Goal: Task Accomplishment & Management: Complete application form

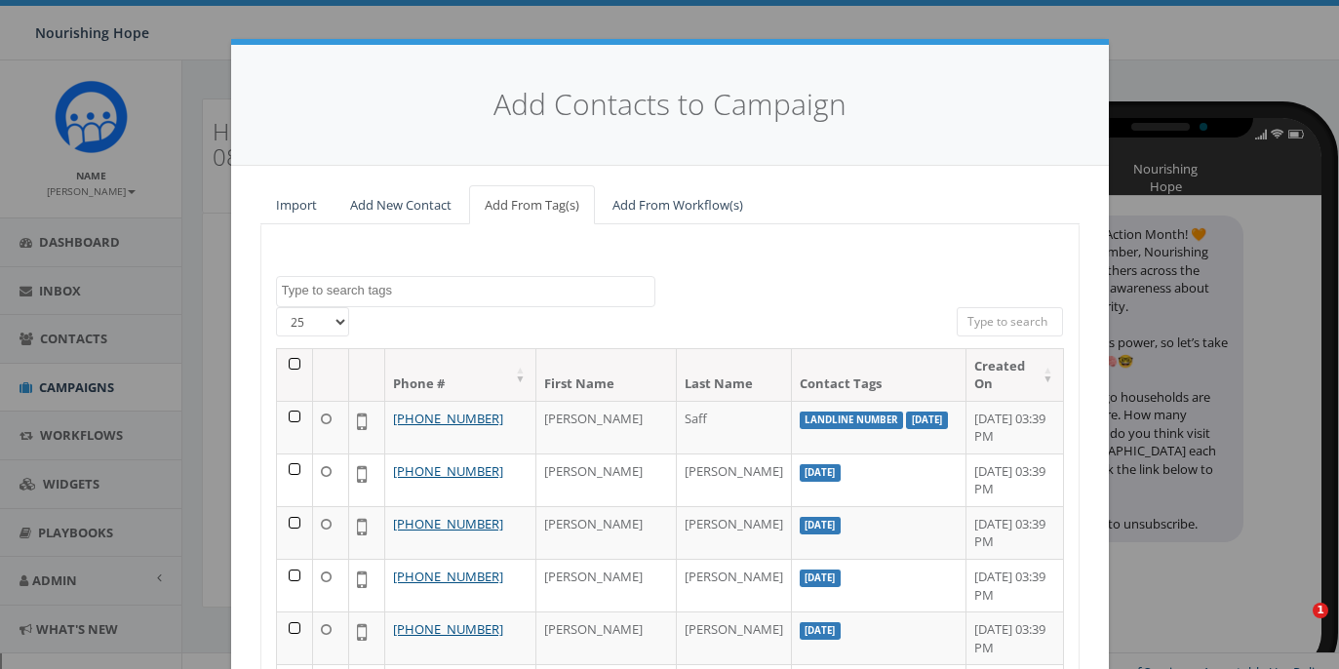
select select
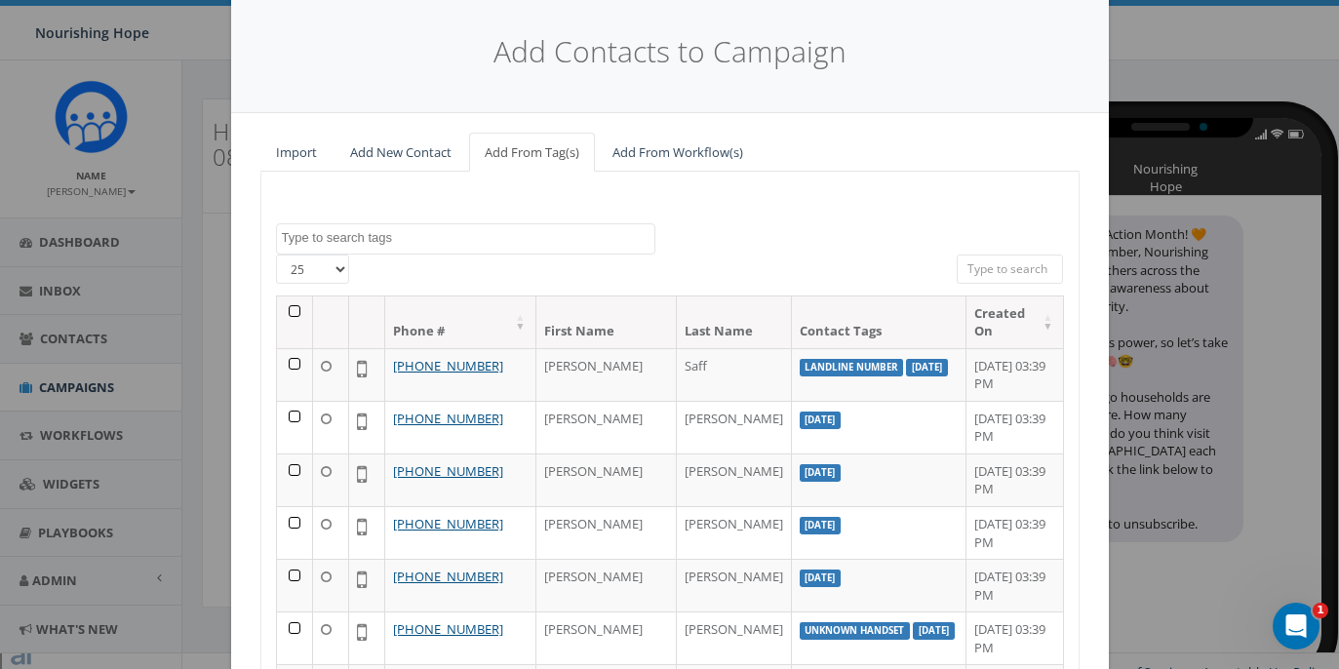
scroll to position [274, 0]
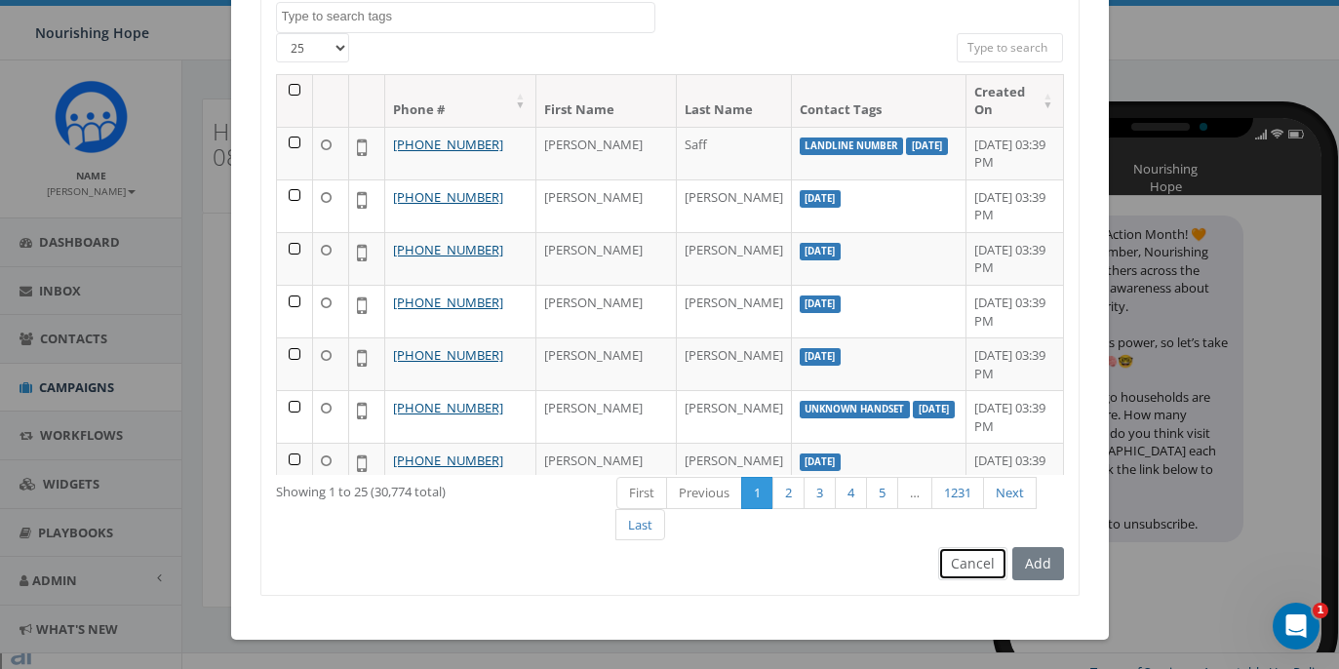
click at [982, 567] on button "Cancel" at bounding box center [972, 563] width 69 height 33
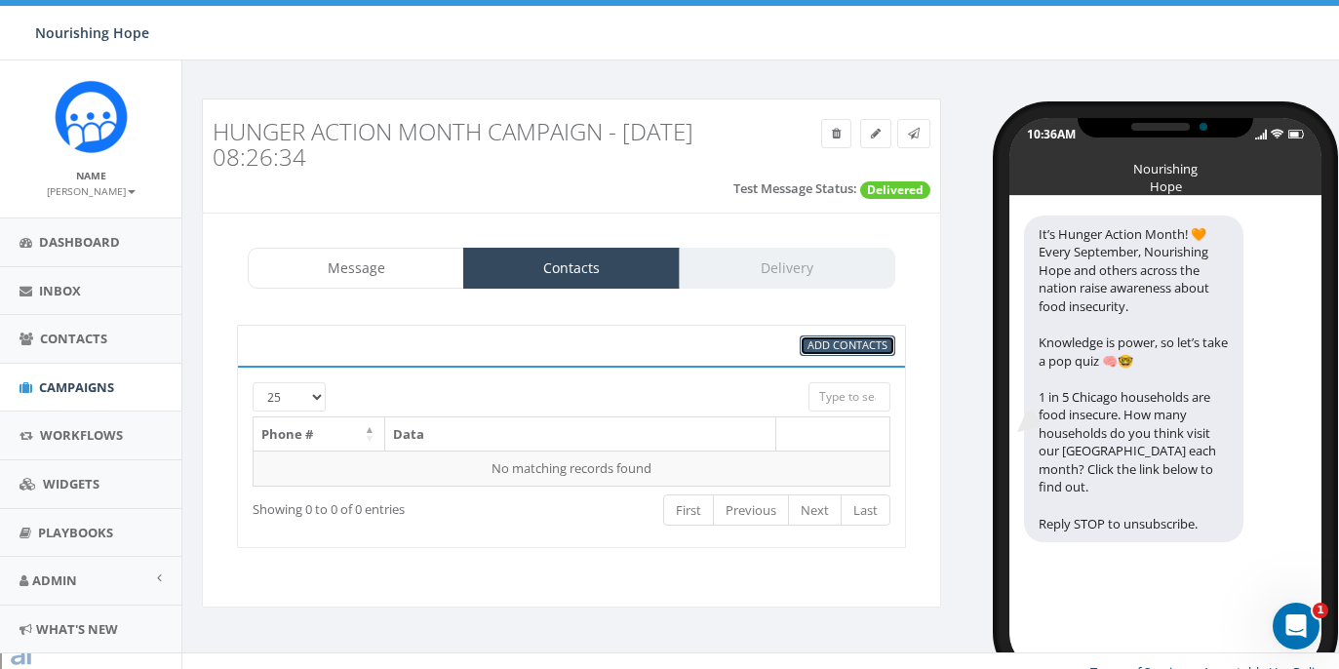
click at [826, 341] on span "Add Contacts" at bounding box center [847, 344] width 80 height 15
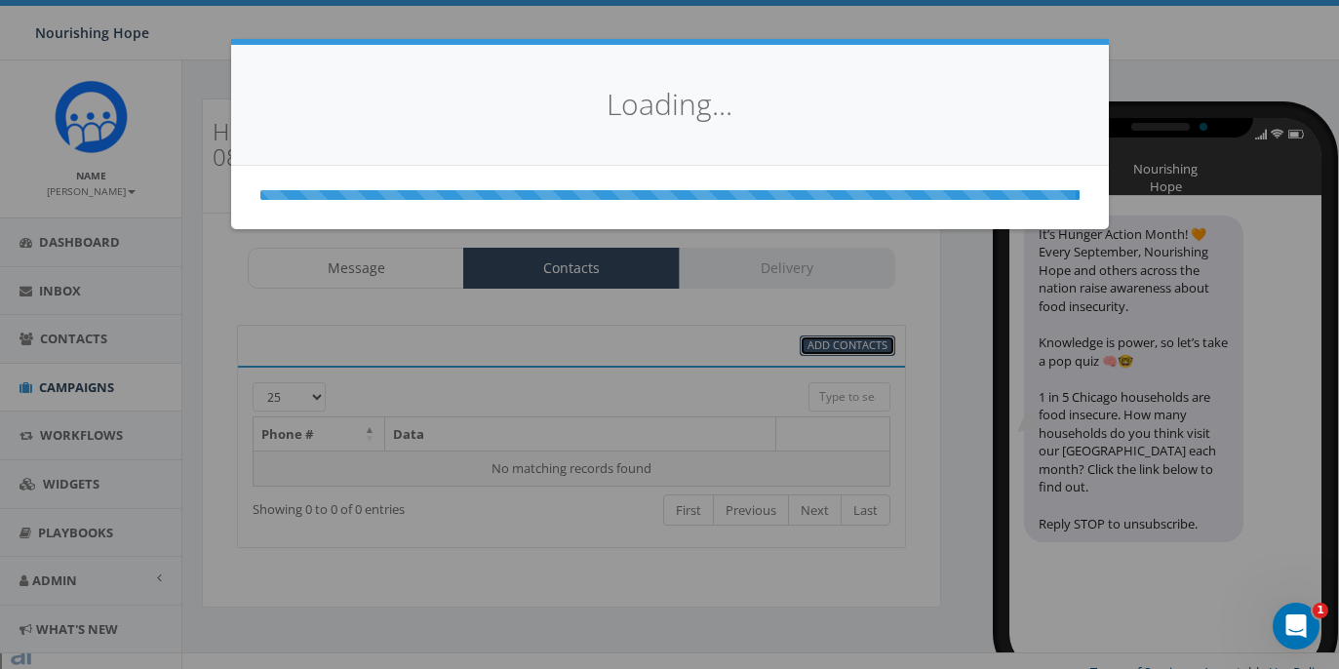
scroll to position [0, 0]
select select
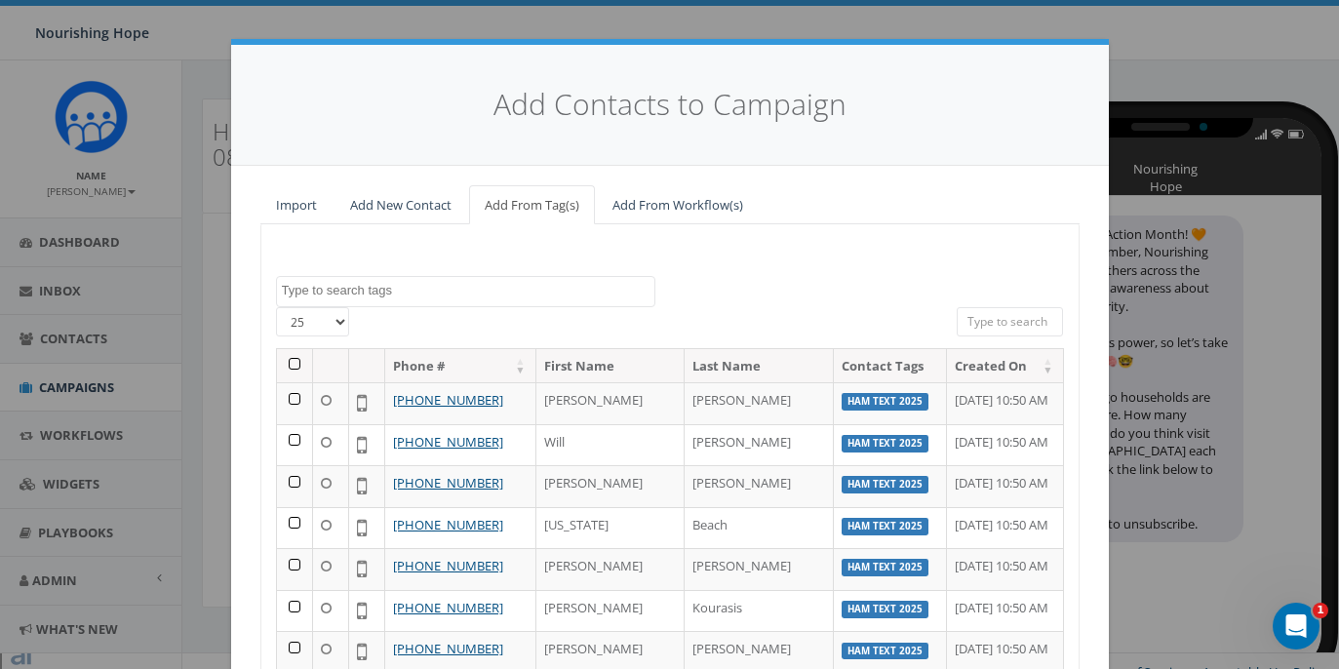
click at [518, 280] on span at bounding box center [465, 291] width 379 height 31
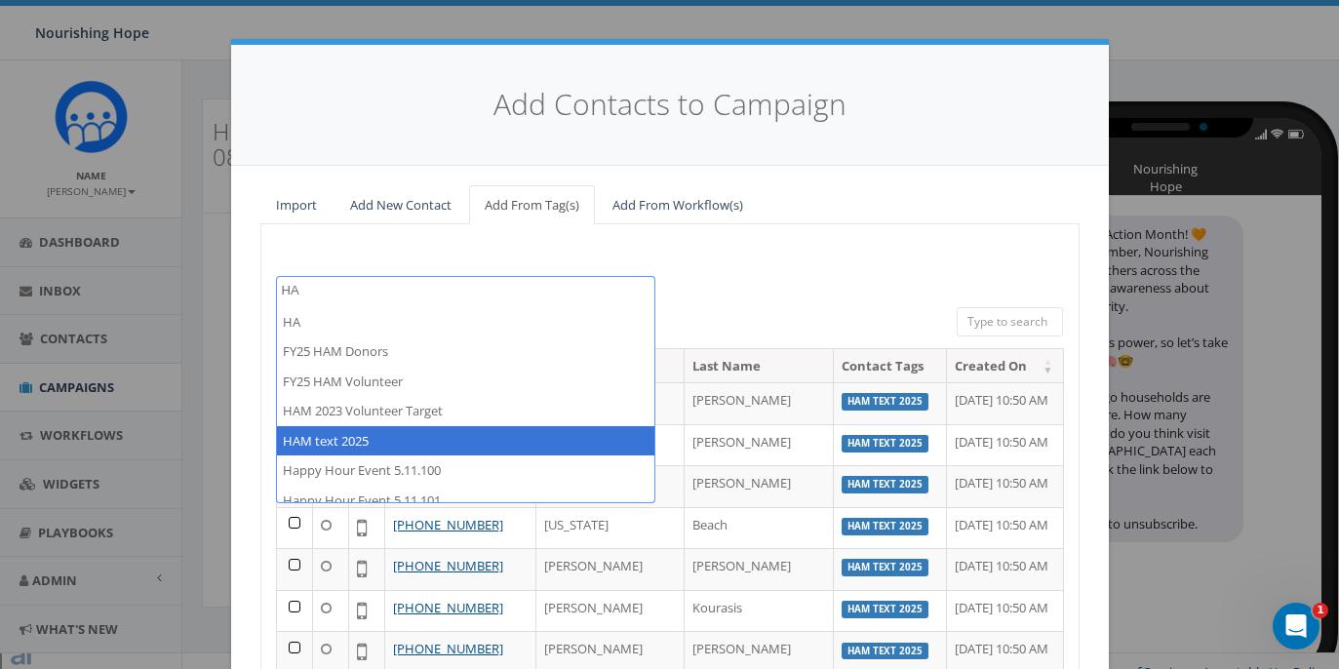
type textarea "HA"
select select "HAM text 2025"
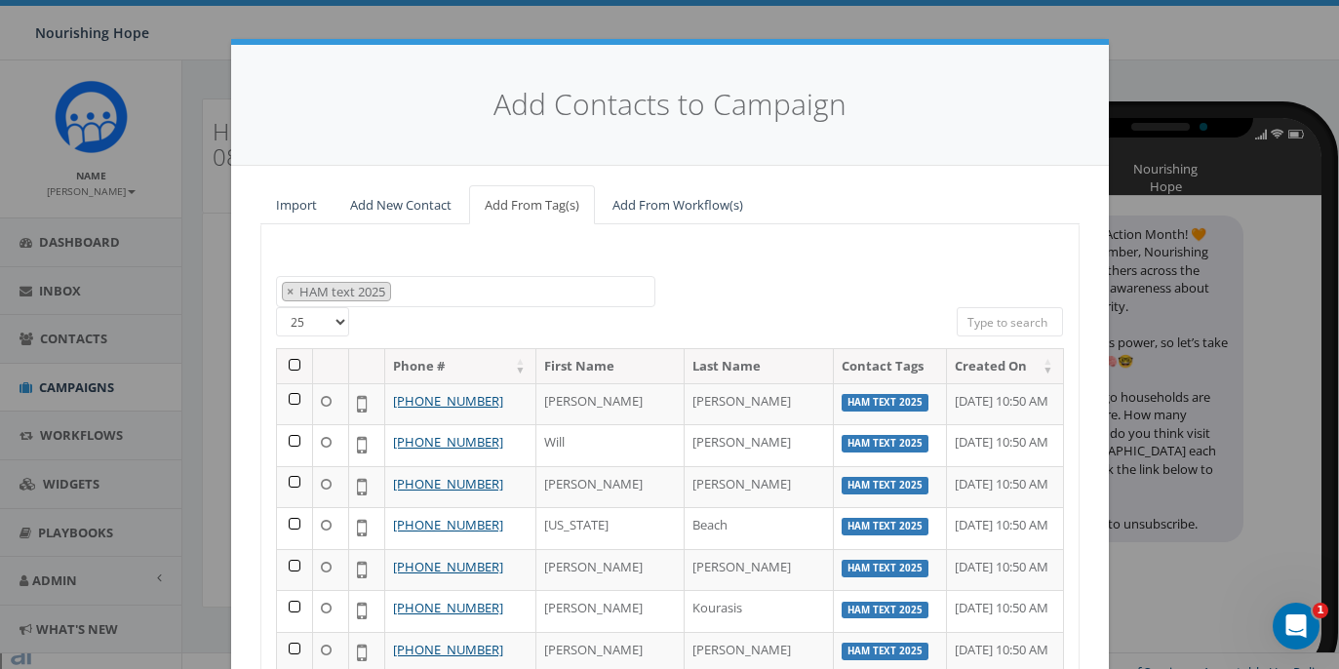
click at [337, 330] on select "25 50 100" at bounding box center [312, 321] width 73 height 29
click at [276, 307] on select "25 50 100" at bounding box center [312, 321] width 73 height 29
click at [297, 366] on th at bounding box center [295, 366] width 36 height 34
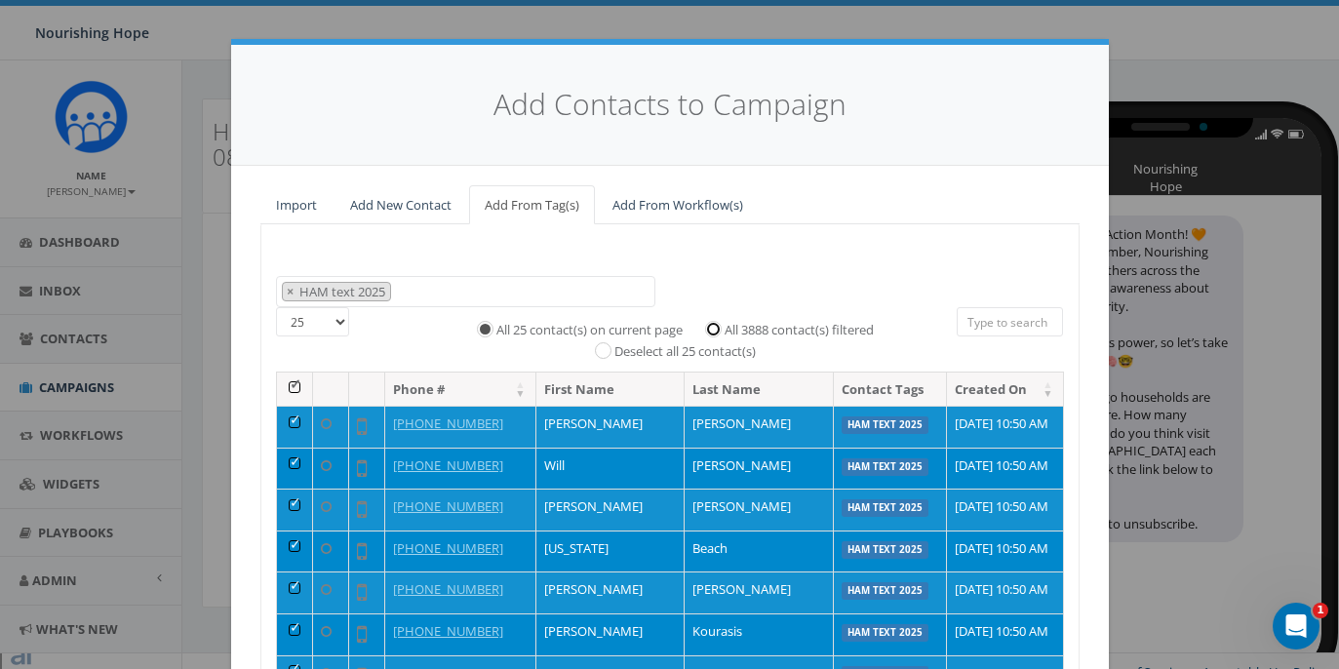
click at [719, 328] on input "All 3888 contact(s) filtered" at bounding box center [718, 327] width 13 height 13
radio input "true"
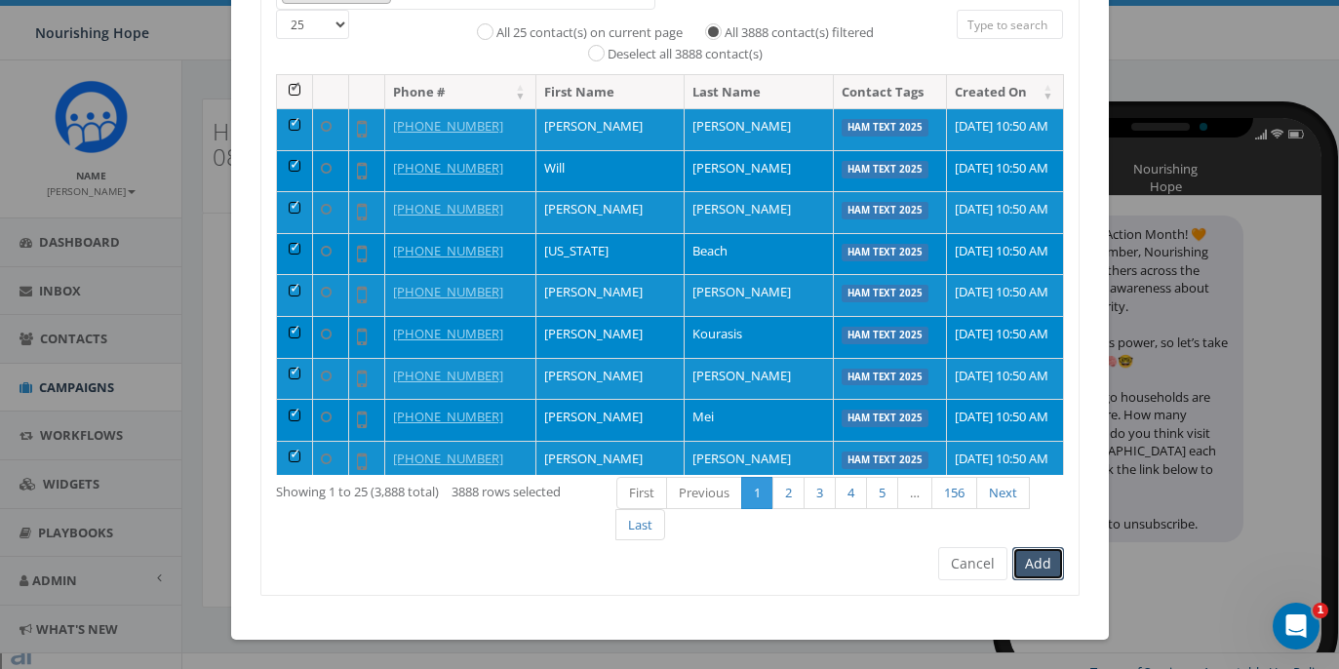
click at [1046, 567] on button "Add" at bounding box center [1038, 563] width 52 height 33
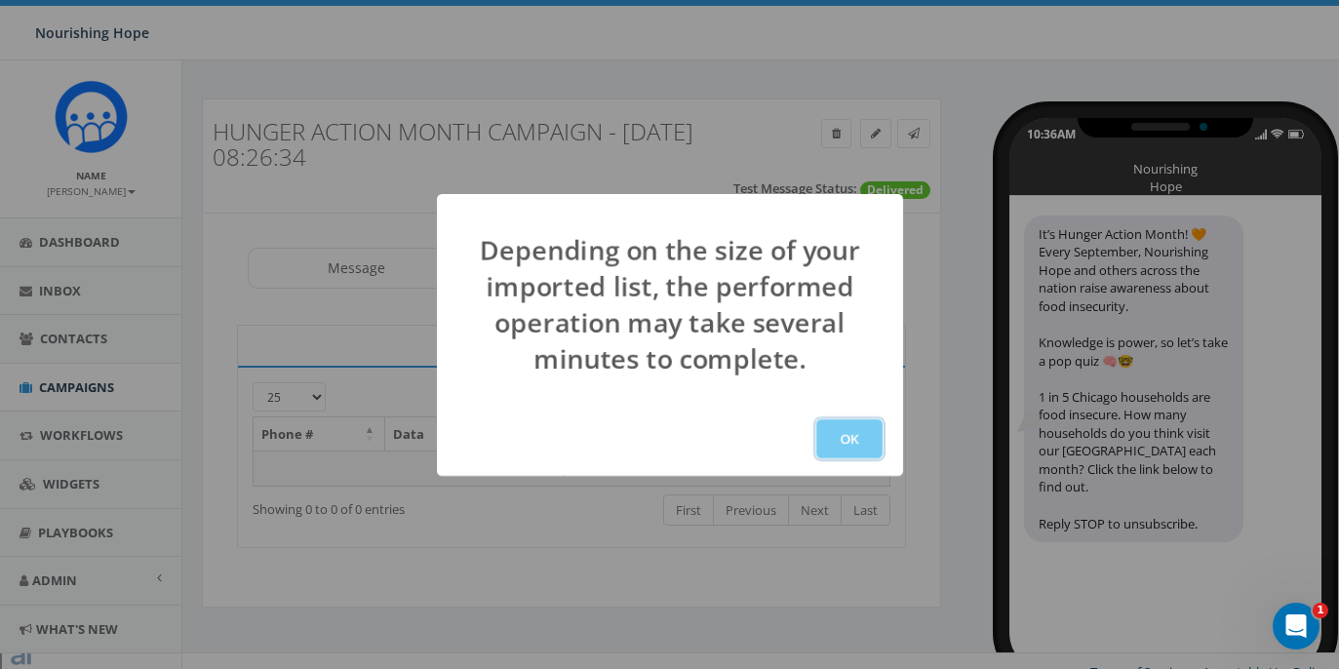
click at [846, 430] on button "OK" at bounding box center [849, 438] width 66 height 39
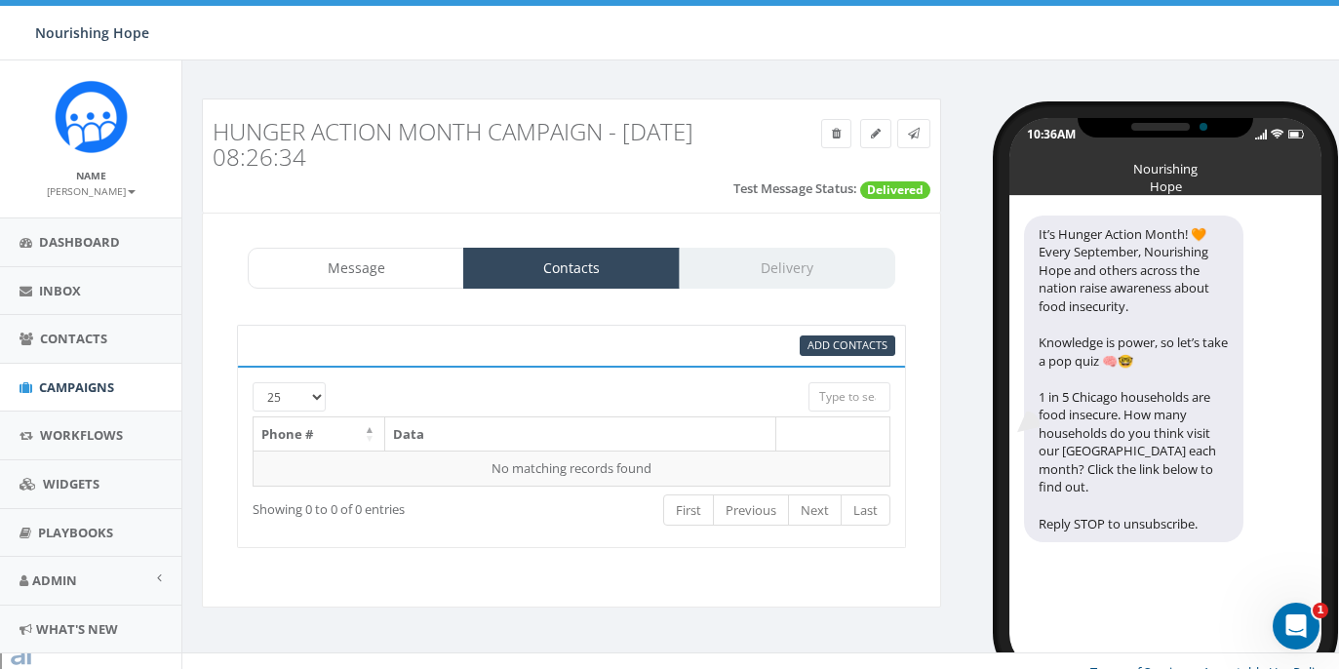
scroll to position [21, 0]
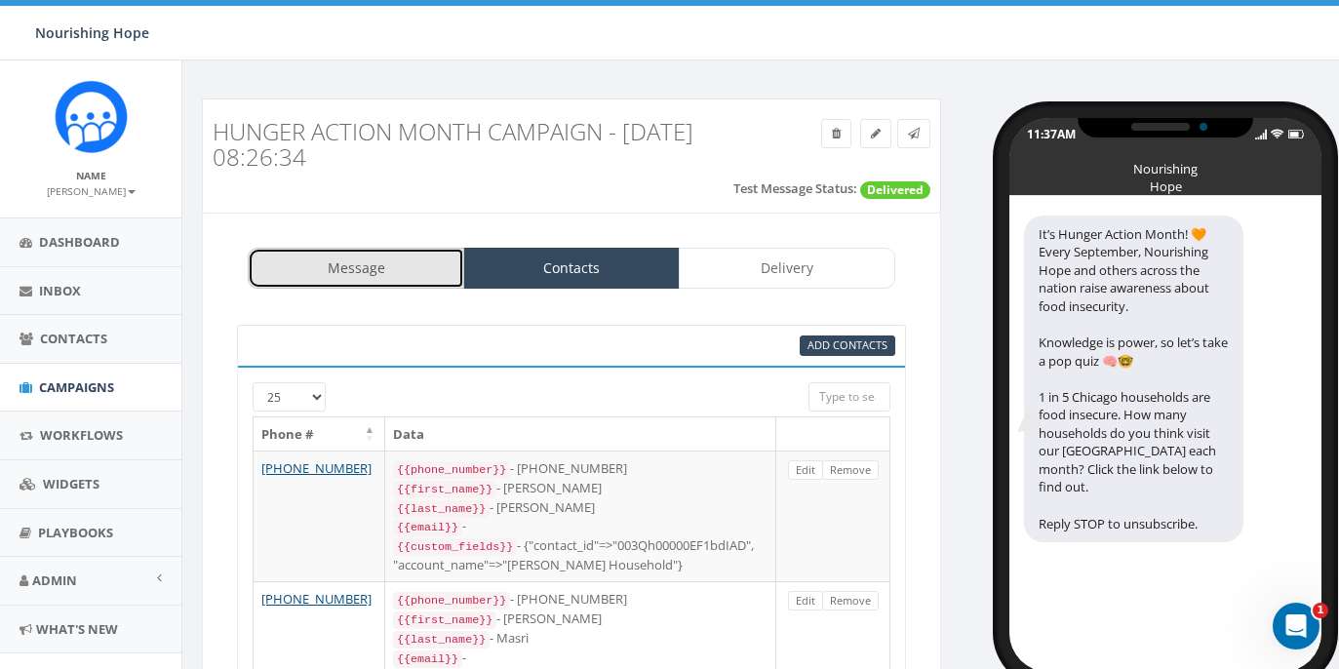
click at [361, 274] on link "Message" at bounding box center [356, 268] width 216 height 41
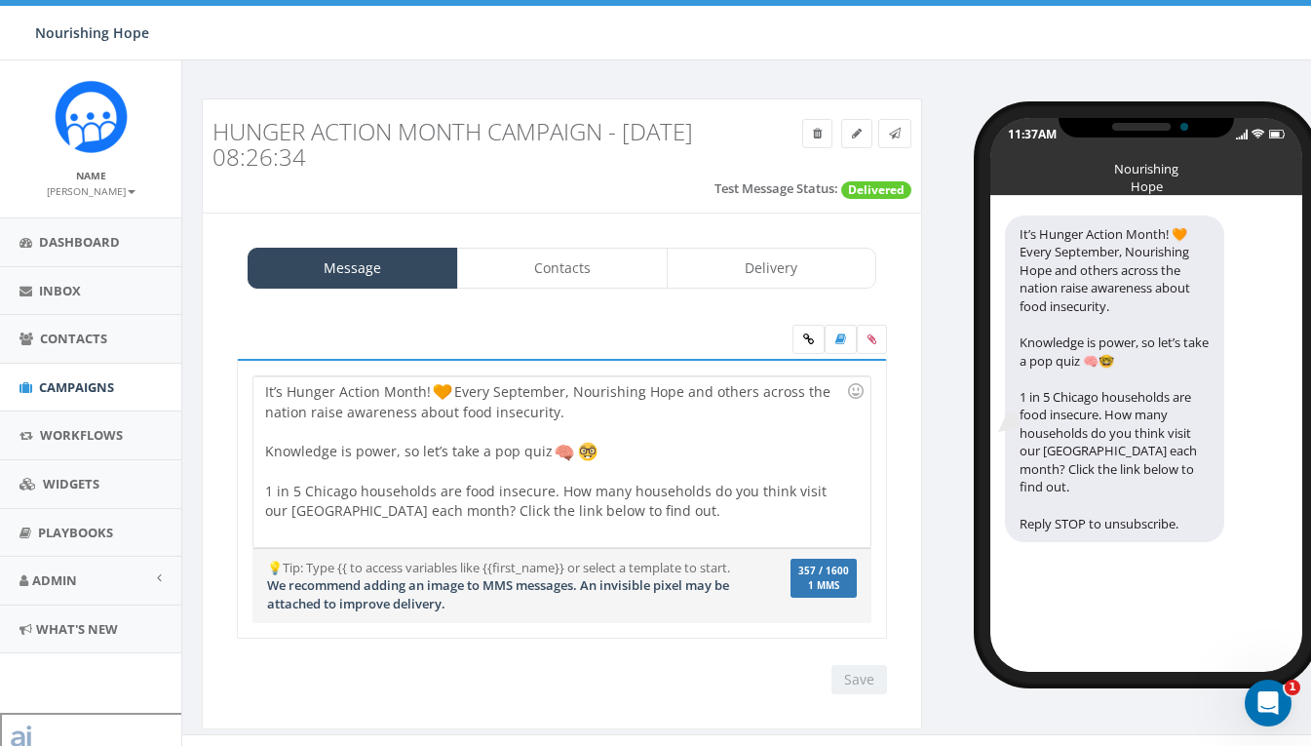
click at [575, 512] on div "It’s Hunger Action Month! Every September, Nourishing Hope and others across th…" at bounding box center [562, 461] width 616 height 171
drag, startPoint x: 598, startPoint y: 515, endPoint x: 516, endPoint y: 516, distance: 81.9
click at [516, 516] on div "It’s Hunger Action Month! Every September, Nourishing Hope and others across th…" at bounding box center [562, 461] width 616 height 171
click at [731, 522] on div "It’s Hunger Action Month! Every September, Nourishing Hope and others across th…" at bounding box center [562, 461] width 616 height 171
click at [807, 421] on div "It’s Hunger Action Month! Every September, Nourishing Hope and others across th…" at bounding box center [562, 461] width 616 height 171
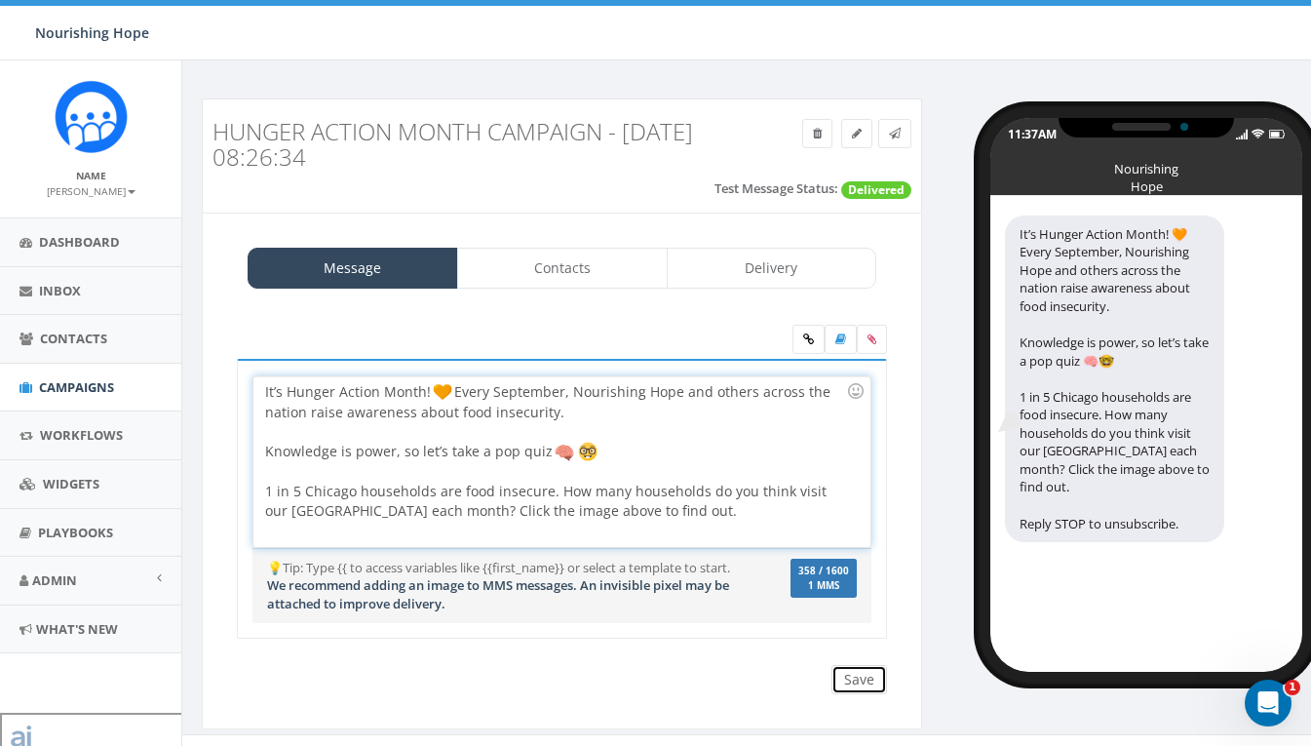
click at [862, 668] on input "Save" at bounding box center [860, 679] width 56 height 29
click at [873, 341] on icon at bounding box center [872, 339] width 9 height 12
click at [0, 0] on input "file" at bounding box center [0, 0] width 0 height 0
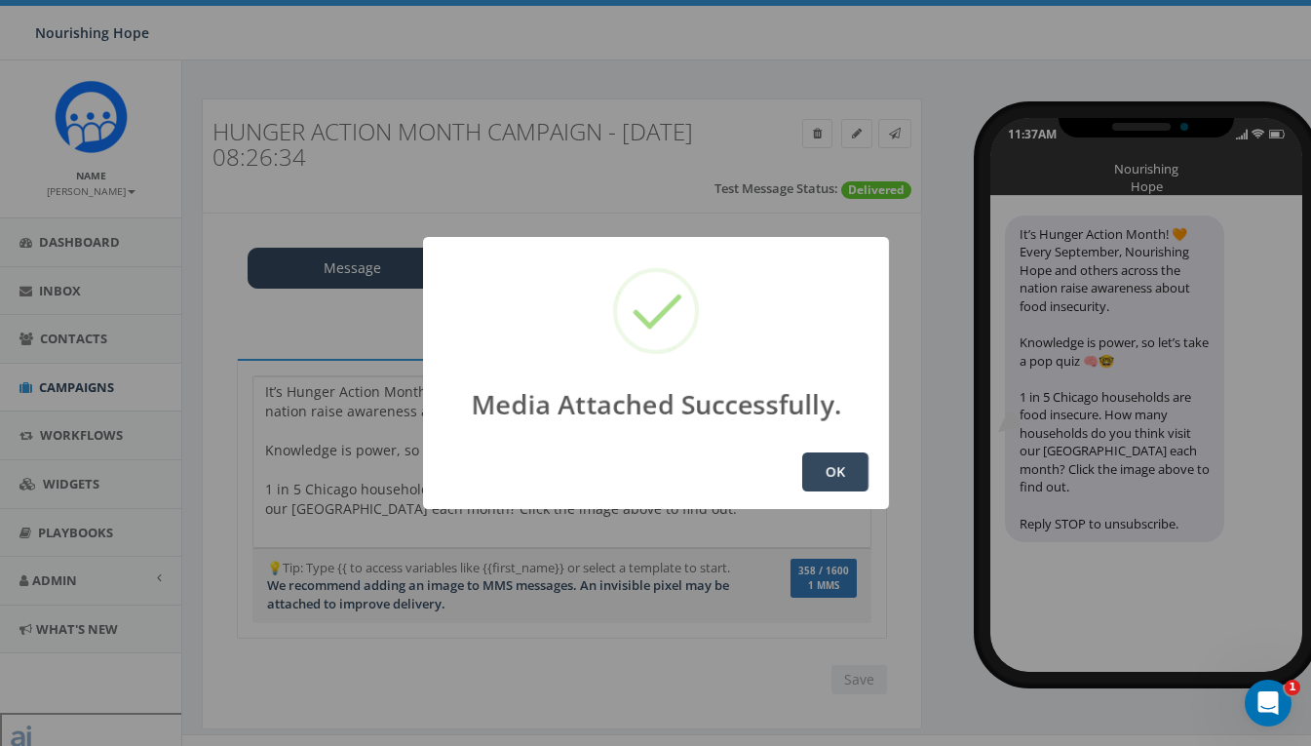
click at [855, 474] on button "OK" at bounding box center [835, 471] width 66 height 39
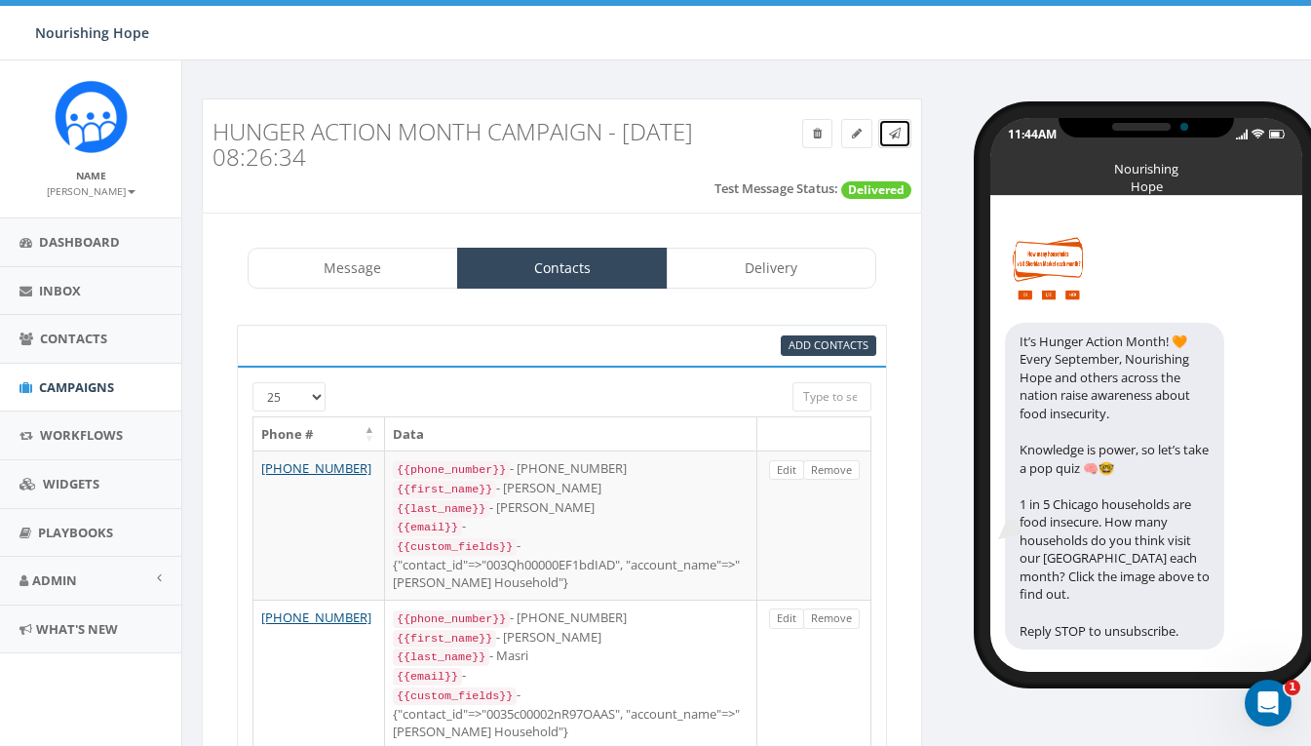
click at [899, 128] on icon at bounding box center [895, 134] width 12 height 12
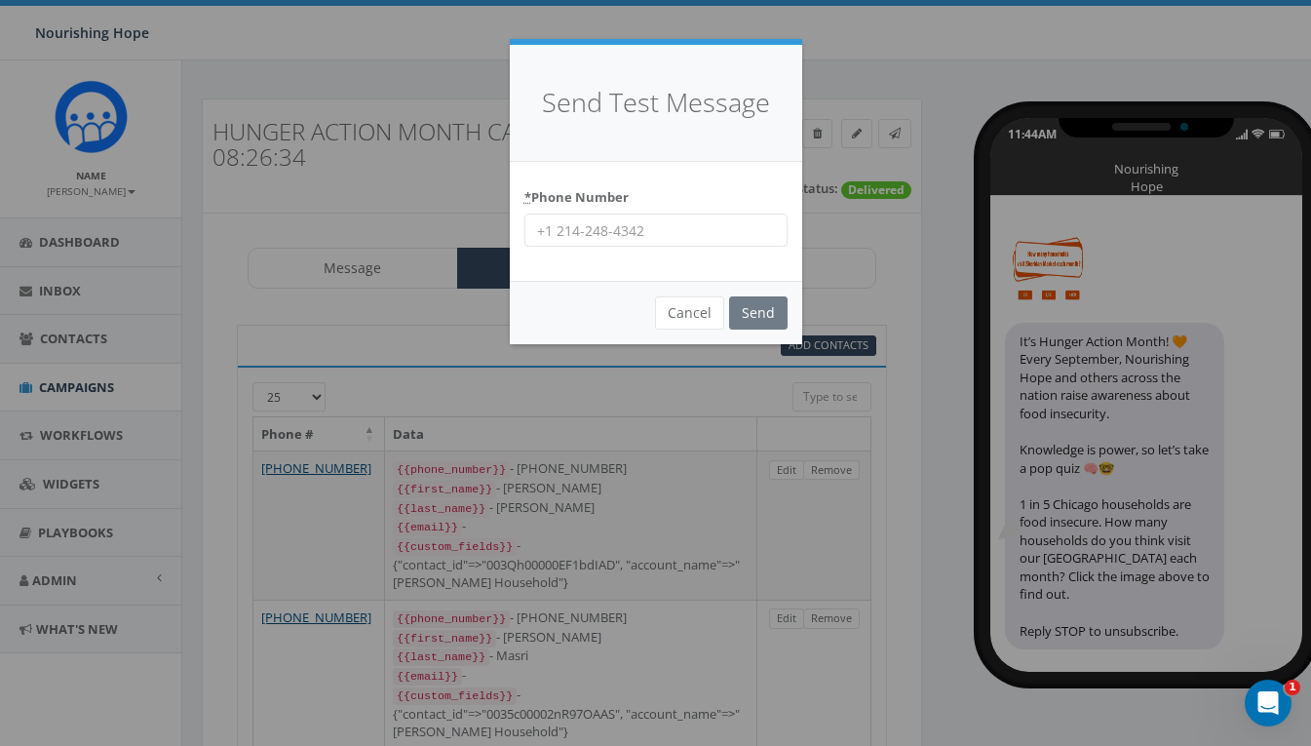
click at [613, 242] on input "* Phone Number" at bounding box center [656, 230] width 263 height 33
type input "[PHONE_NUMBER]"
click at [780, 306] on input "Send" at bounding box center [758, 312] width 59 height 33
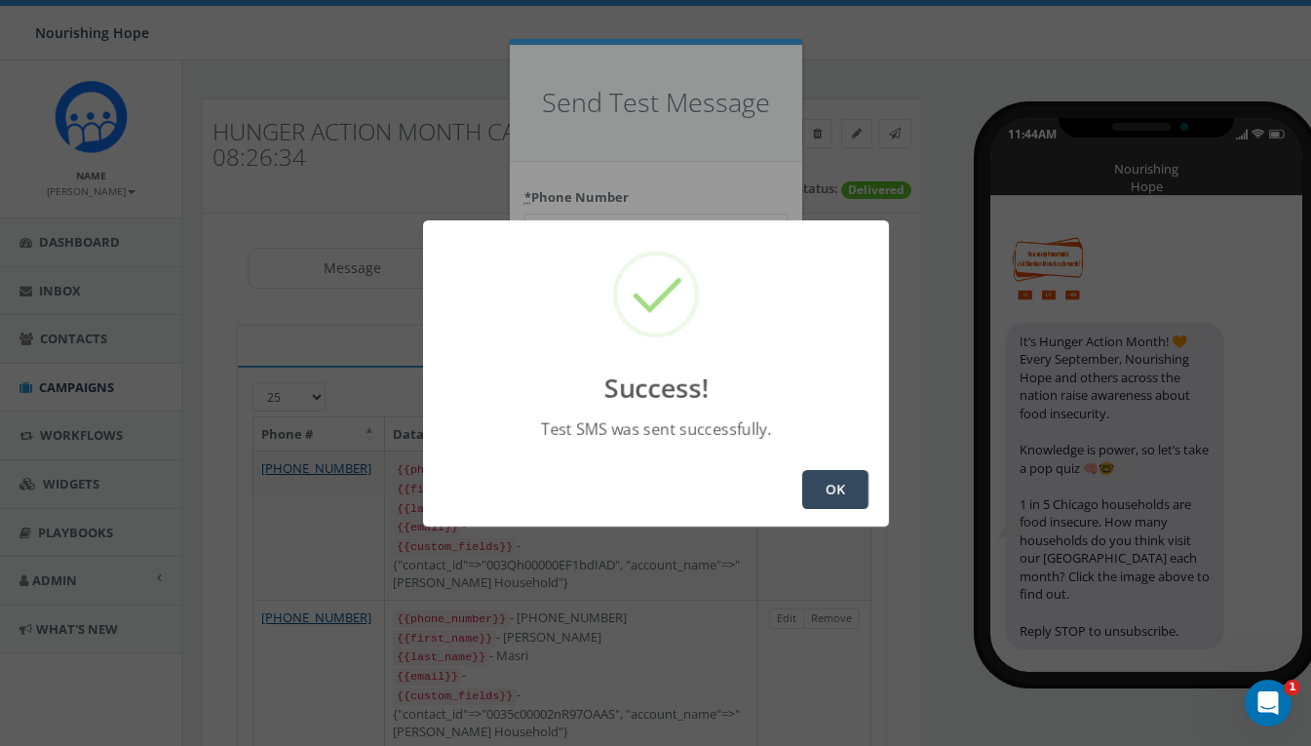
click at [845, 489] on button "OK" at bounding box center [835, 489] width 66 height 39
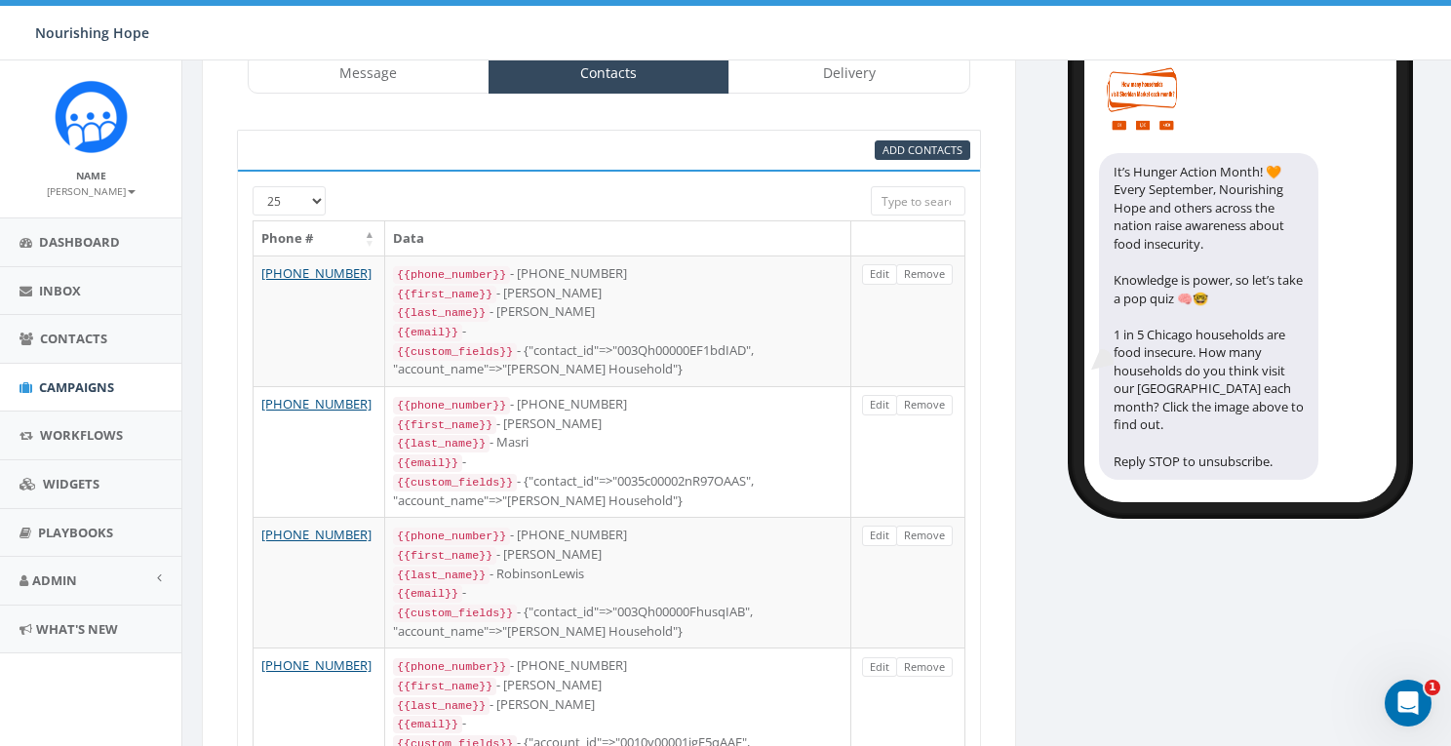
scroll to position [169, 0]
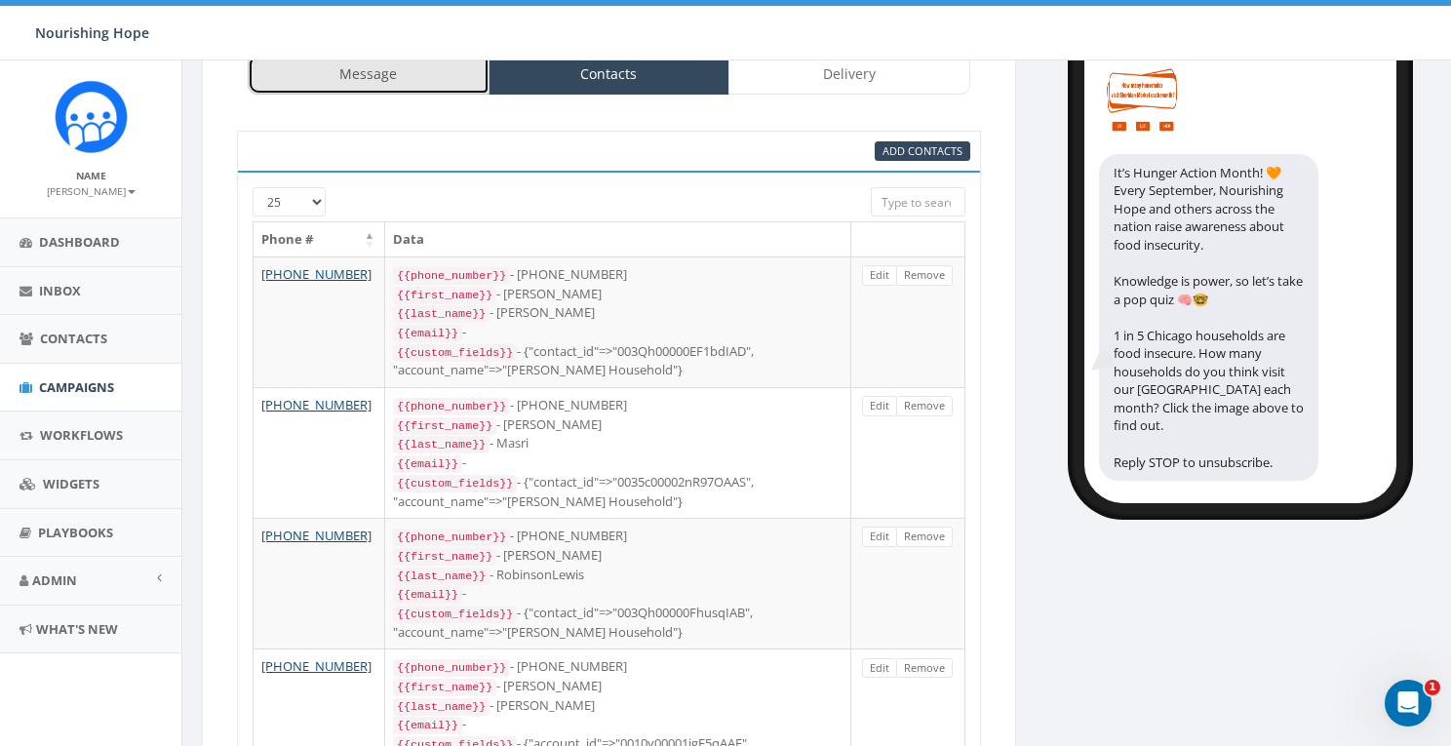
click at [432, 95] on link "Message" at bounding box center [369, 74] width 242 height 41
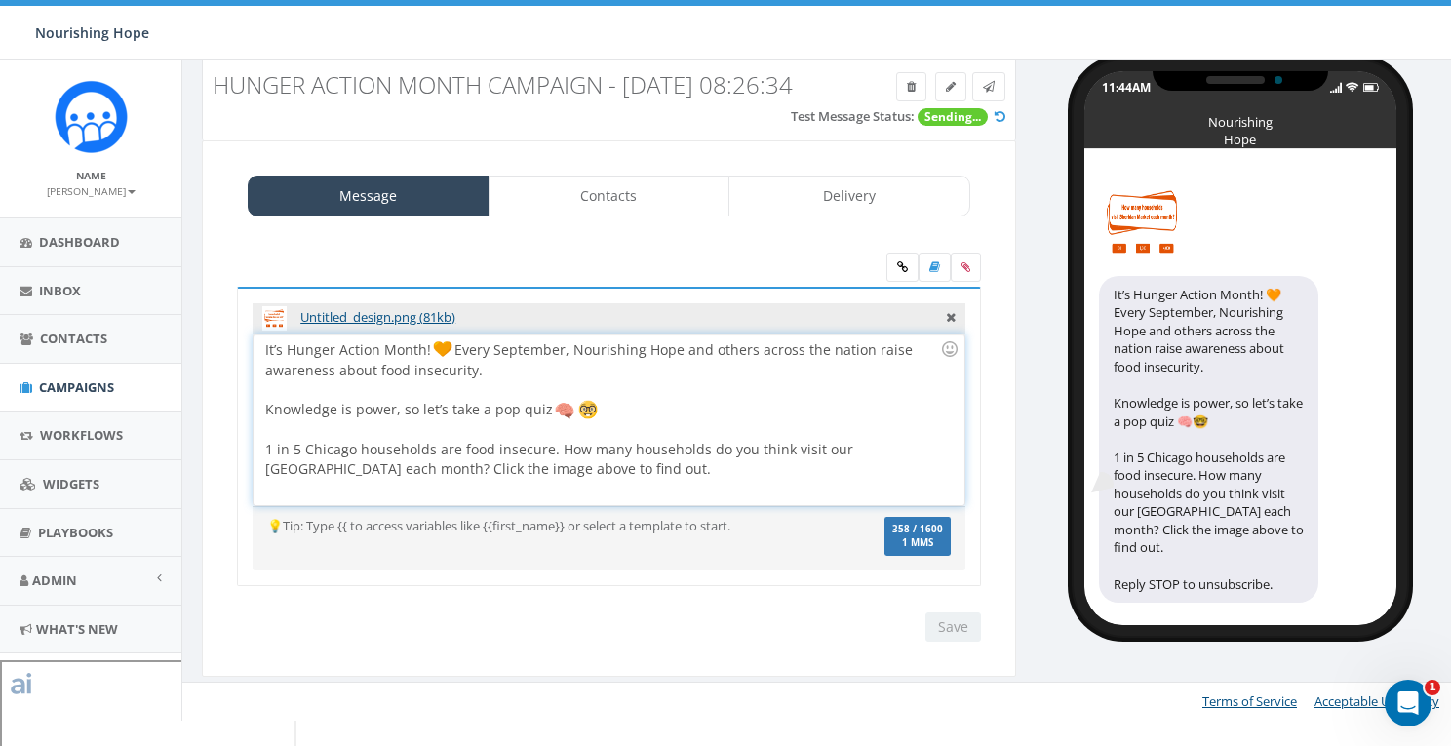
click at [718, 400] on div at bounding box center [602, 390] width 675 height 20
click at [1310, 699] on icon "Open Intercom Messenger" at bounding box center [1405, 700] width 32 height 32
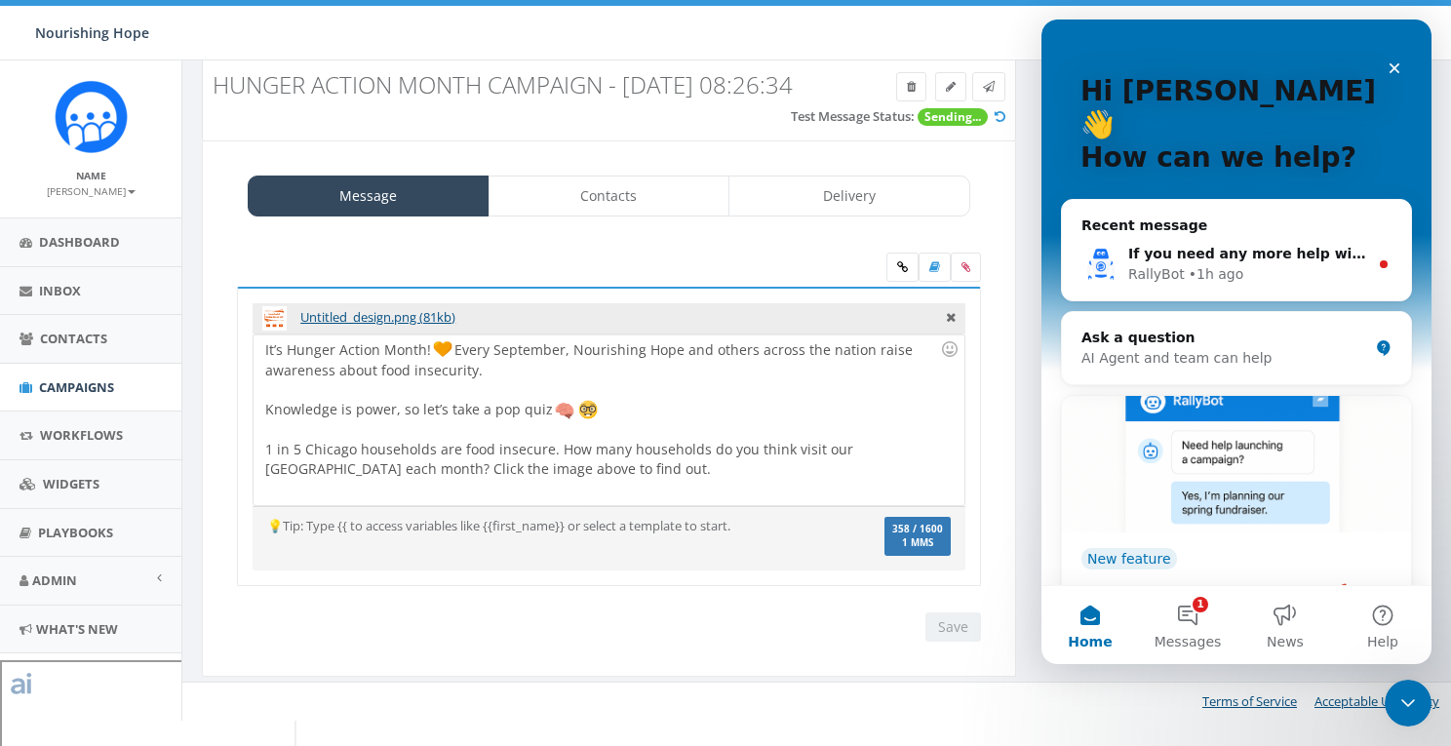
scroll to position [0, 0]
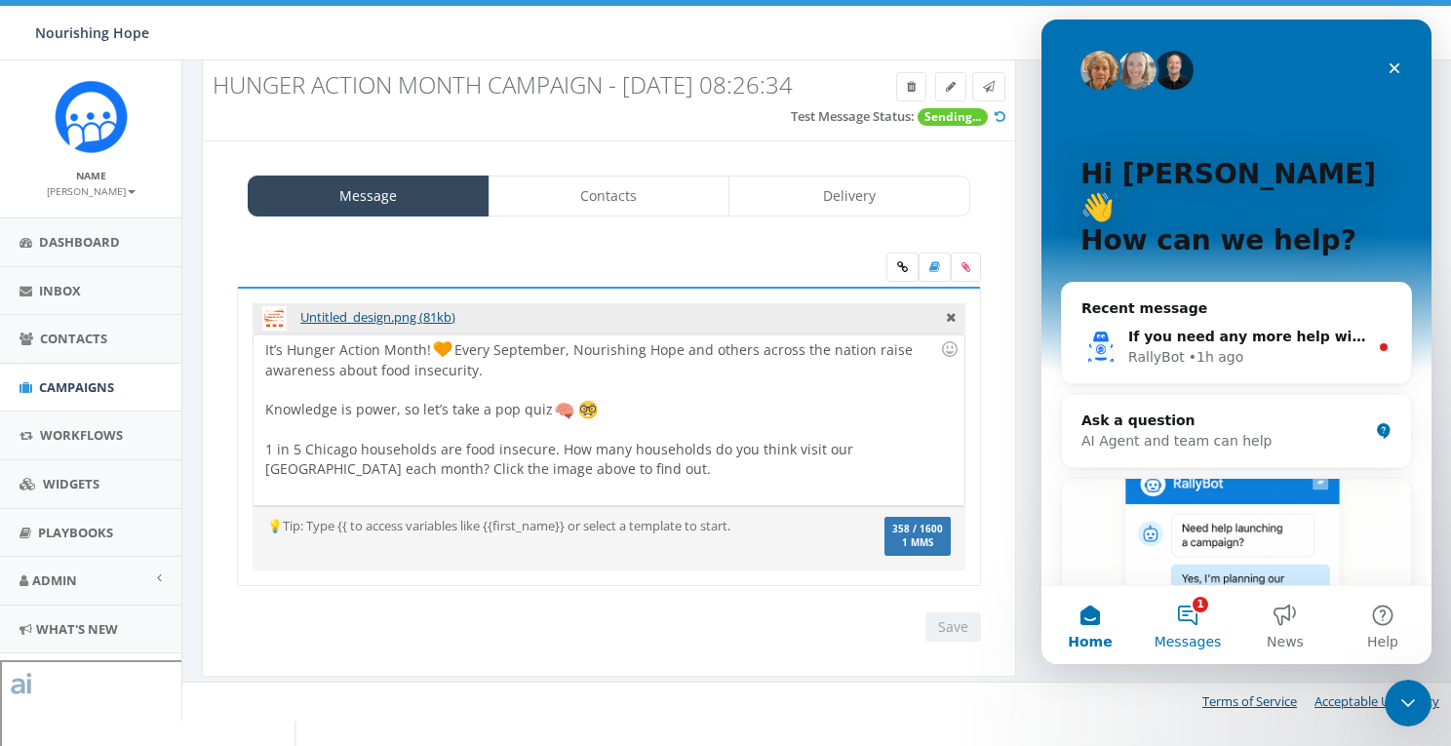
click at [1193, 614] on button "1 Messages" at bounding box center [1188, 625] width 98 height 78
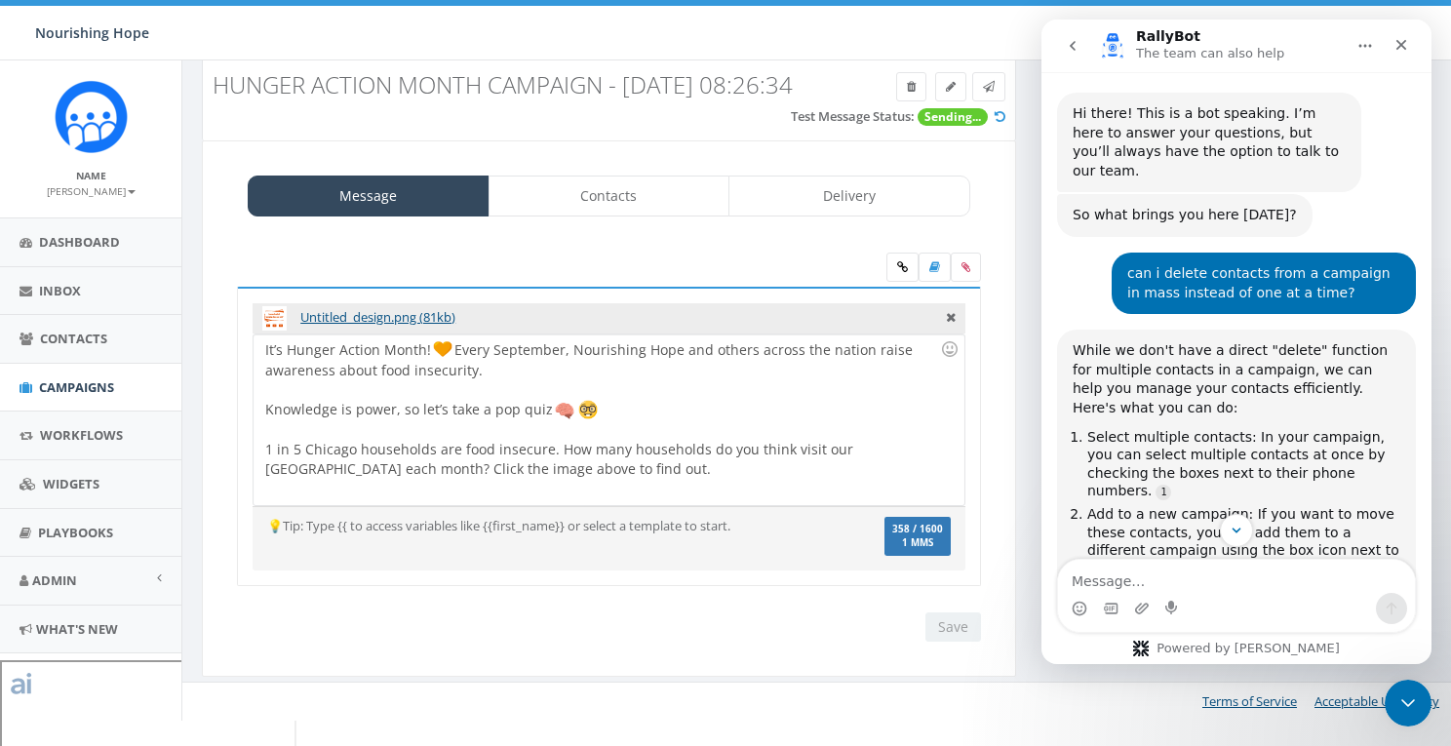
scroll to position [489, 0]
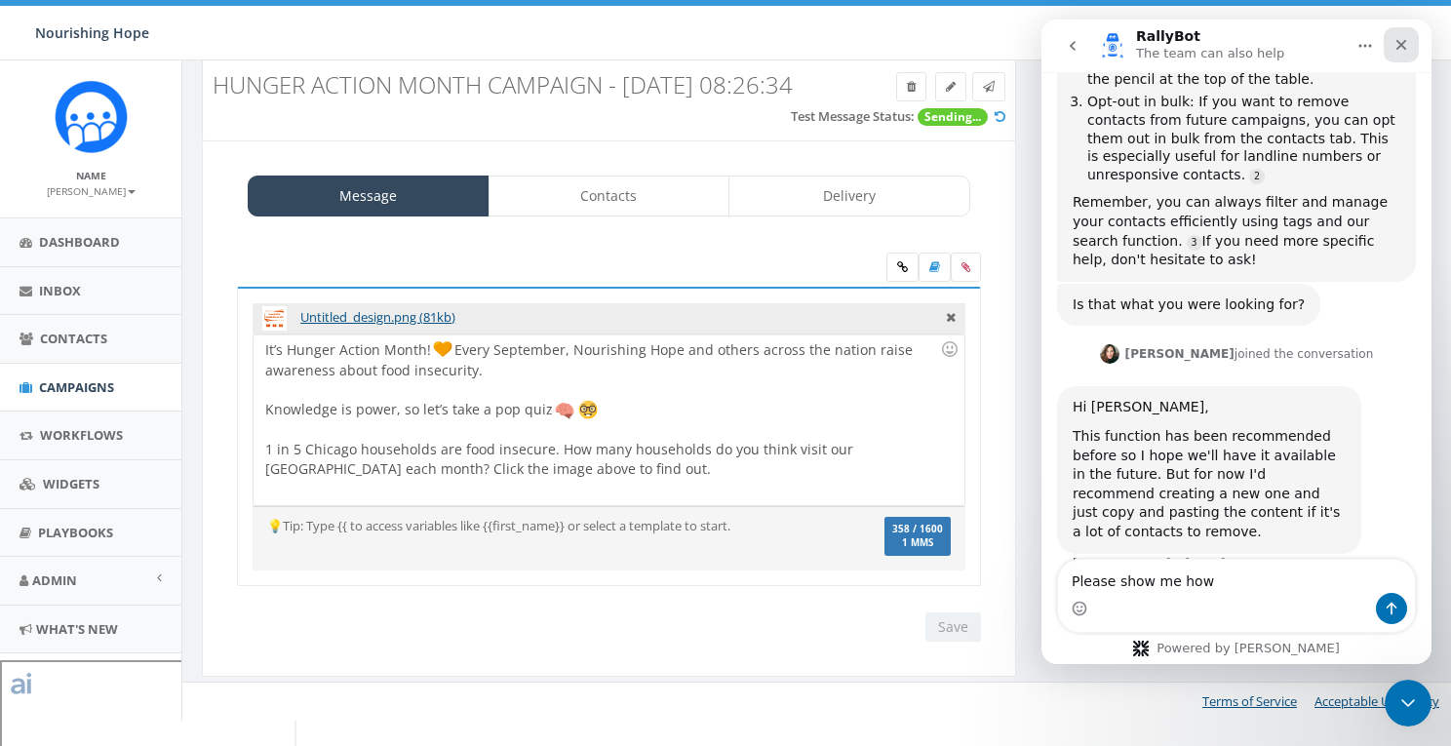
type textarea "Please show me how"
click at [1310, 47] on div "Close" at bounding box center [1401, 44] width 35 height 35
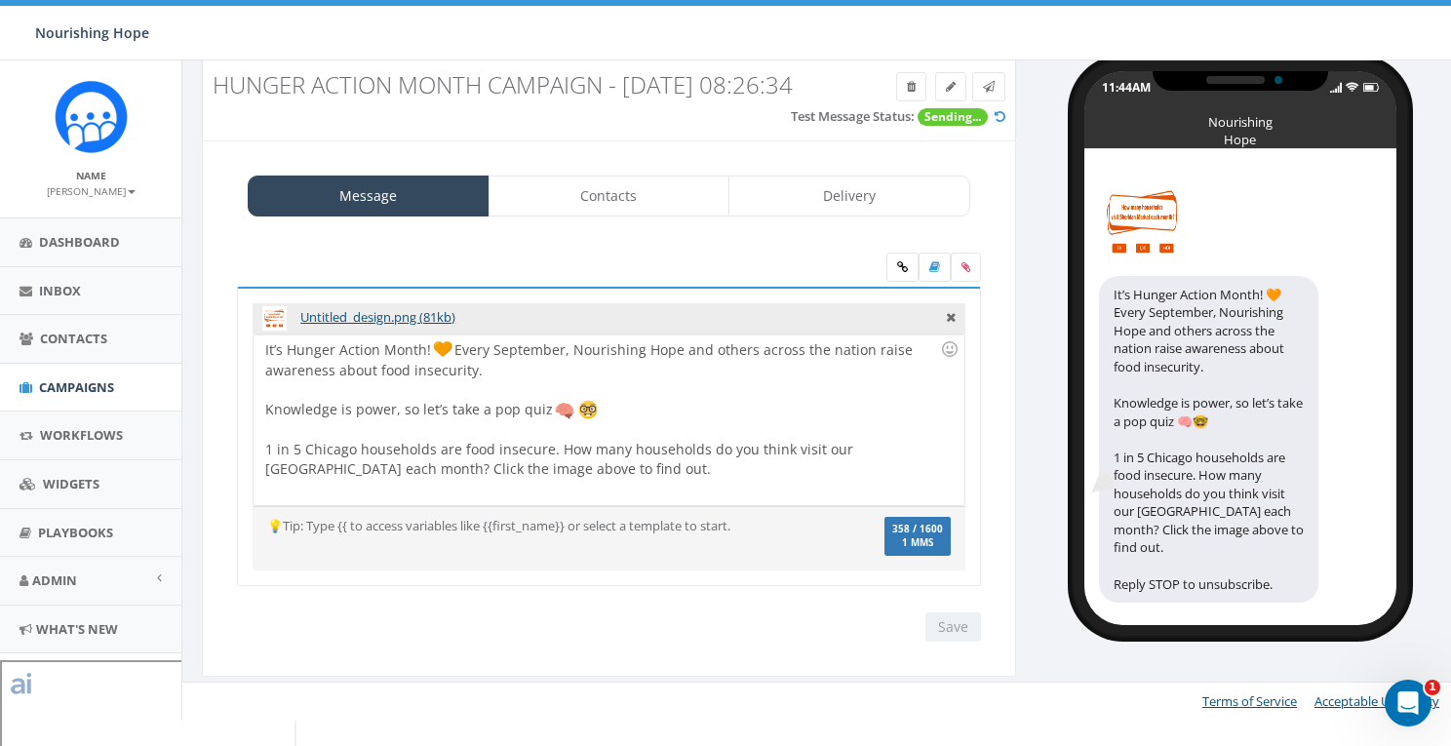
scroll to position [522, 0]
click at [1310, 701] on div "Open Intercom Messenger" at bounding box center [1405, 700] width 64 height 64
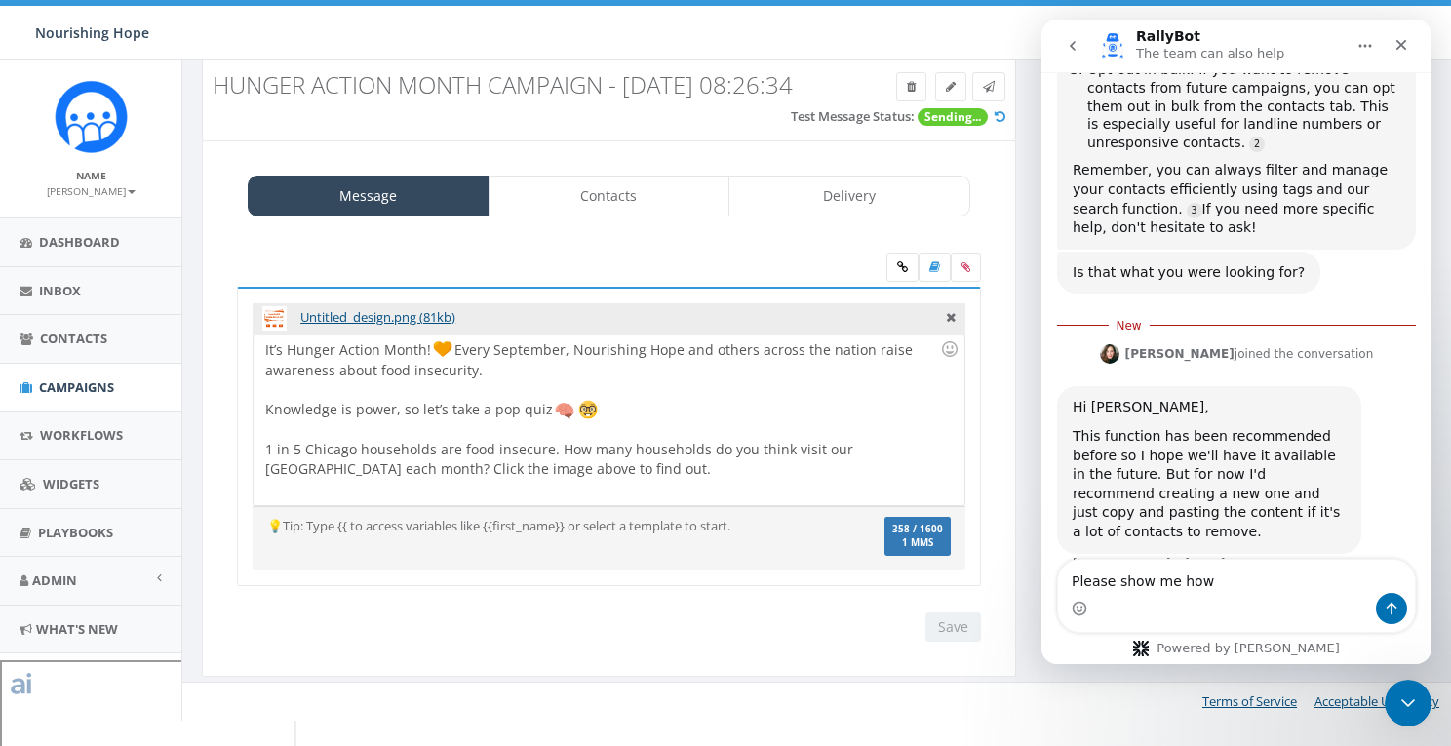
drag, startPoint x: 1210, startPoint y: 577, endPoint x: 1015, endPoint y: 577, distance: 195.0
click html "RallyBot The team can also help Hi there! This is a bot speaking. I’m here to a…"
click at [1075, 47] on icon "go back" at bounding box center [1073, 46] width 16 height 16
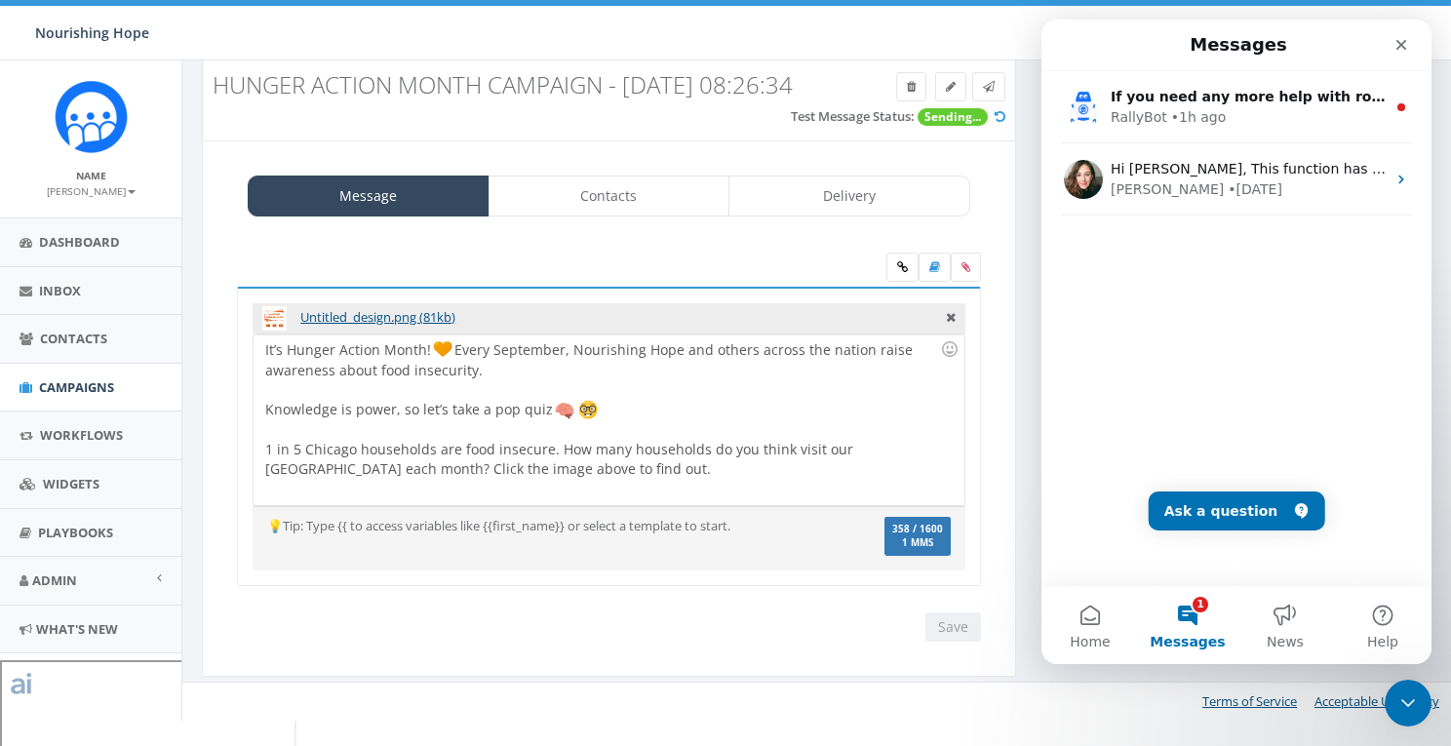
scroll to position [0, 0]
click at [1232, 515] on button "Ask a question" at bounding box center [1237, 510] width 176 height 39
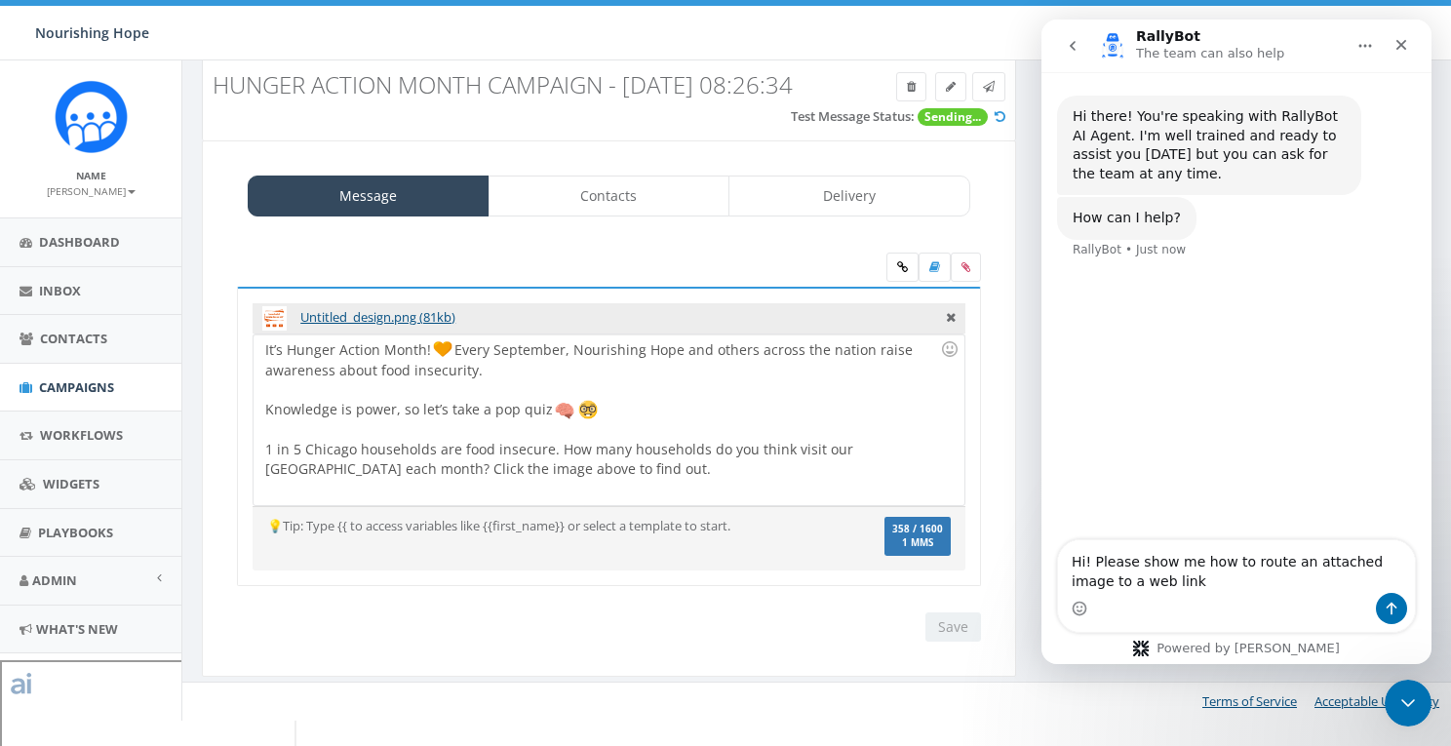
type textarea "Hi! Please show me how to route an attached image to a web link."
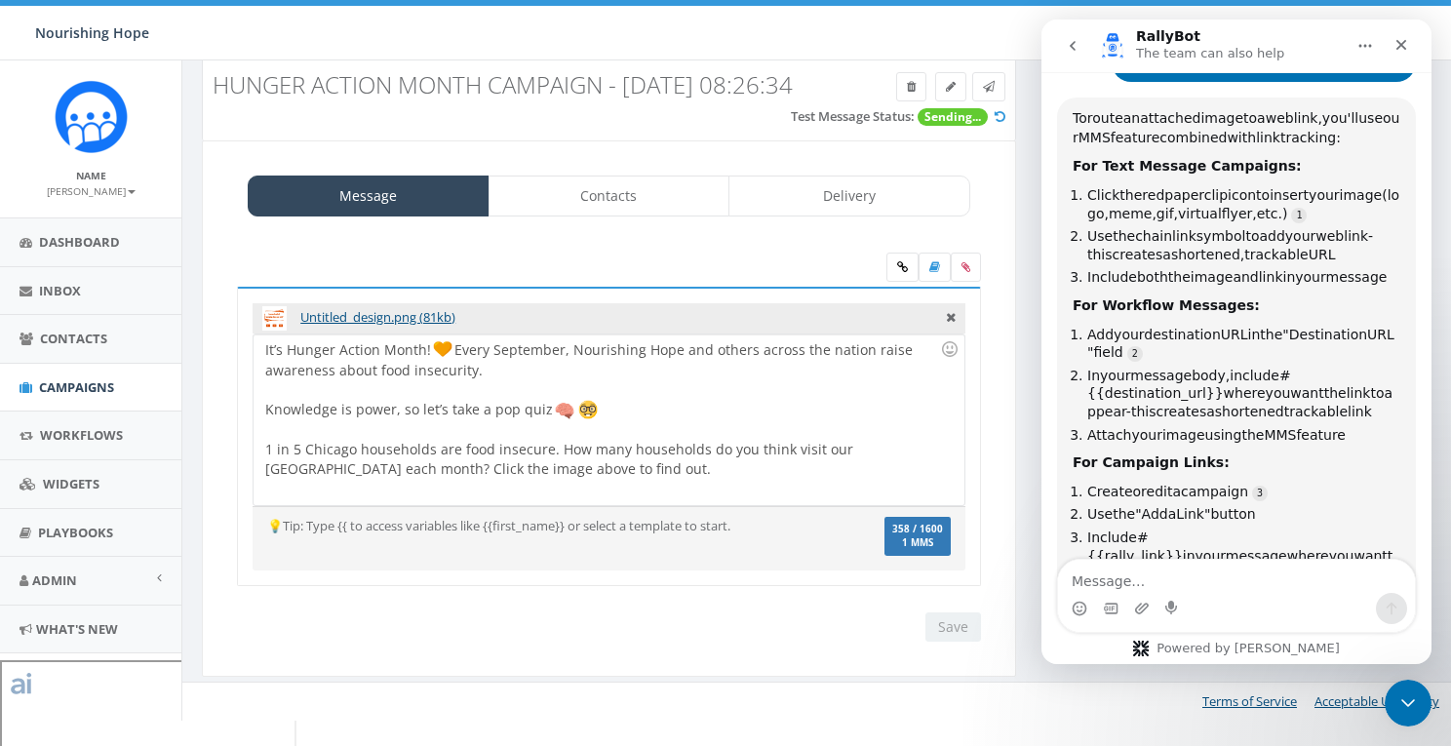
scroll to position [248, 0]
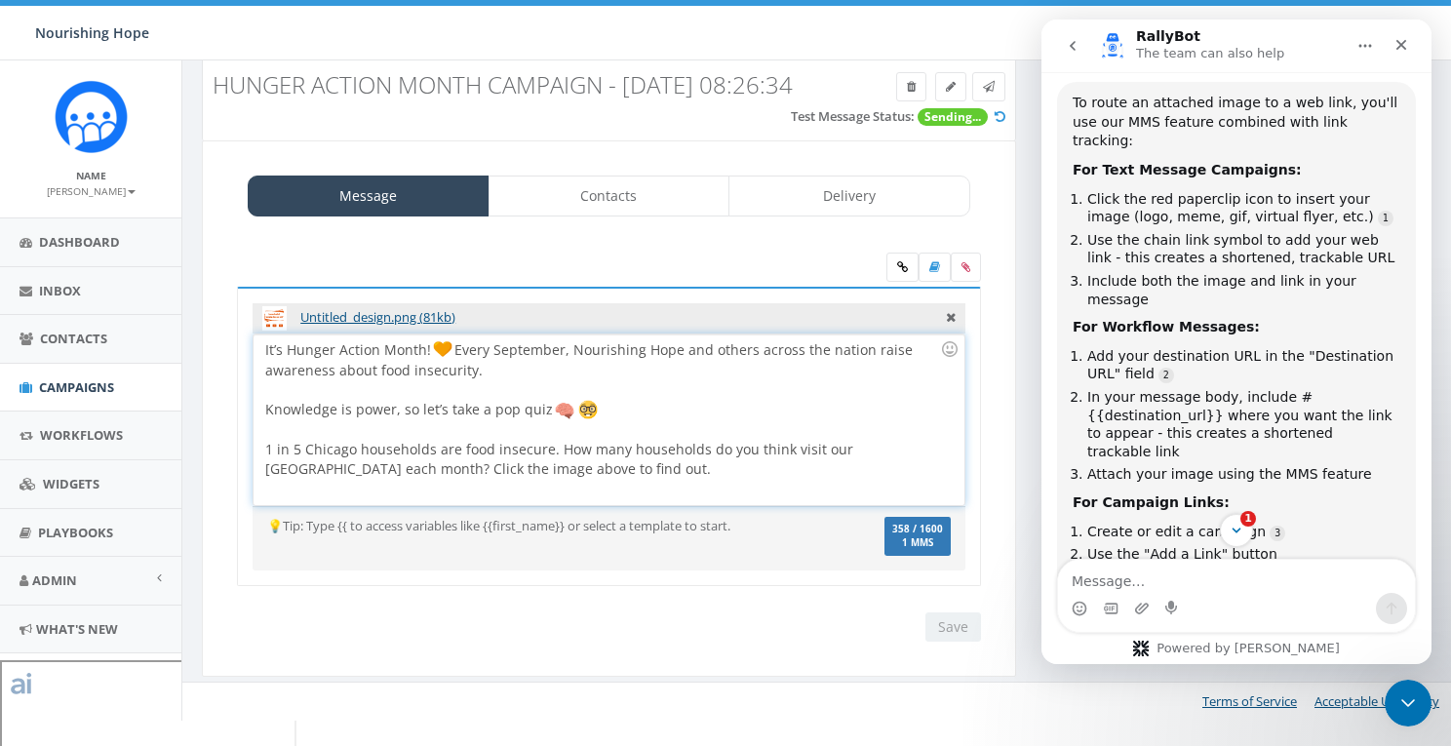
click at [800, 491] on div "It’s Hunger Action Month! Every September, Nourishing Hope and others across th…" at bounding box center [609, 419] width 710 height 171
click at [909, 282] on link at bounding box center [902, 267] width 32 height 29
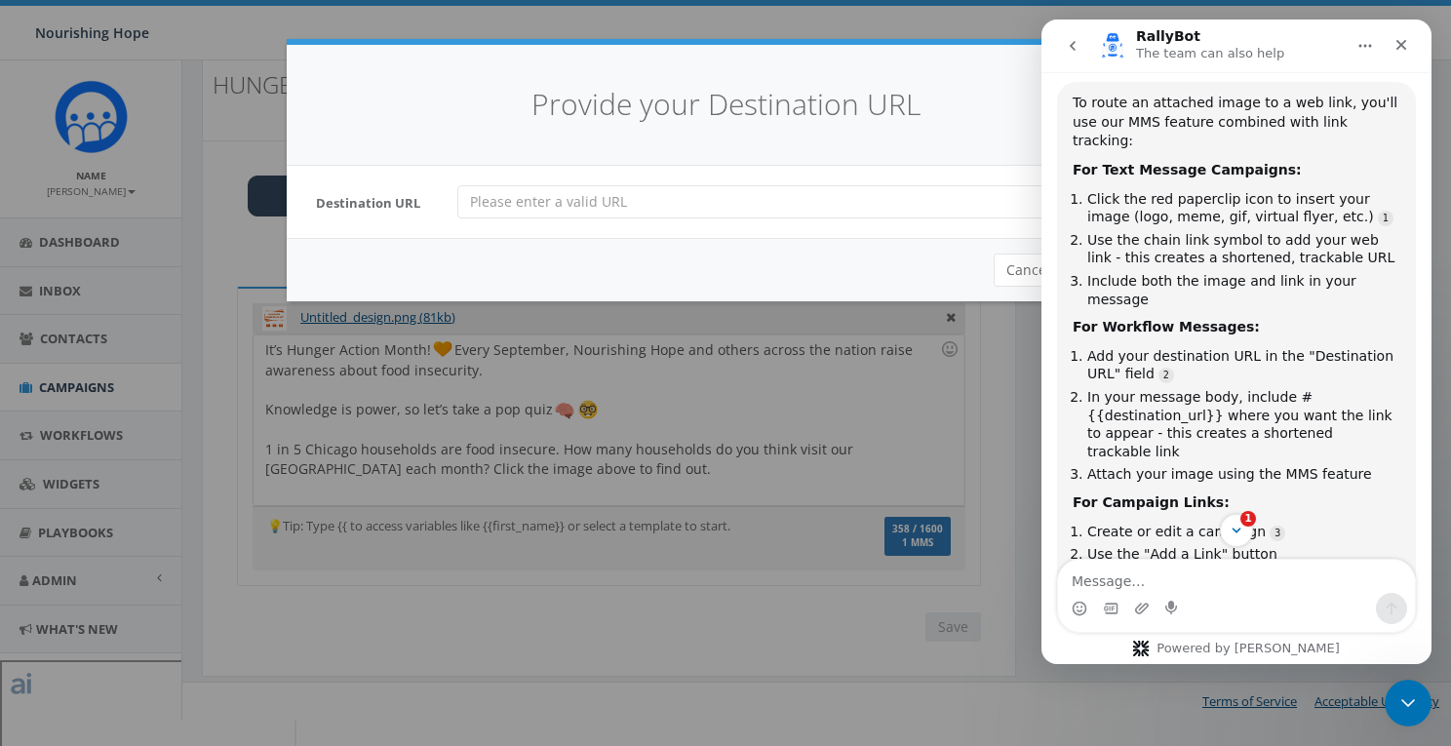
click at [722, 207] on input "url" at bounding box center [796, 201] width 678 height 33
paste input "https://www.google.com/url?q=https://yuvd8ljab.cc.rs6.net/tn.jsp?f%3D001fGeURX5…"
type input "https://www.google.com/url?q=https://yuvd8ljab.cc.rs6.net/tn.jsp?f%3D001fGeURX5…"
click at [917, 96] on h4 "Provide your Destination URL" at bounding box center [725, 105] width 819 height 42
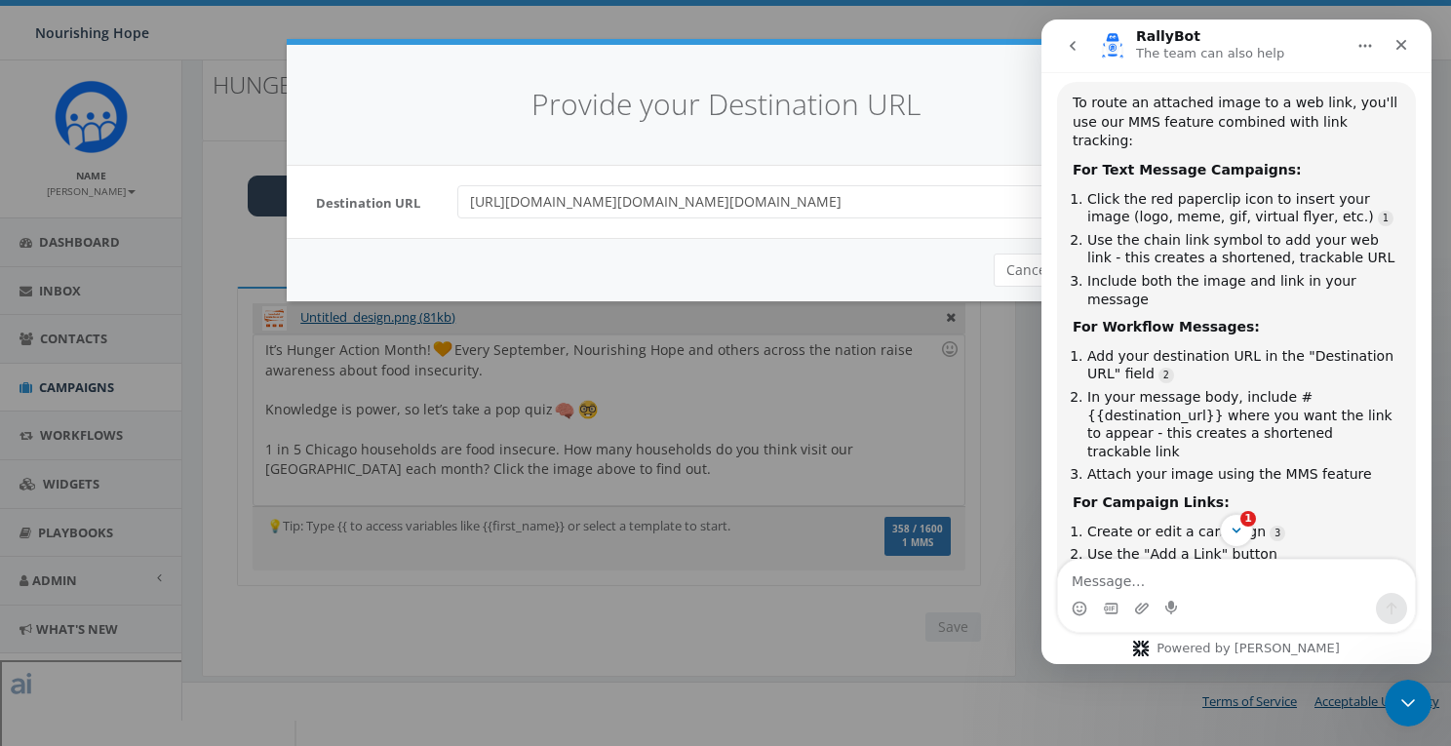
scroll to position [47, 0]
click at [1310, 55] on button "Home" at bounding box center [1365, 45] width 37 height 37
click at [1073, 42] on icon "go back" at bounding box center [1073, 46] width 6 height 10
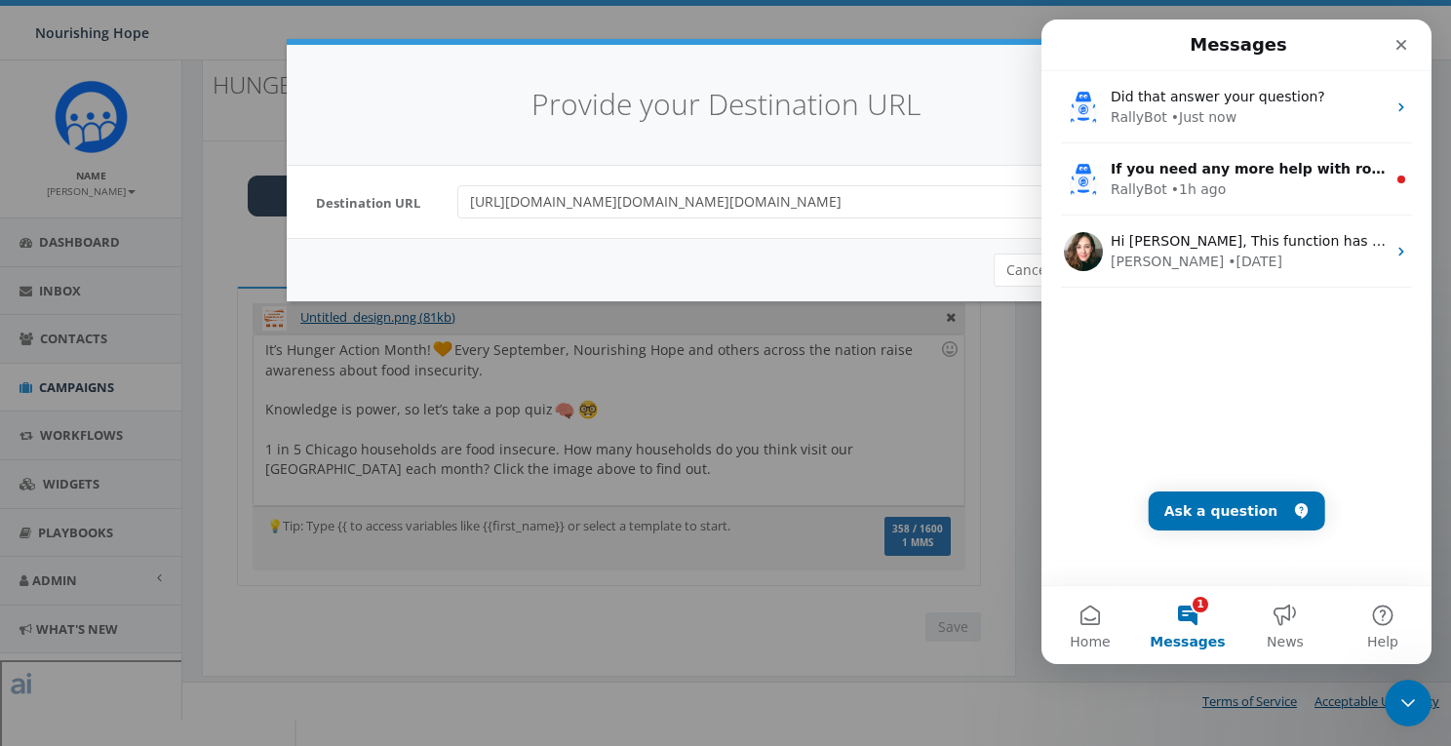
scroll to position [248, 0]
click at [966, 108] on h4 "Provide your Destination URL" at bounding box center [725, 105] width 819 height 42
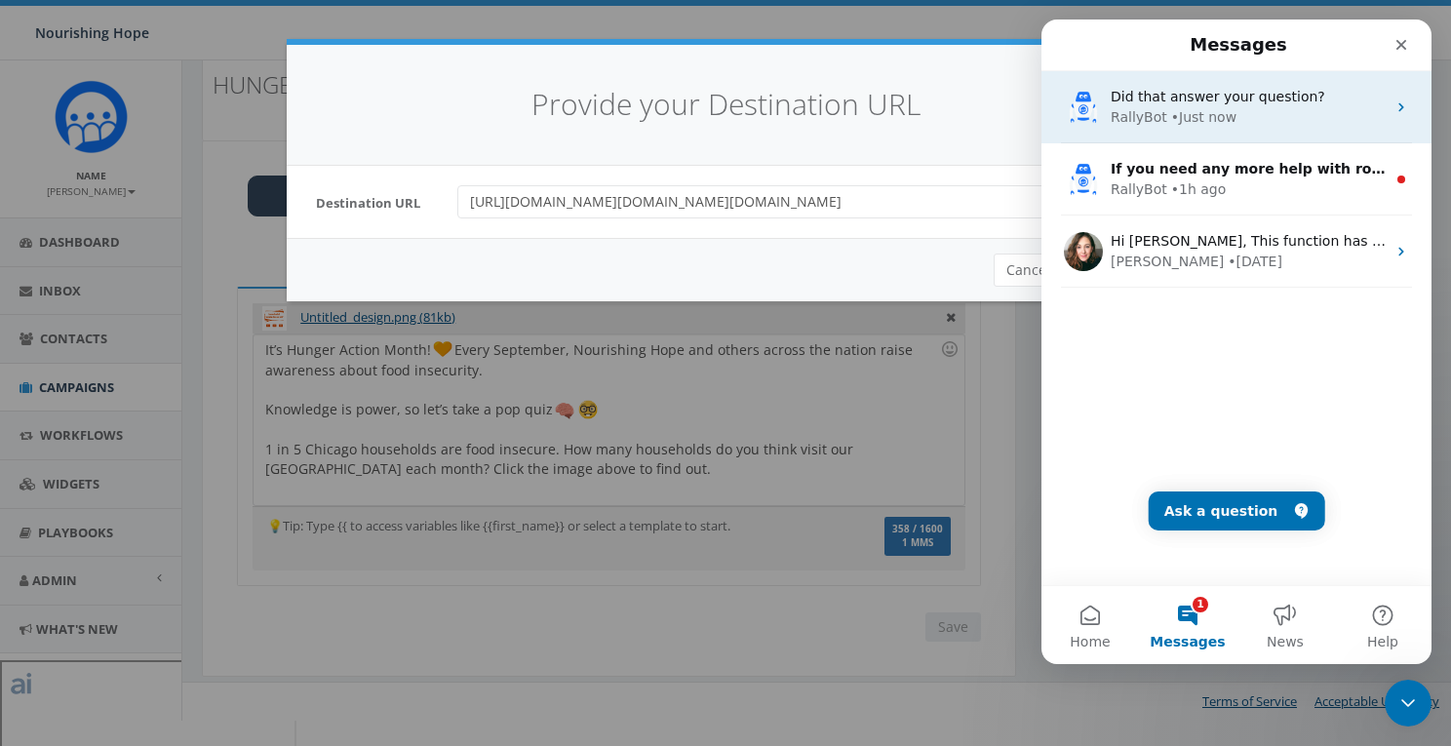
click at [1285, 103] on span "Did that answer your question?" at bounding box center [1218, 97] width 215 height 16
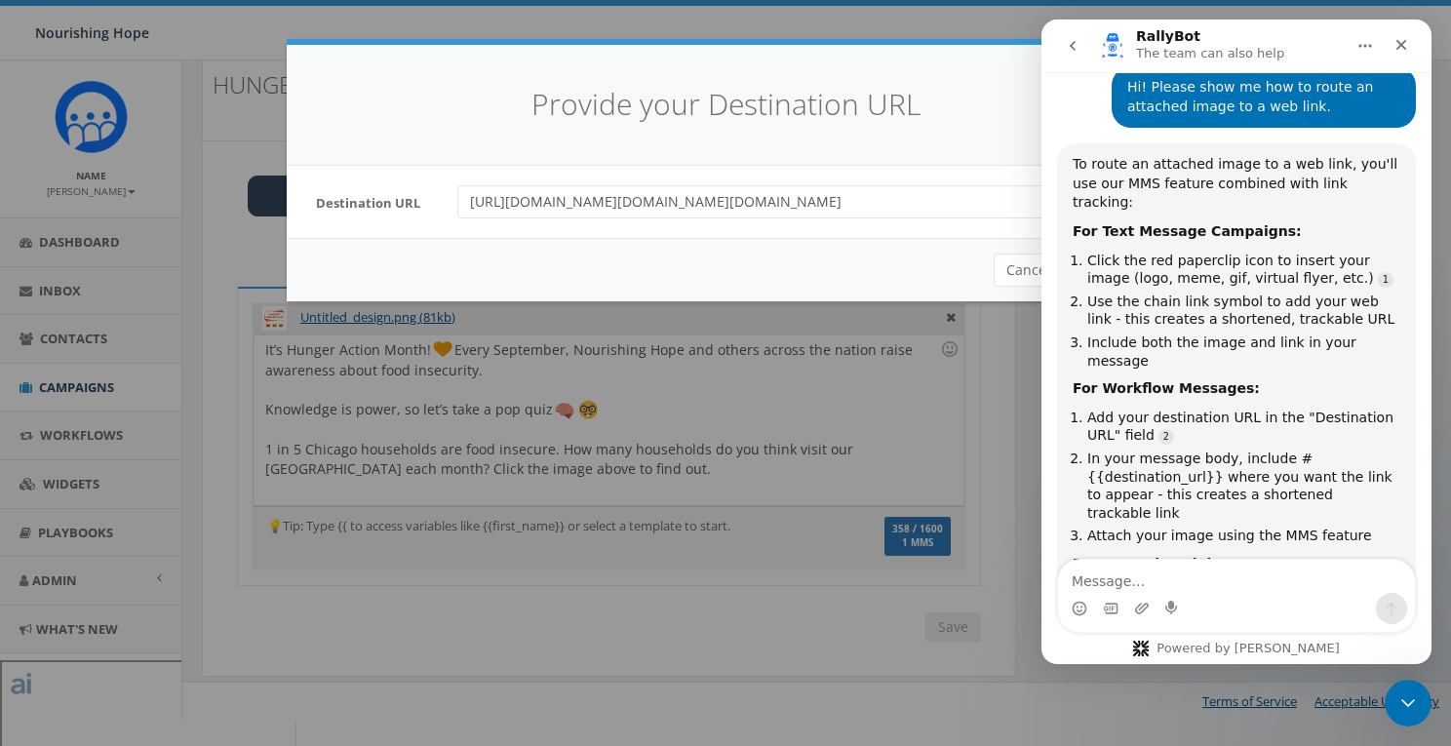
scroll to position [188, 0]
drag, startPoint x: 1201, startPoint y: 445, endPoint x: 1083, endPoint y: 447, distance: 118.0
click at [1083, 447] on ol "Add your destination URL in the "Destination URL" field In your message body, i…" at bounding box center [1237, 478] width 328 height 137
copy li "{{destination_url}}"
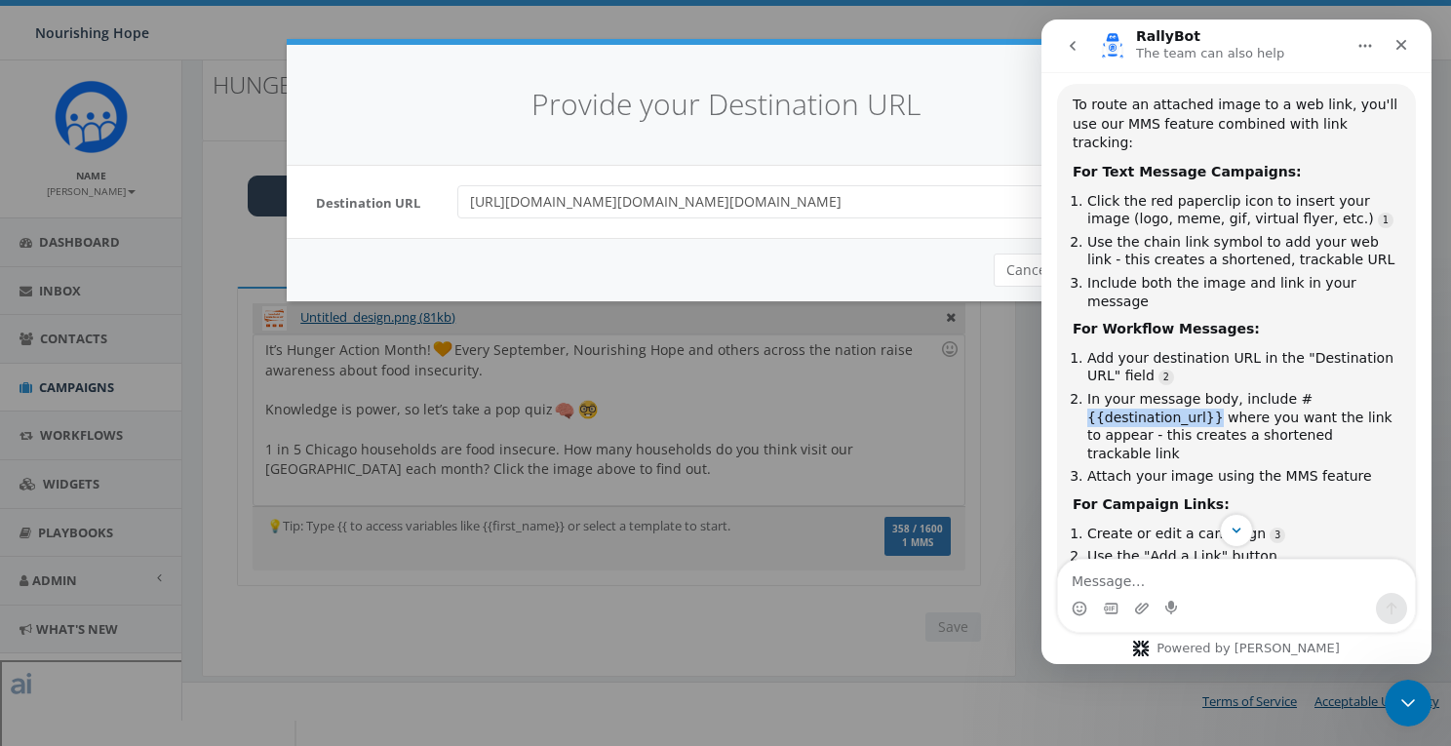
scroll to position [405, 0]
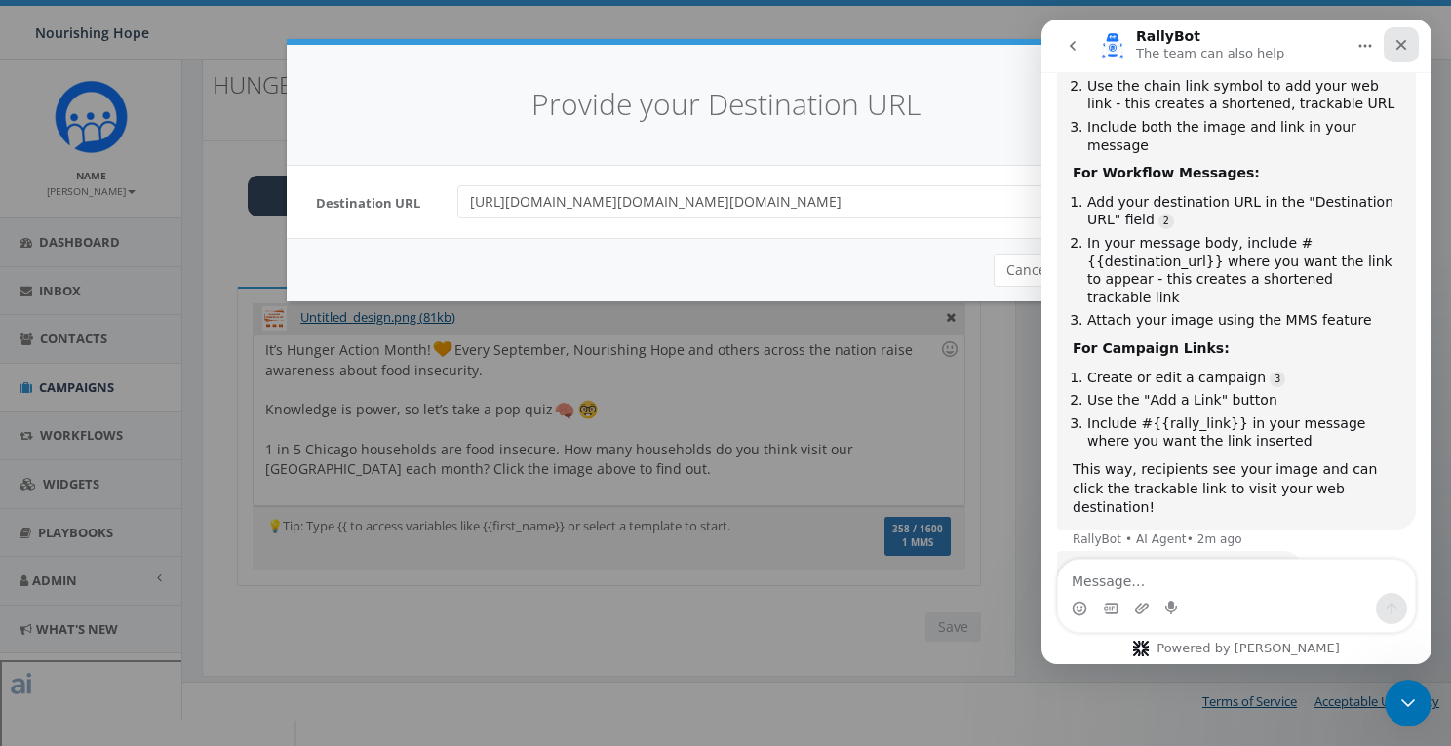
click at [1310, 45] on icon "Close" at bounding box center [1401, 45] width 16 height 16
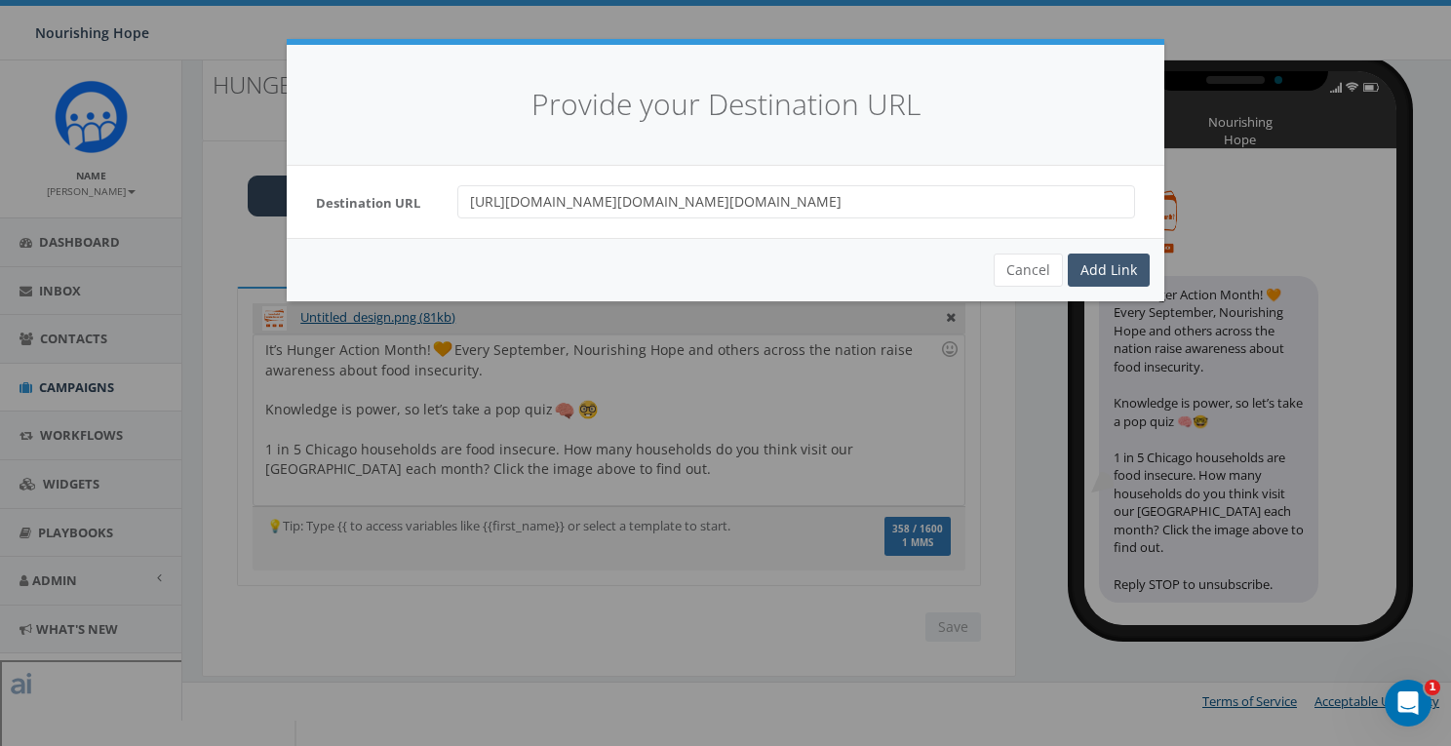
click at [1125, 269] on div "Add Link" at bounding box center [1109, 270] width 82 height 33
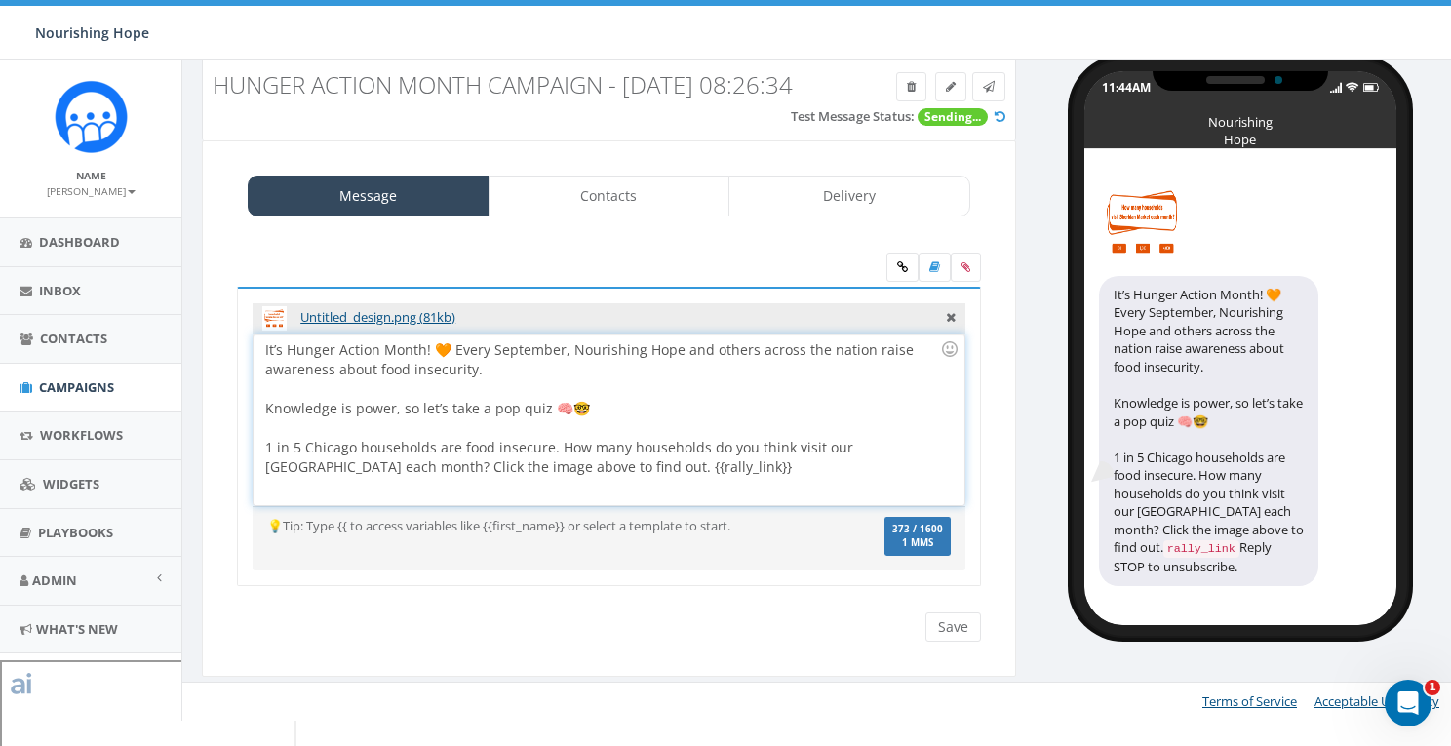
click at [567, 392] on div "It’s Hunger Action Month! 🧡 Every September, Nourishing Hope and others across …" at bounding box center [609, 419] width 710 height 171
click at [261, 373] on div "It’s Hunger Action Month! 🧡 Every September, Nourishing Hope and others across …" at bounding box center [609, 419] width 710 height 171
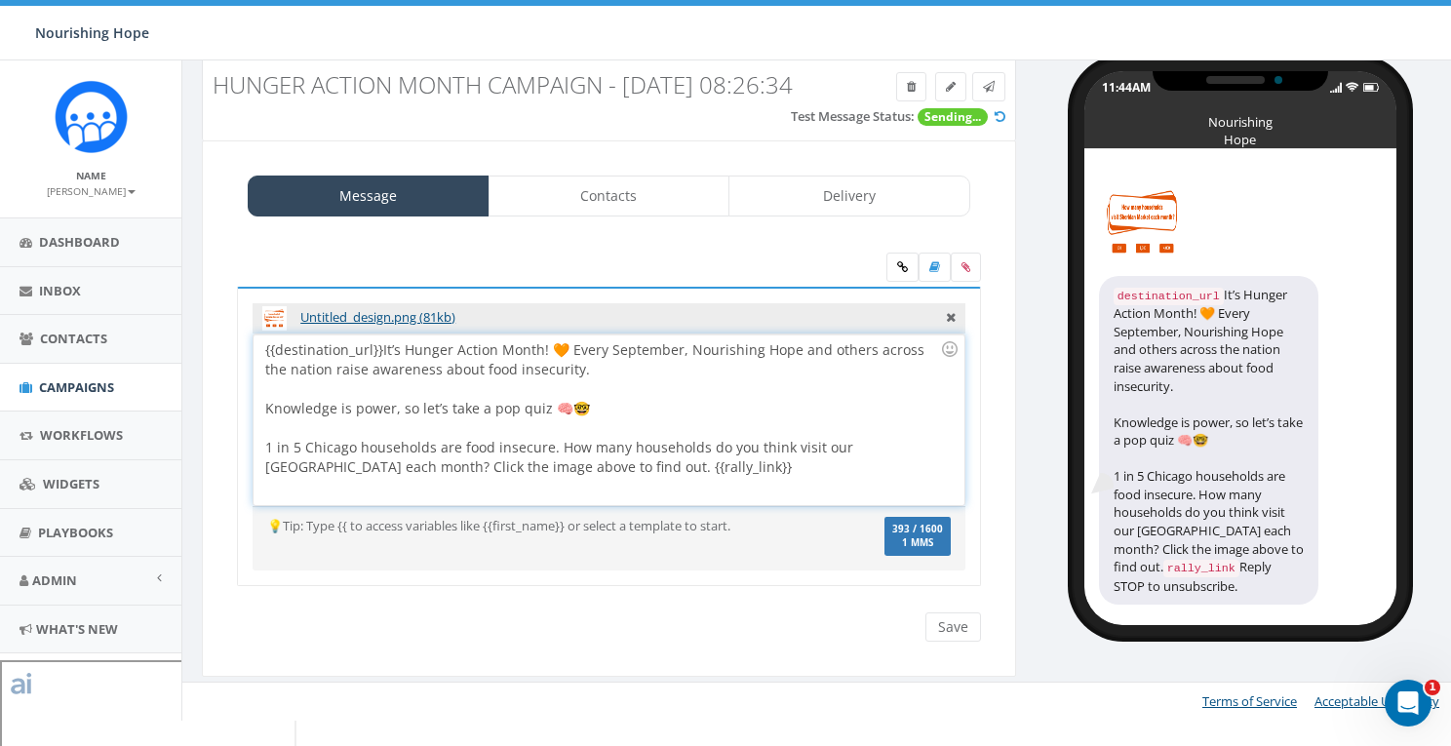
click at [264, 375] on div "{{destination_url}} It’s Hunger Action Month! 🧡 Every September, Nourishing Hop…" at bounding box center [609, 419] width 710 height 171
drag, startPoint x: 385, startPoint y: 374, endPoint x: 244, endPoint y: 374, distance: 141.4
click at [244, 374] on div "Untitled_design.png (81kb) It’s Hunger Action Month! 🧡 Every September, Nourish…" at bounding box center [609, 437] width 744 height 300
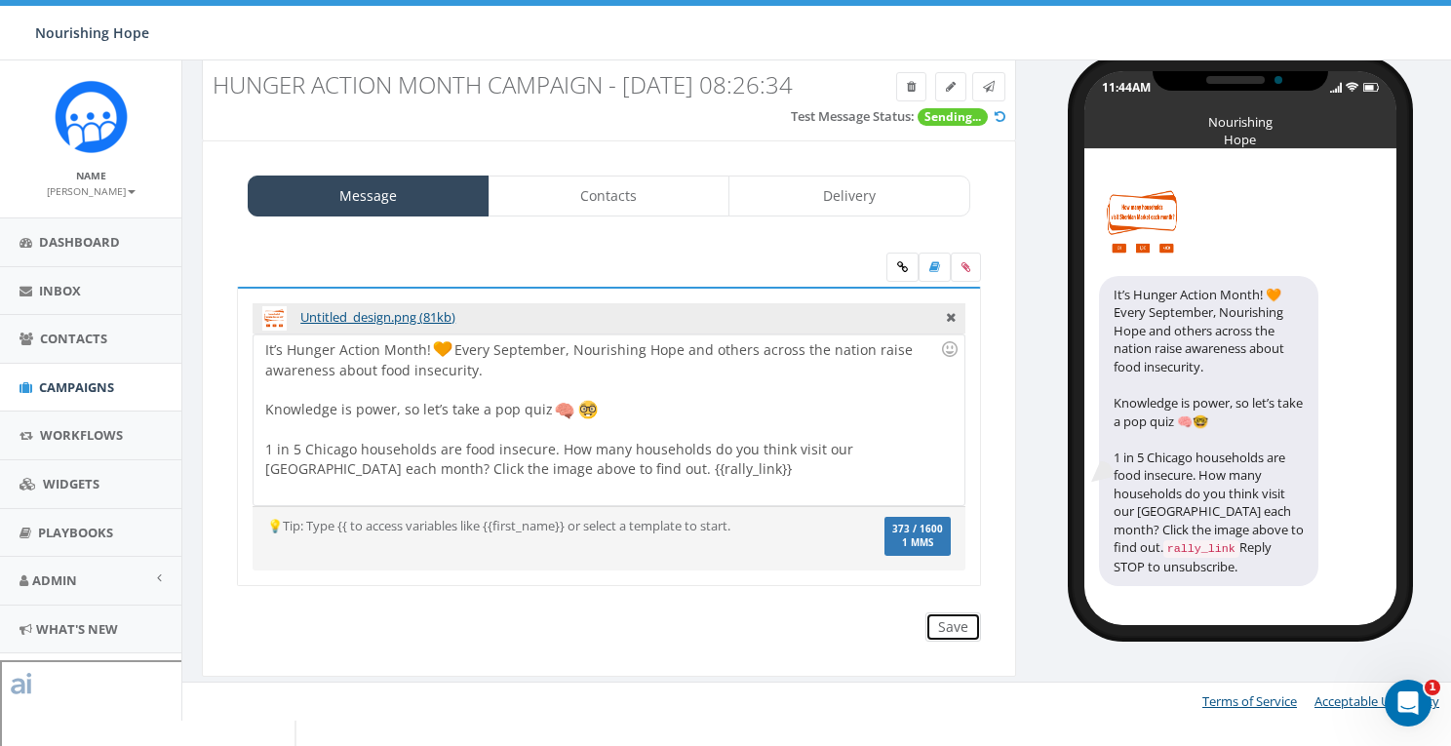
click at [965, 642] on input "Save" at bounding box center [953, 626] width 56 height 29
click at [1002, 92] on link at bounding box center [988, 86] width 33 height 29
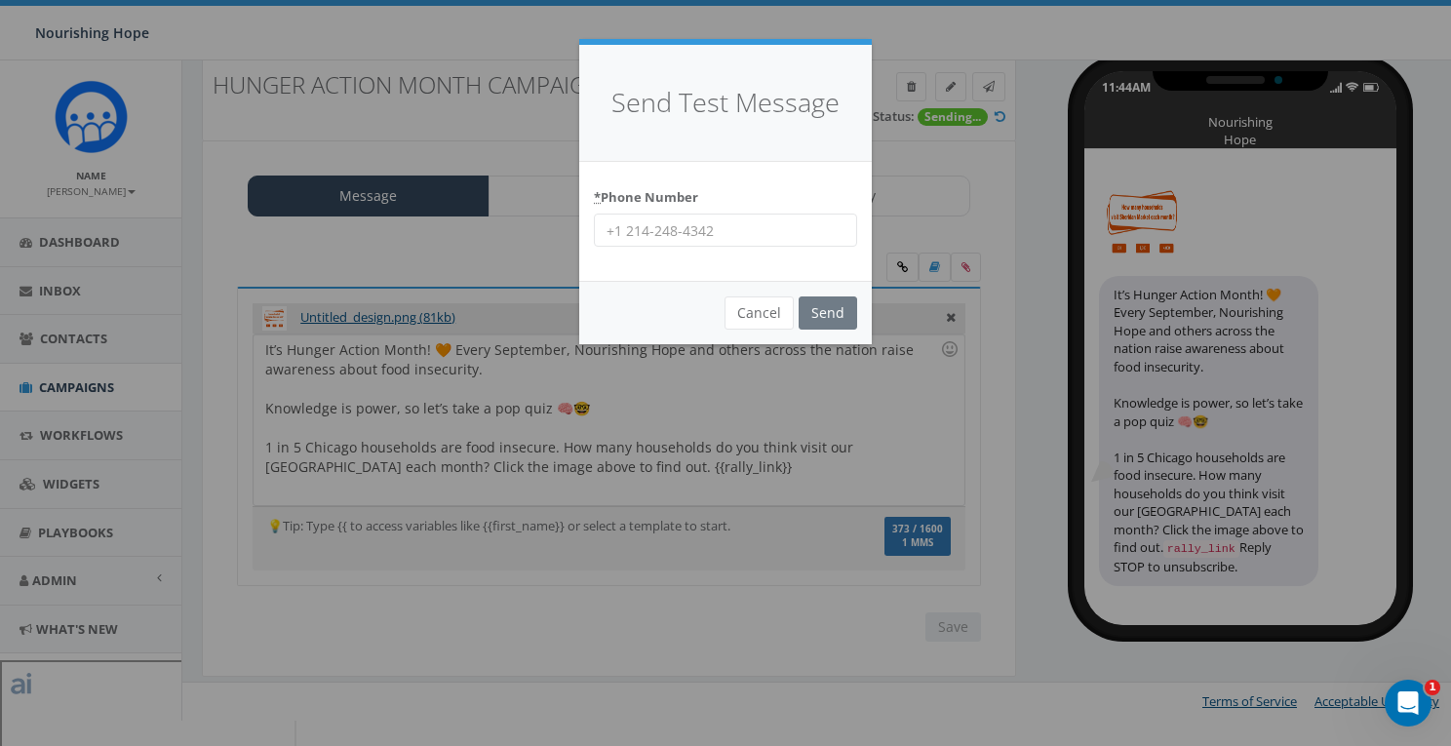
click at [706, 236] on input "* Phone Number" at bounding box center [725, 230] width 263 height 33
type input "678-848-7488"
click at [837, 318] on input "Send" at bounding box center [828, 312] width 59 height 33
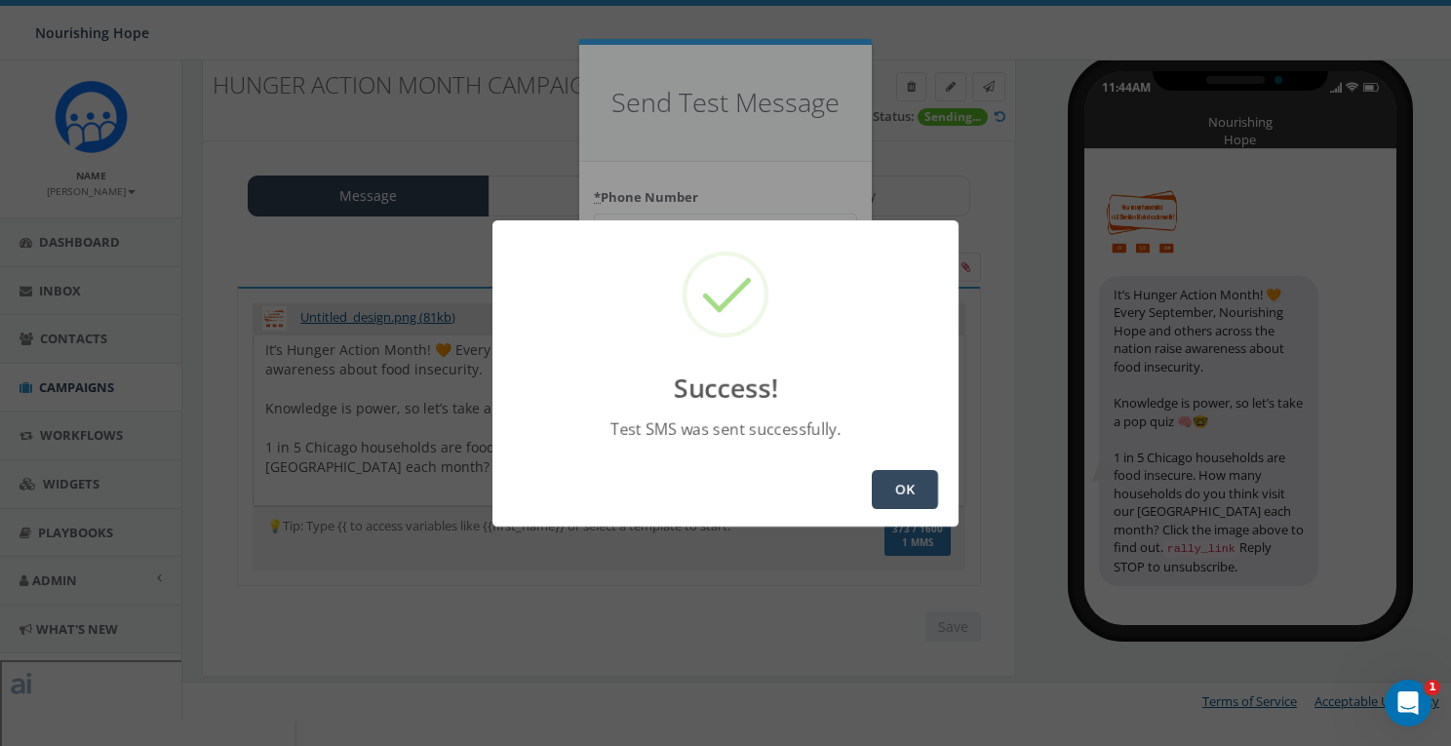
click at [914, 494] on button "OK" at bounding box center [905, 489] width 66 height 39
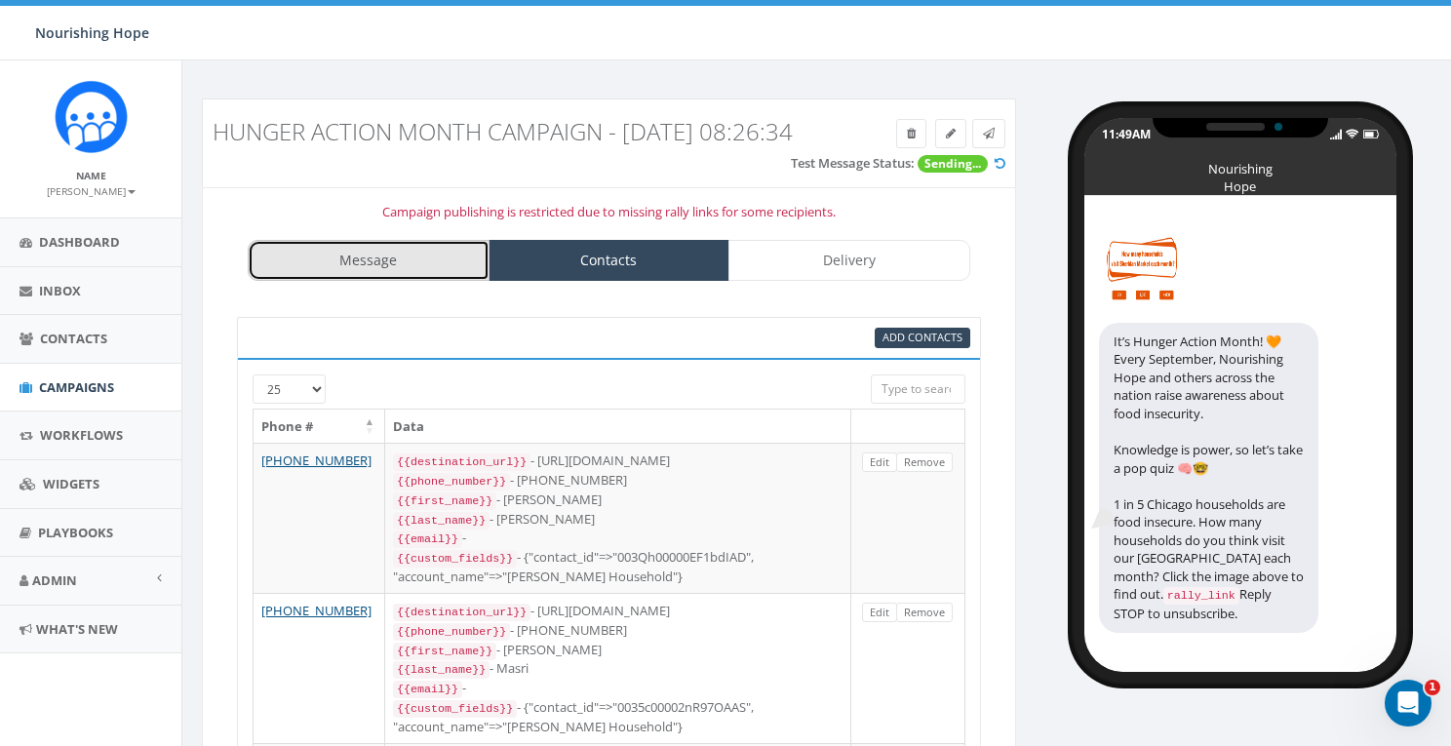
click at [390, 281] on link "Message" at bounding box center [369, 260] width 242 height 41
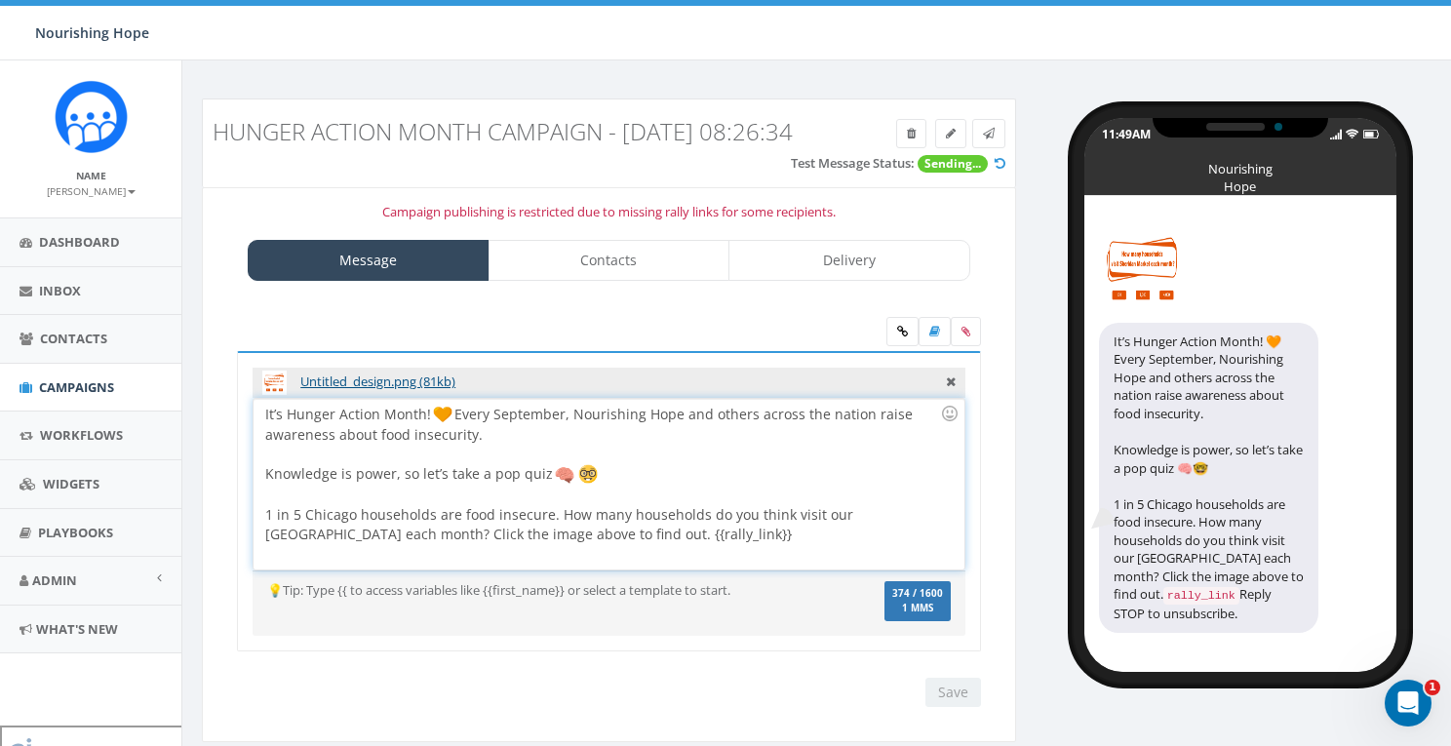
click at [640, 547] on div "It’s Hunger Action Month! Every September, Nourishing Hope and others across th…" at bounding box center [609, 484] width 710 height 171
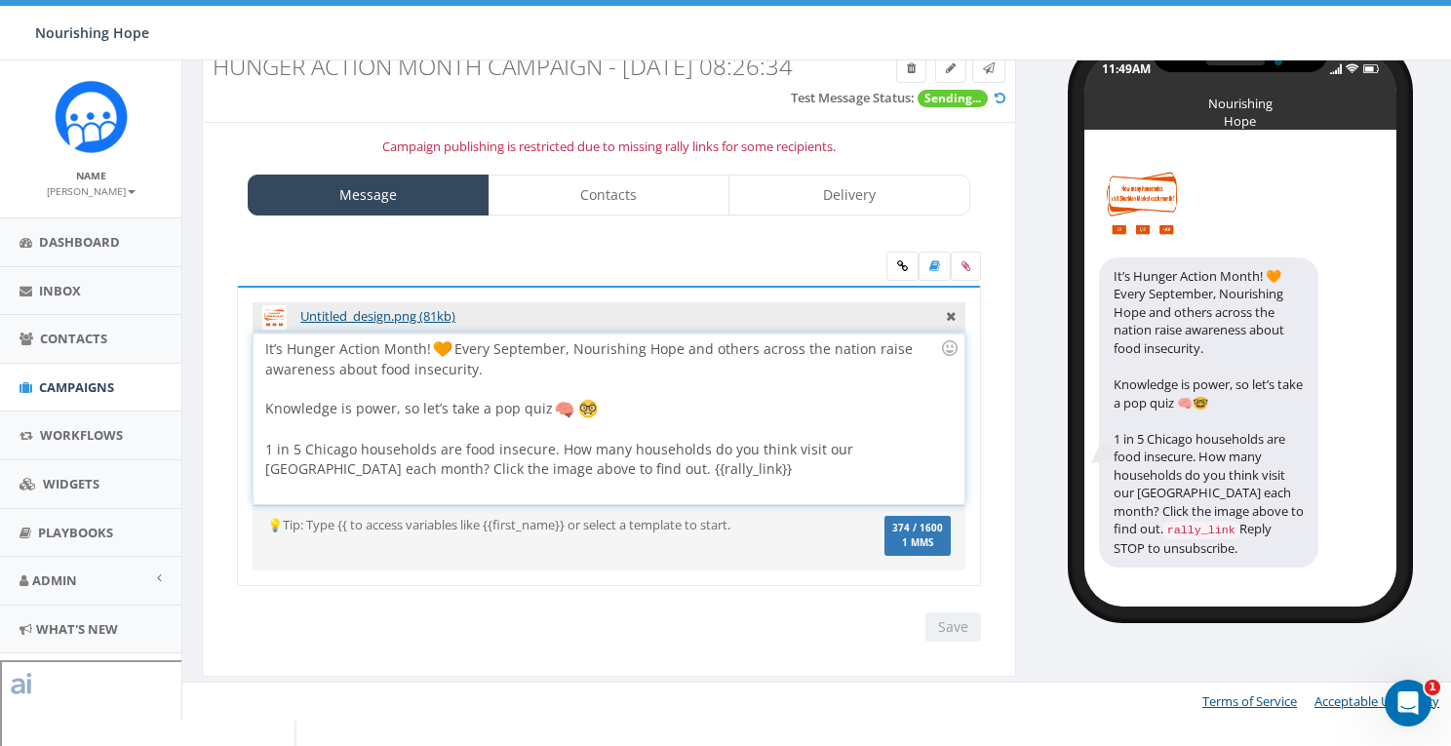
click at [263, 379] on div "It’s Hunger Action Month! Every September, Nourishing Hope and others across th…" at bounding box center [609, 418] width 710 height 171
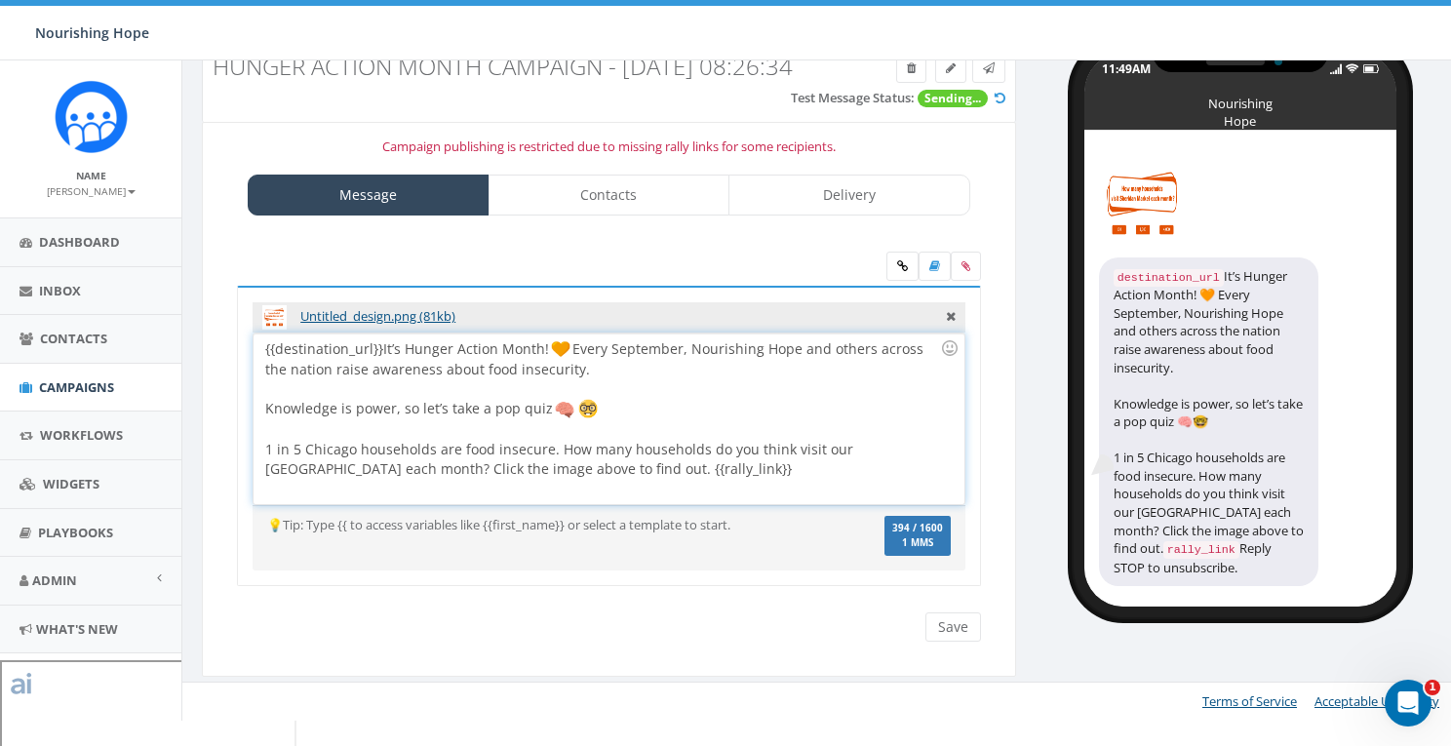
click at [262, 378] on div "{{destination_url}} It’s Hunger Action Month! Every September, Nourishing Hope …" at bounding box center [609, 418] width 710 height 171
click at [810, 492] on div "#{{destination_url}} It’s Hunger Action Month! Every September, Nourishing Hope…" at bounding box center [609, 418] width 710 height 171
click at [952, 642] on input "Save" at bounding box center [953, 626] width 56 height 29
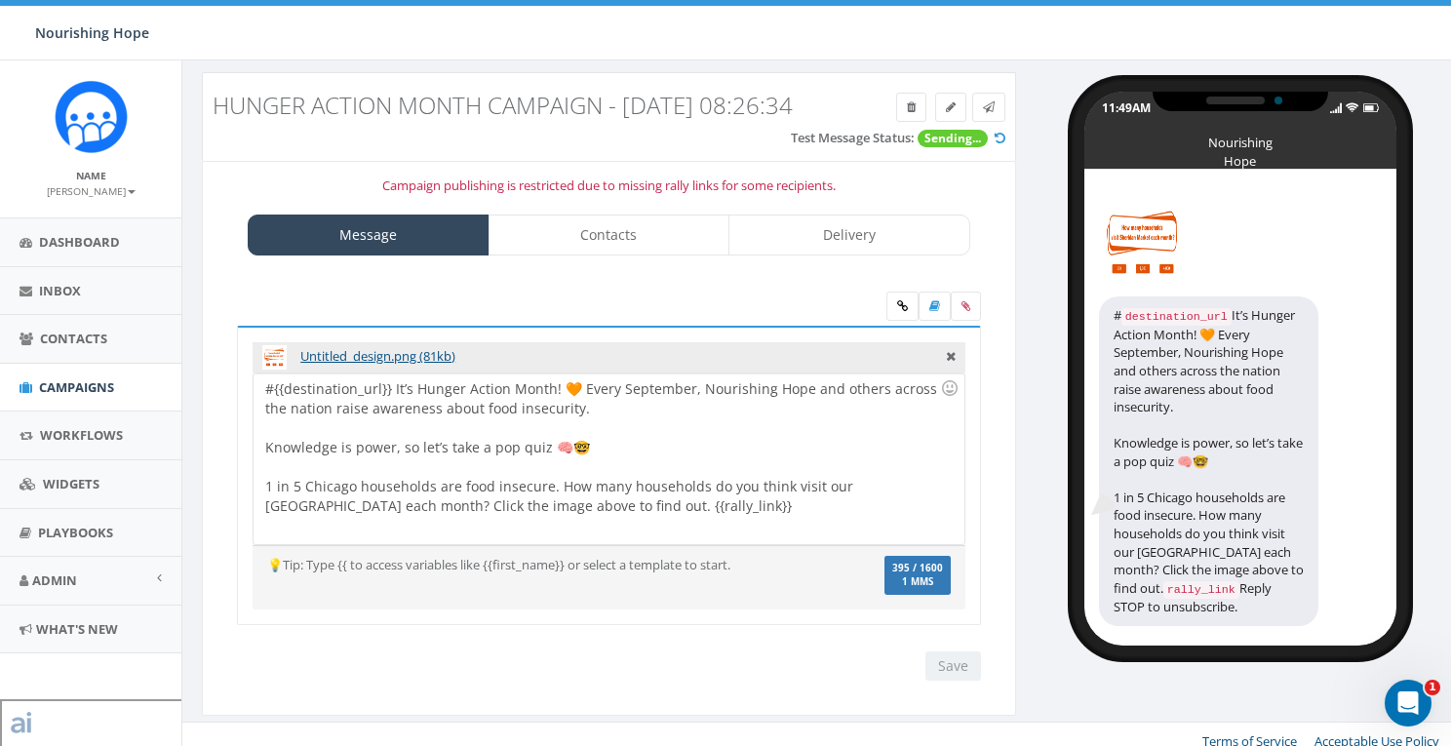
scroll to position [104, 0]
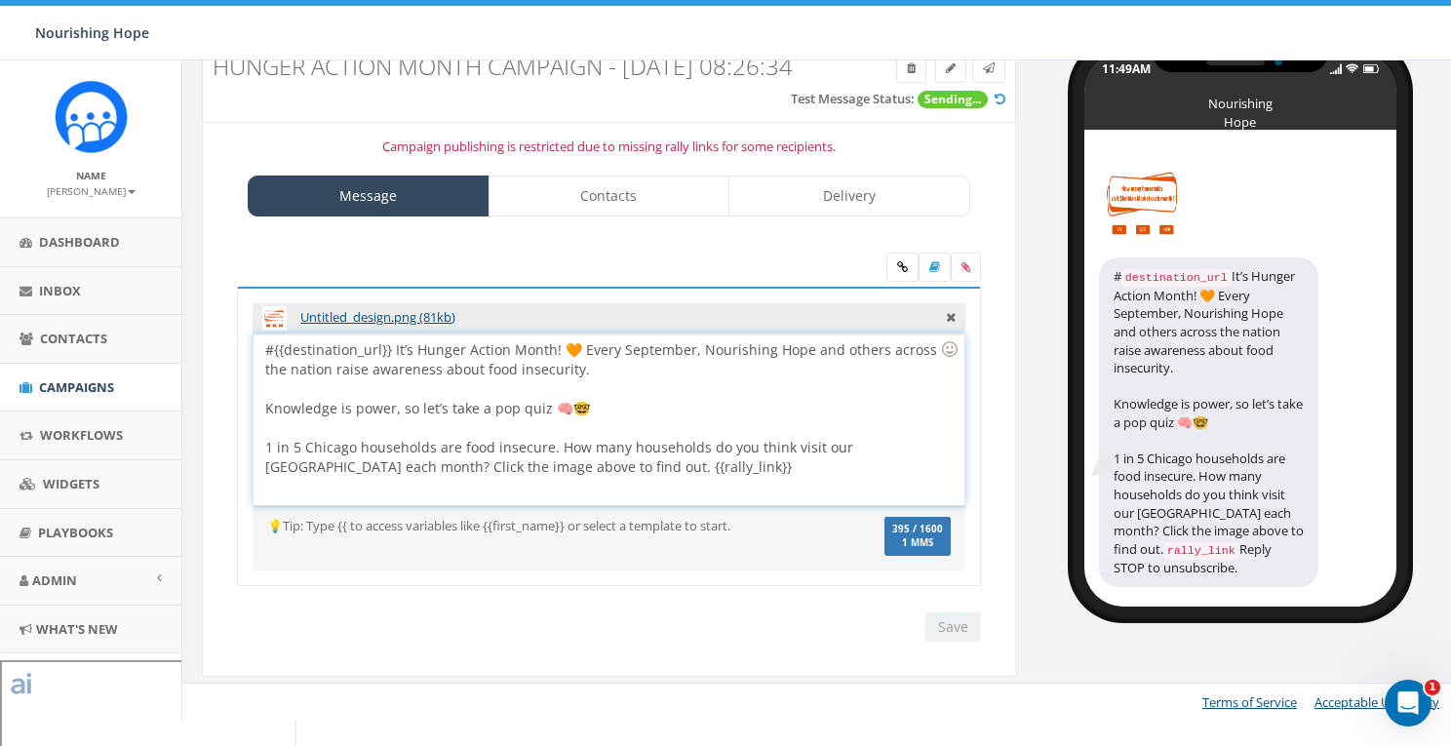
click at [865, 496] on div "#{{destination_url}} It’s Hunger Action Month! 🧡 Every September, Nourishing Ho…" at bounding box center [609, 419] width 710 height 171
drag, startPoint x: 723, startPoint y: 495, endPoint x: 614, endPoint y: 497, distance: 109.2
click at [614, 497] on div "#{{destination_url}} It’s Hunger Action Month! 🧡 Every September, Nourishing Ho…" at bounding box center [609, 419] width 710 height 171
click at [950, 642] on input "Save" at bounding box center [953, 626] width 56 height 29
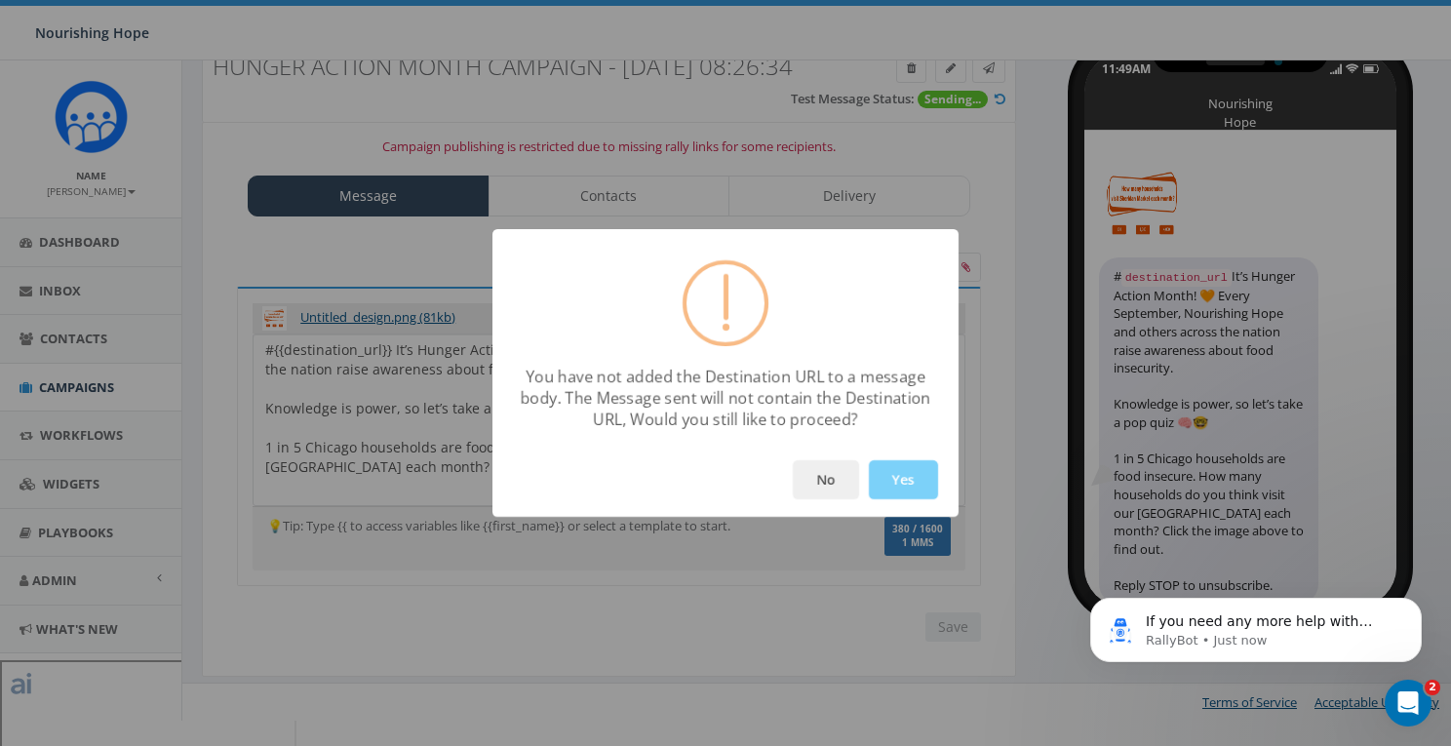
scroll to position [0, 0]
click at [824, 485] on button "No" at bounding box center [826, 479] width 66 height 39
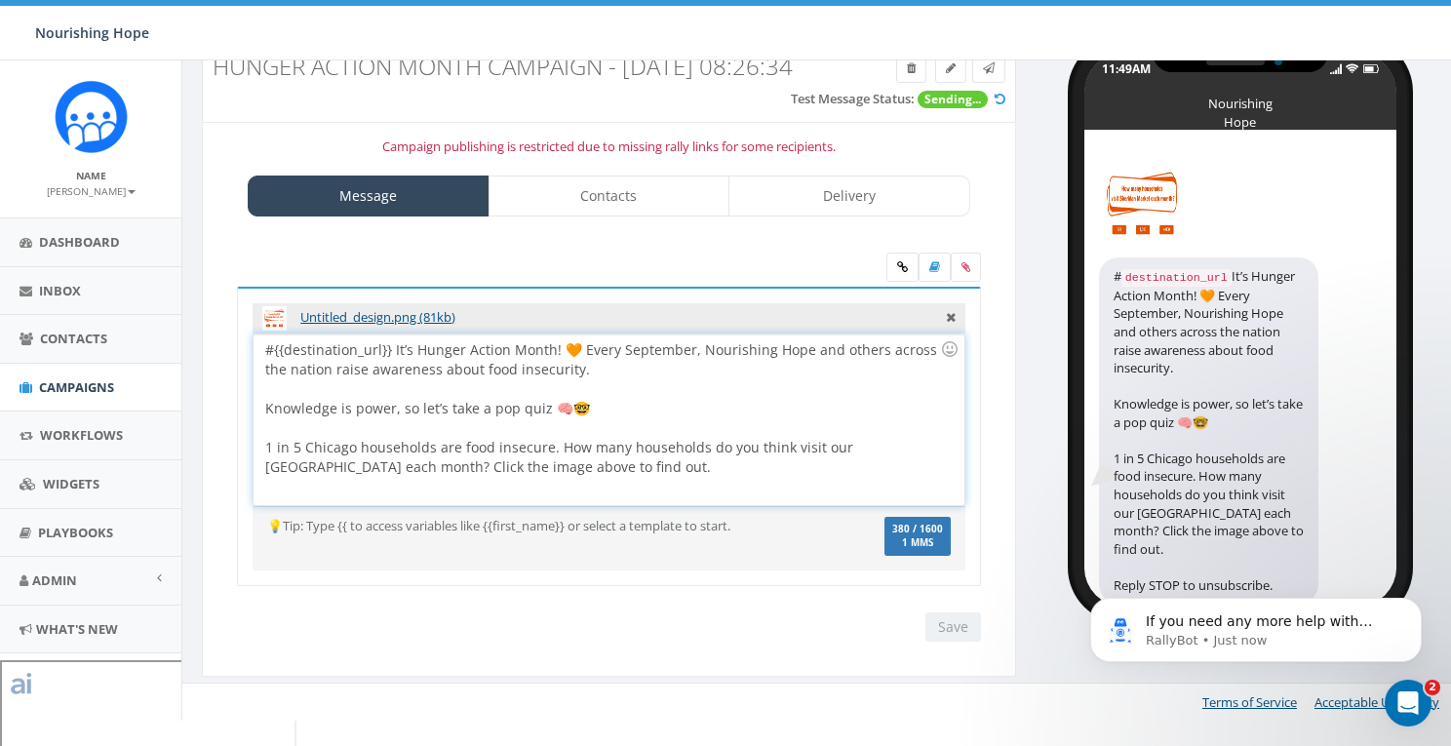
click at [838, 471] on div "#{{destination_url}} It’s Hunger Action Month! 🧡 Every September, Nourishing Ho…" at bounding box center [609, 419] width 710 height 171
click at [812, 499] on div "#{{destination_url}} It’s Hunger Action Month! 🧡 Every September, Nourishing Ho…" at bounding box center [609, 419] width 710 height 171
click at [952, 642] on input "Save" at bounding box center [953, 626] width 56 height 29
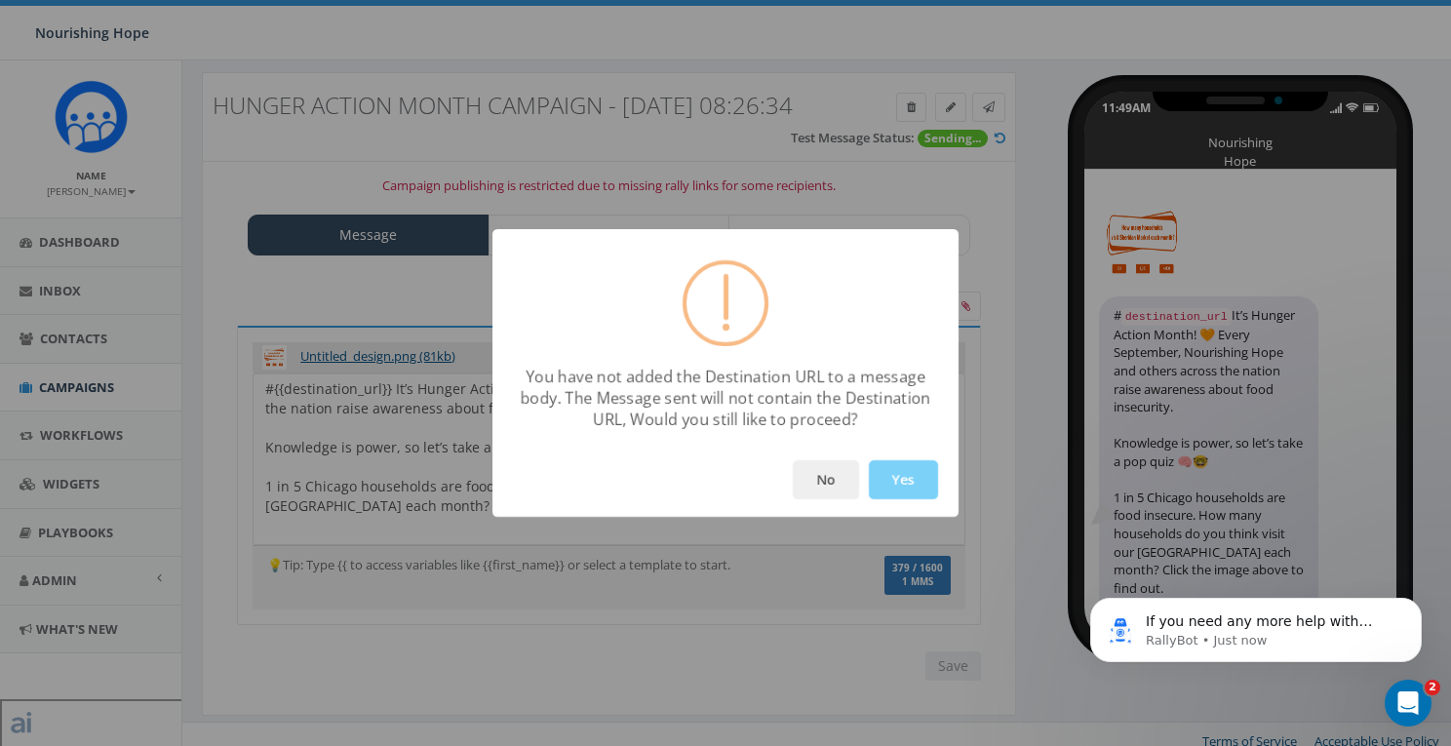
scroll to position [104, 0]
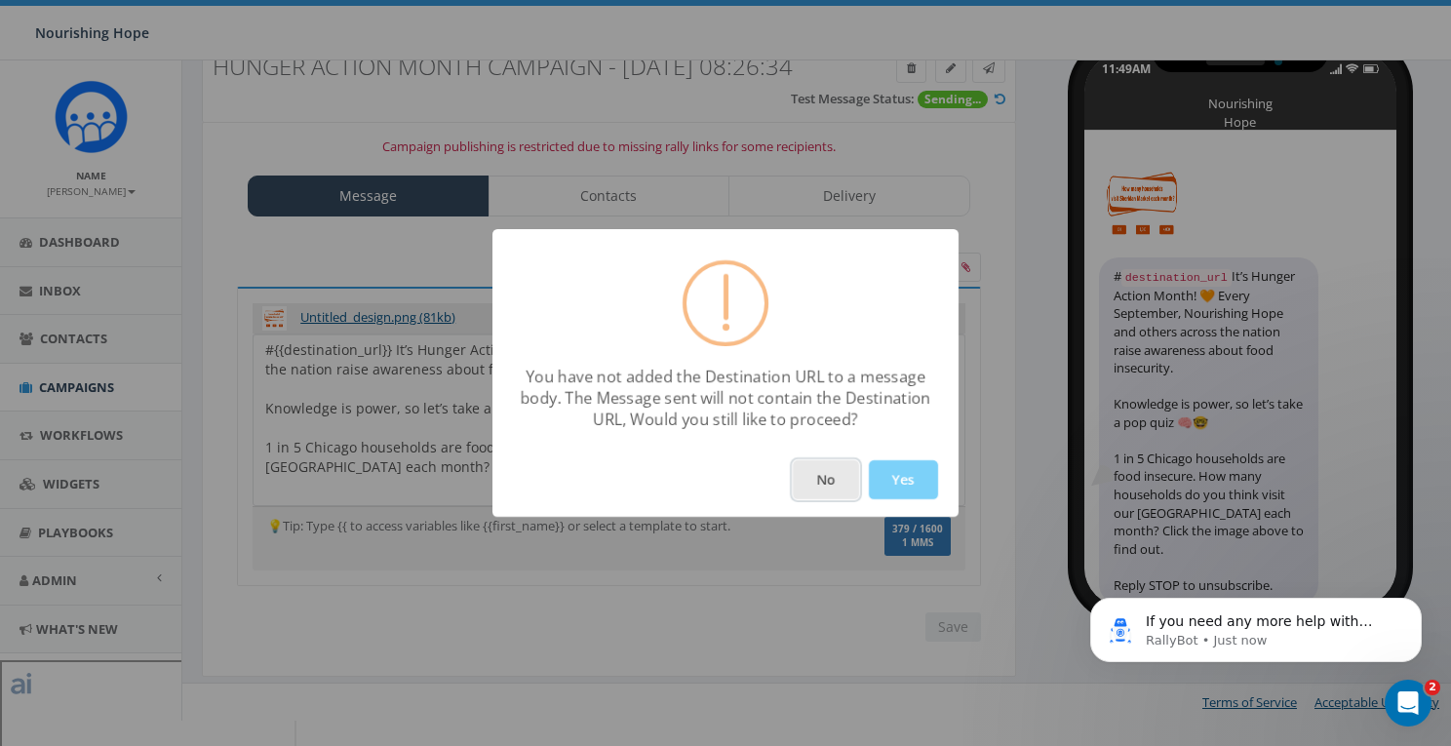
click at [829, 476] on button "No" at bounding box center [826, 479] width 66 height 39
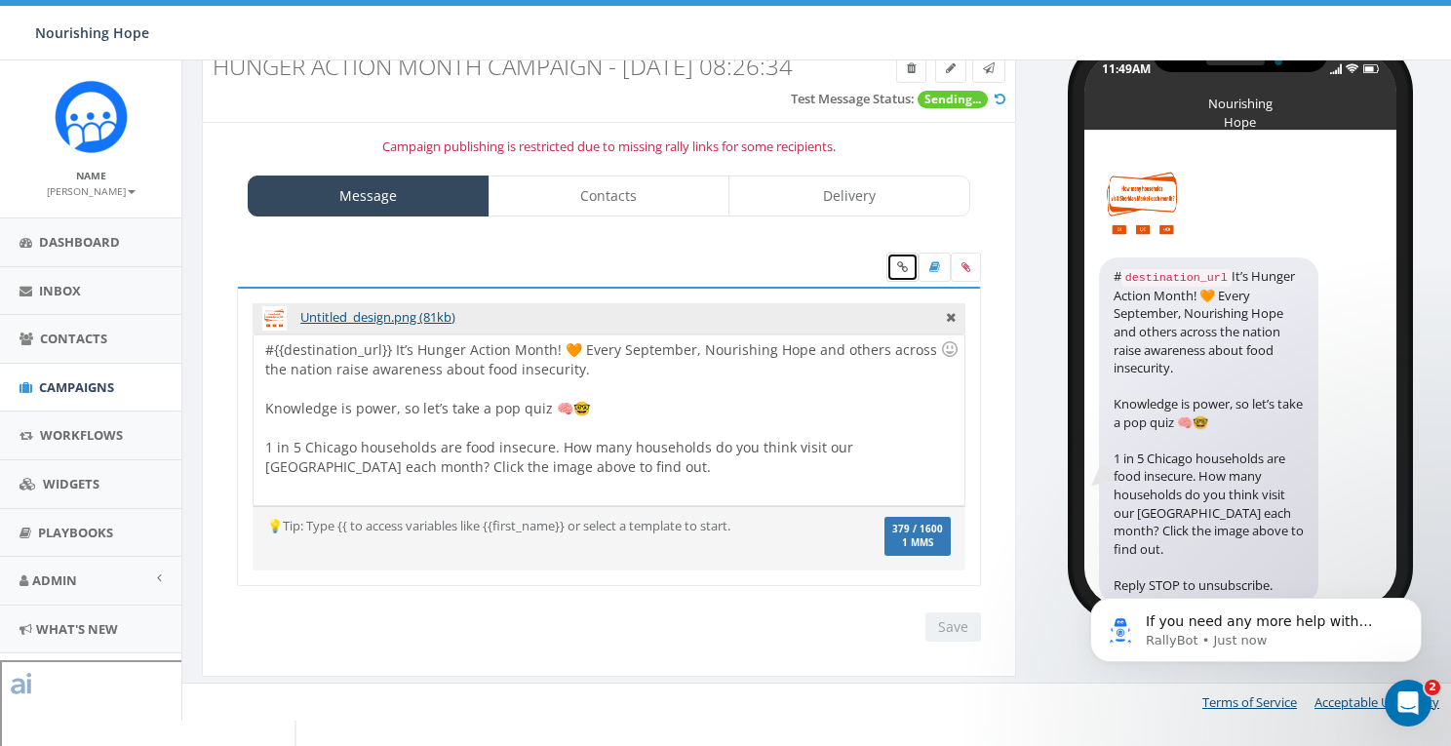
click at [896, 282] on link at bounding box center [902, 267] width 32 height 29
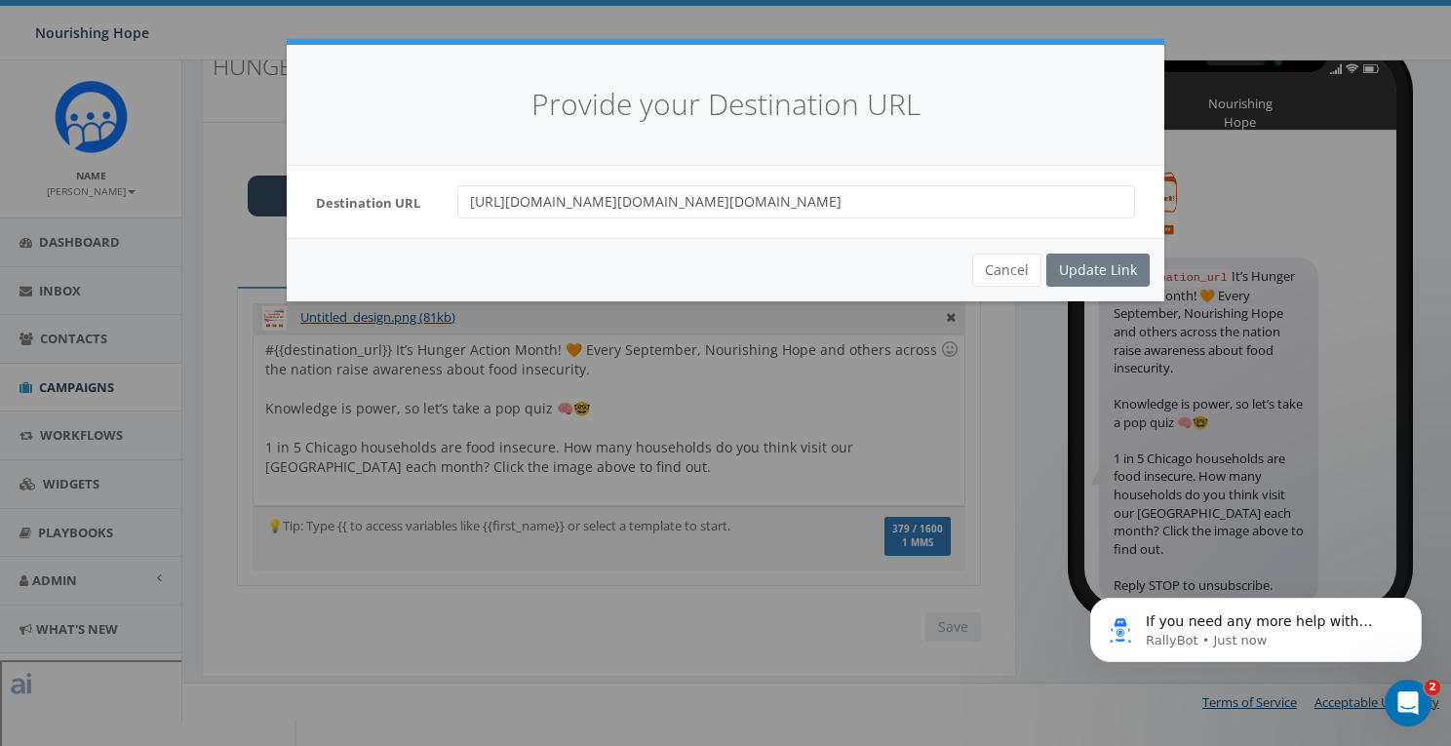
click at [1125, 269] on div "Cancel Update Link" at bounding box center [726, 269] width 878 height 63
click at [1036, 214] on input "https://www.google.com/url?q=https://yuvd8ljab.cc.rs6.net/tn.jsp?f%3D001fGeURX5…" at bounding box center [796, 201] width 678 height 33
click at [1034, 196] on input "https://www.google.com/url?q=https://yuvd8ljab.cc.rs6.net/tn.jsp?f%3D001fGeURX5…" at bounding box center [796, 201] width 678 height 33
click at [1090, 266] on div "Cancel Update Link" at bounding box center [726, 269] width 878 height 63
click at [992, 265] on button "Cancel" at bounding box center [1006, 270] width 69 height 33
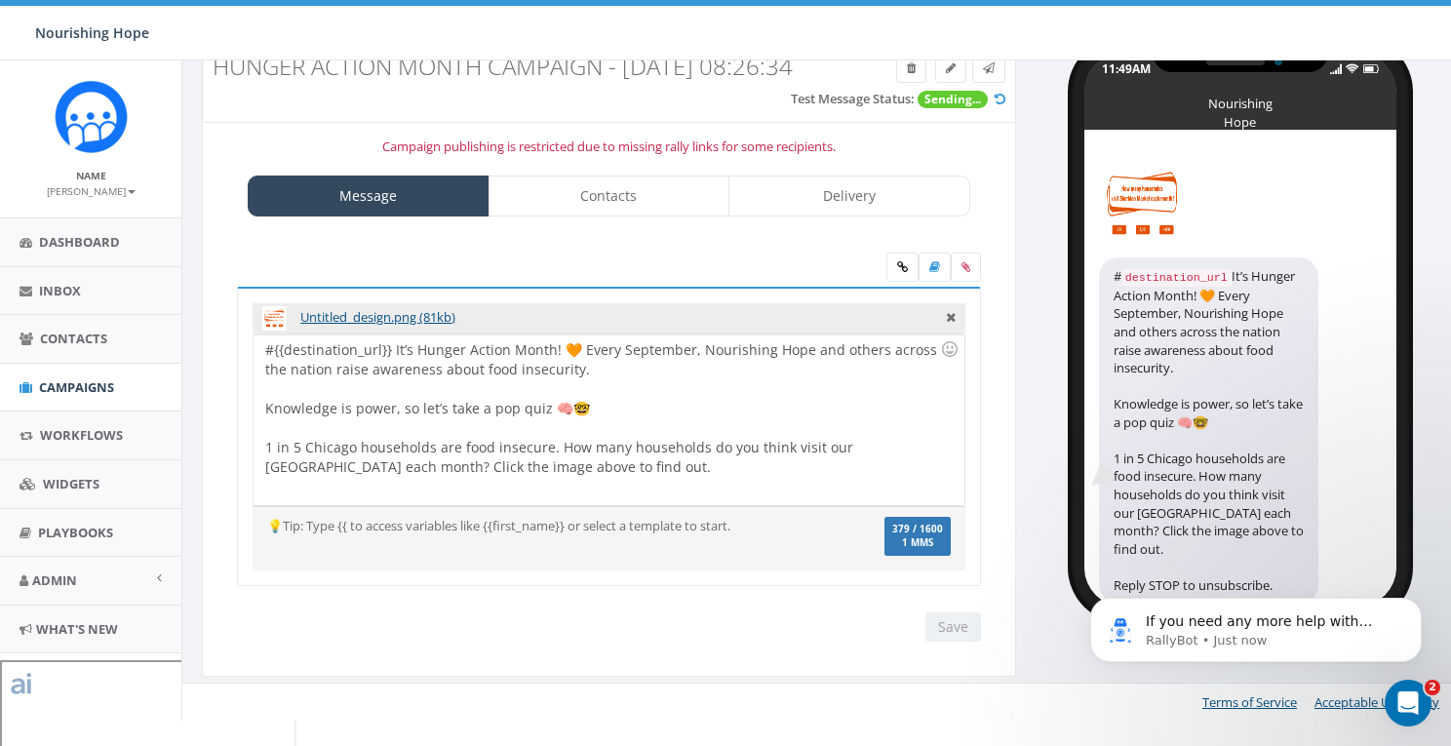
click at [686, 431] on div "#{{destination_url}} It’s Hunger Action Month! 🧡 Every September, Nourishing Ho…" at bounding box center [609, 419] width 710 height 171
click at [391, 377] on div "#{{destination_url}} It’s Hunger Action Month! 🧡 Every September, Nourishing Ho…" at bounding box center [609, 419] width 710 height 171
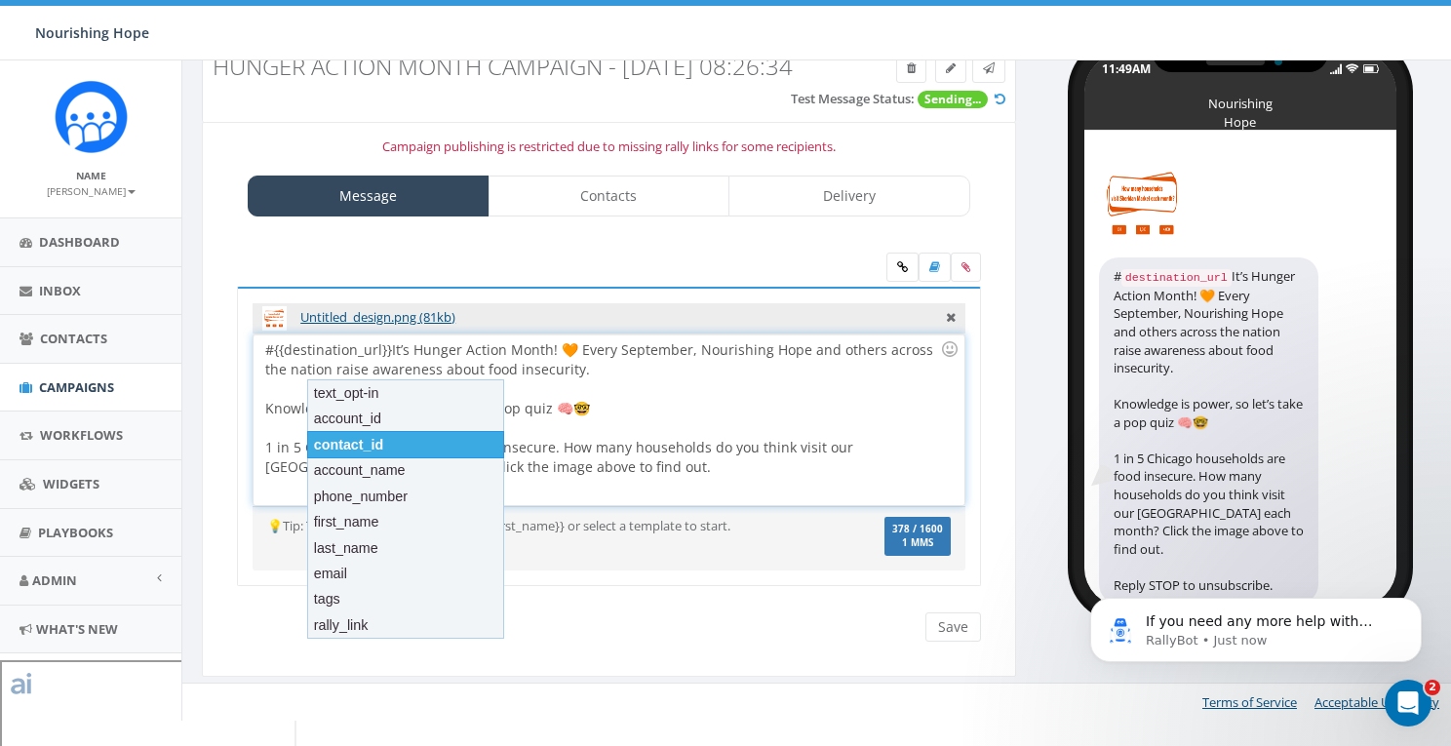
click at [712, 434] on div "#{{destination_url}}It’s Hunger Action Month! 🧡 Every September, Nourishing Hop…" at bounding box center [609, 419] width 710 height 171
drag, startPoint x: 389, startPoint y: 375, endPoint x: 237, endPoint y: 375, distance: 152.1
click at [237, 375] on div "Untitled_design.png (81kb) It’s Hunger Action Month! 🧡 Every September, Nourish…" at bounding box center [609, 437] width 744 height 300
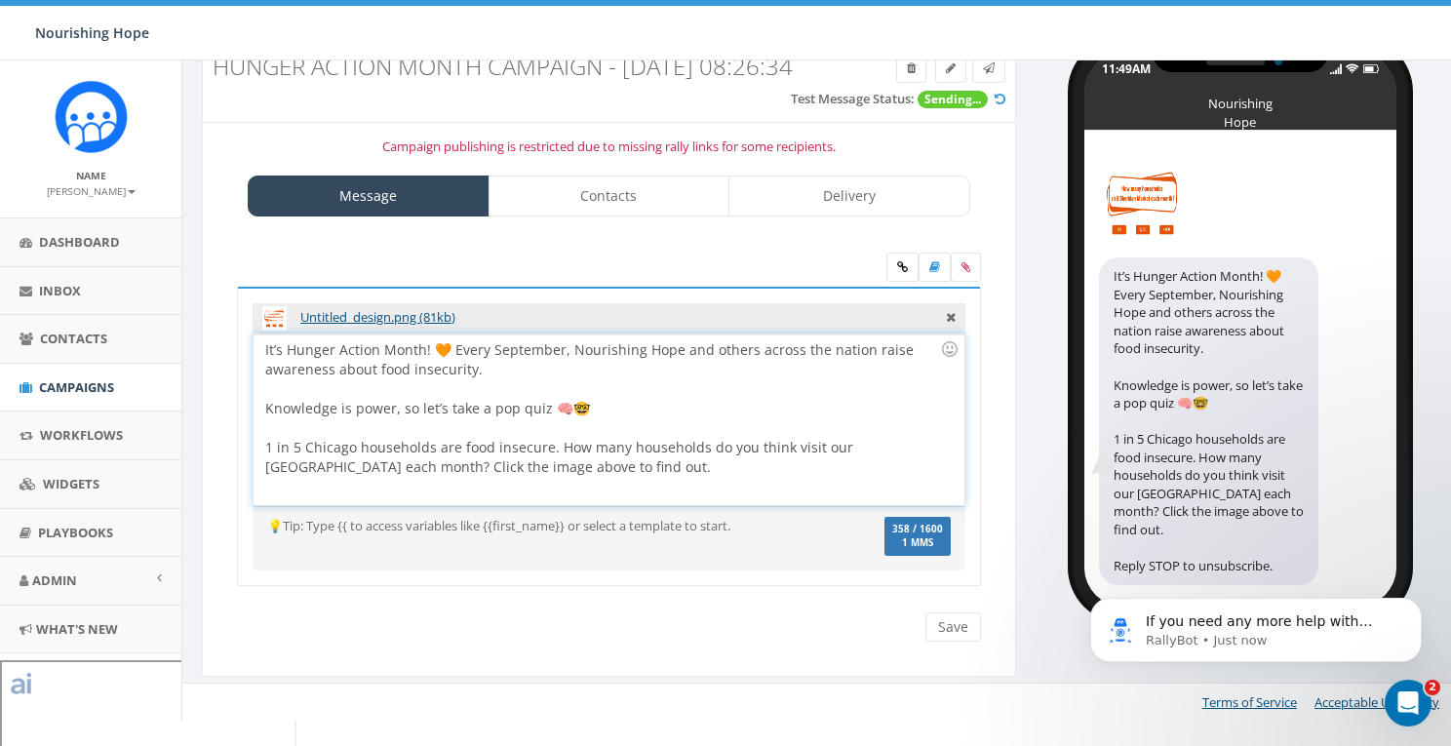
click at [816, 438] on div at bounding box center [602, 428] width 675 height 20
click at [969, 642] on input "Save" at bounding box center [953, 626] width 56 height 29
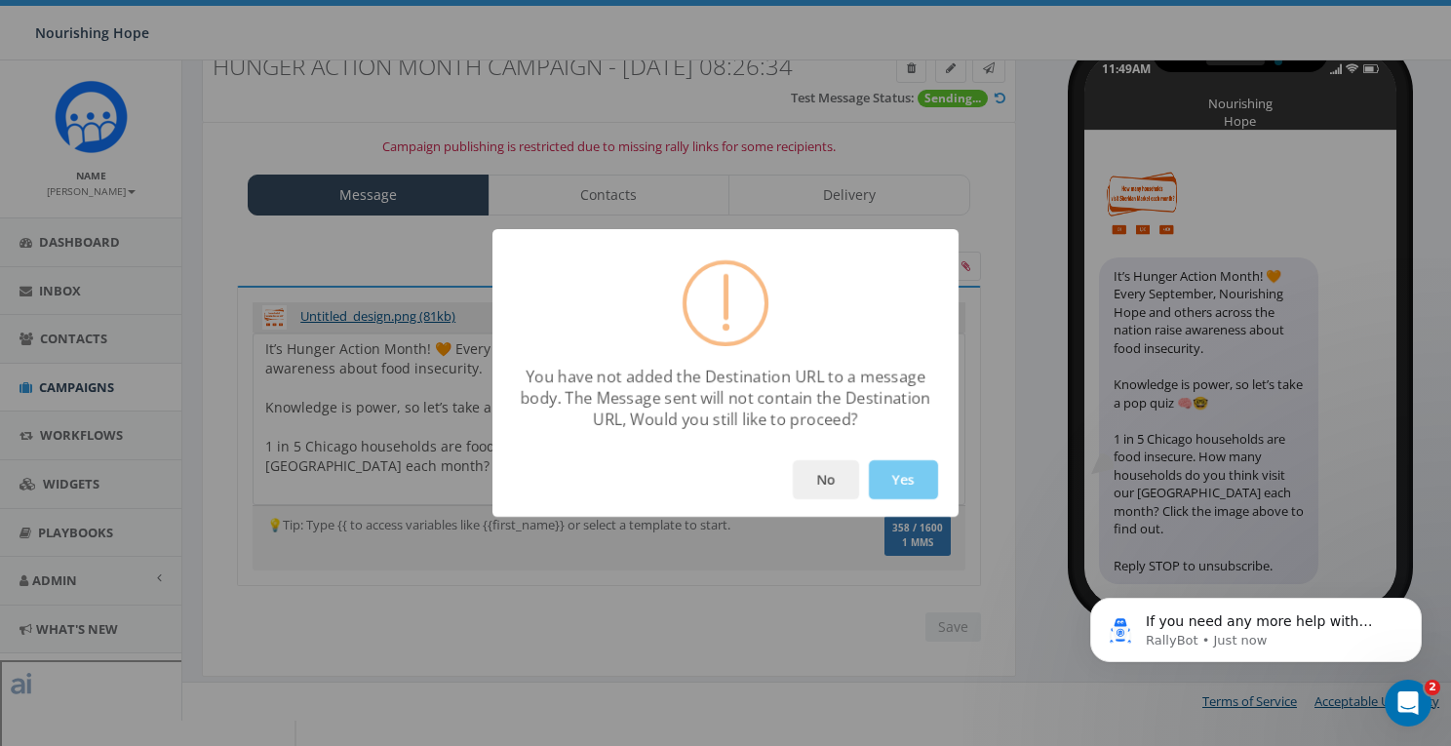
click at [909, 481] on button "Yes" at bounding box center [903, 479] width 69 height 39
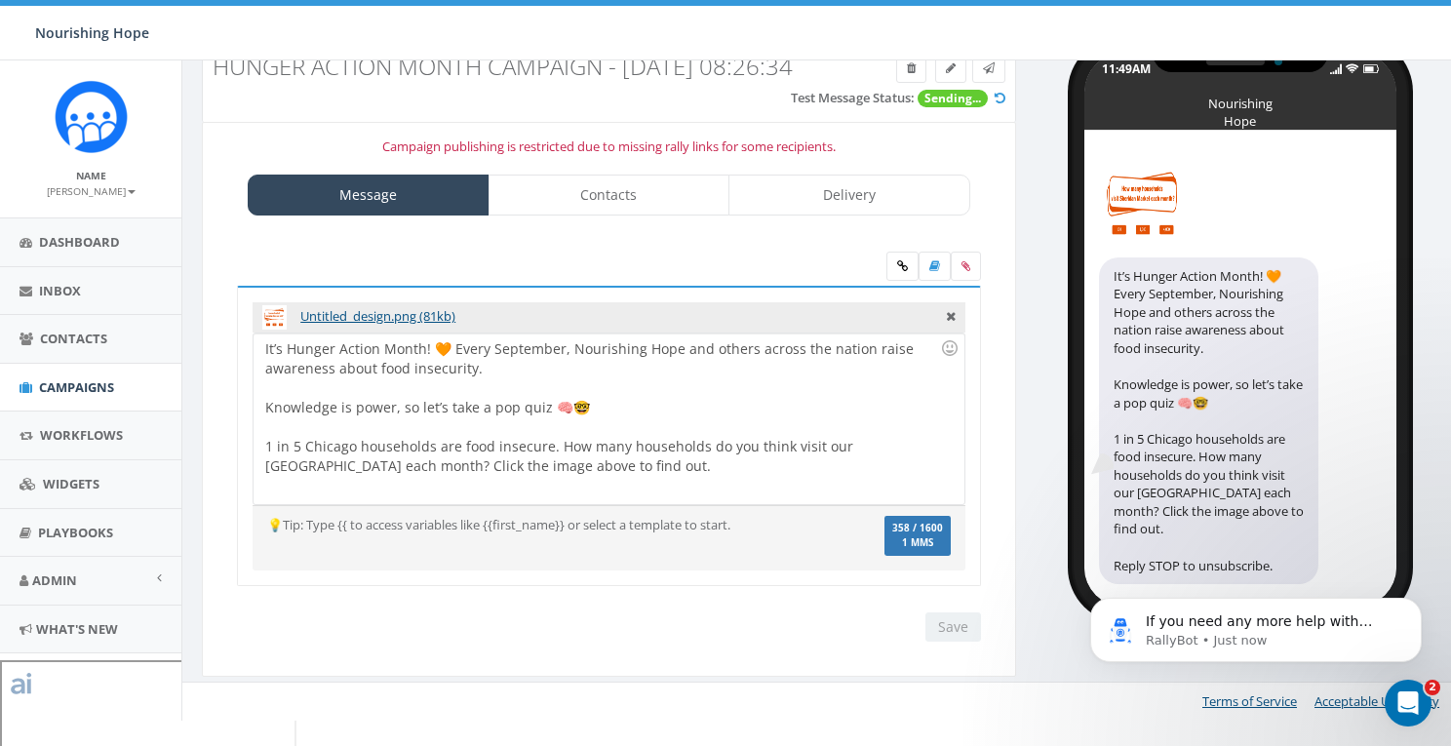
click at [690, 489] on div "It’s Hunger Action Month! 🧡 Every September, Nourishing Hope and others across …" at bounding box center [609, 418] width 710 height 171
click at [952, 323] on icon at bounding box center [951, 314] width 10 height 18
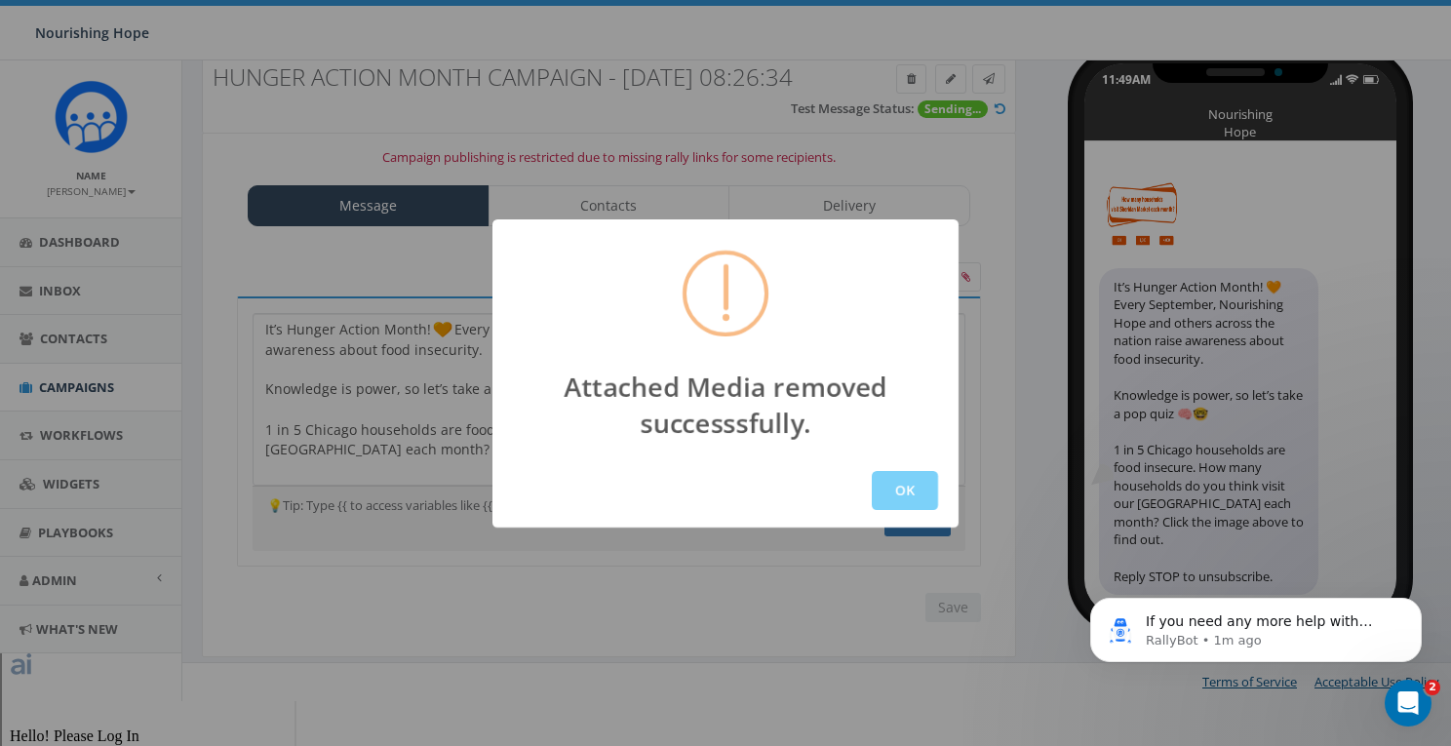
scroll to position [35, 0]
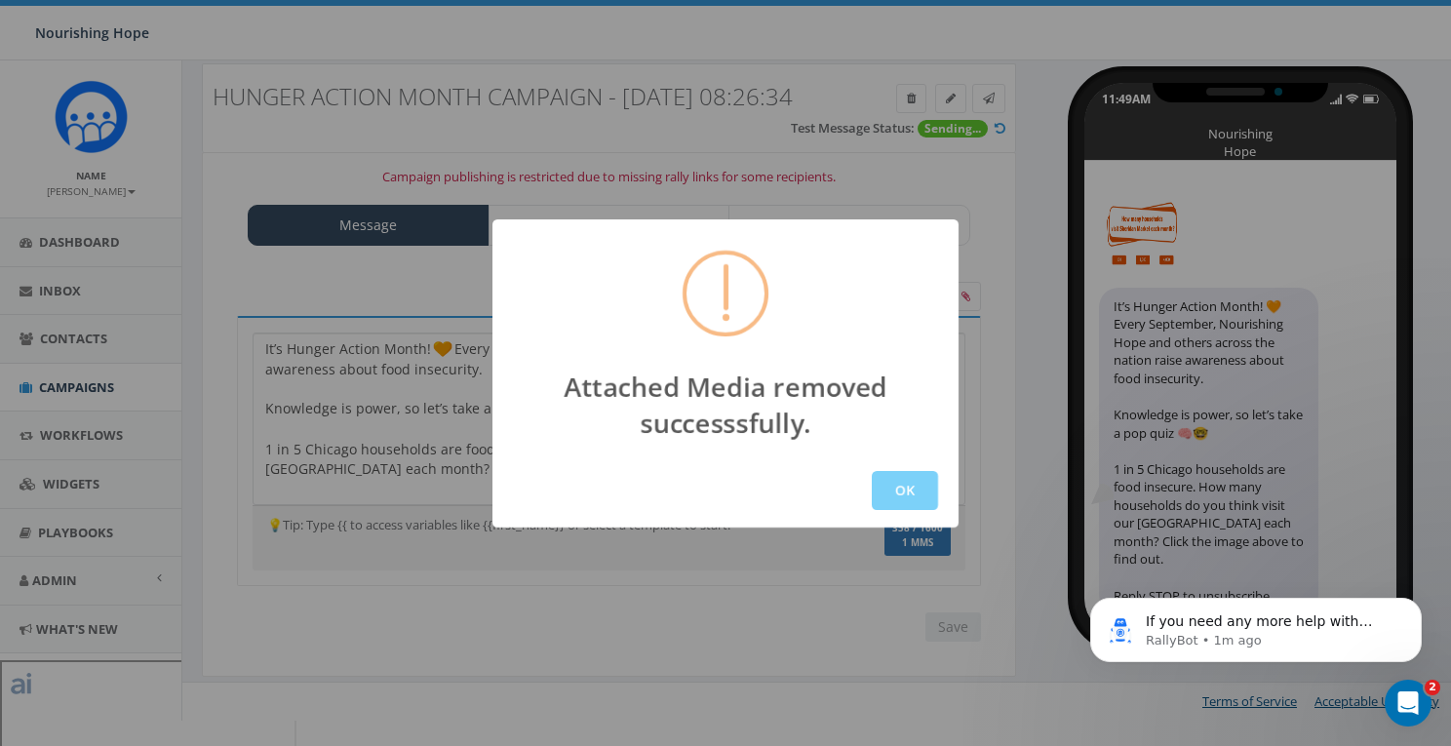
click at [546, 473] on div "OK" at bounding box center [725, 490] width 466 height 74
click at [897, 490] on button "OK" at bounding box center [905, 490] width 66 height 39
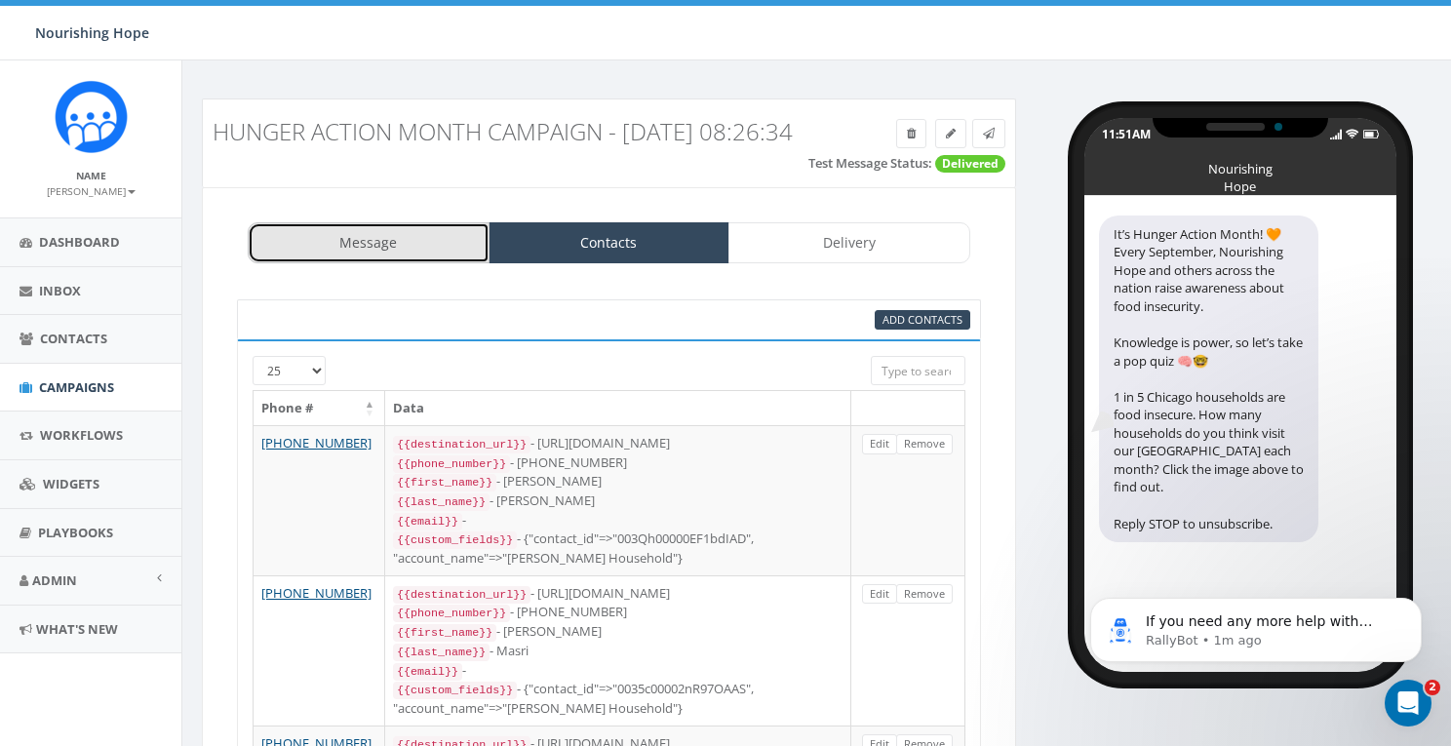
click at [412, 263] on link "Message" at bounding box center [369, 242] width 242 height 41
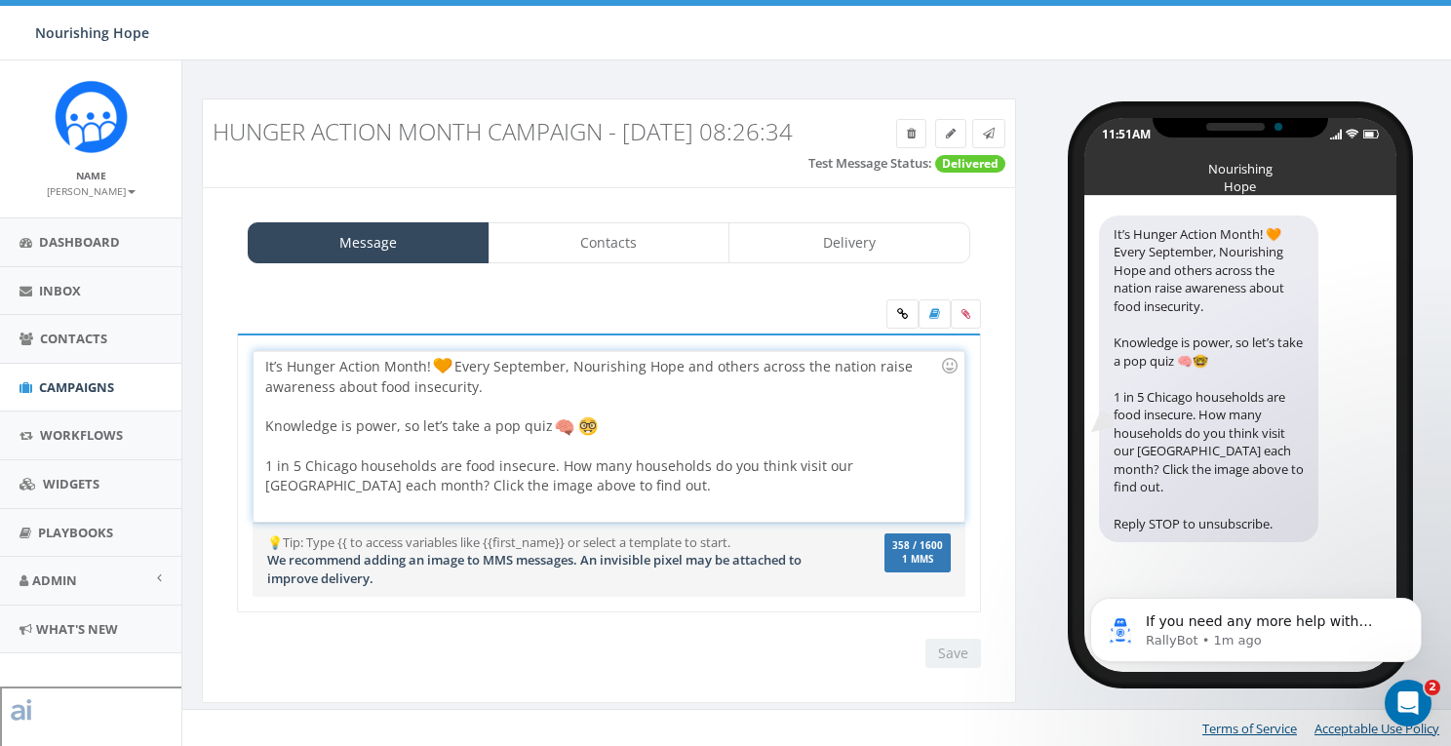
click at [679, 517] on div "It’s Hunger Action Month! Every September, Nourishing Hope and others across th…" at bounding box center [609, 436] width 710 height 171
drag, startPoint x: 535, startPoint y: 514, endPoint x: 456, endPoint y: 515, distance: 79.0
click at [455, 515] on div "It’s Hunger Action Month! Every September, Nourishing Hope and others across th…" at bounding box center [609, 436] width 710 height 171
click at [651, 514] on div "It’s Hunger Action Month! Every September, Nourishing Hope and others across th…" at bounding box center [609, 436] width 710 height 171
click at [591, 544] on div "rally_link" at bounding box center [536, 540] width 197 height 27
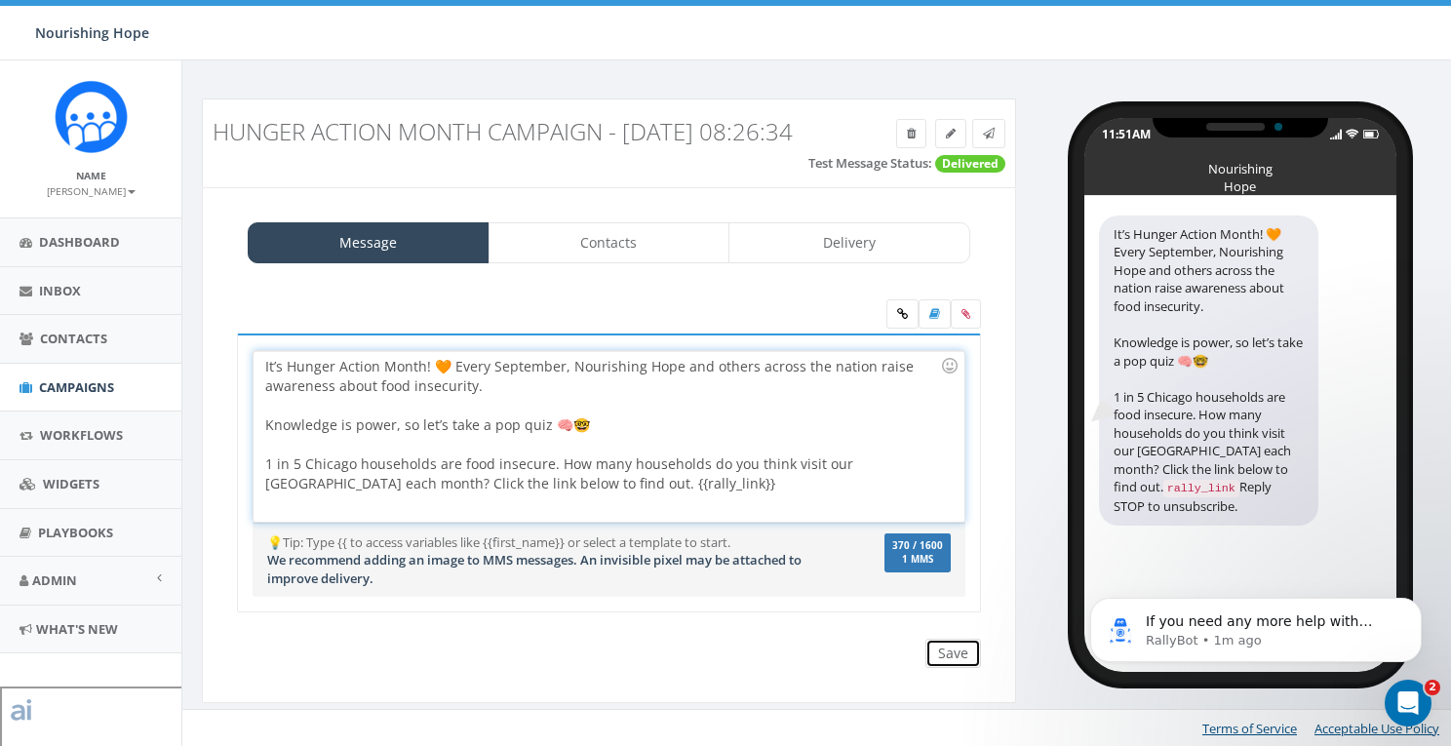
click at [951, 668] on input "Save" at bounding box center [953, 653] width 56 height 29
click at [504, 515] on div "It’s Hunger Action Month! 🧡 Every September, Nourishing Hope and others across …" at bounding box center [609, 436] width 710 height 171
drag, startPoint x: 521, startPoint y: 512, endPoint x: 483, endPoint y: 514, distance: 38.1
click at [483, 514] on div "It’s Hunger Action Month! 🧡 Every September, Nourishing Hope and others across …" at bounding box center [609, 436] width 710 height 171
click at [965, 668] on input "Save" at bounding box center [953, 653] width 56 height 29
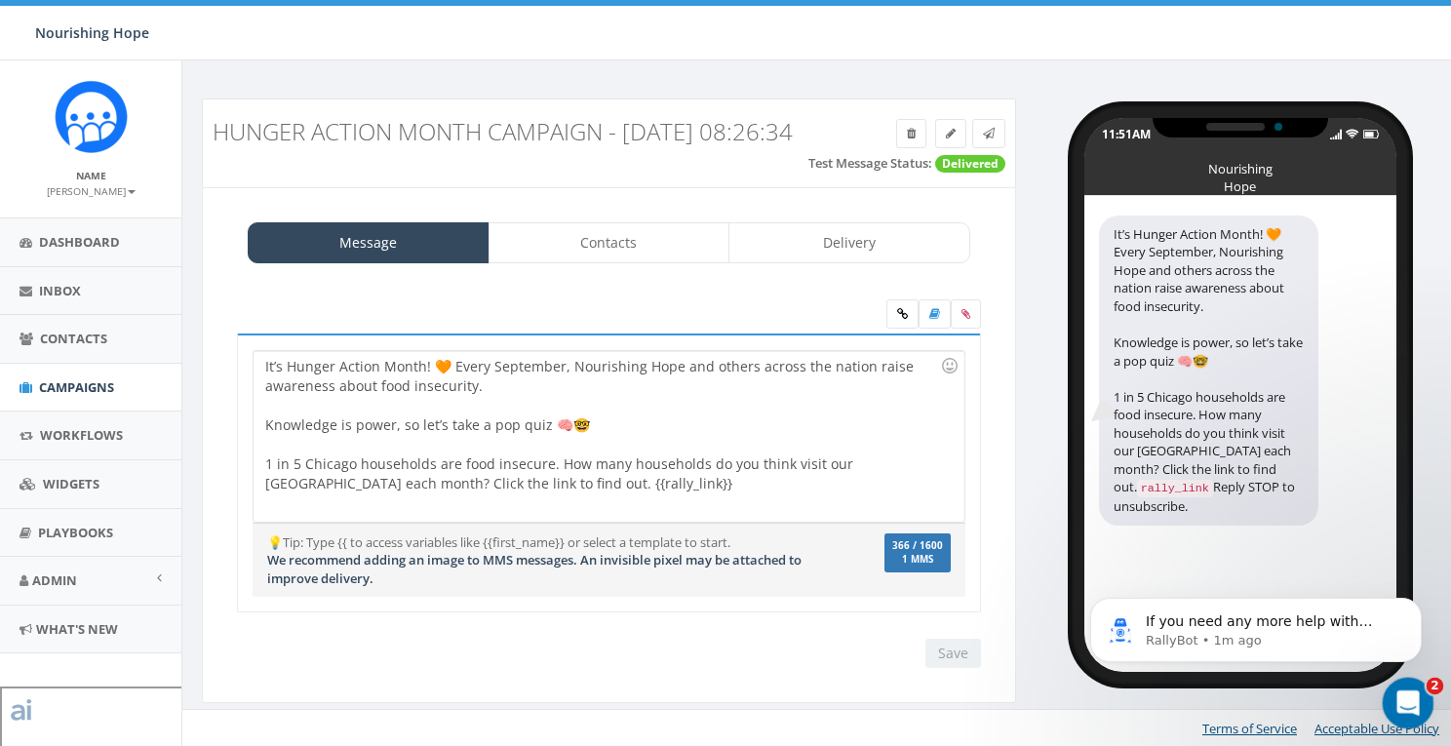
click at [1409, 707] on icon "Open Intercom Messenger" at bounding box center [1405, 700] width 32 height 32
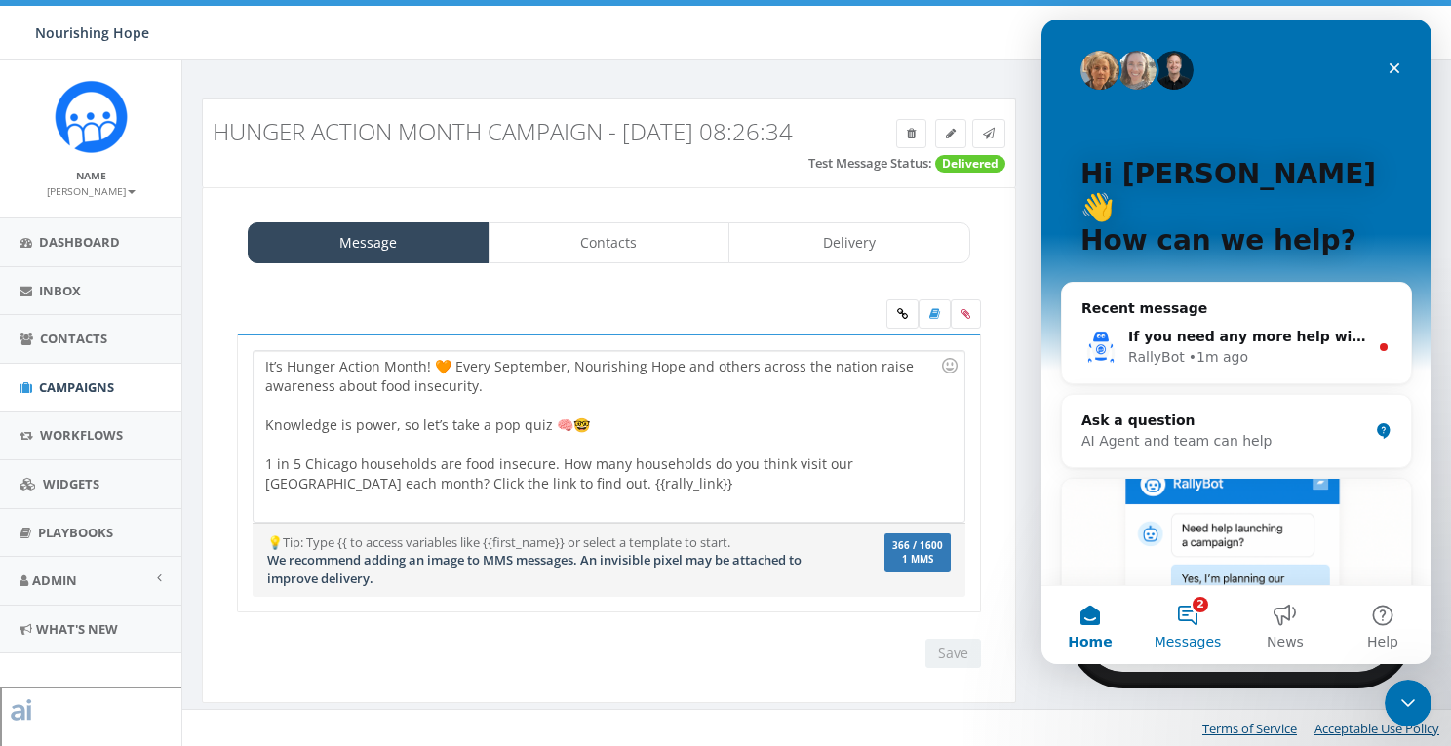
click at [1198, 622] on button "2 Messages" at bounding box center [1188, 625] width 98 height 78
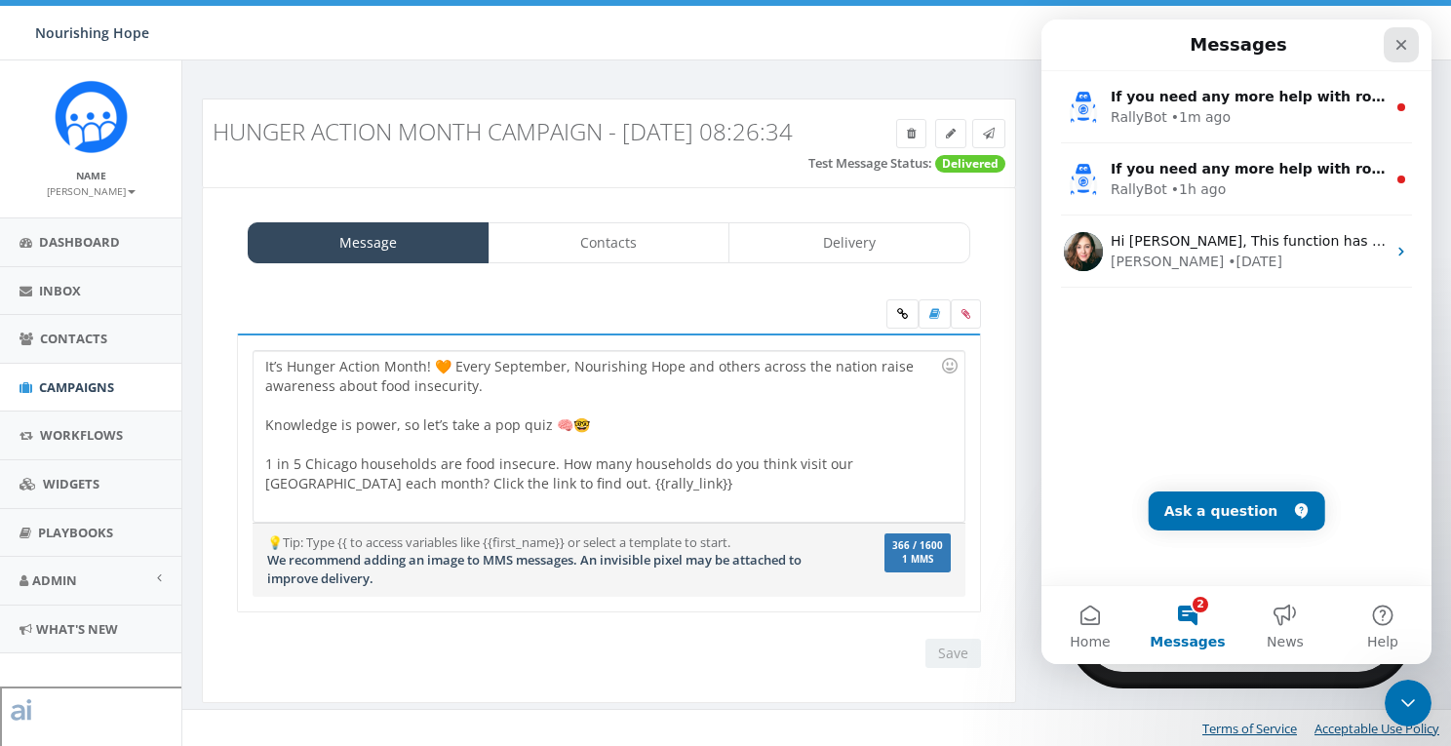
click at [1396, 49] on icon "Close" at bounding box center [1401, 45] width 11 height 11
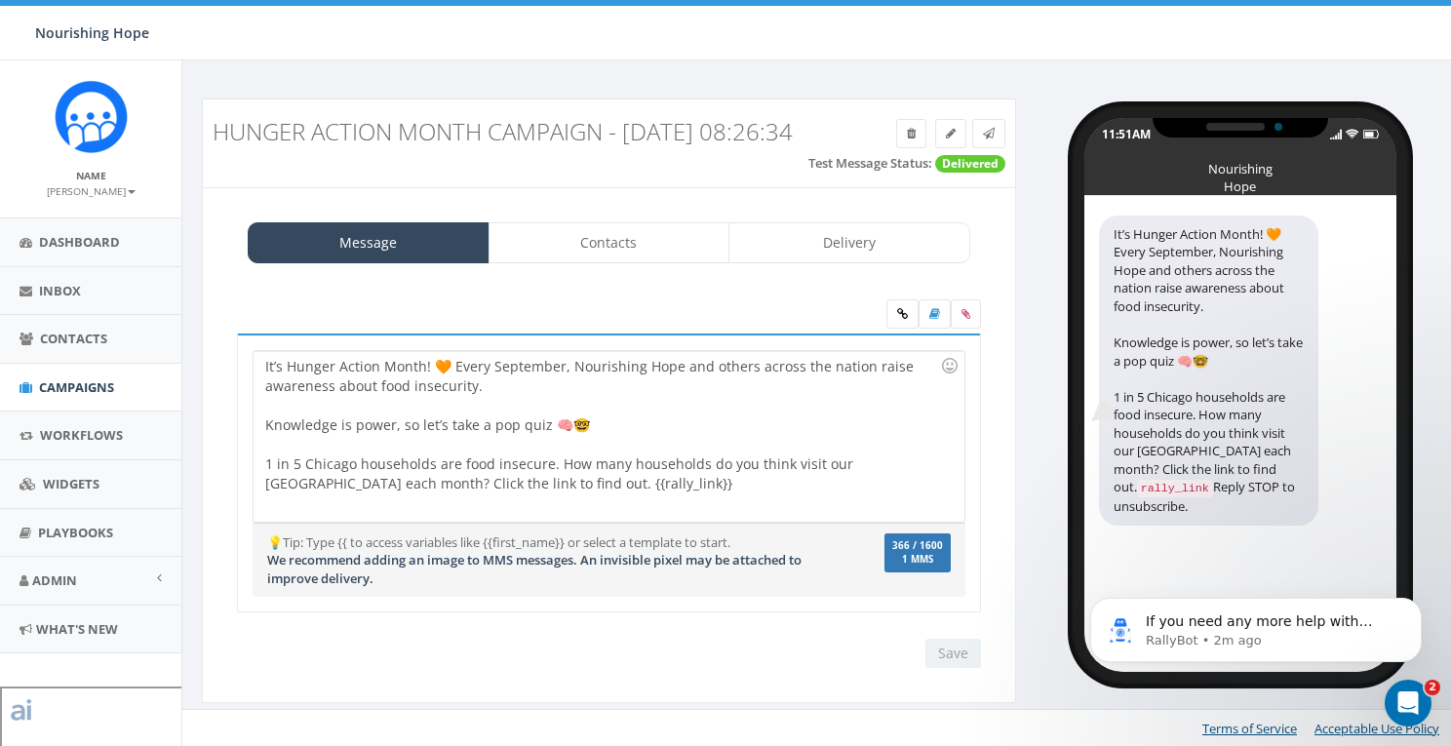
click at [748, 482] on div "It’s Hunger Action Month! 🧡 Every September, Nourishing Hope and others across …" at bounding box center [609, 436] width 710 height 171
click at [889, 450] on div "It’s Hunger Action Month! 🧡 Every September, Nourishing Hope and others across …" at bounding box center [609, 436] width 710 height 171
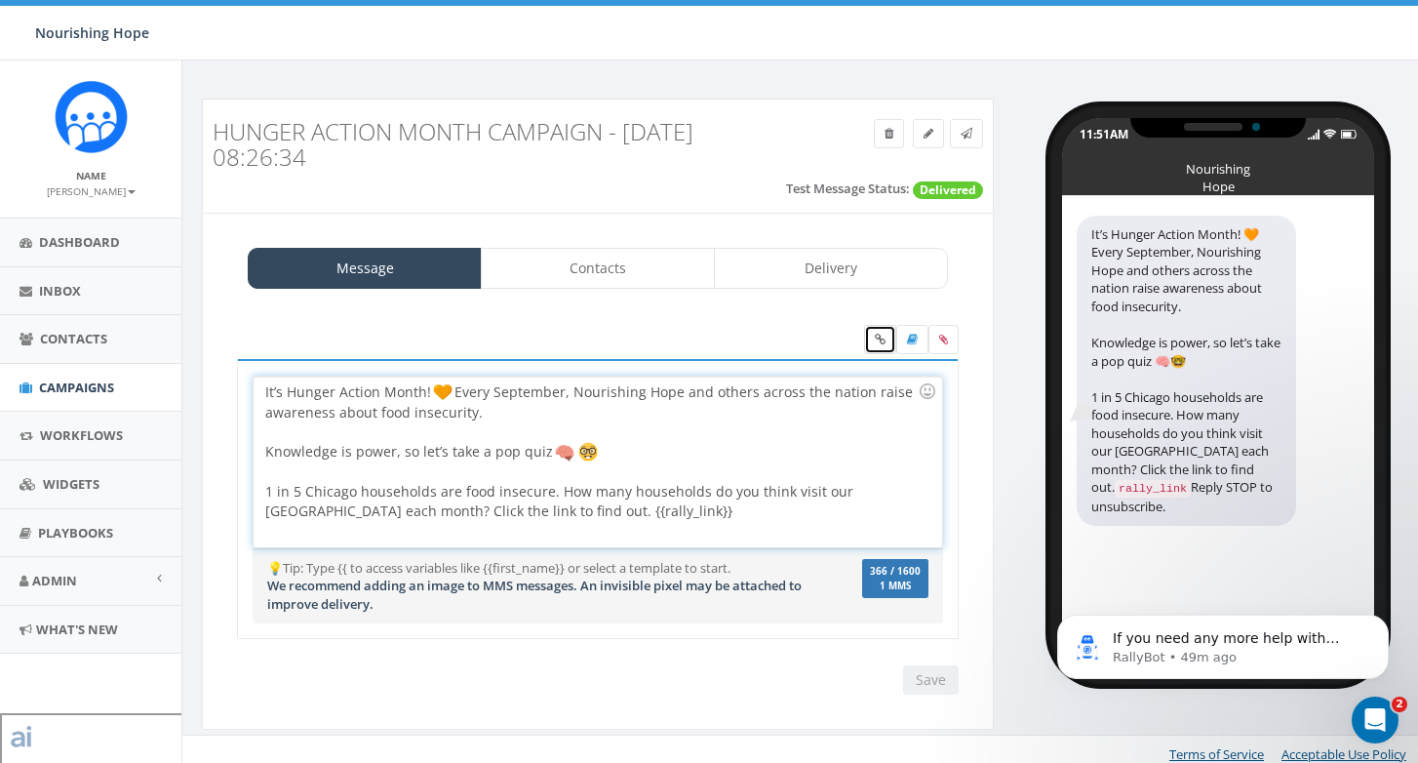
click at [879, 342] on icon at bounding box center [880, 339] width 11 height 12
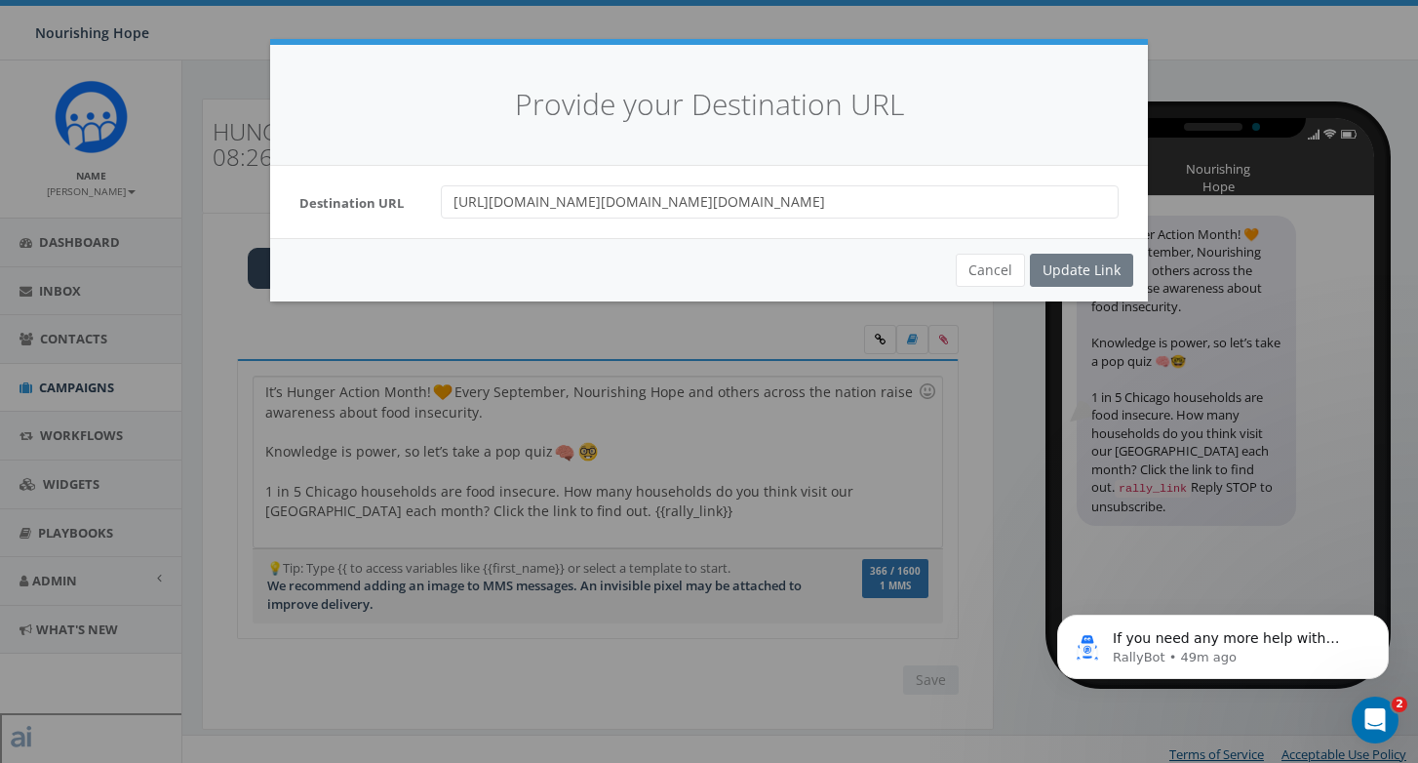
click at [927, 204] on input "https://www.google.com/url?q=https://yuvd8ljab.cc.rs6.net/tn.jsp?f%3D001fGeURX5…" at bounding box center [780, 201] width 678 height 33
drag, startPoint x: 452, startPoint y: 204, endPoint x: 1084, endPoint y: 245, distance: 633.2
click at [1089, 247] on div "Provide your Destination URL Destination URL https://www.google.com/url?q=https…" at bounding box center [709, 173] width 878 height 256
paste input "https://give.nourishinghopechi.org/campaign/721895/donate"
type input "https://give.nourishinghopechi.org/campaign/721895/donate"
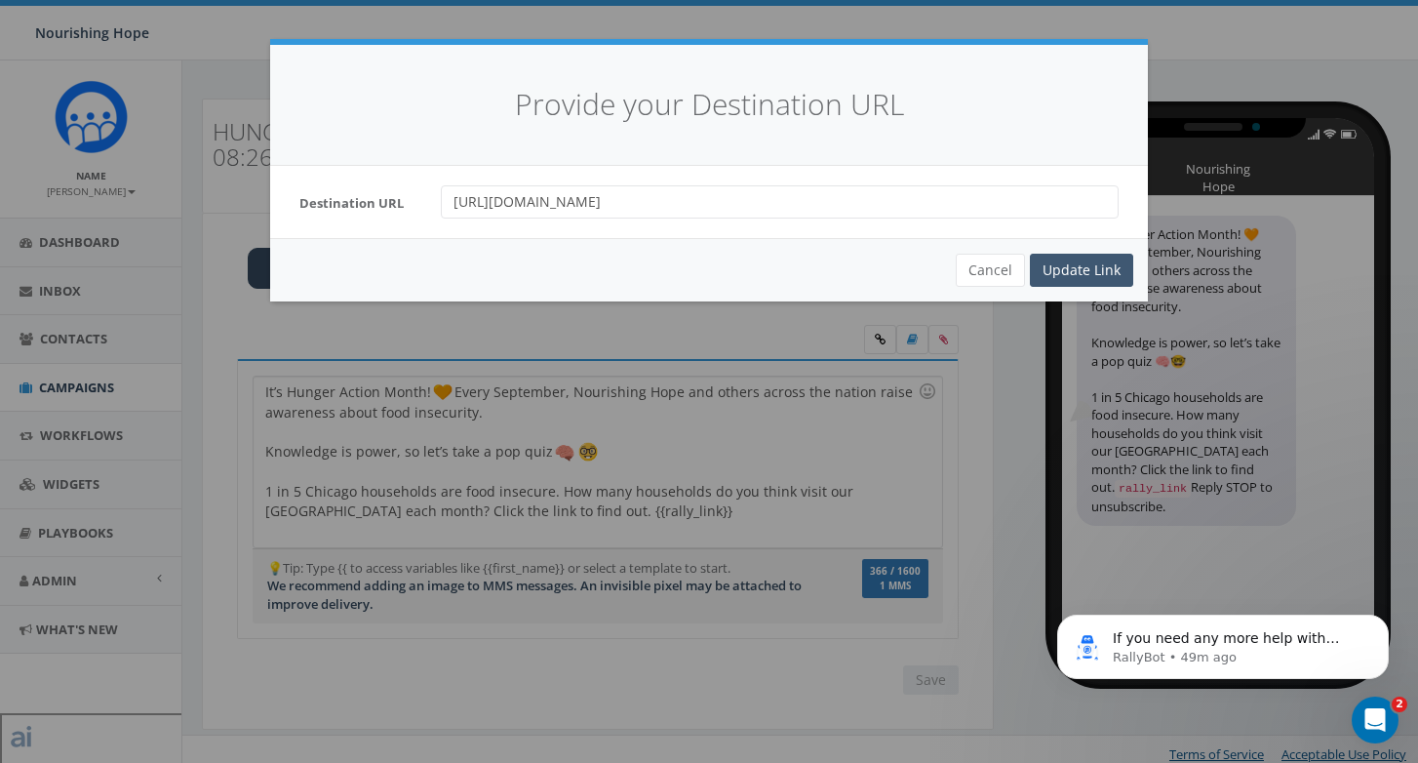
click at [1080, 267] on div "Update Link" at bounding box center [1081, 270] width 103 height 33
click at [1366, 709] on icon "Open Intercom Messenger" at bounding box center [1372, 717] width 32 height 32
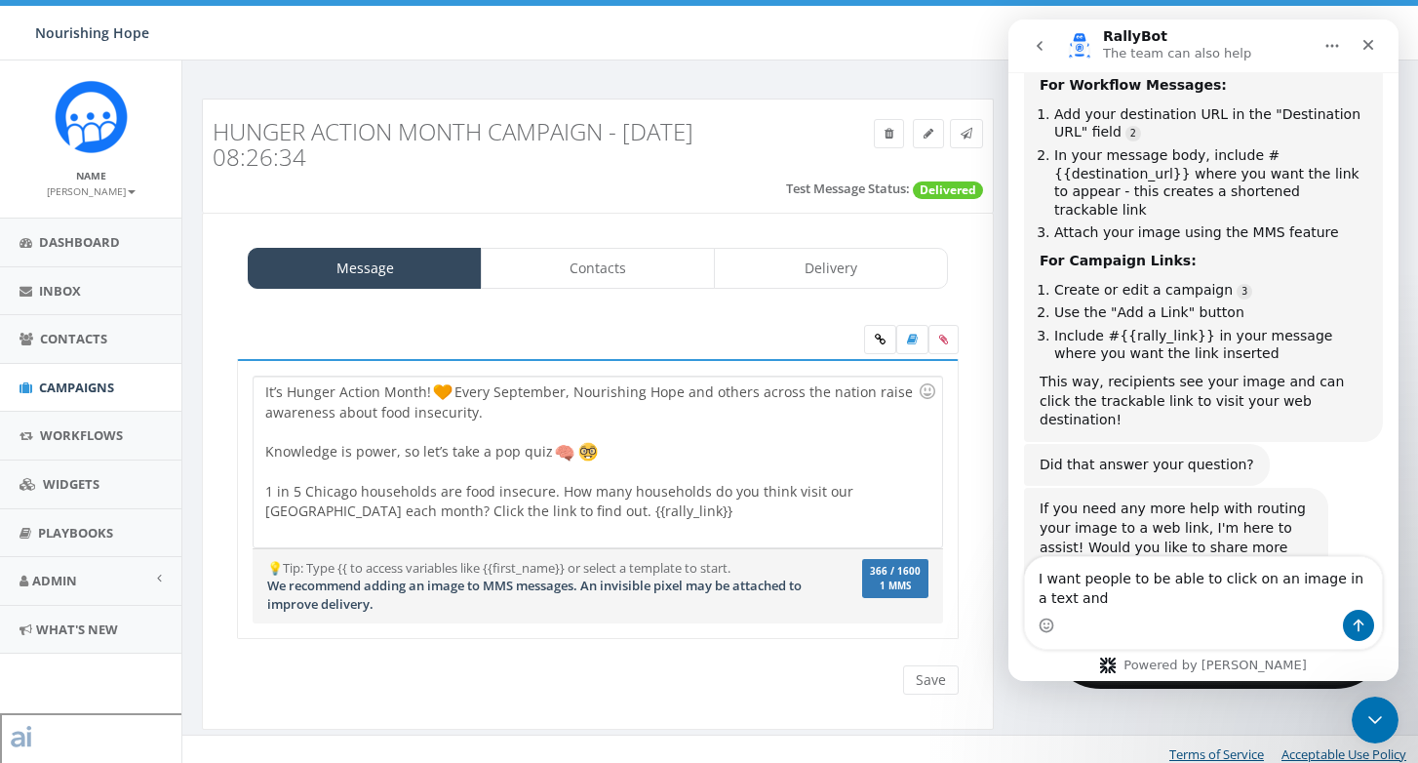
scroll to position [509, 0]
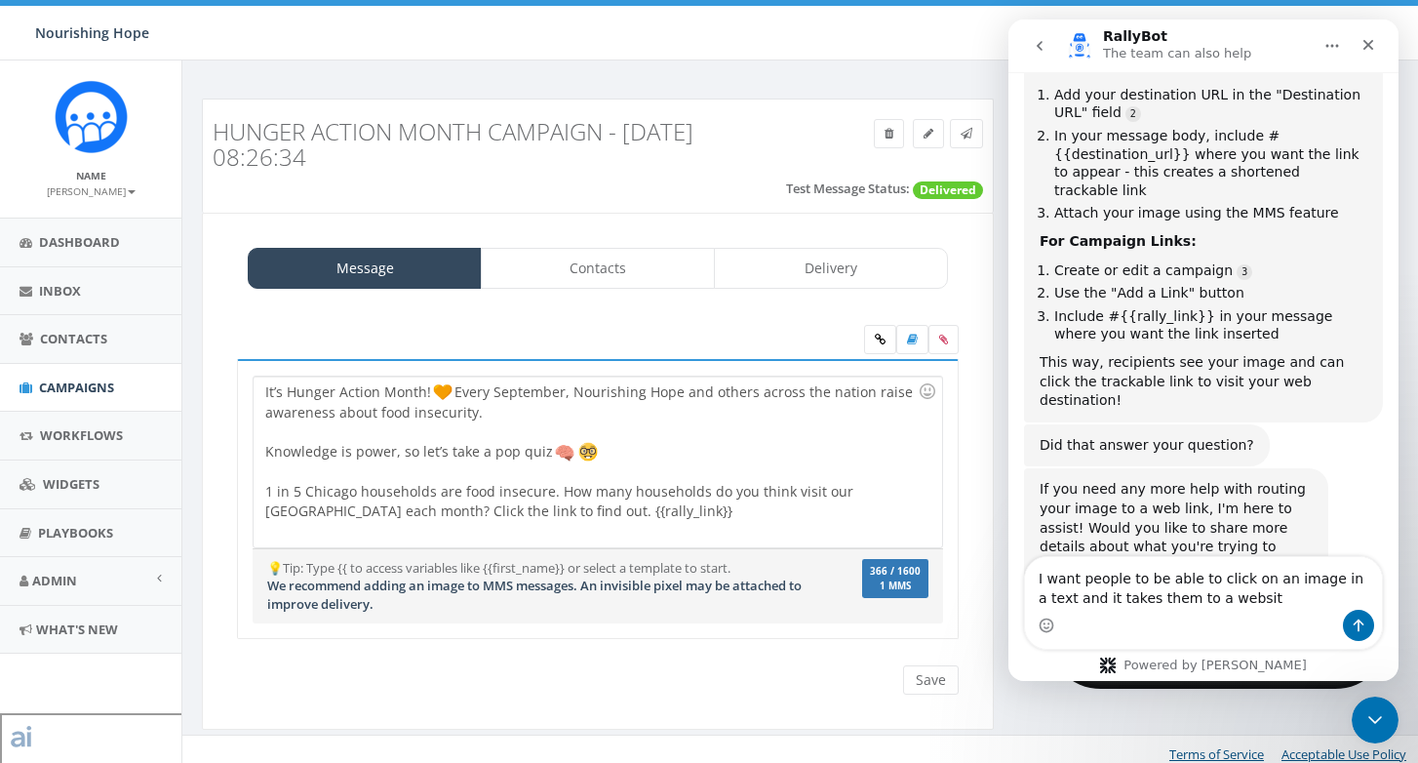
type textarea "I want people to be able to click on an image in a text and it takes them to a …"
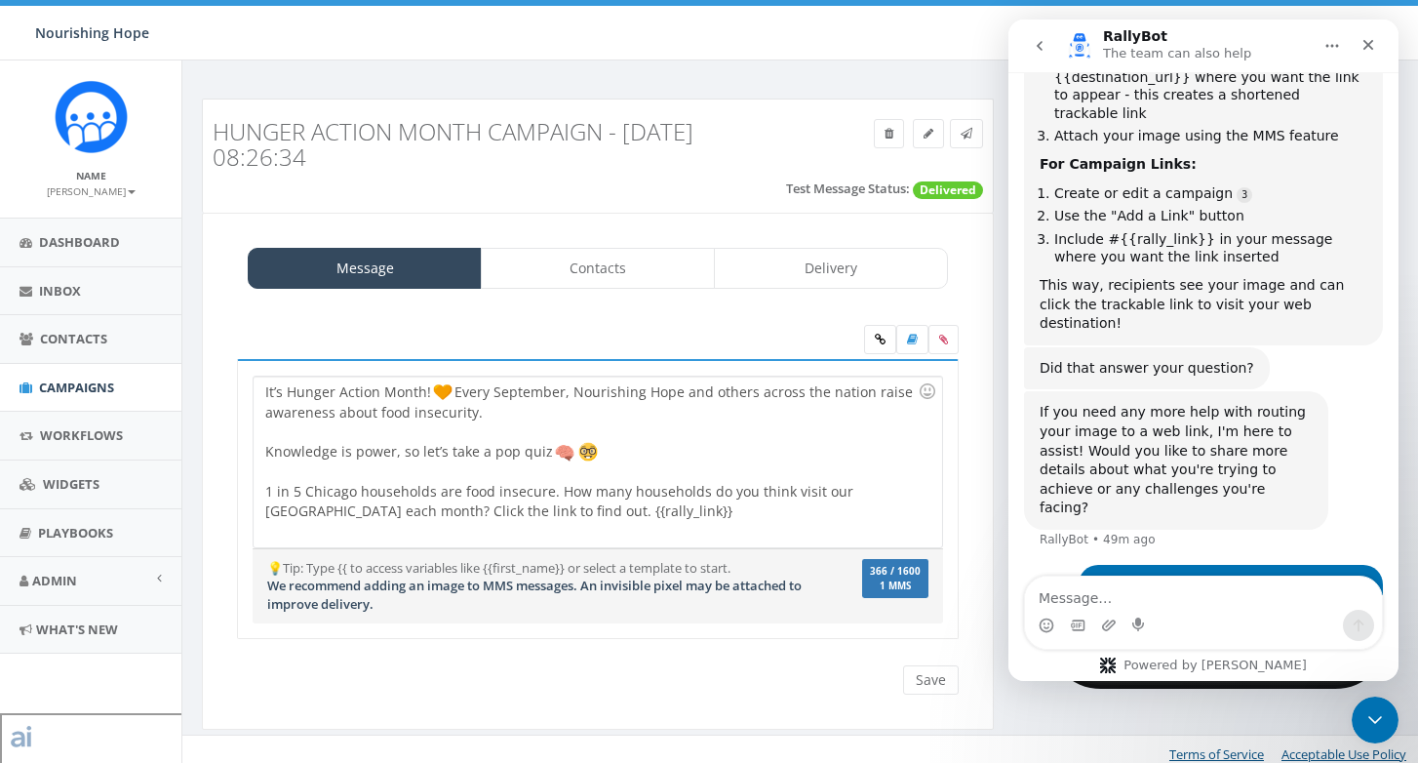
scroll to position [649, 0]
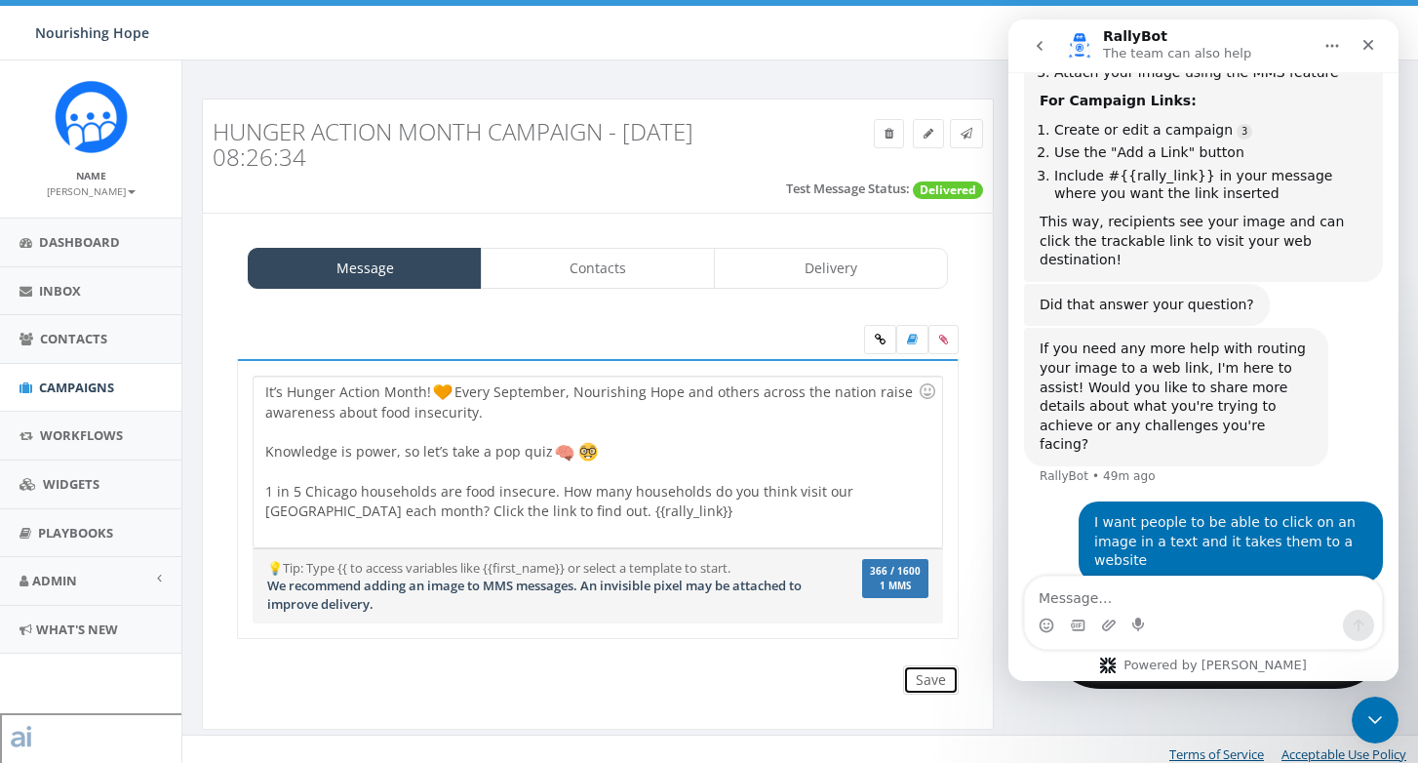
click at [924, 682] on input "Save" at bounding box center [931, 679] width 56 height 29
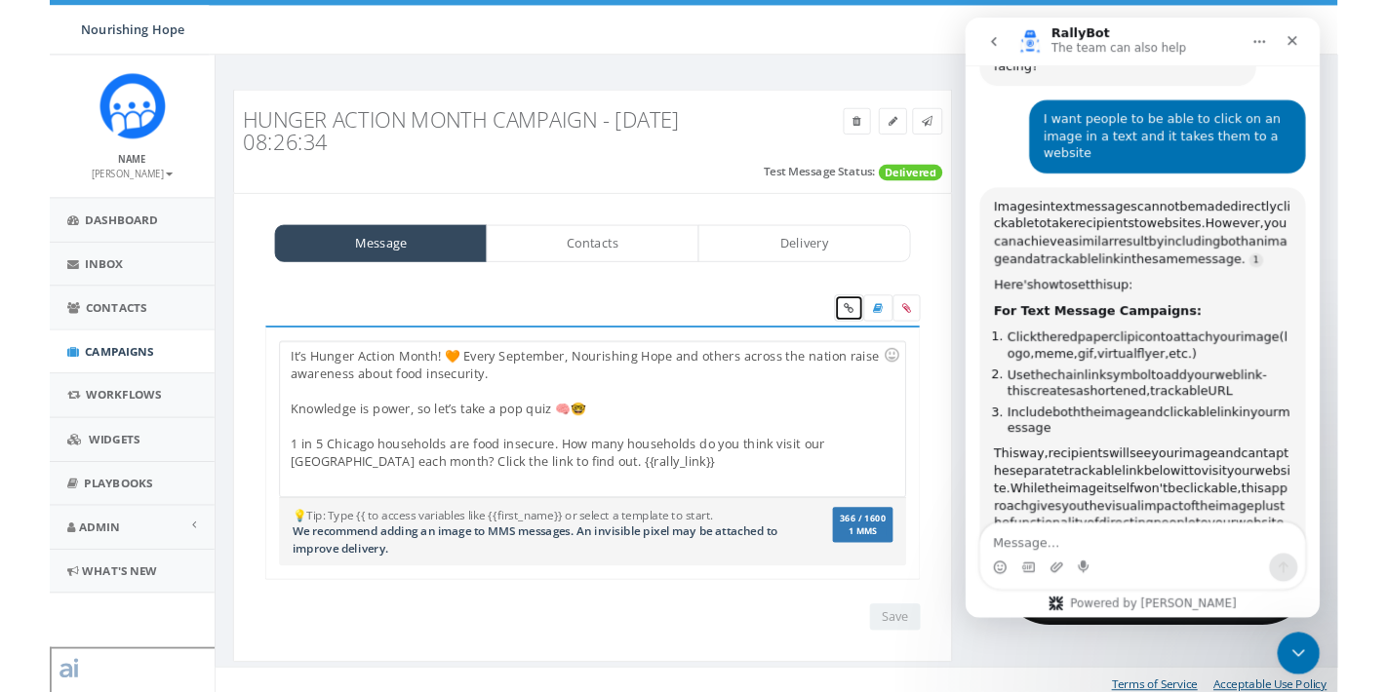
scroll to position [1052, 0]
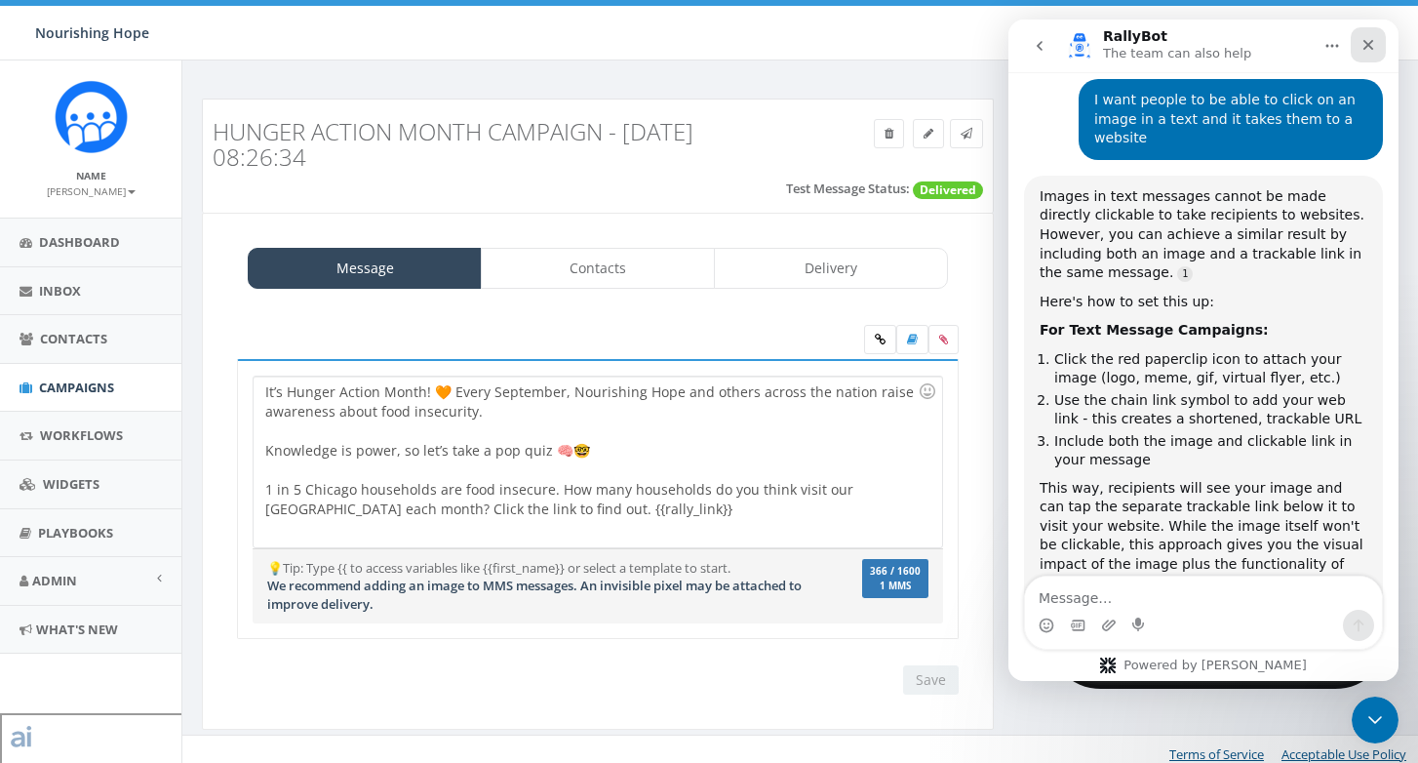
click at [1371, 45] on icon "Close" at bounding box center [1368, 45] width 16 height 16
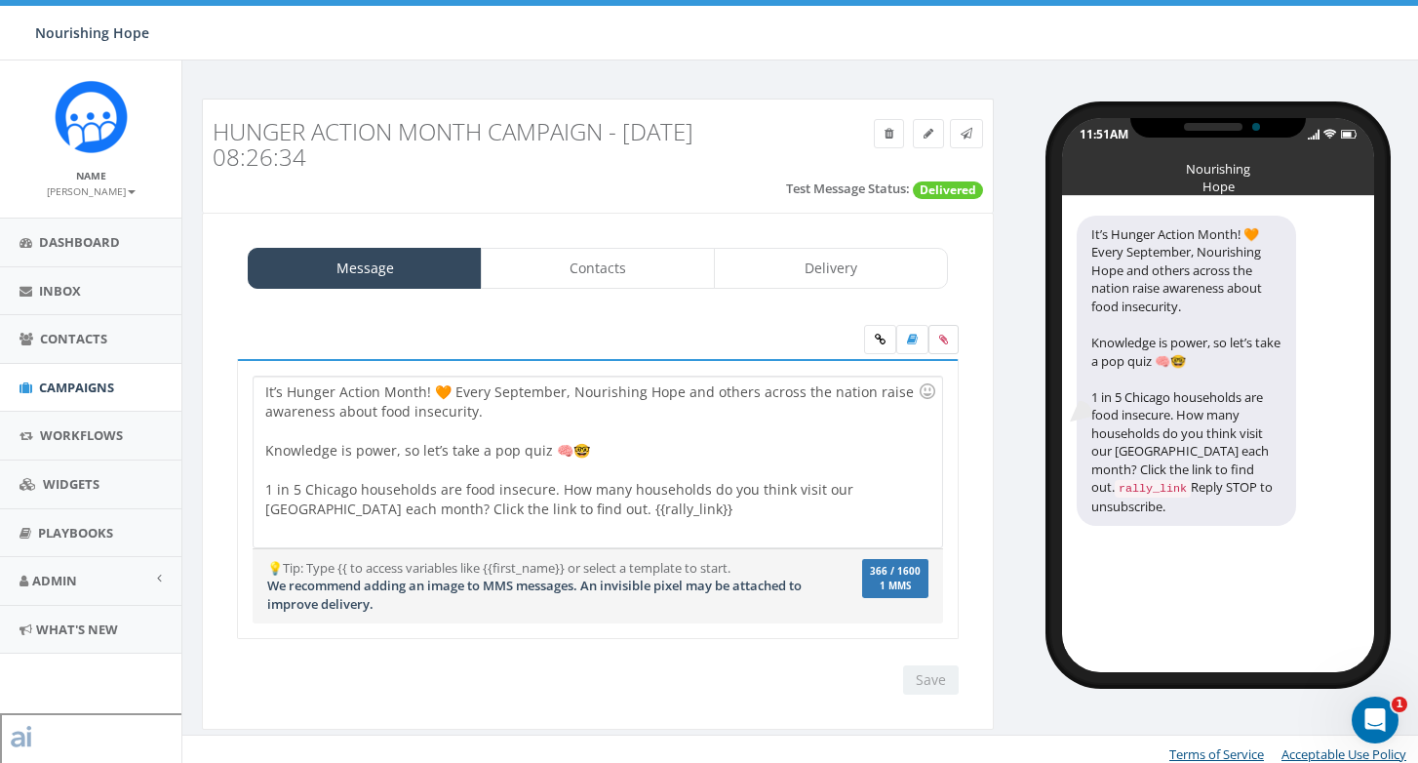
click at [946, 342] on icon at bounding box center [943, 339] width 9 height 12
click at [0, 0] on input "file" at bounding box center [0, 0] width 0 height 0
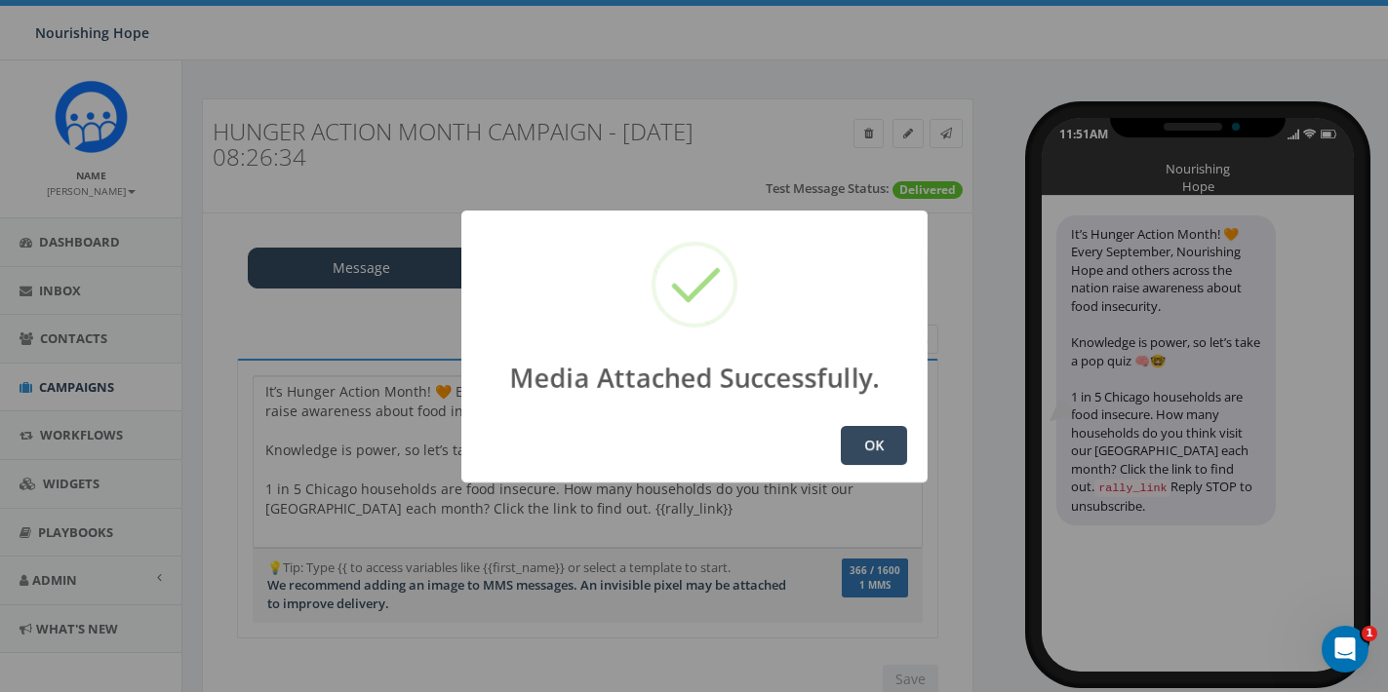
click at [875, 455] on button "OK" at bounding box center [874, 445] width 66 height 39
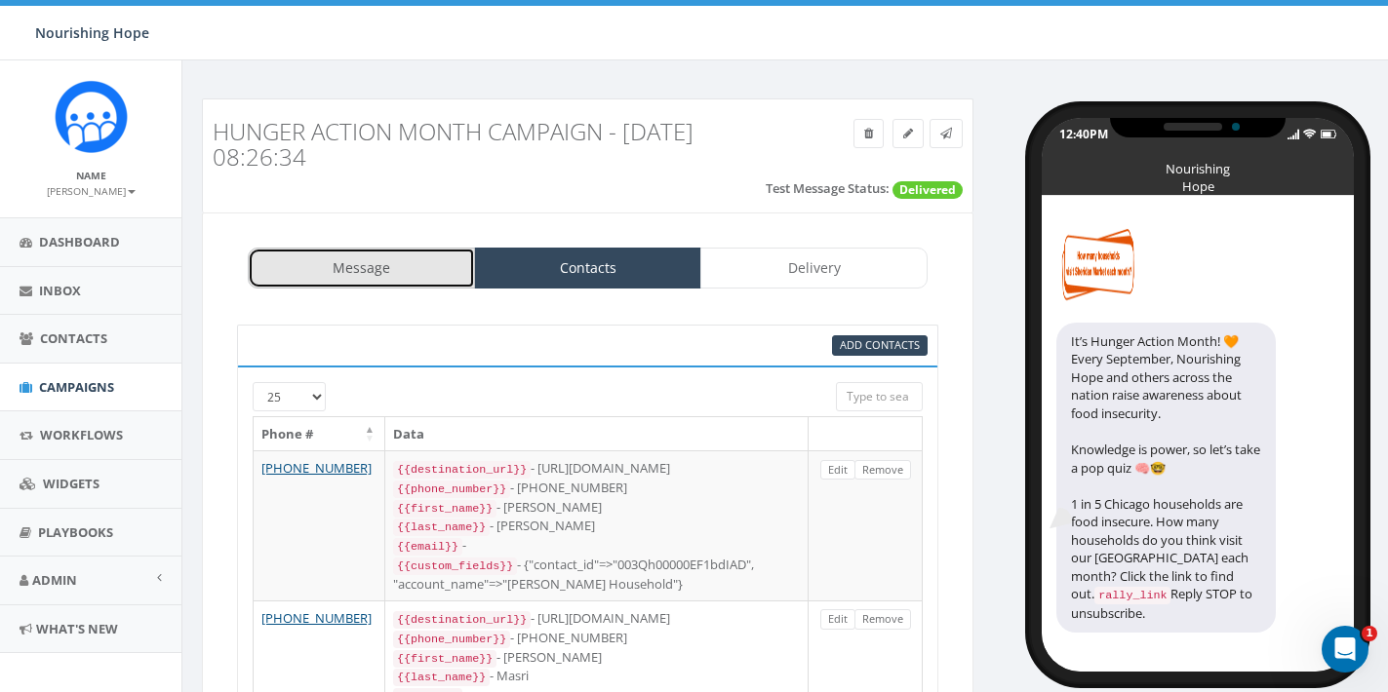
click at [396, 282] on link "Message" at bounding box center [361, 268] width 227 height 41
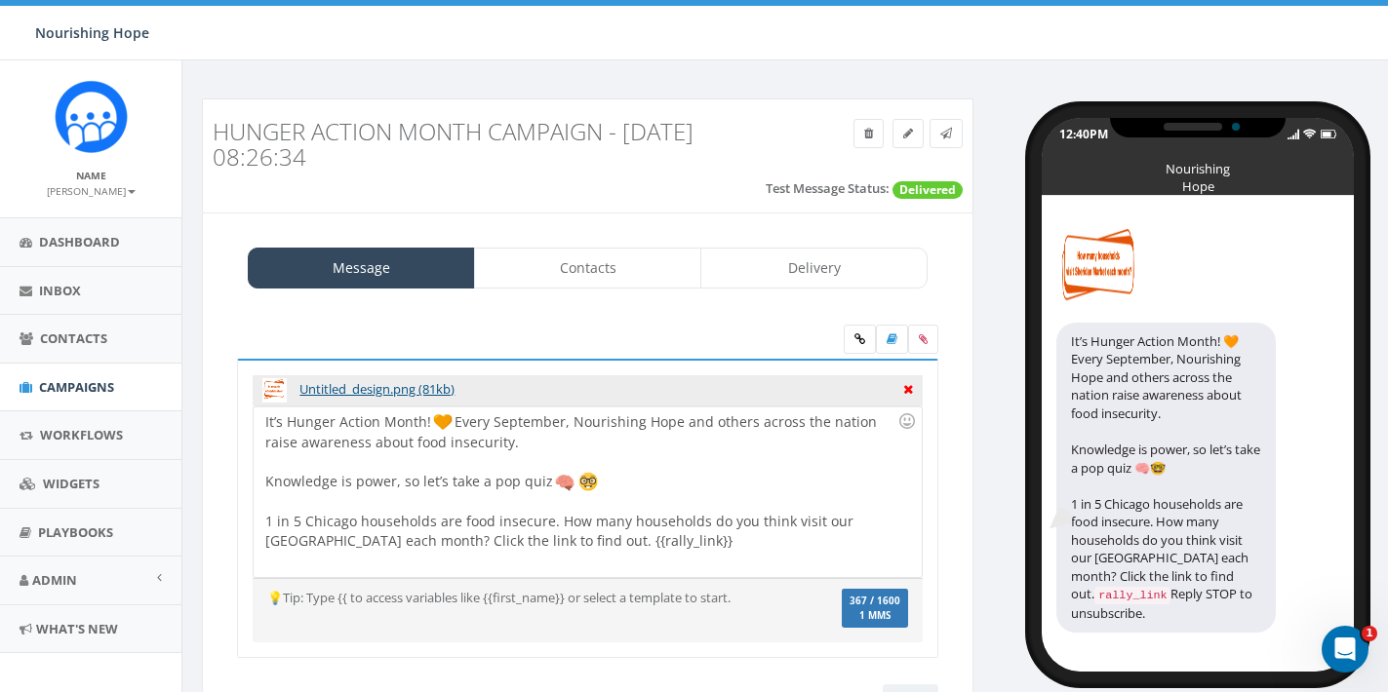
click at [908, 388] on icon at bounding box center [908, 387] width 10 height 18
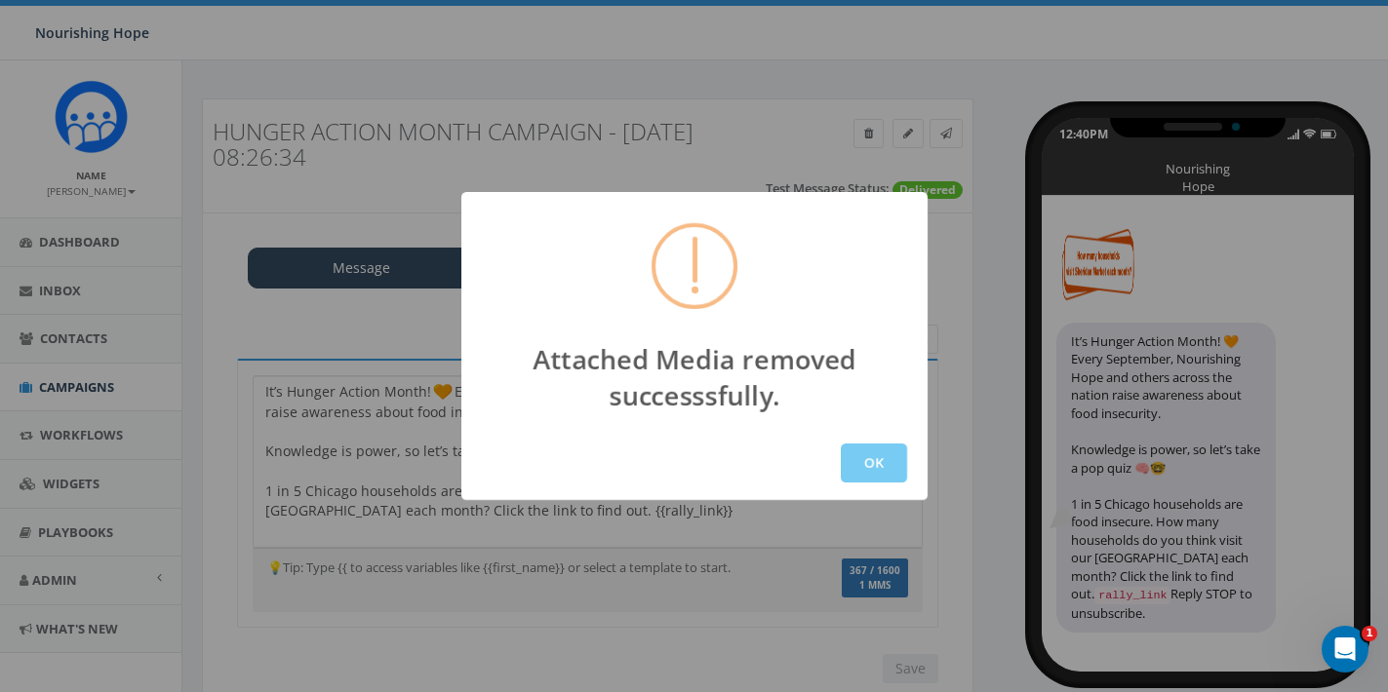
click at [870, 476] on button "OK" at bounding box center [874, 463] width 66 height 39
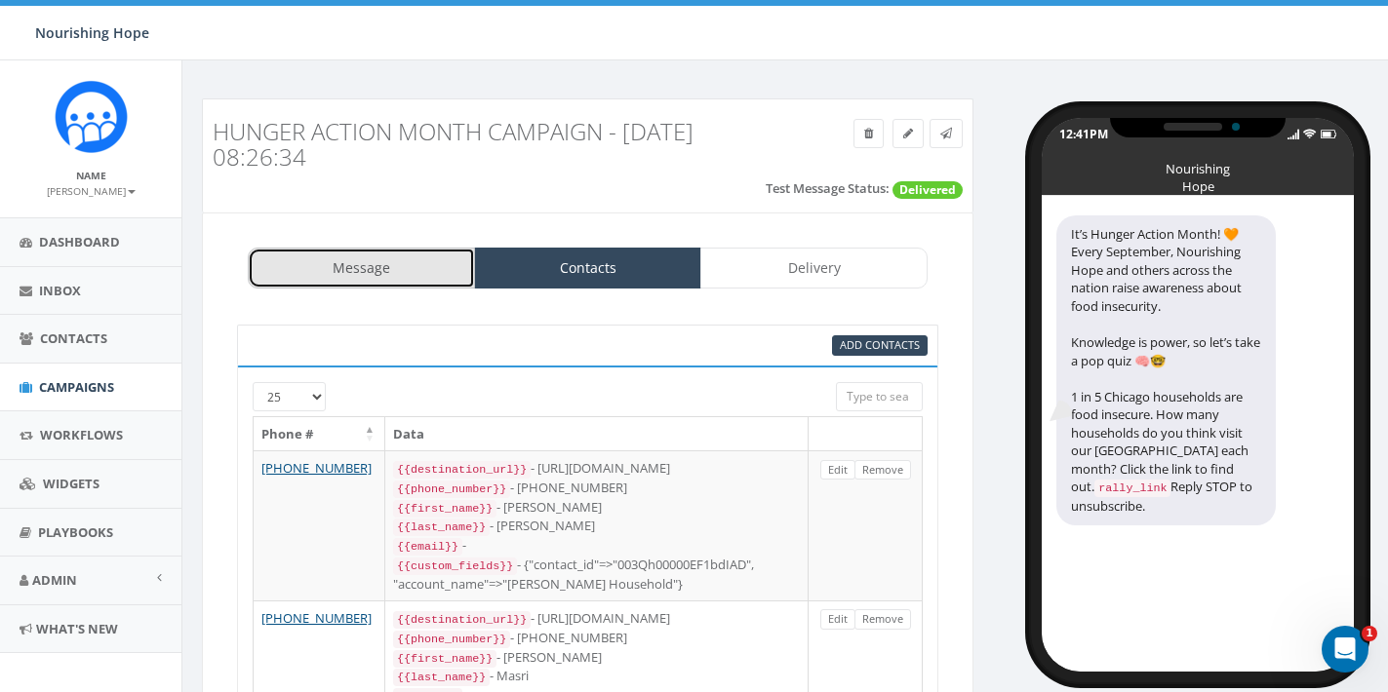
click at [384, 266] on link "Message" at bounding box center [361, 268] width 227 height 41
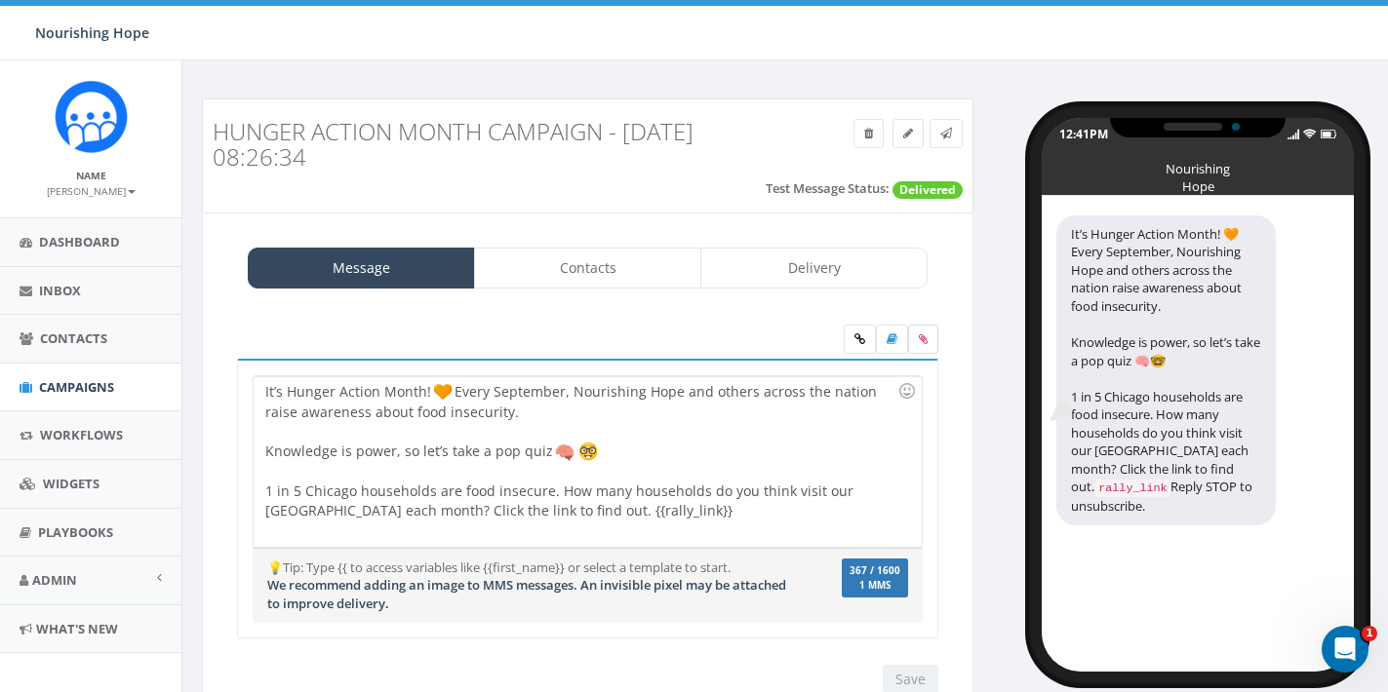
click at [928, 341] on label at bounding box center [923, 339] width 30 height 29
click at [0, 0] on input "file" at bounding box center [0, 0] width 0 height 0
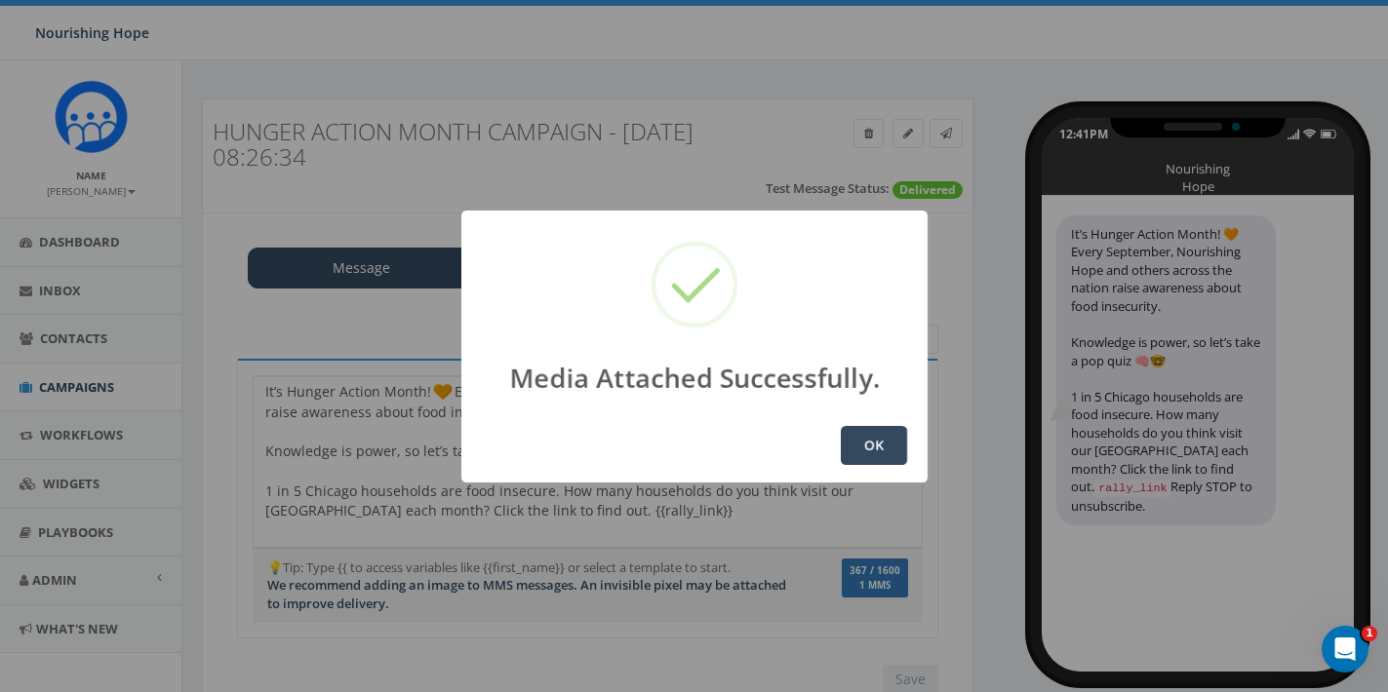
click at [880, 447] on button "OK" at bounding box center [874, 445] width 66 height 39
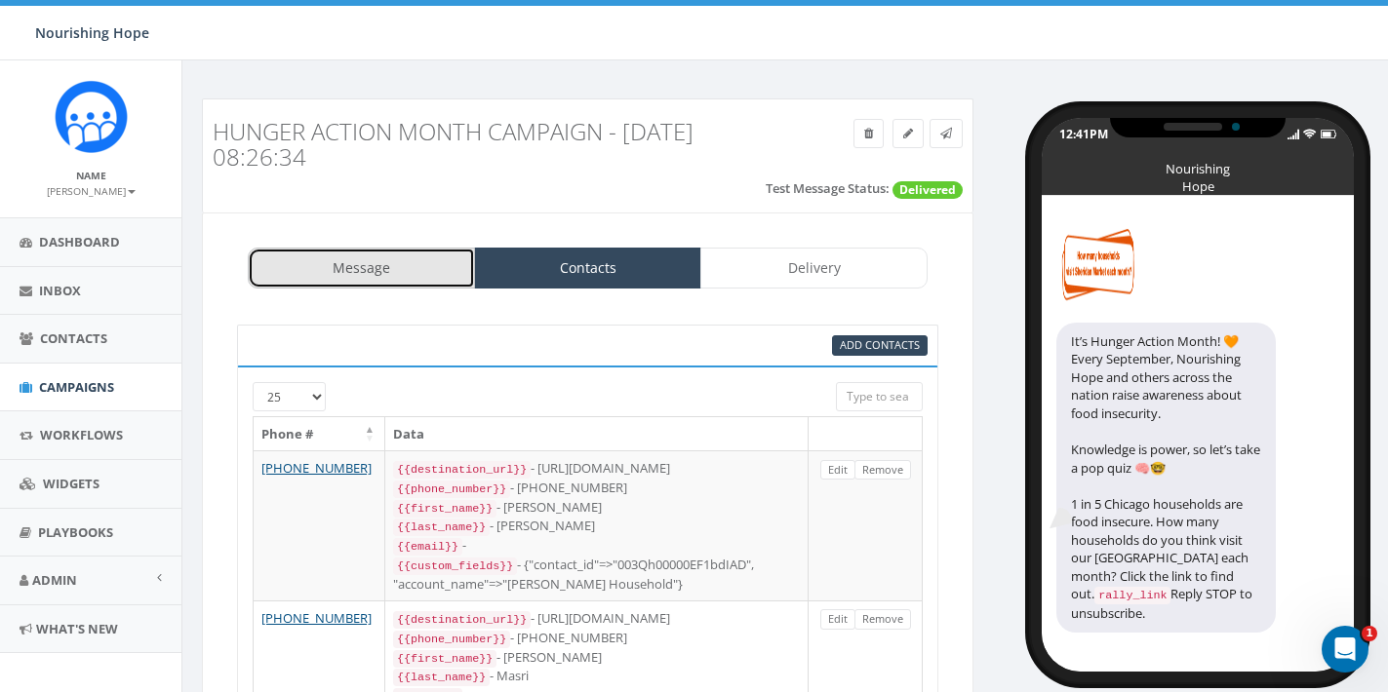
click at [417, 263] on link "Message" at bounding box center [361, 268] width 227 height 41
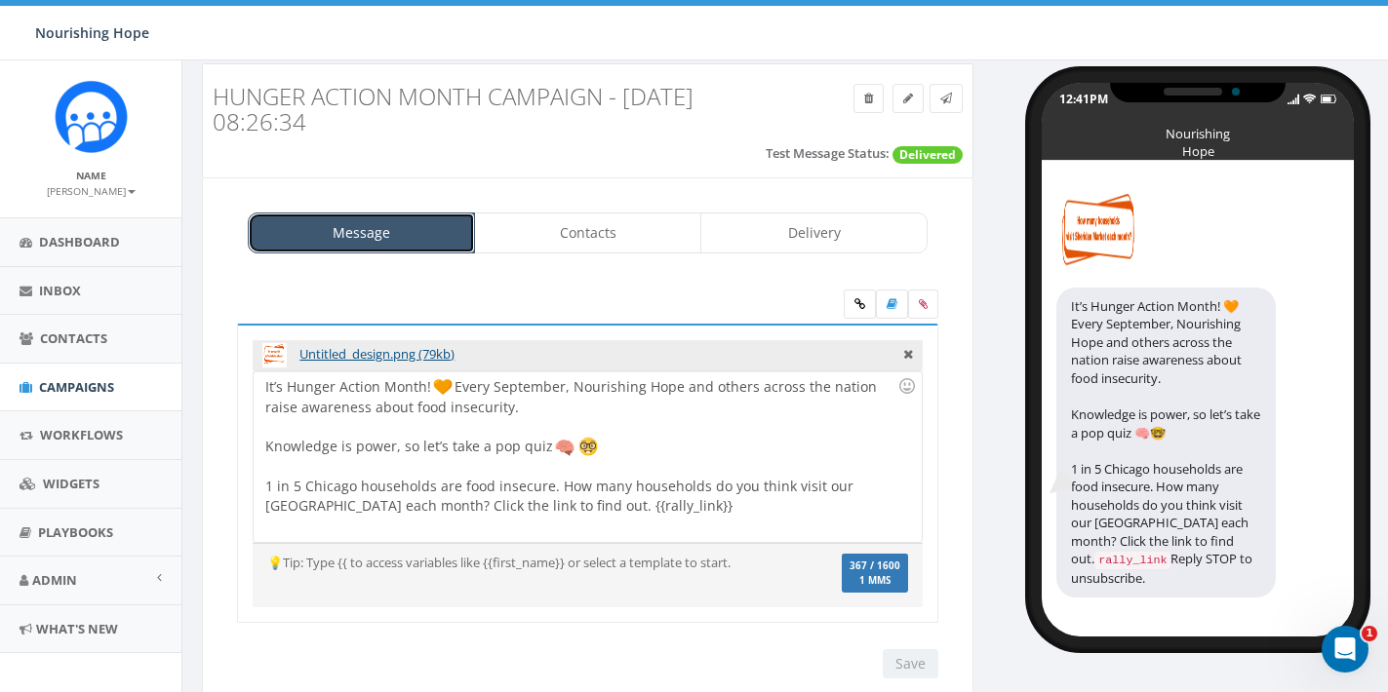
scroll to position [100, 0]
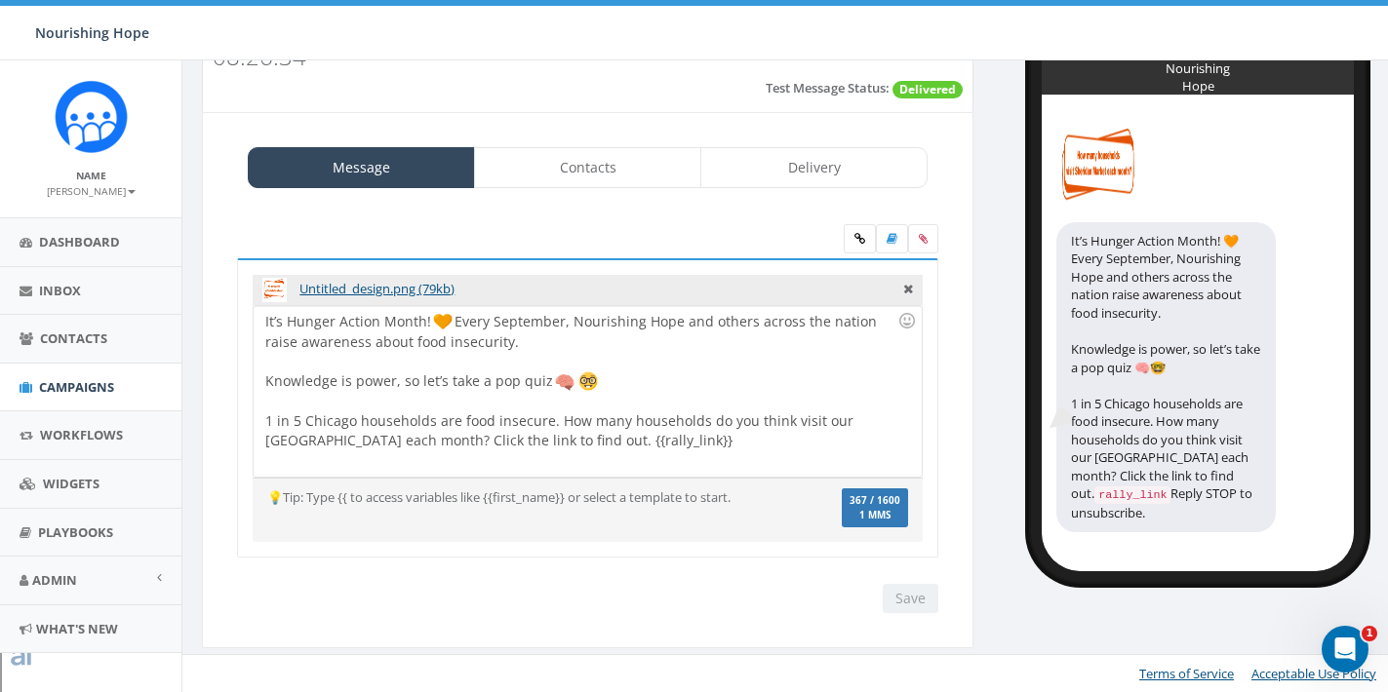
click at [759, 365] on div at bounding box center [581, 362] width 632 height 20
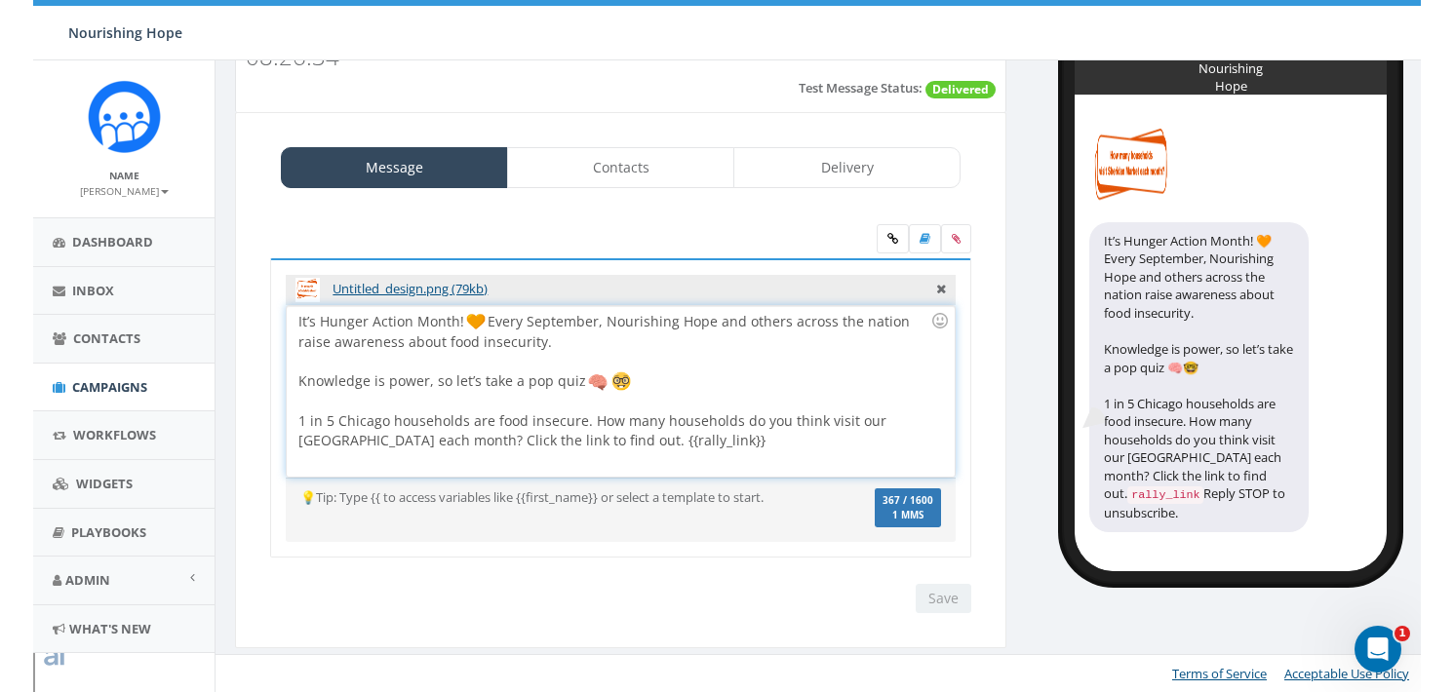
scroll to position [75, 0]
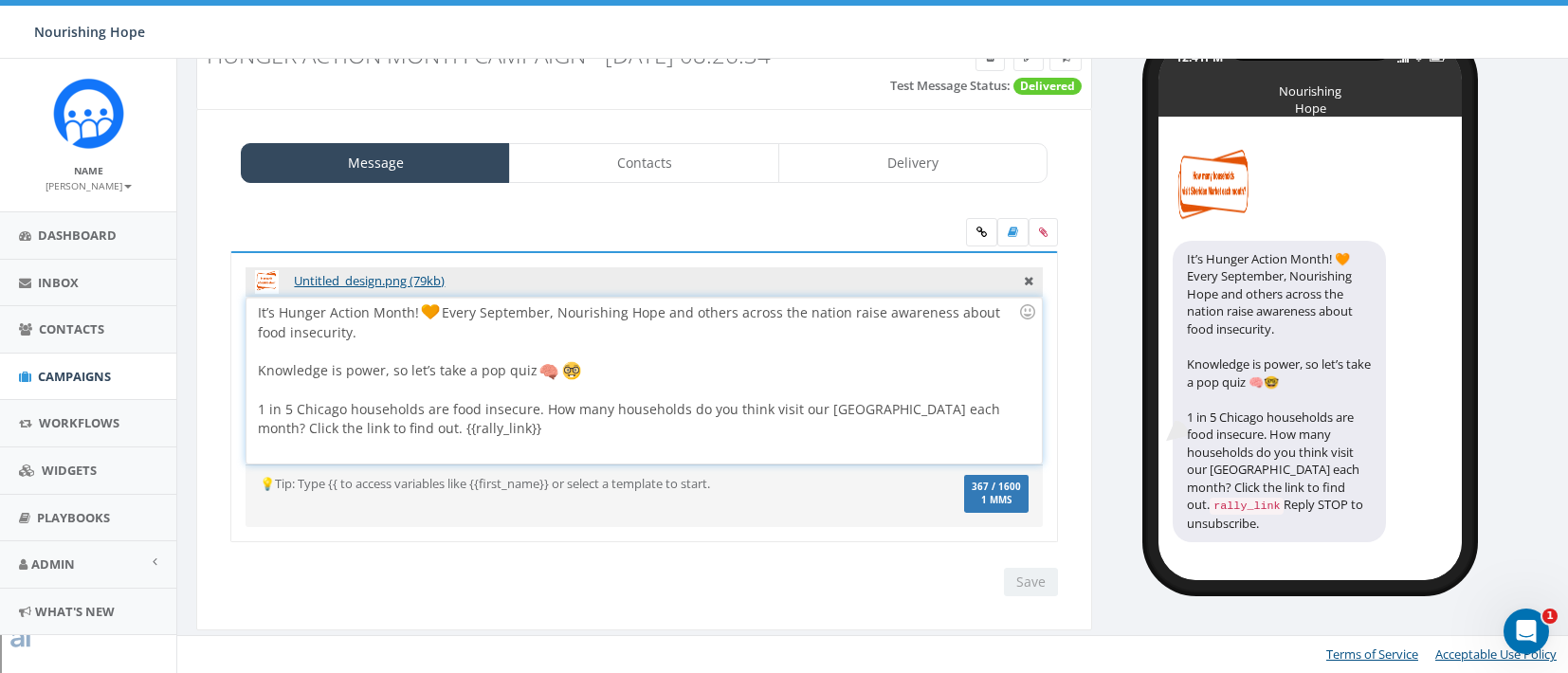
click at [735, 379] on div "It’s Hunger Action Month! Every September, Nourishing Hope and others across th…" at bounding box center [644, 380] width 794 height 166
click at [612, 353] on div at bounding box center [638, 352] width 760 height 19
click at [578, 365] on div "It’s Hunger Action Month! Every September, Nourishing Hope and others across th…" at bounding box center [644, 380] width 794 height 166
click at [1032, 591] on input "Save" at bounding box center [1031, 582] width 54 height 28
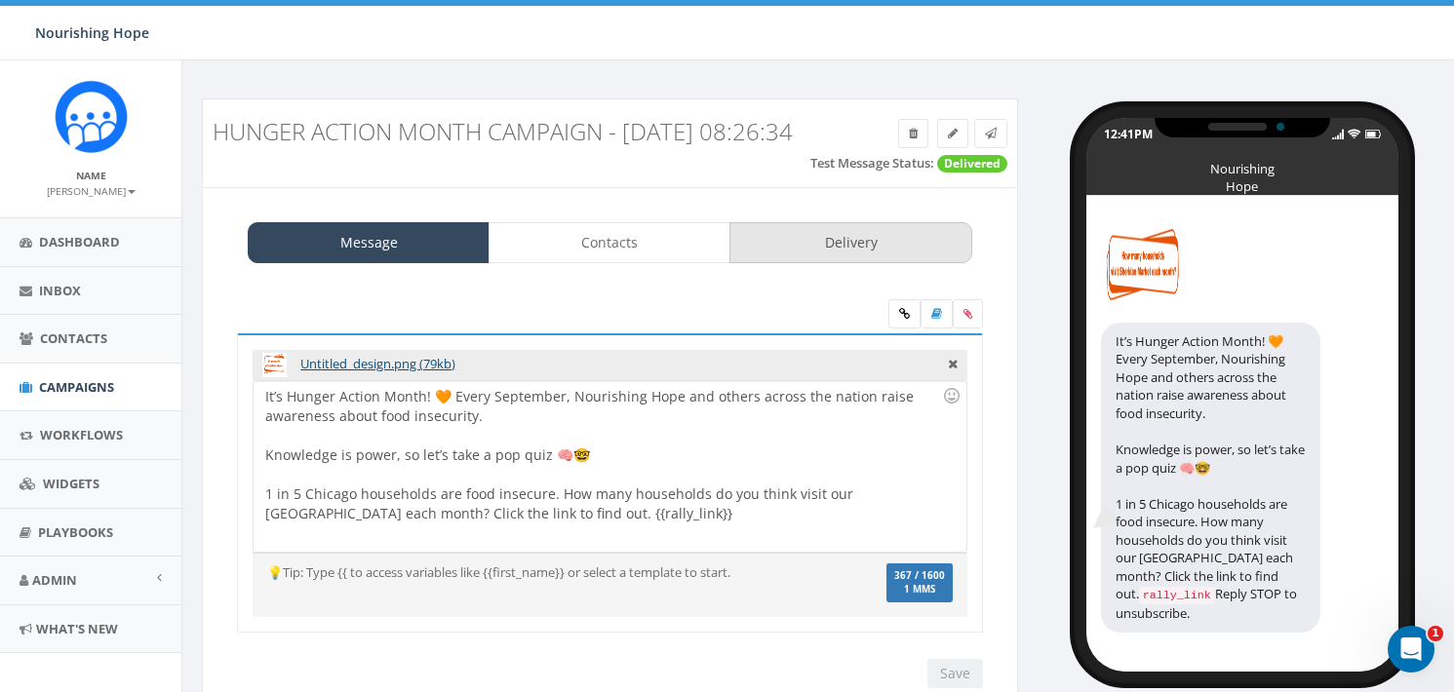
scroll to position [100, 0]
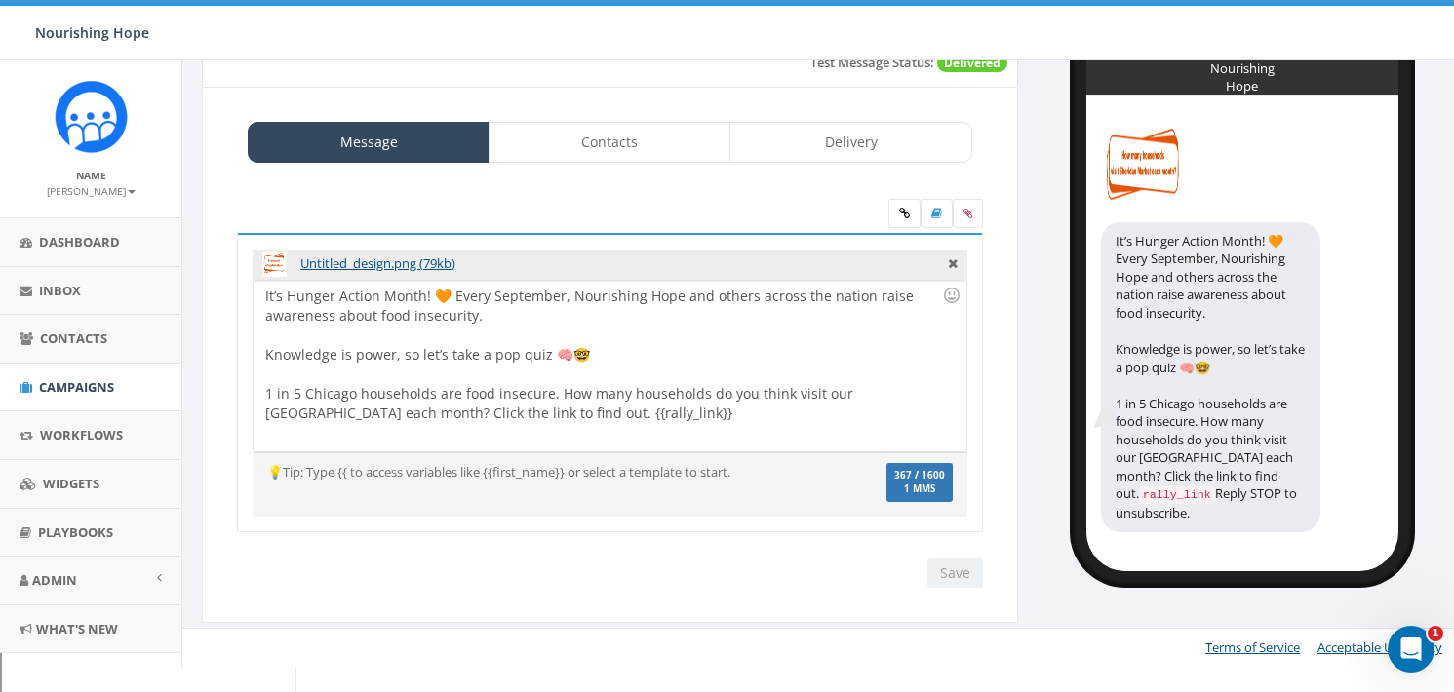
click at [777, 384] on div "It’s Hunger Action Month! 🧡 Every September, Nourishing Hope and others across …" at bounding box center [610, 366] width 712 height 171
click at [645, 335] on div "It’s Hunger Action Month! 🧡 Every September, Nourishing Hope and others across …" at bounding box center [610, 366] width 712 height 171
click at [931, 588] on input "Save" at bounding box center [955, 573] width 56 height 29
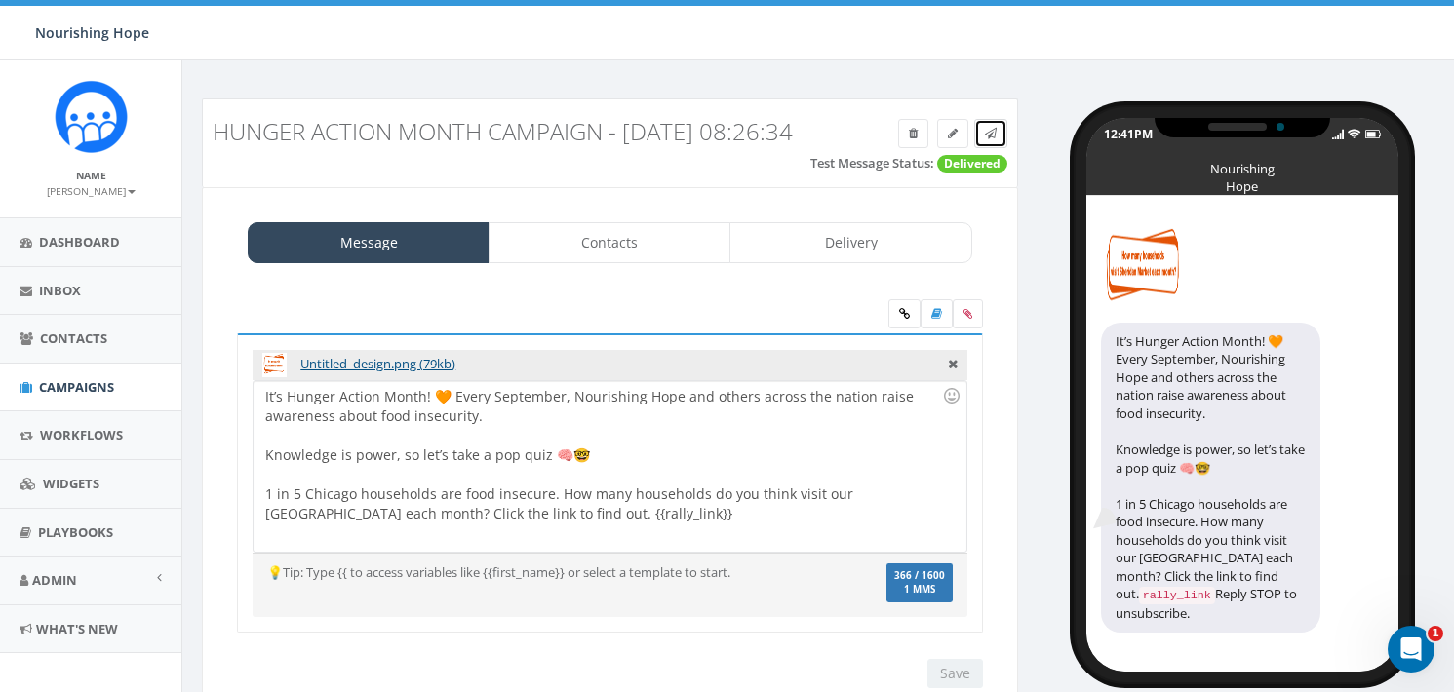
click at [991, 138] on icon at bounding box center [991, 134] width 12 height 12
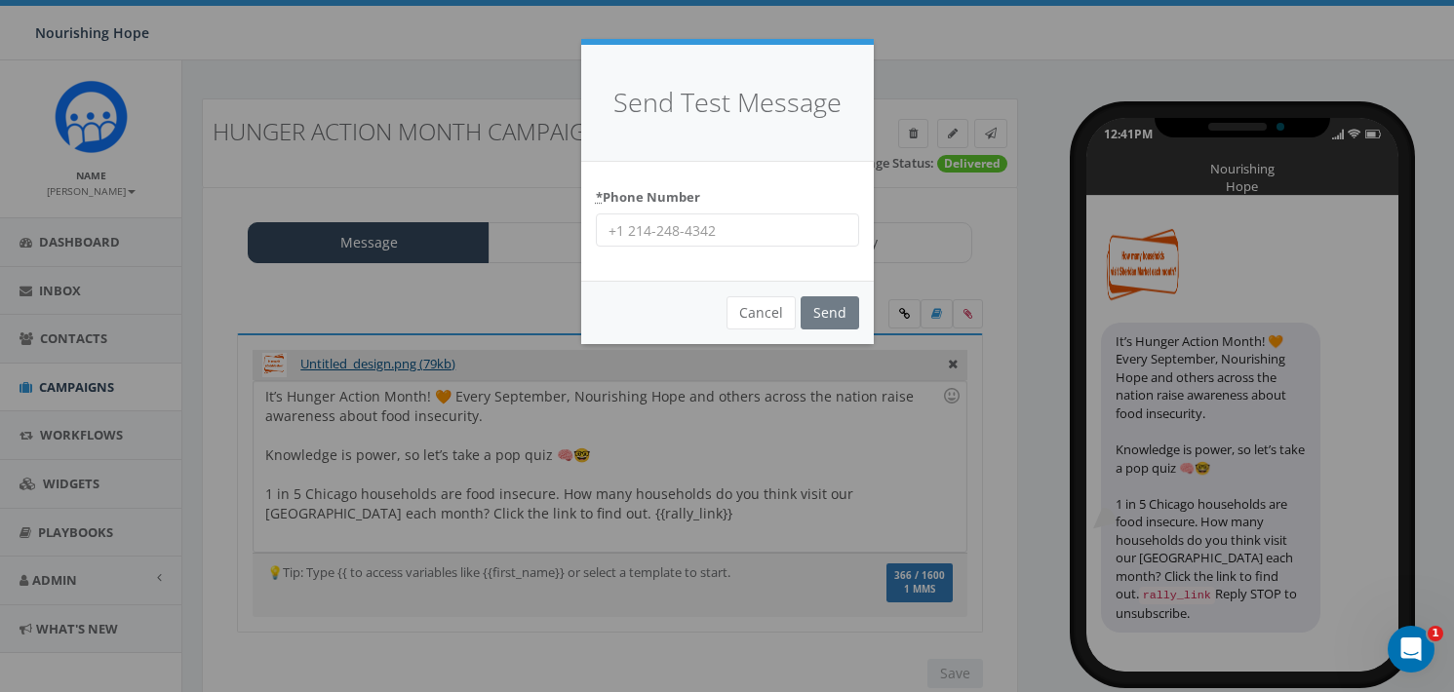
click at [653, 225] on input "* Phone Number" at bounding box center [727, 230] width 263 height 33
type input "678-848-7488"
click at [826, 316] on input "Send" at bounding box center [830, 312] width 59 height 33
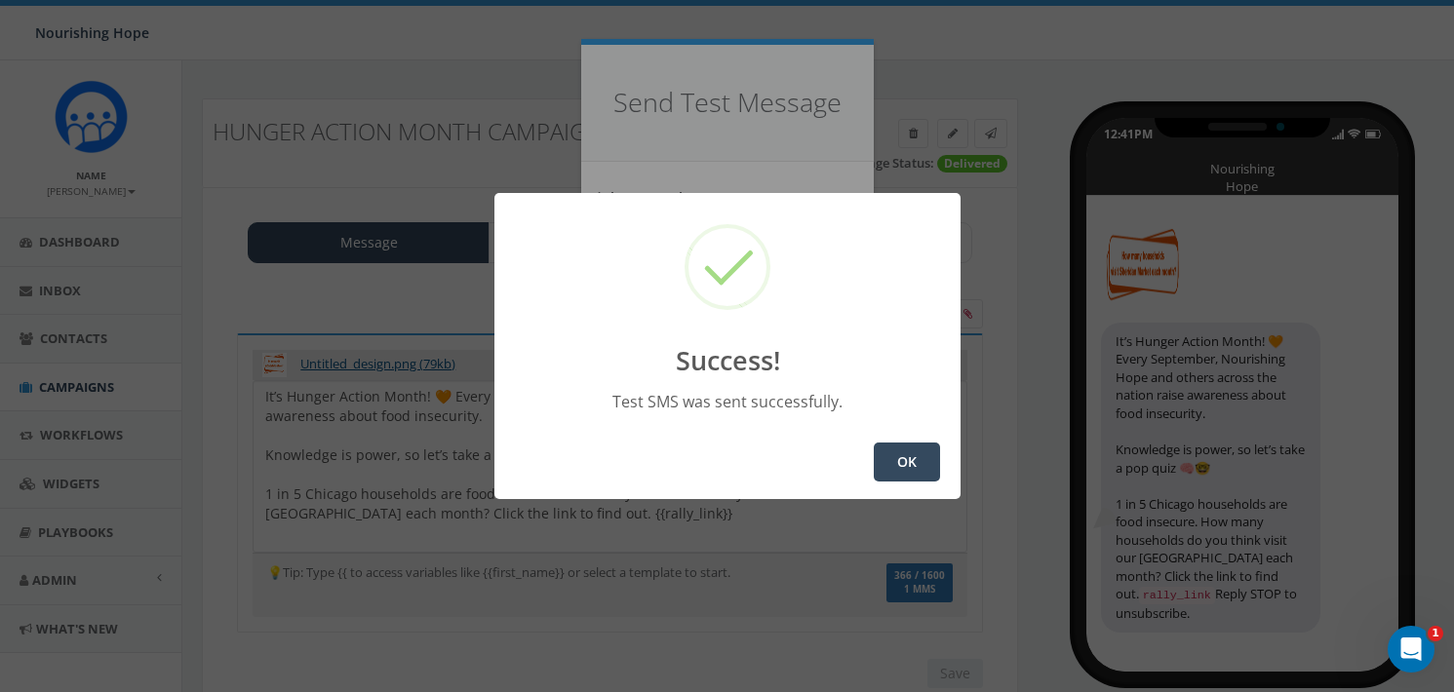
click at [890, 468] on button "OK" at bounding box center [907, 462] width 66 height 39
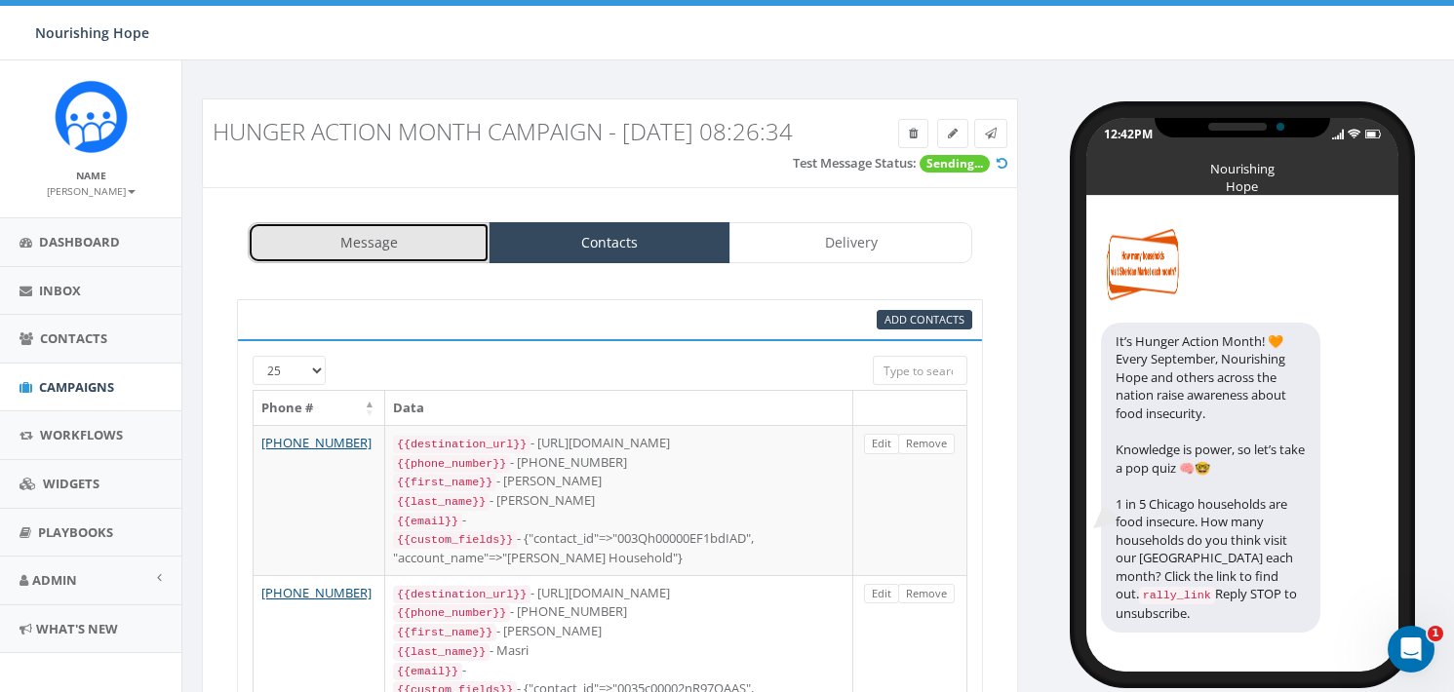
click at [436, 263] on link "Message" at bounding box center [369, 242] width 242 height 41
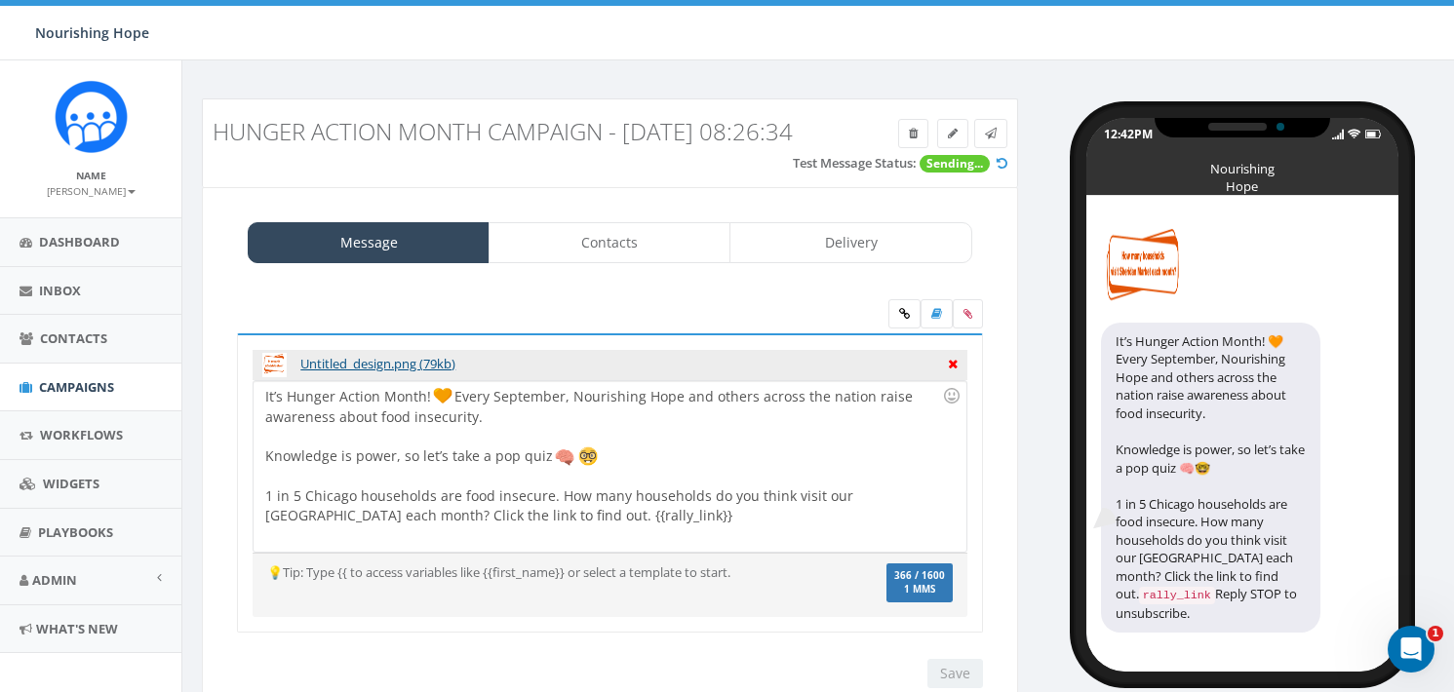
click at [951, 371] on icon at bounding box center [953, 362] width 10 height 18
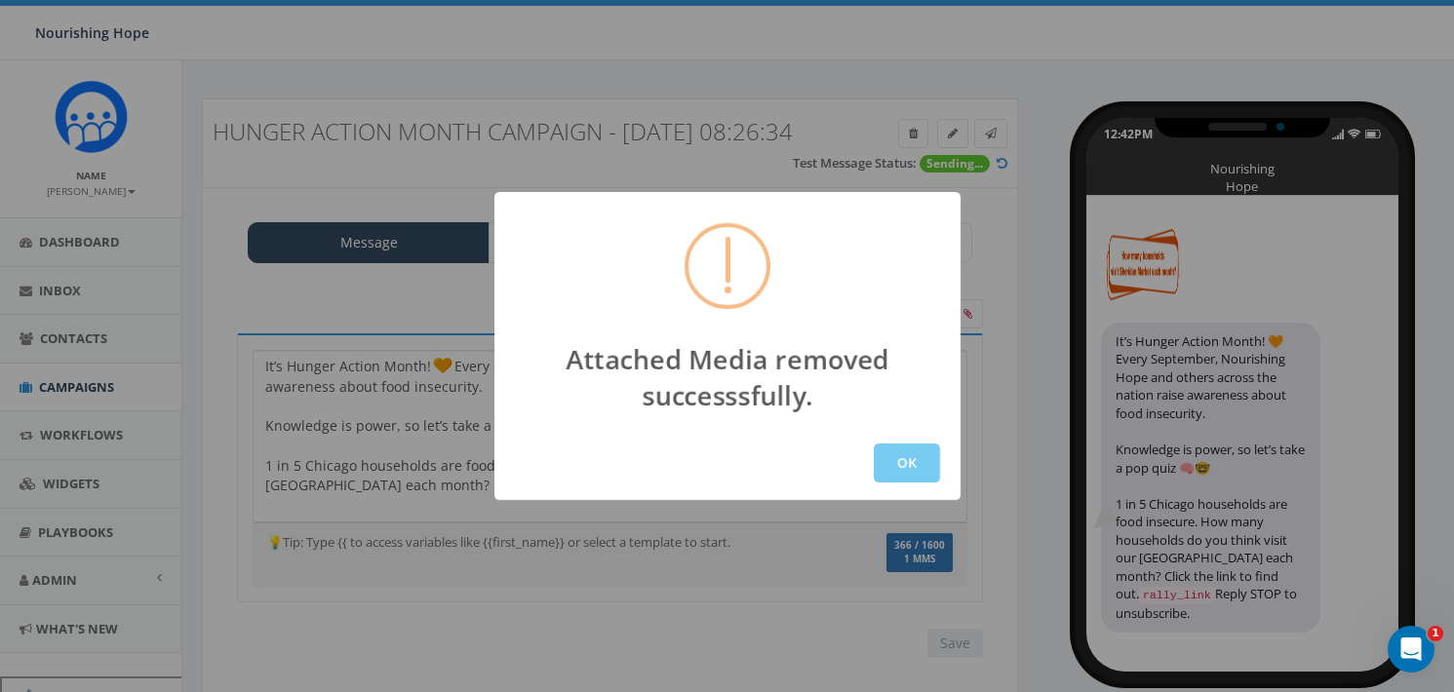
click at [894, 464] on button "OK" at bounding box center [907, 463] width 66 height 39
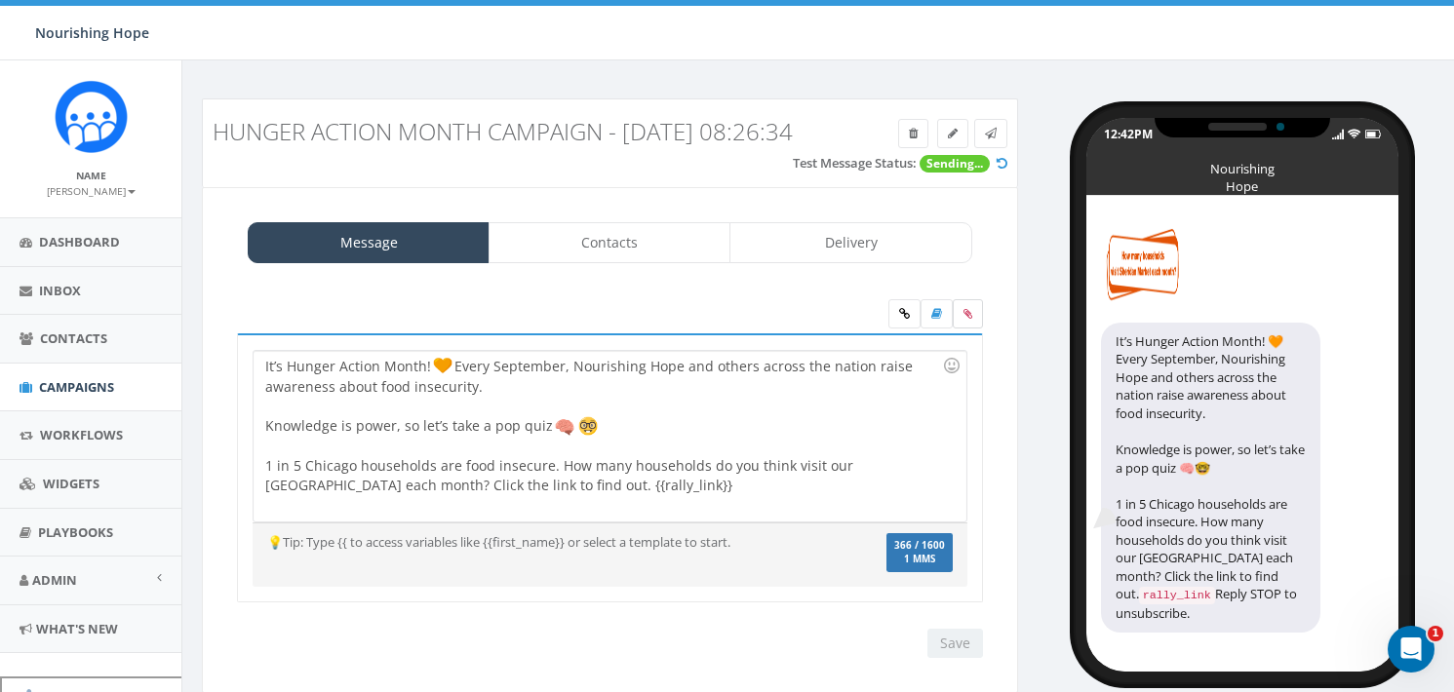
click at [968, 320] on icon at bounding box center [967, 314] width 9 height 12
click at [0, 0] on input "file" at bounding box center [0, 0] width 0 height 0
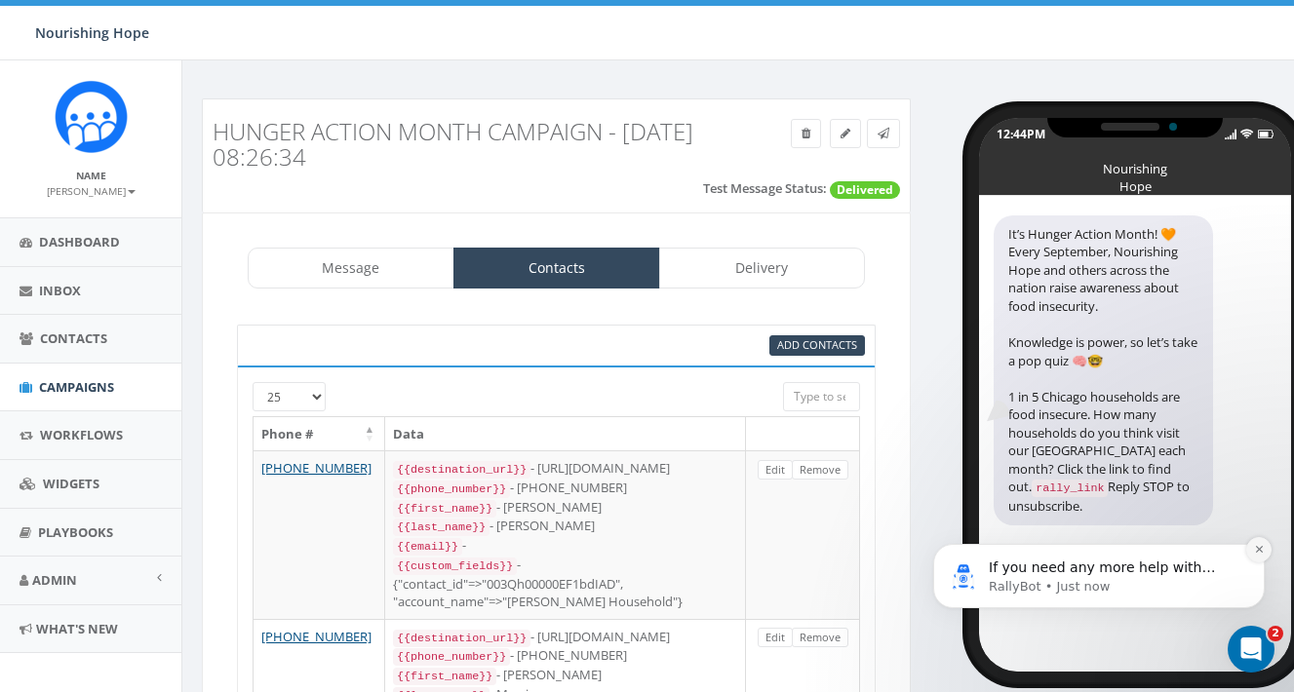
click at [1262, 547] on icon "Dismiss notification" at bounding box center [1258, 549] width 7 height 7
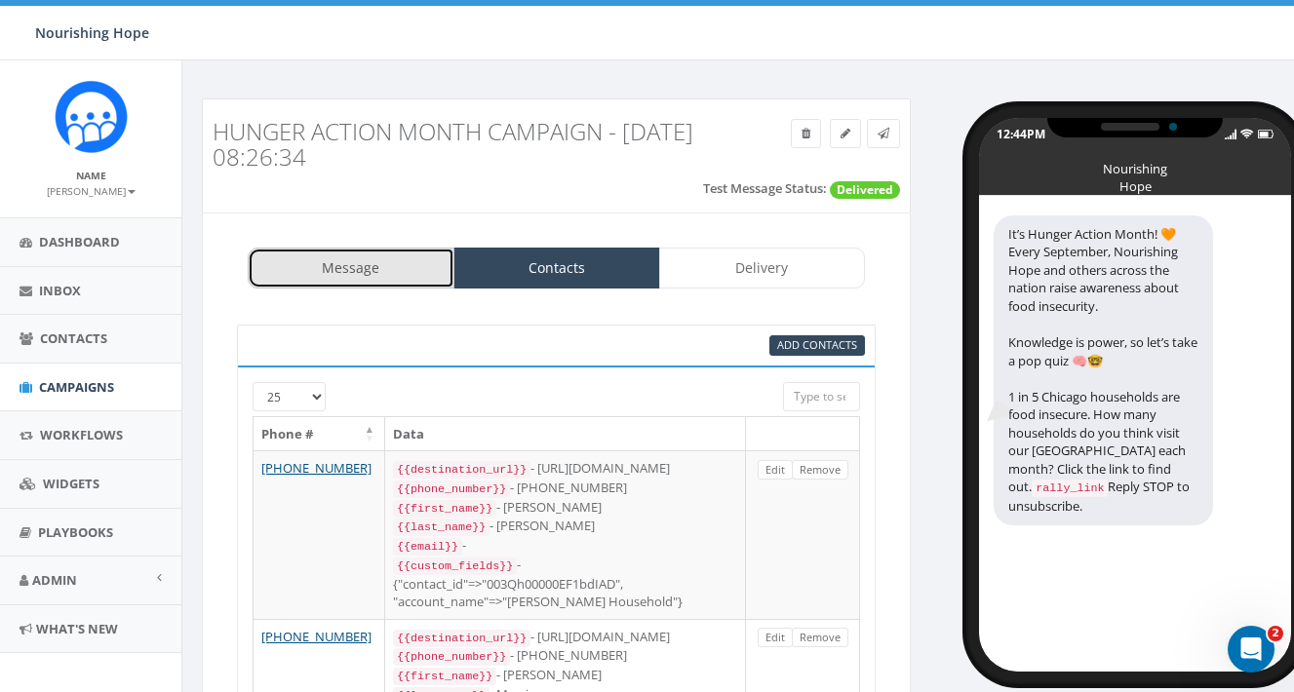
click at [356, 271] on link "Message" at bounding box center [351, 268] width 207 height 41
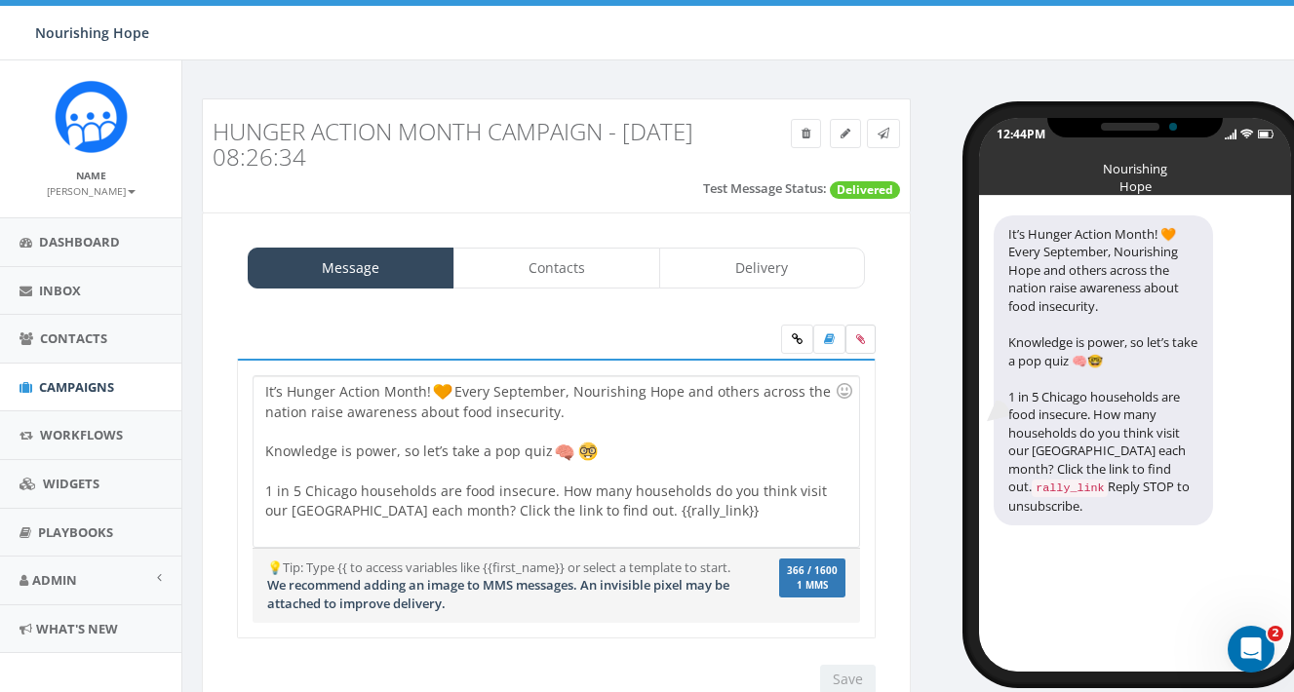
click at [860, 339] on icon at bounding box center [860, 339] width 9 height 12
click at [0, 0] on input "file" at bounding box center [0, 0] width 0 height 0
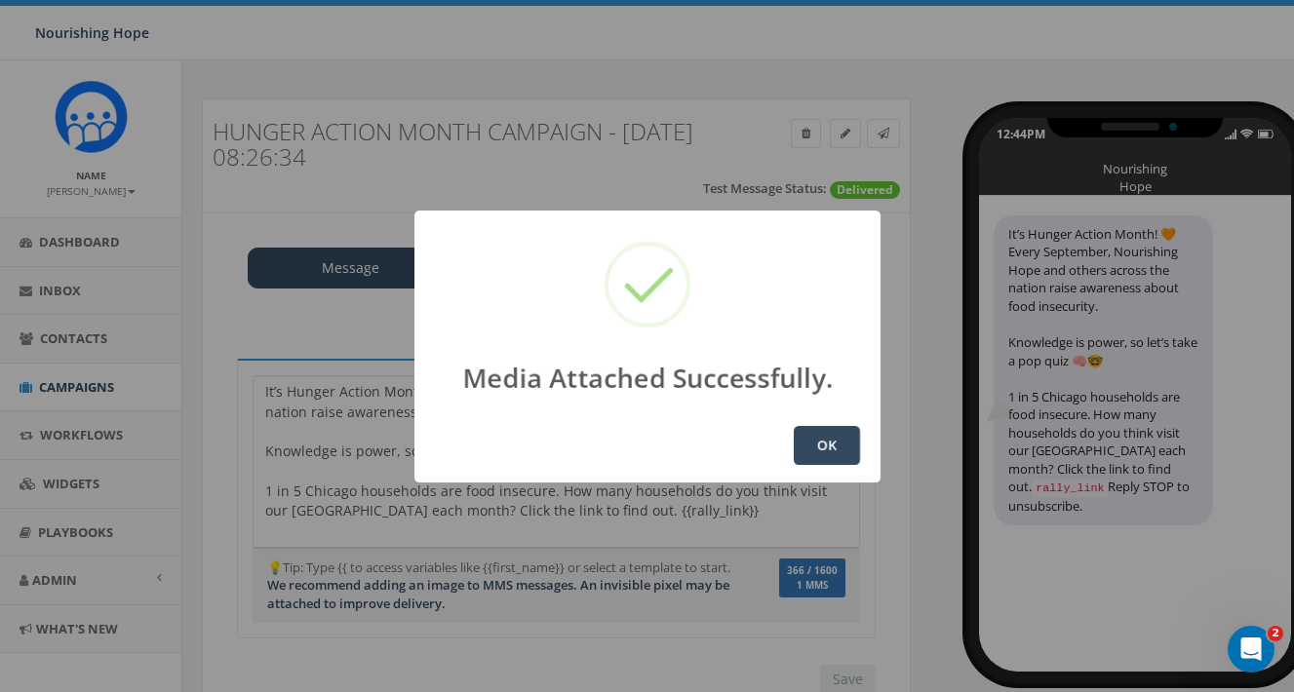
click at [841, 450] on button "OK" at bounding box center [827, 445] width 66 height 39
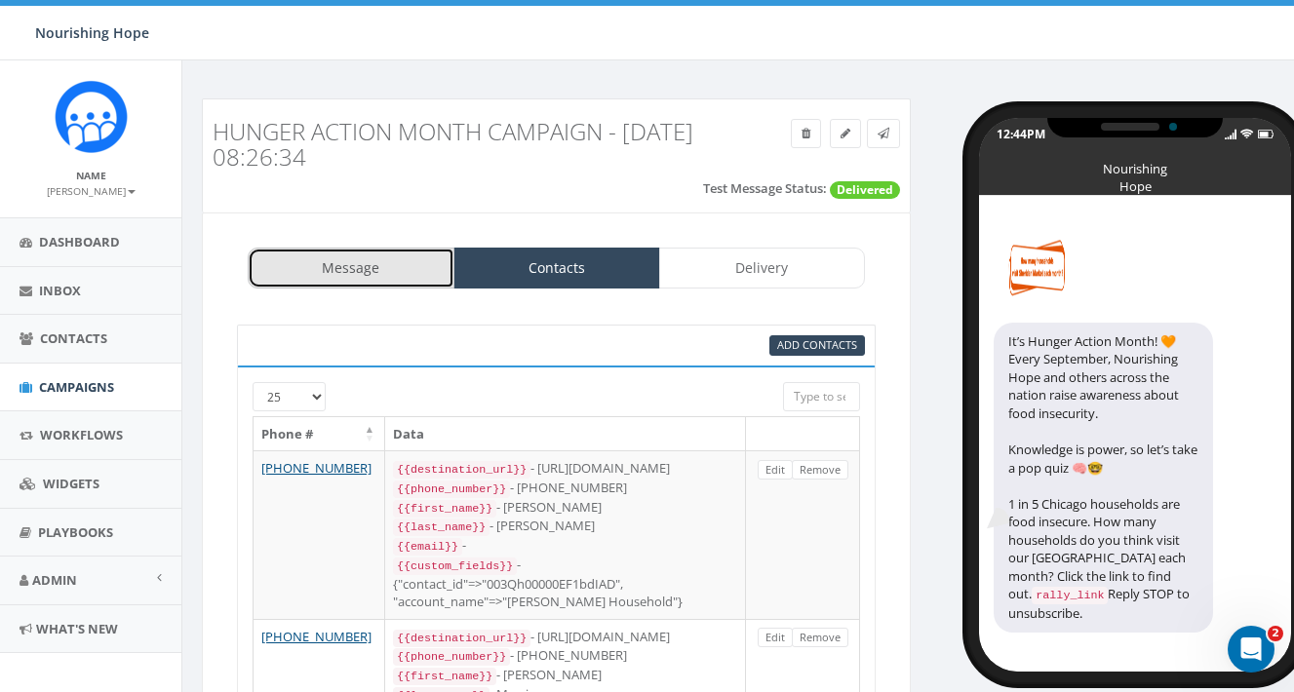
click at [383, 267] on link "Message" at bounding box center [351, 268] width 207 height 41
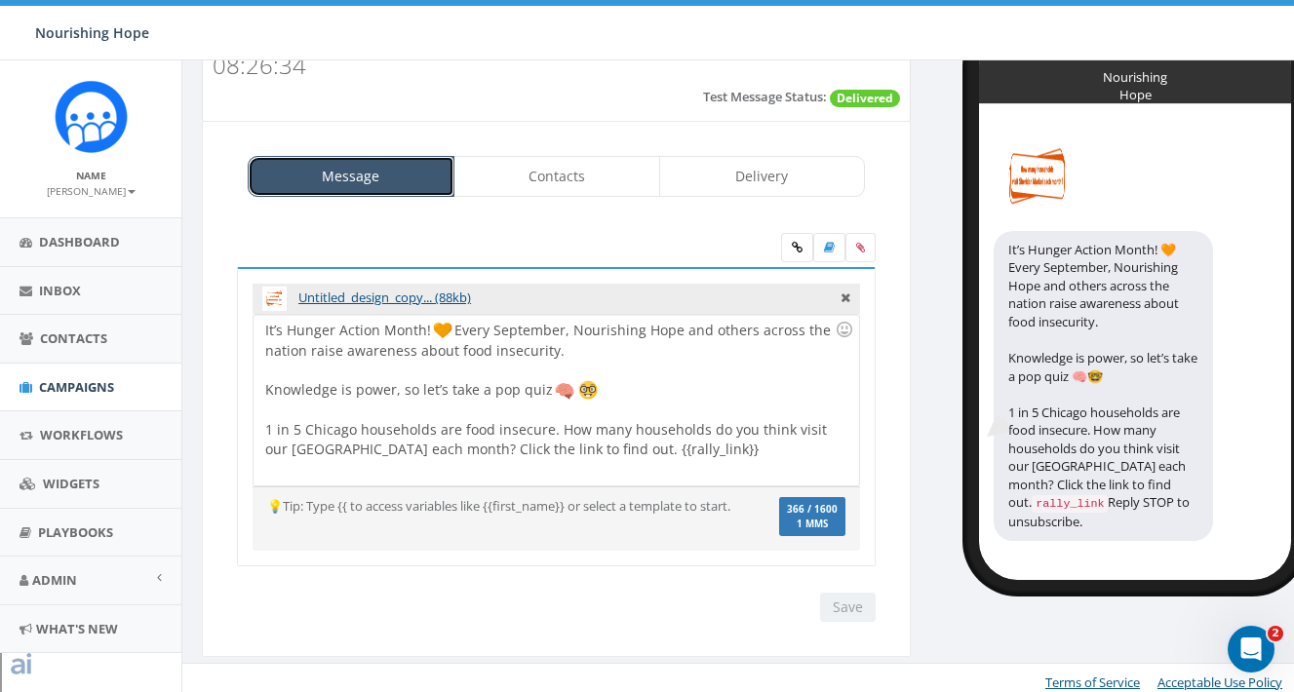
scroll to position [100, 0]
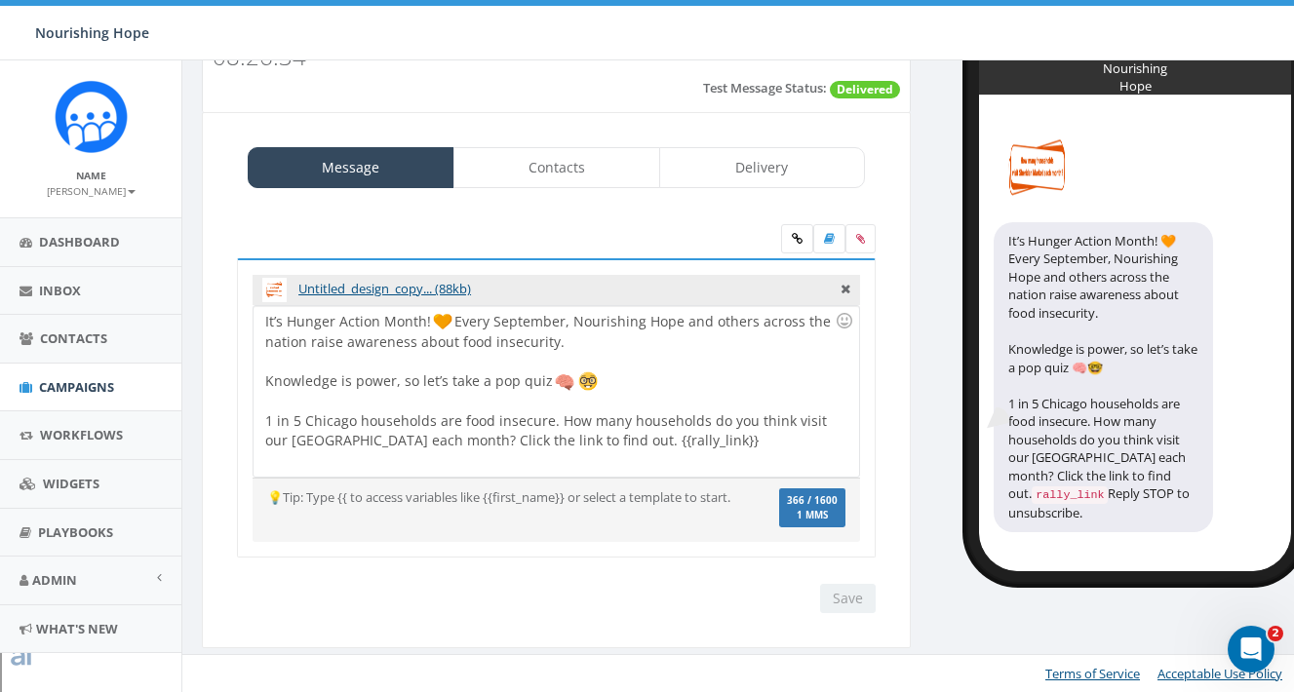
click at [714, 395] on div at bounding box center [549, 402] width 569 height 20
click at [630, 353] on div at bounding box center [549, 362] width 569 height 20
click at [619, 329] on div "It’s Hunger Action Month! Every September, Nourishing Hope and others across th…" at bounding box center [556, 391] width 605 height 171
click at [598, 345] on div "It’s Hunger Action Month! Every September, Nourishing Hope and others across th…" at bounding box center [556, 391] width 605 height 171
click at [852, 606] on input "Save" at bounding box center [848, 598] width 56 height 29
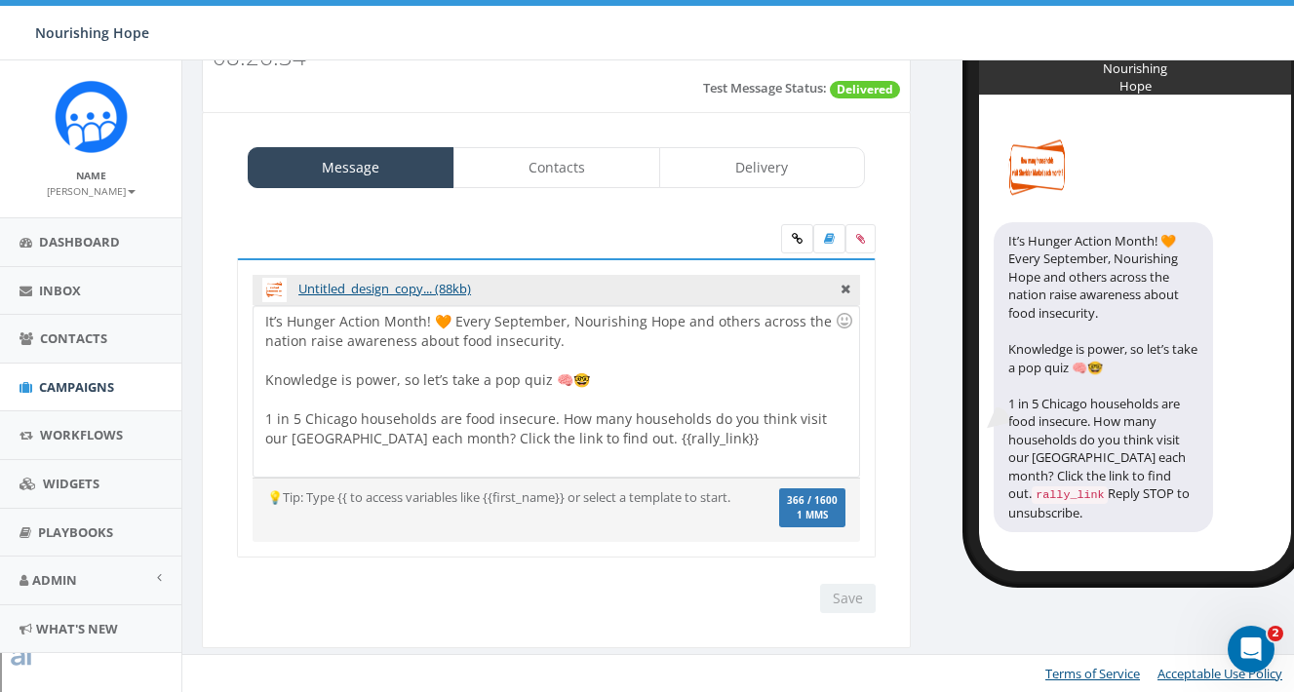
scroll to position [0, 0]
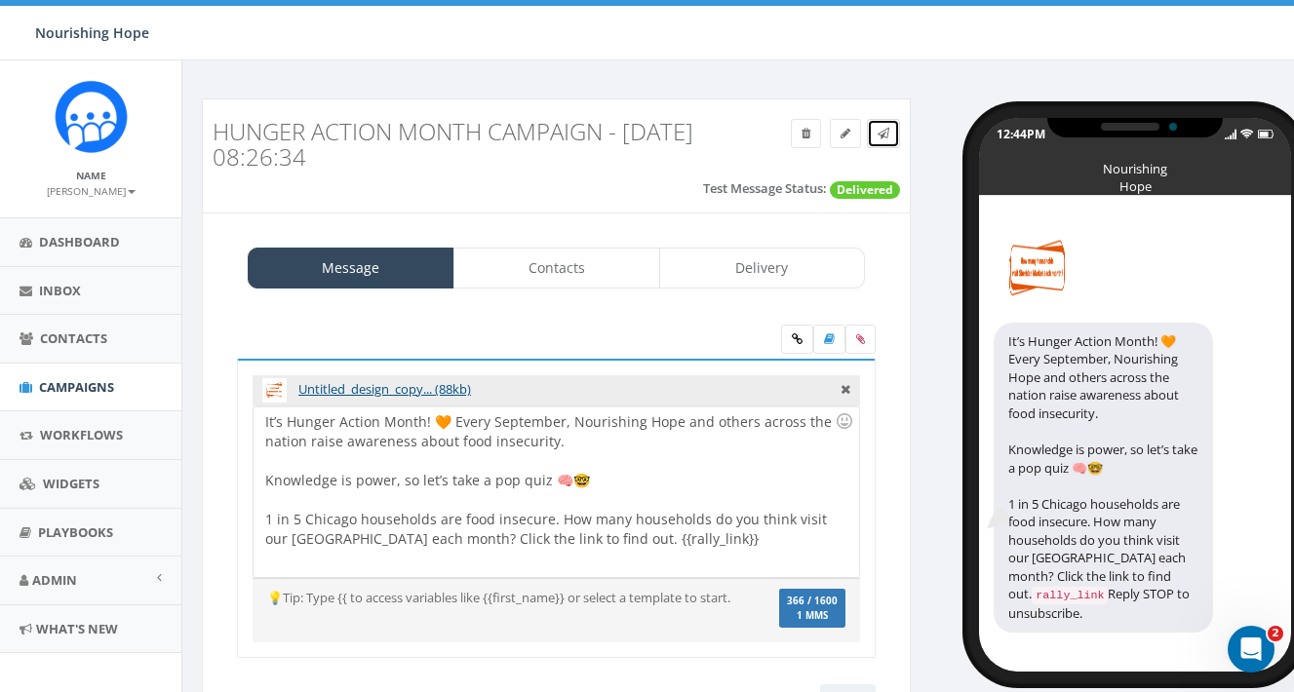
click at [886, 142] on link at bounding box center [883, 133] width 33 height 29
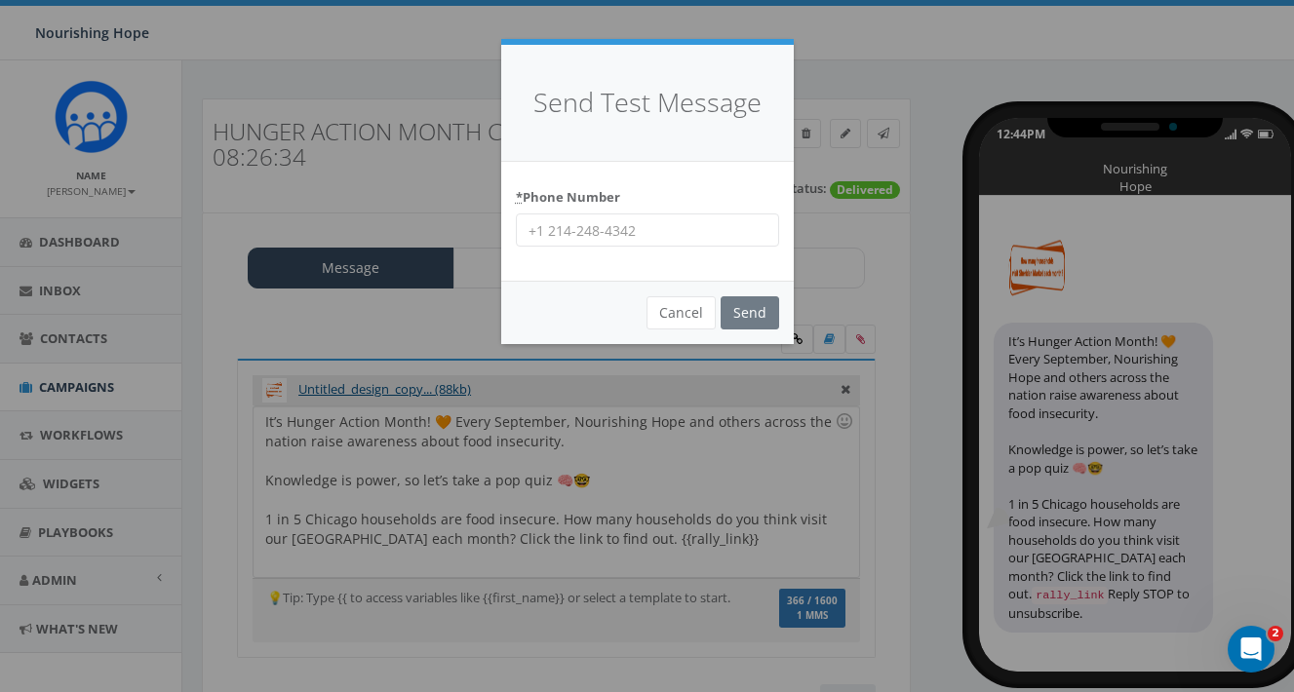
click at [656, 221] on input "* Phone Number" at bounding box center [647, 230] width 263 height 33
type input "[PHONE_NUMBER]"
click at [771, 316] on input "Send" at bounding box center [750, 312] width 59 height 33
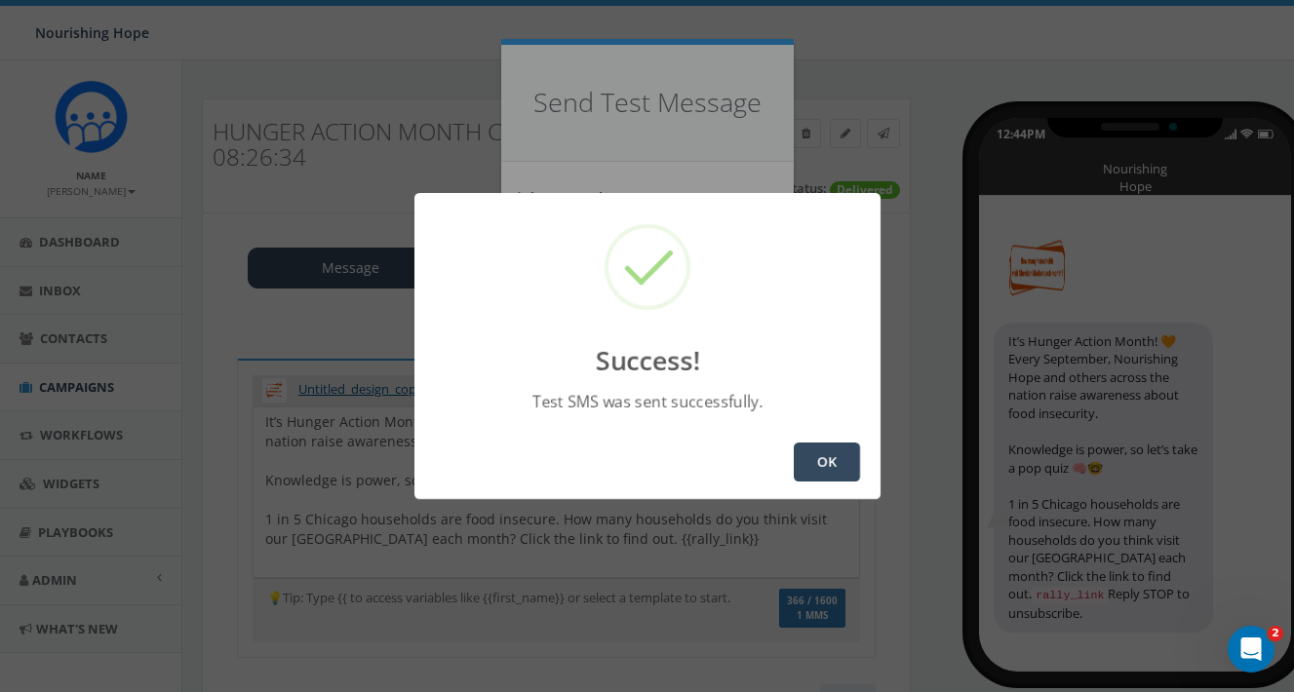
click at [816, 469] on button "OK" at bounding box center [827, 462] width 66 height 39
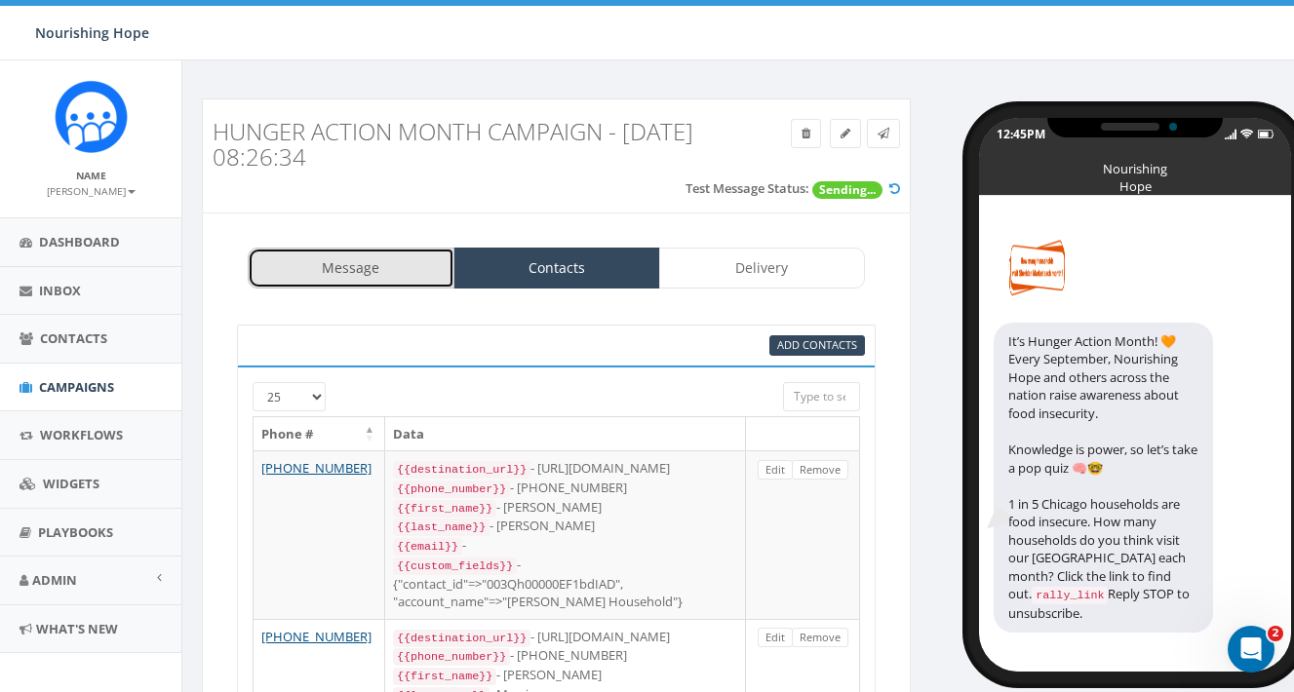
click at [403, 271] on link "Message" at bounding box center [351, 268] width 207 height 41
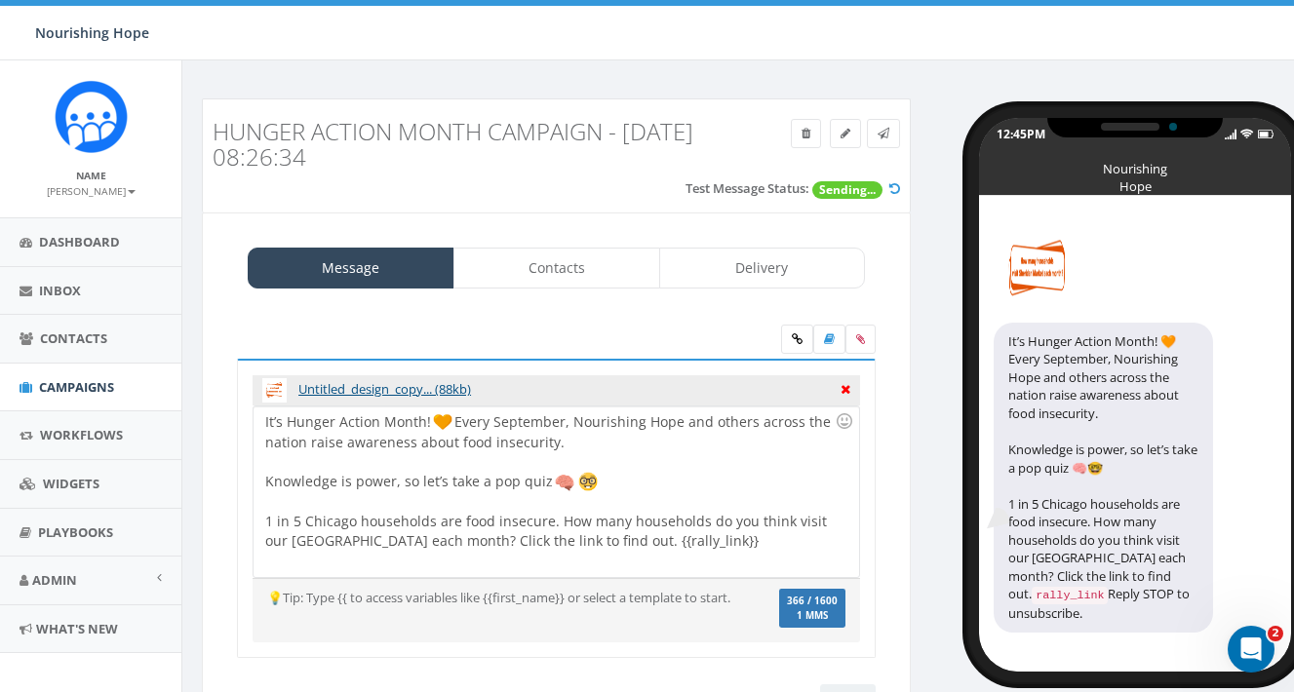
click at [841, 389] on icon at bounding box center [846, 387] width 10 height 18
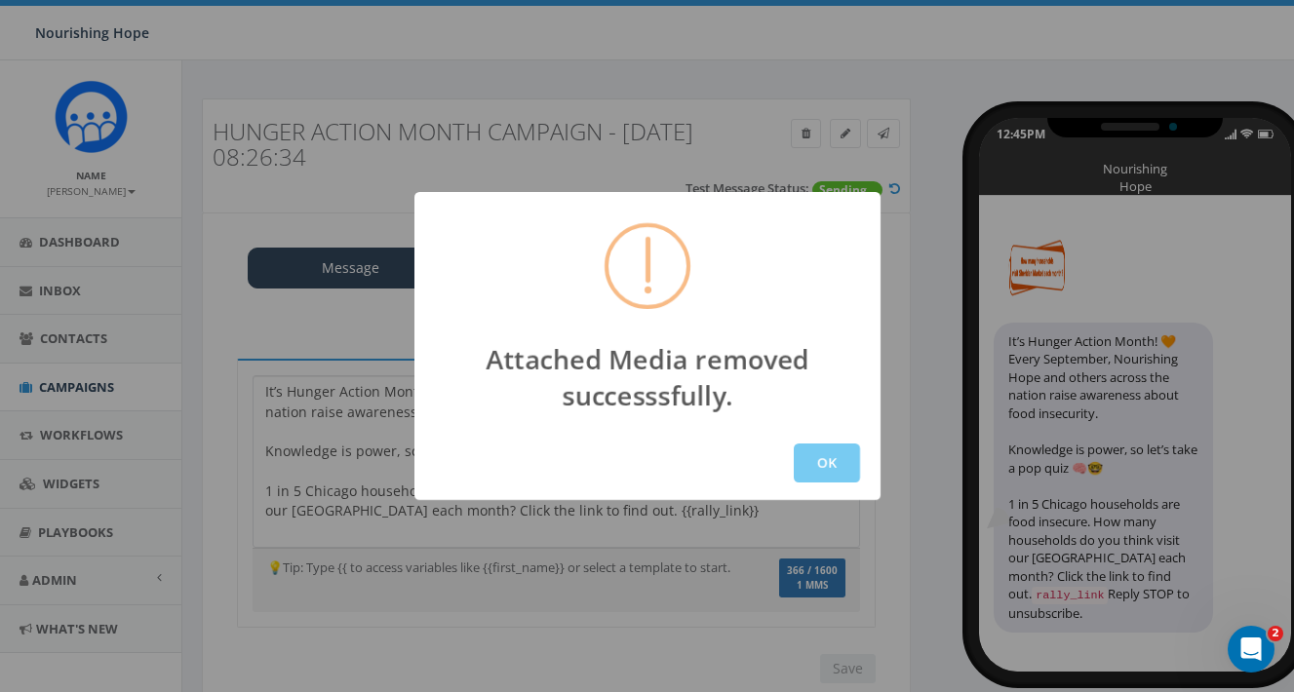
click at [817, 464] on button "OK" at bounding box center [827, 463] width 66 height 39
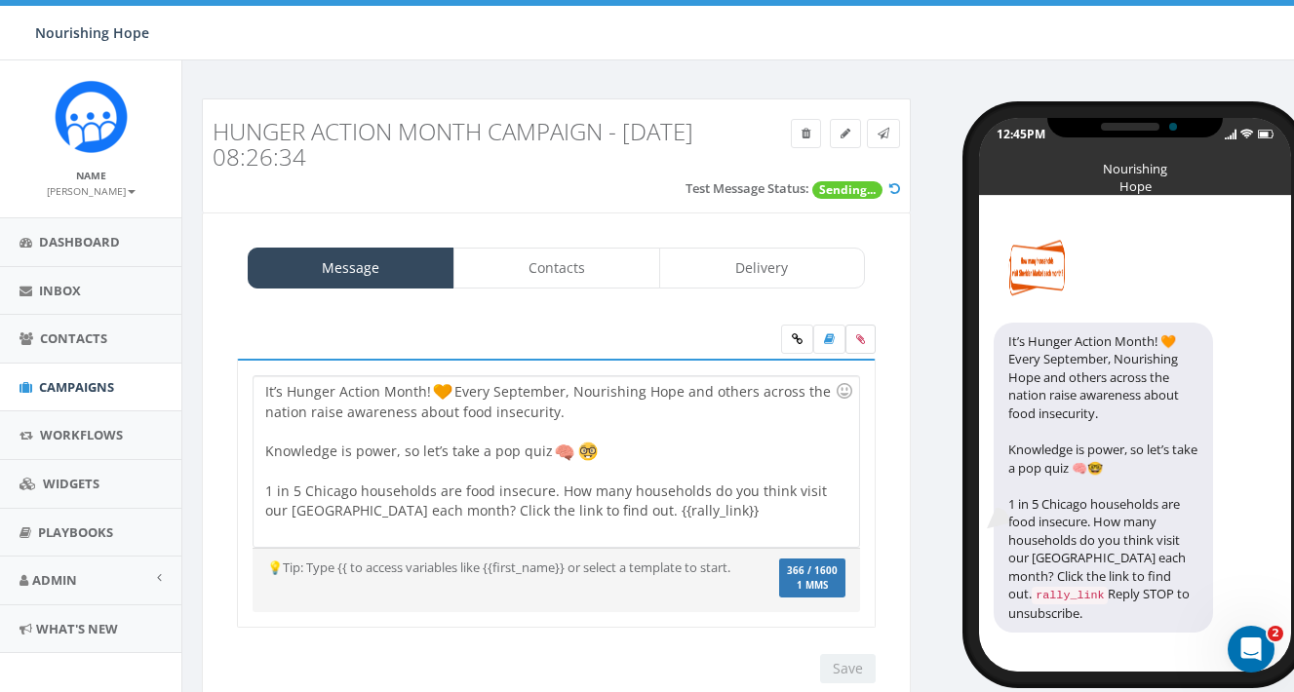
click at [858, 345] on label at bounding box center [860, 339] width 30 height 29
click at [0, 0] on input "file" at bounding box center [0, 0] width 0 height 0
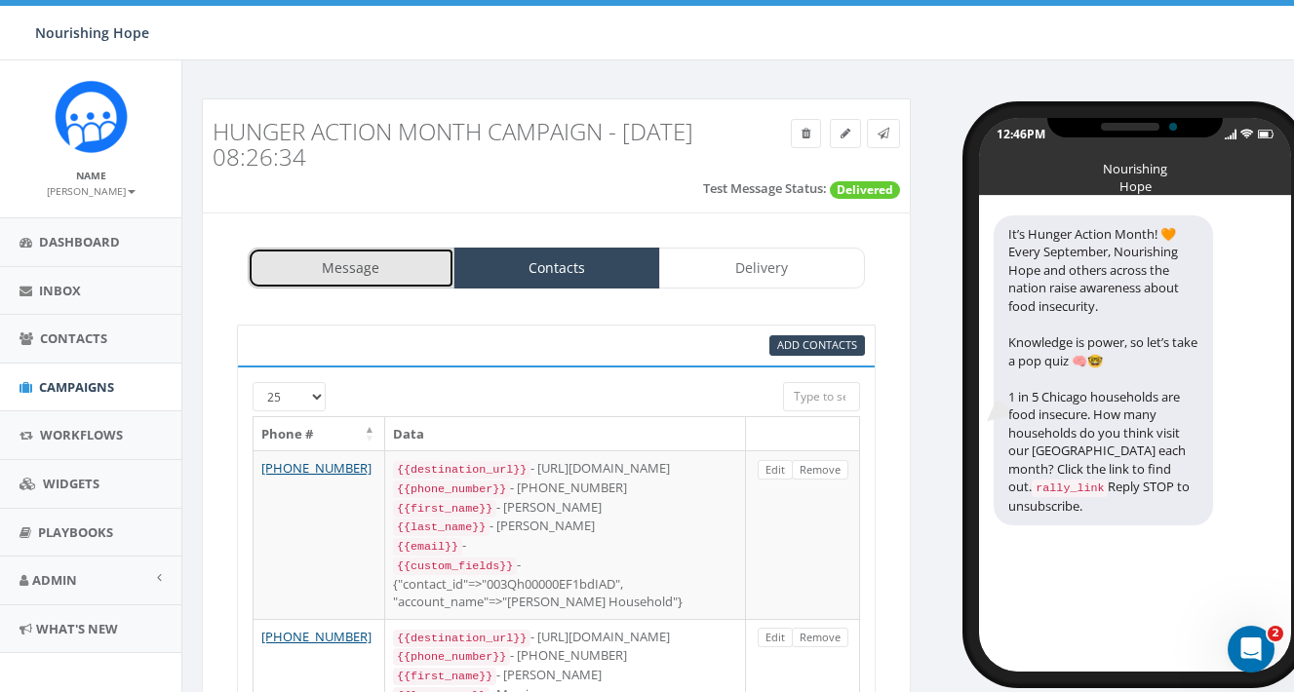
click at [376, 272] on link "Message" at bounding box center [351, 268] width 207 height 41
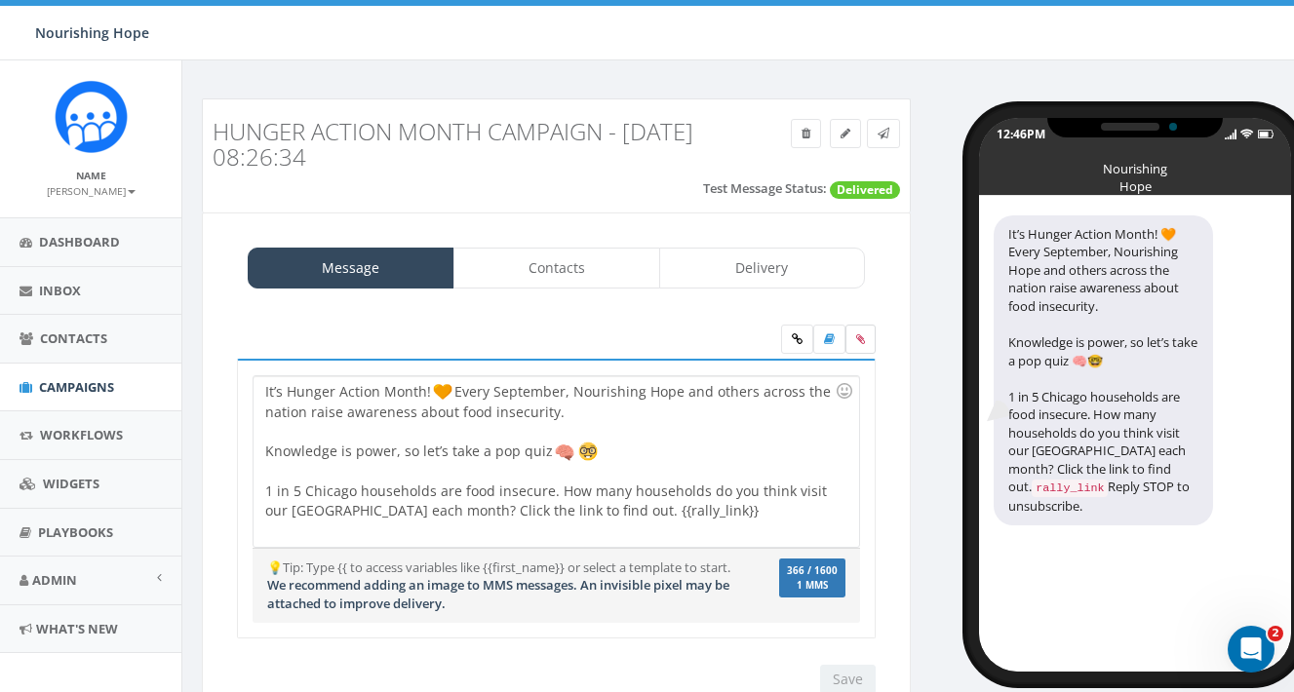
click at [862, 336] on icon at bounding box center [860, 339] width 9 height 12
click at [0, 0] on input "file" at bounding box center [0, 0] width 0 height 0
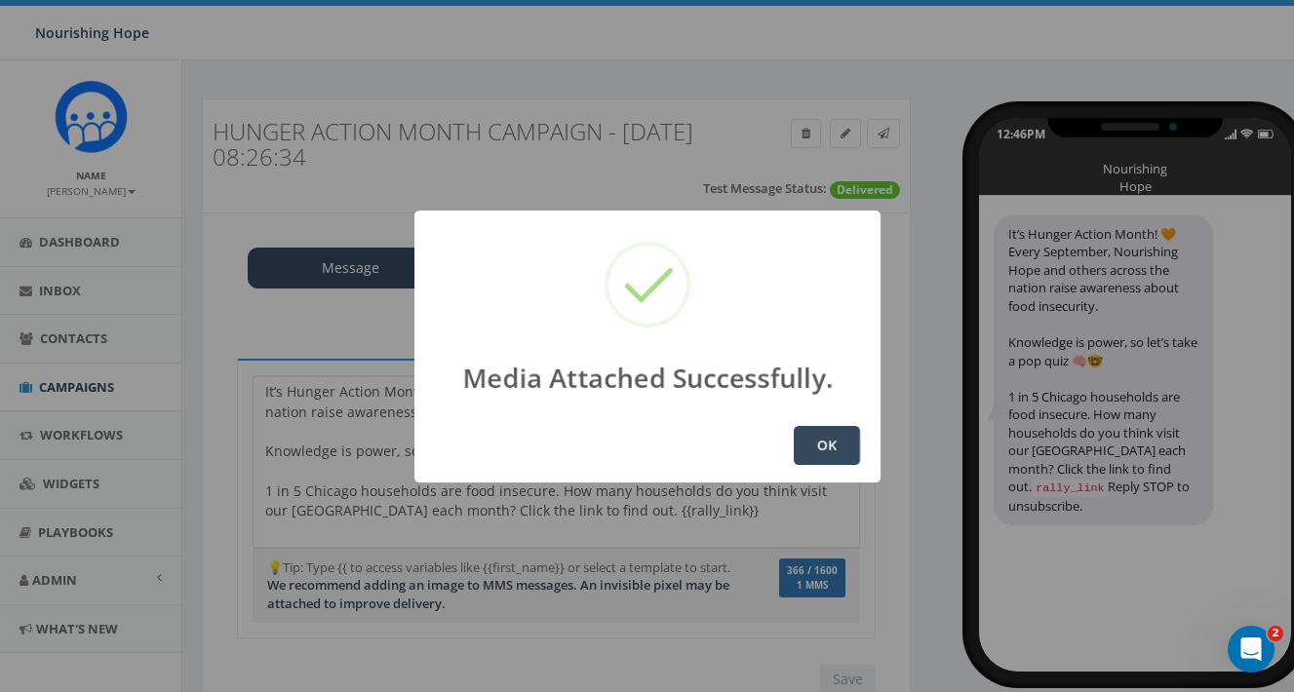
click at [814, 446] on button "OK" at bounding box center [827, 445] width 66 height 39
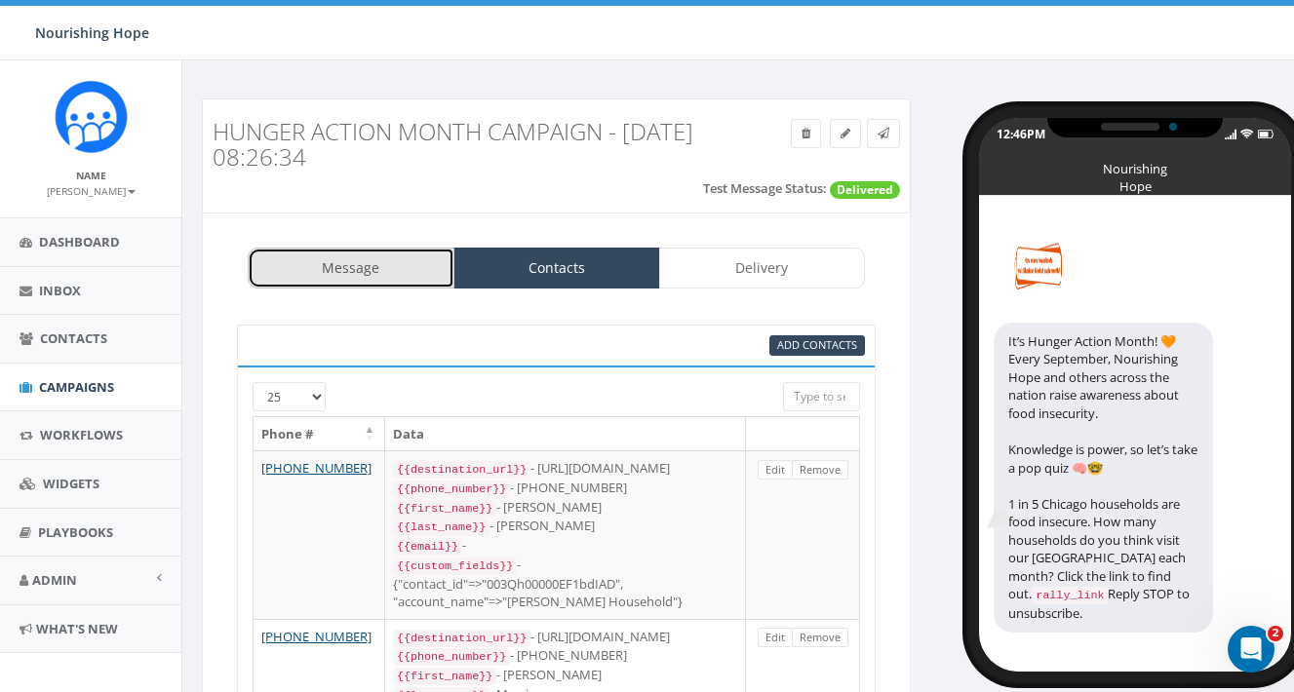
click at [359, 273] on link "Message" at bounding box center [351, 268] width 207 height 41
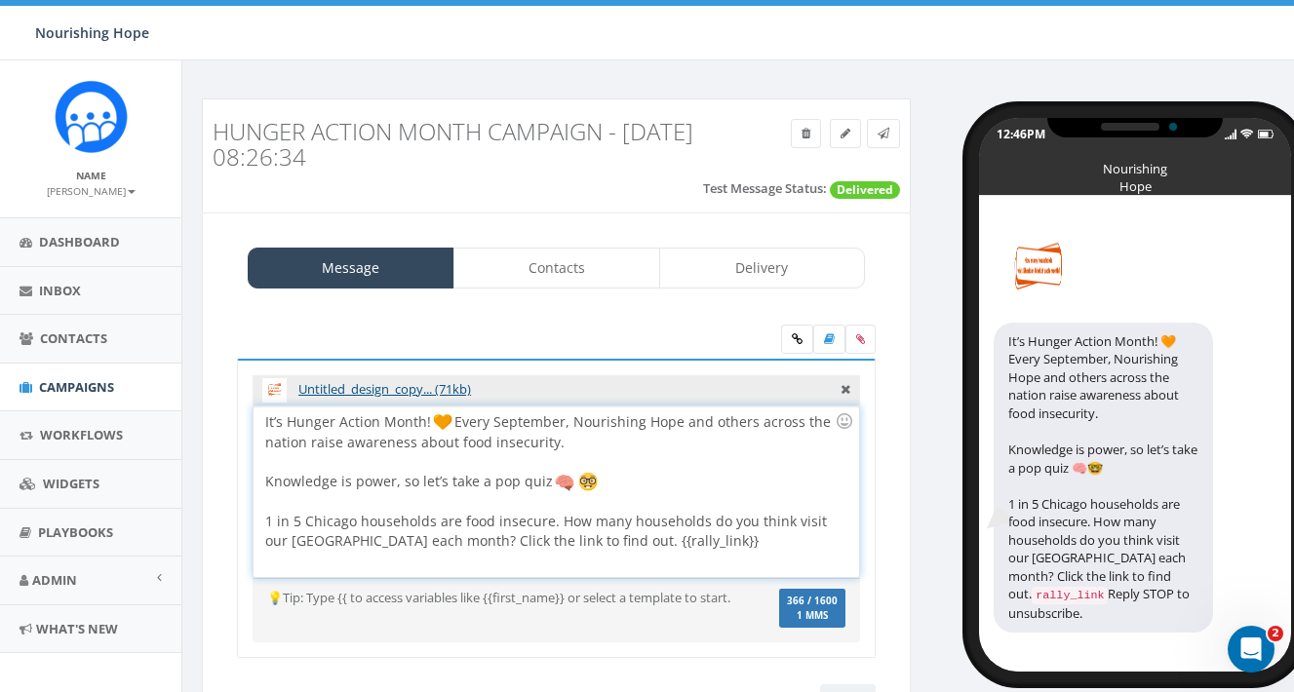
click at [802, 501] on div at bounding box center [549, 502] width 569 height 20
click at [726, 456] on div at bounding box center [549, 462] width 569 height 20
click at [694, 445] on div "It’s Hunger Action Month! Every September, Nourishing Hope and others across th…" at bounding box center [556, 492] width 605 height 171
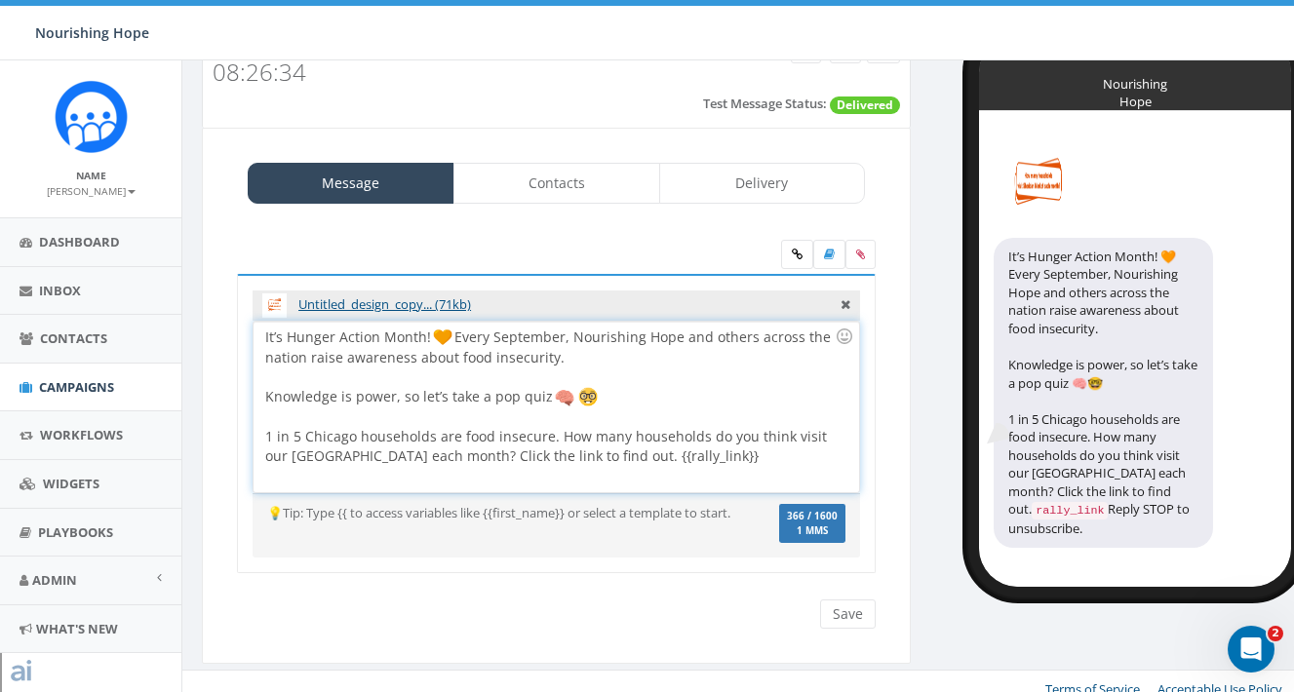
scroll to position [98, 0]
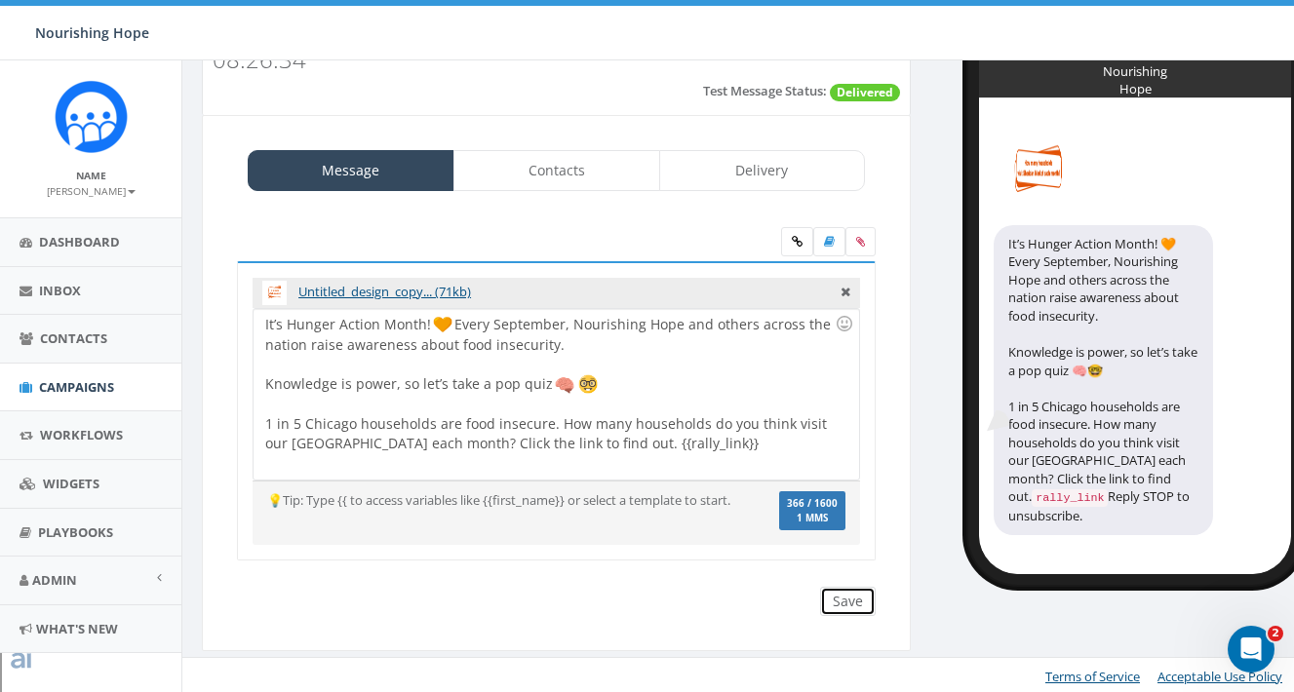
click at [857, 610] on input "Save" at bounding box center [848, 601] width 56 height 29
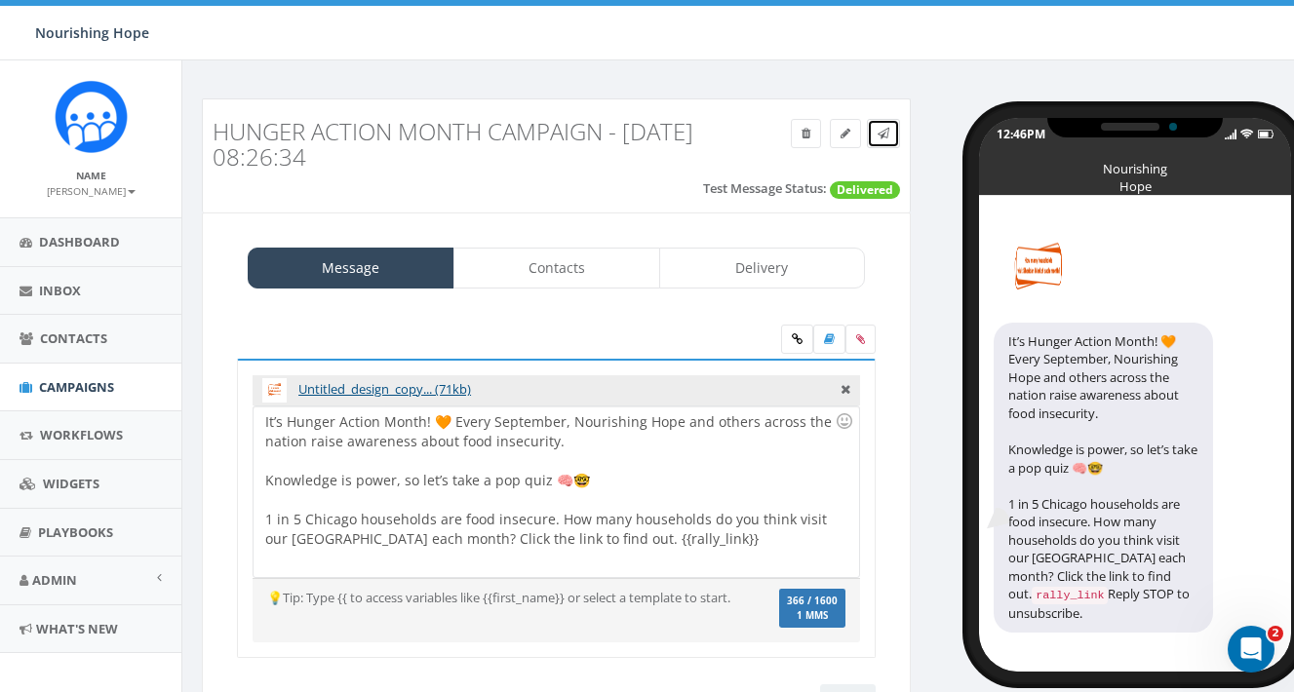
click at [892, 137] on link at bounding box center [883, 133] width 33 height 29
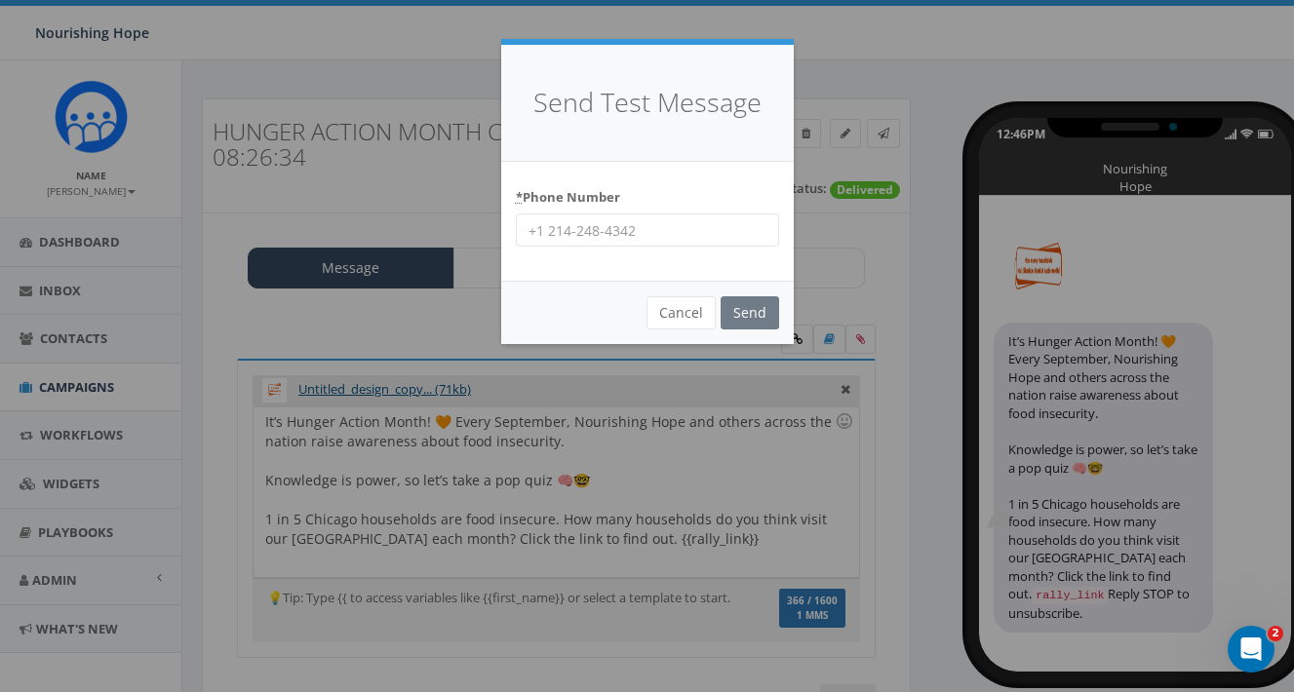
click at [729, 226] on input "* Phone Number" at bounding box center [647, 230] width 263 height 33
type input "678-848-7488"
click at [758, 309] on input "Send" at bounding box center [750, 312] width 59 height 33
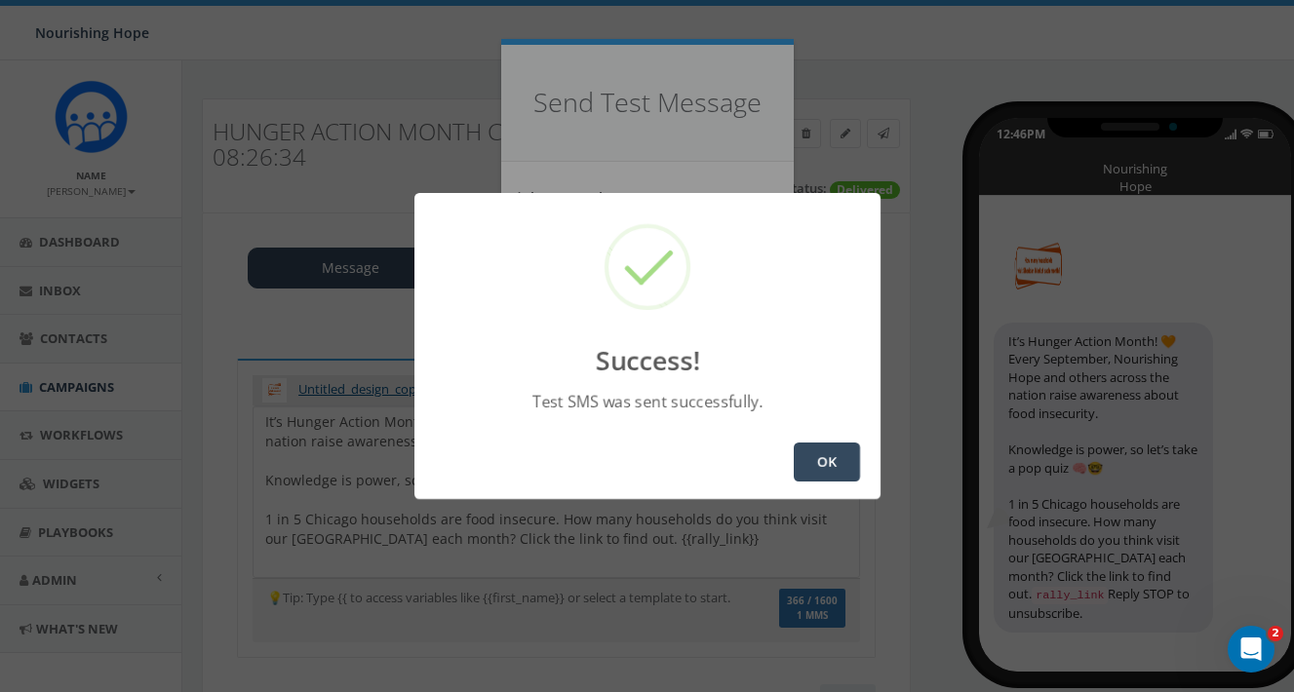
click at [840, 457] on button "OK" at bounding box center [827, 462] width 66 height 39
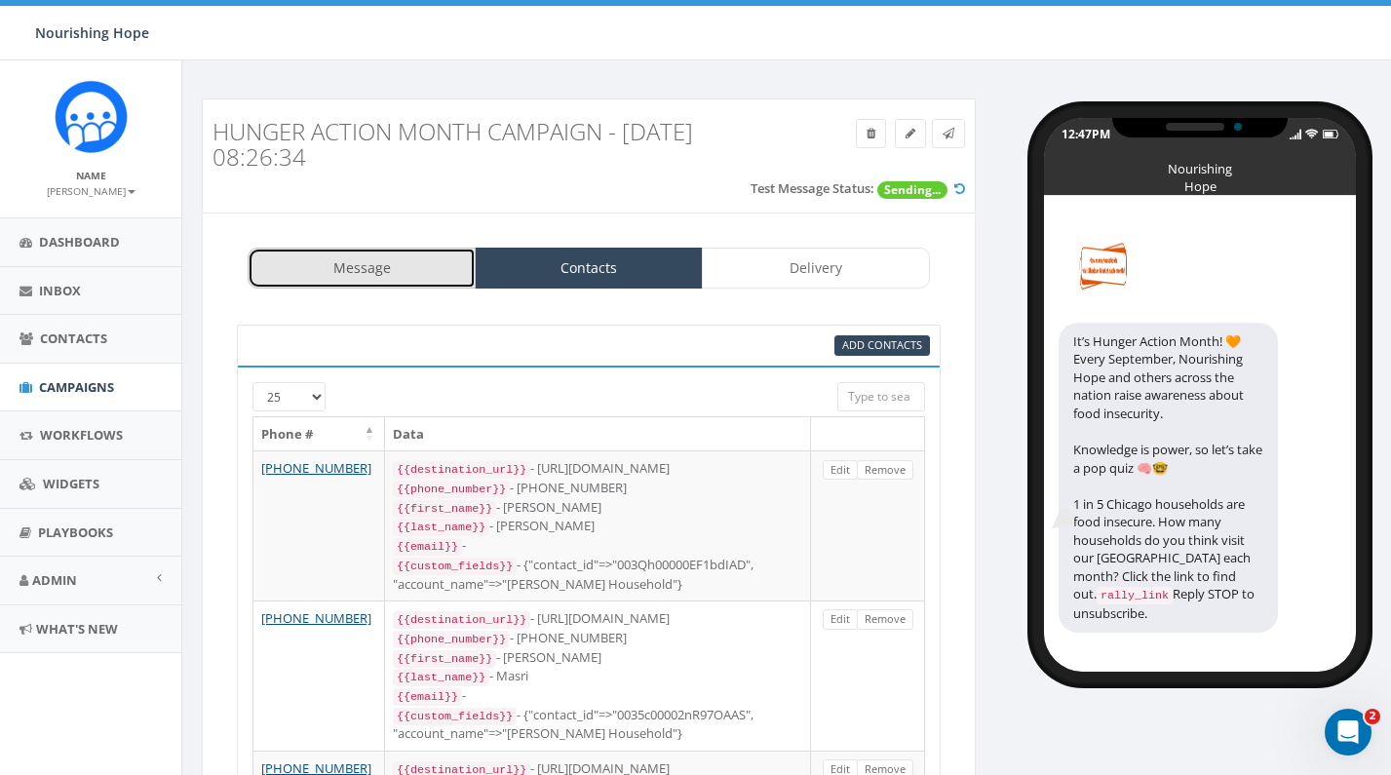
click at [367, 283] on link "Message" at bounding box center [362, 268] width 228 height 41
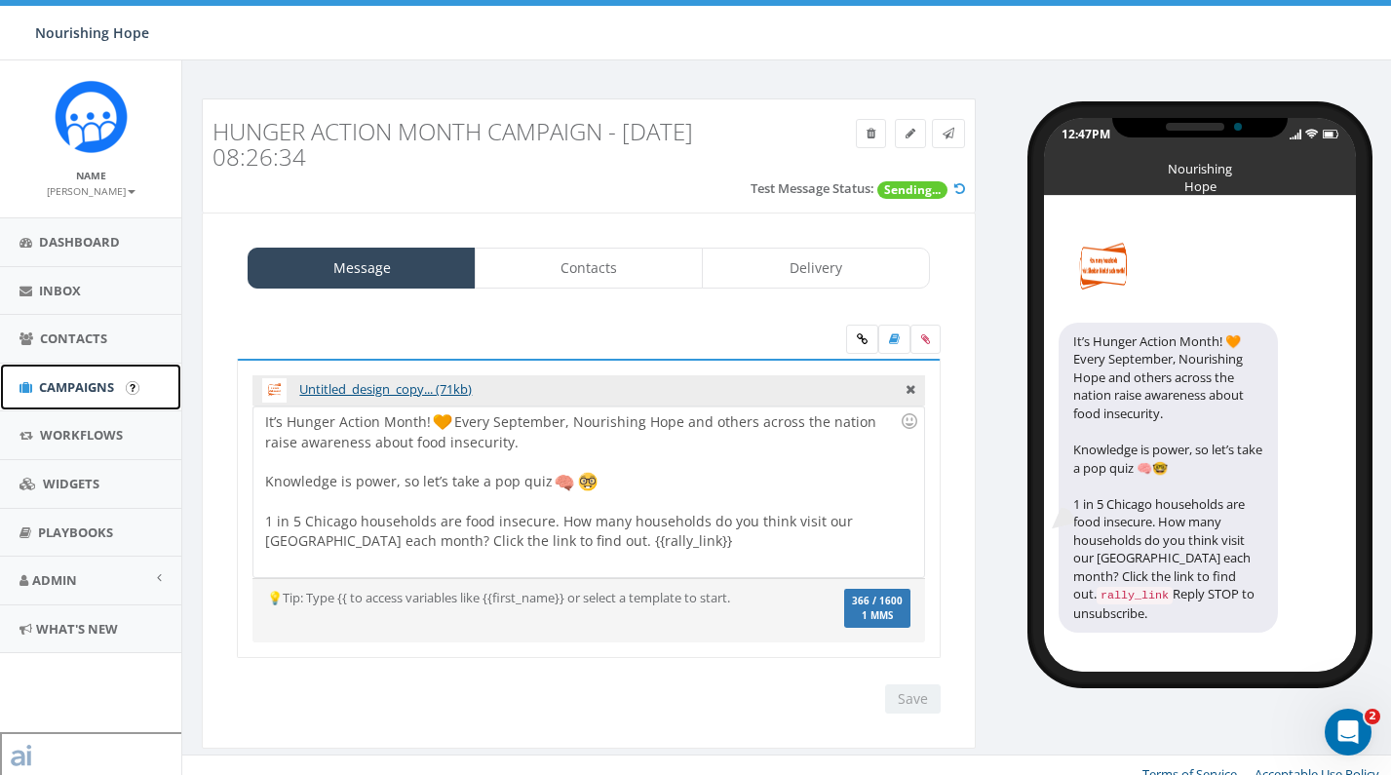
click at [99, 391] on span "Campaigns" at bounding box center [76, 387] width 75 height 18
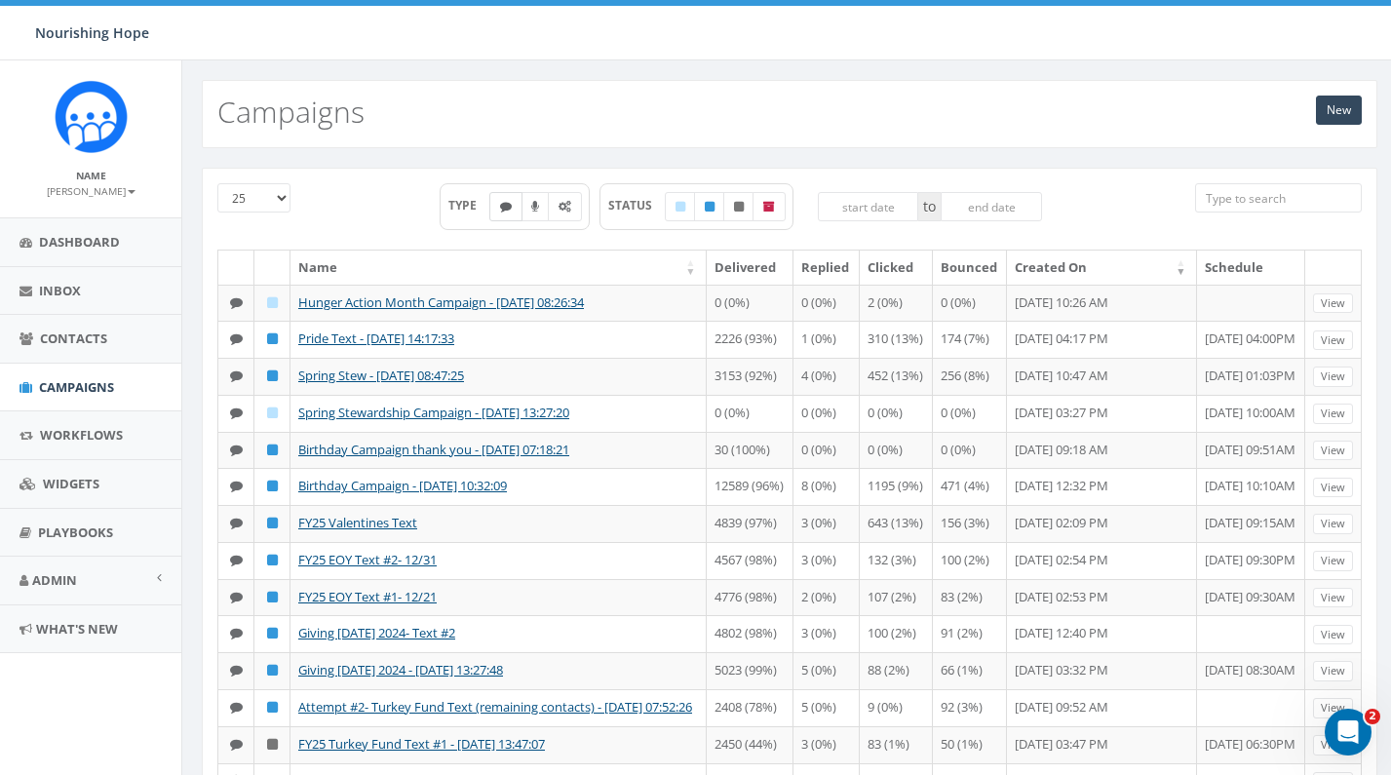
click at [507, 209] on icon at bounding box center [506, 207] width 12 height 12
checkbox input "true"
click at [567, 108] on div "New Campaigns" at bounding box center [790, 114] width 1176 height 68
click at [1322, 111] on link "New" at bounding box center [1339, 110] width 46 height 29
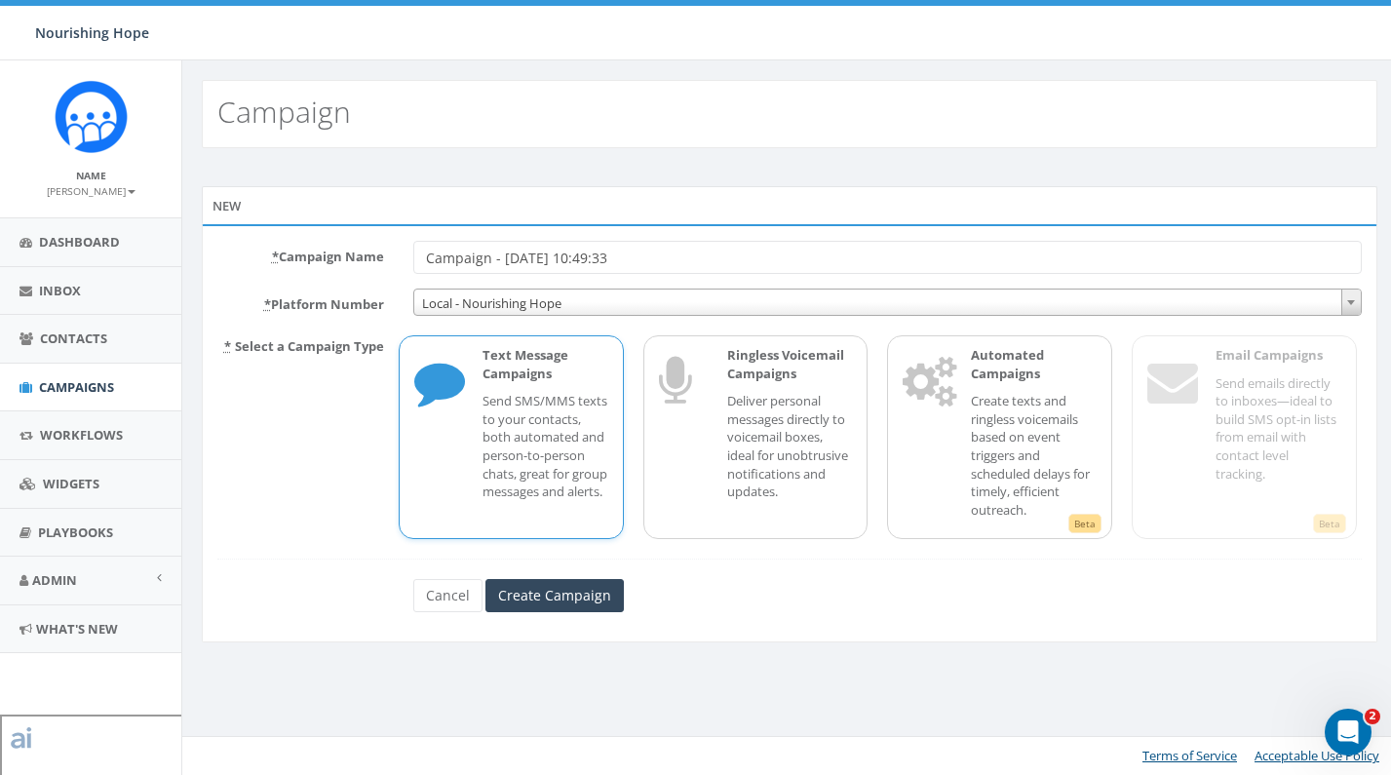
click at [427, 260] on input "Campaign - [DATE] 10:49:33" at bounding box center [887, 257] width 949 height 33
click at [632, 258] on input "Hunger Aaction Month Campaign - [DATE] 10:49:33" at bounding box center [887, 257] width 949 height 33
click at [635, 258] on input "Hunger Aaction Month Campaign - [DATE] 10:49:33" at bounding box center [887, 257] width 949 height 33
click at [491, 263] on input "Hunger Aaction Month Campaign #2 - 09/02/2025, 10:49:33" at bounding box center [887, 257] width 949 height 33
type input "Hunger Action Month Campaign #2 - [DATE] 10:49:33"
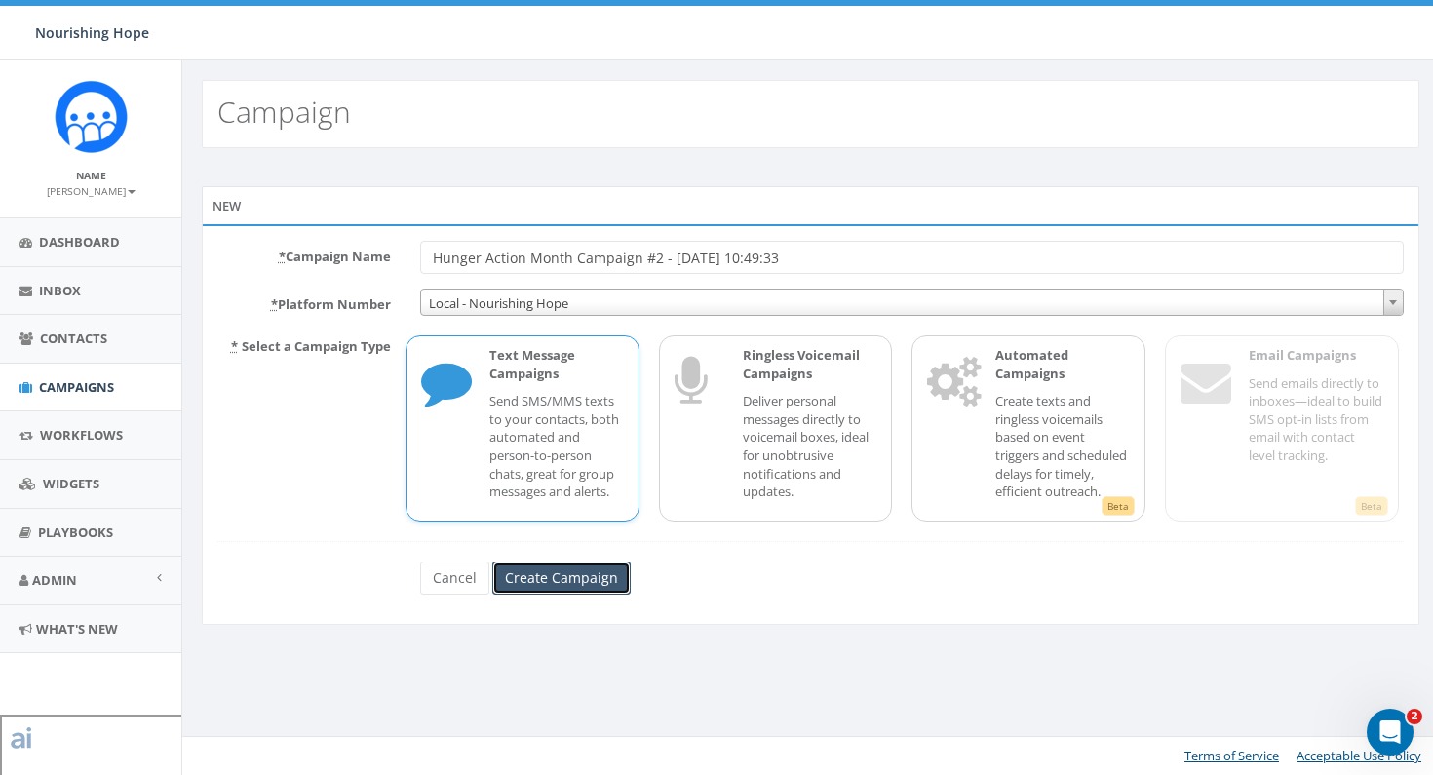
click at [606, 595] on input "Create Campaign" at bounding box center [561, 578] width 138 height 33
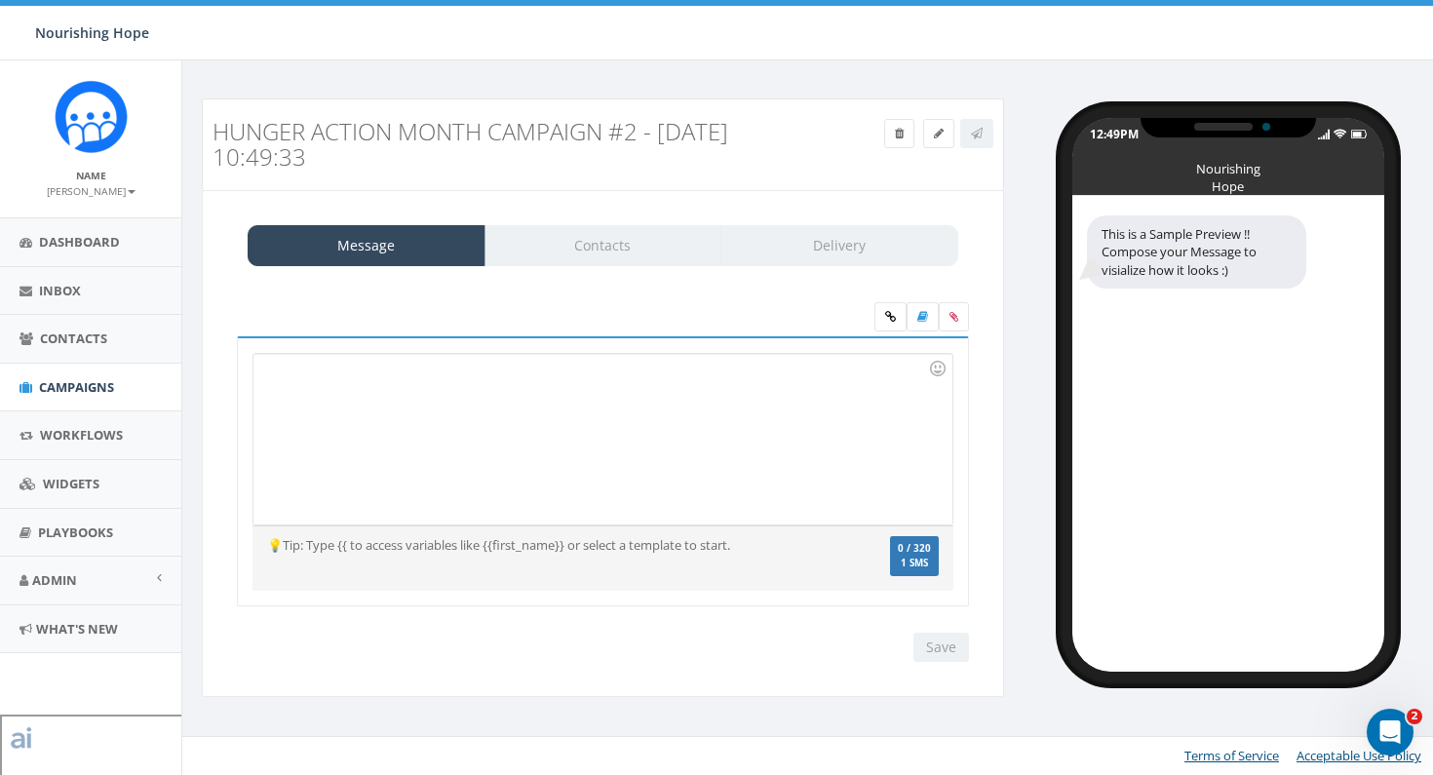
click at [422, 382] on div at bounding box center [603, 439] width 698 height 171
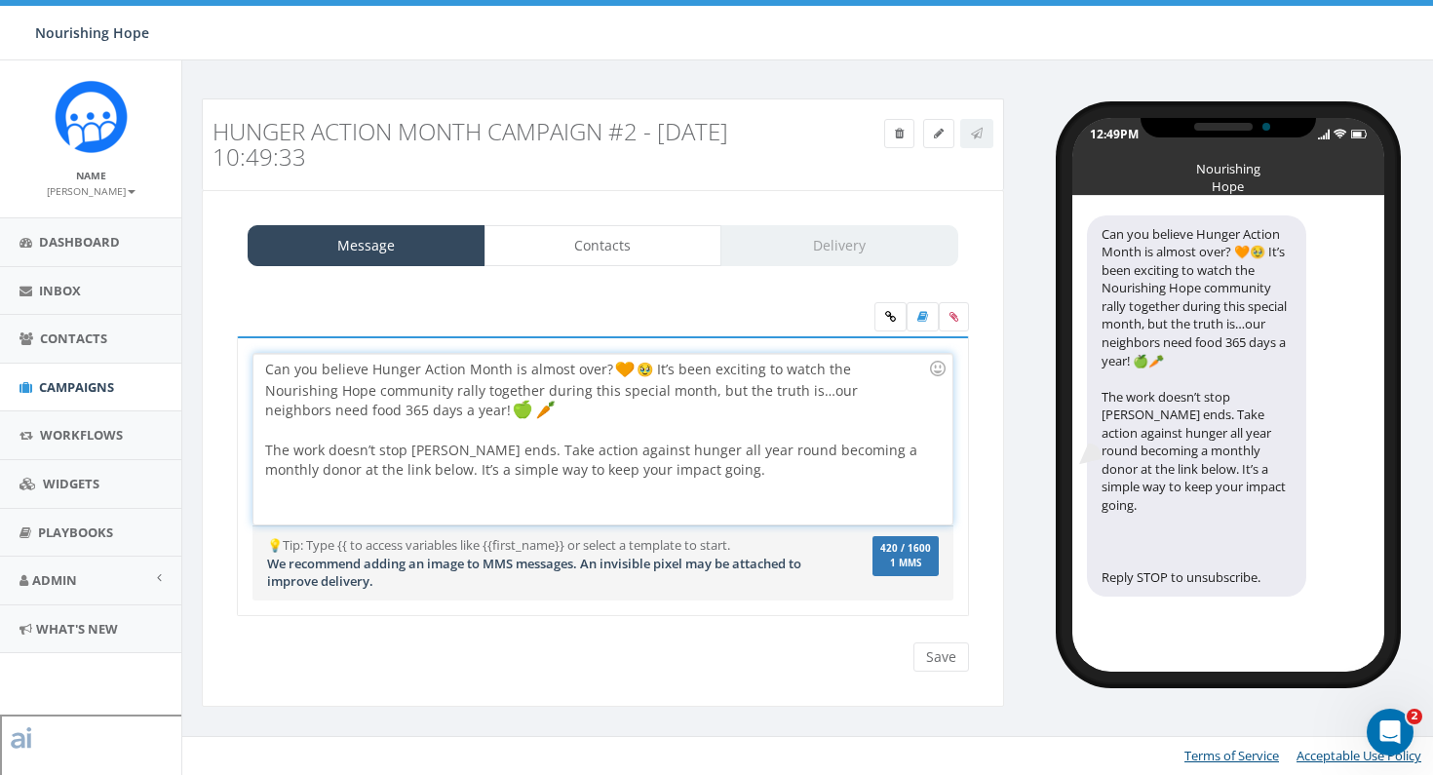
click at [785, 477] on div "Can you believe Hunger Action Month is almost over? 🥹 It’s been exciting to wat…" at bounding box center [603, 439] width 698 height 171
click at [779, 473] on div "Can you believe Hunger Action Month is almost over? 🥹 It’s been exciting to wat…" at bounding box center [603, 439] width 698 height 171
click at [889, 317] on icon at bounding box center [890, 317] width 11 height 12
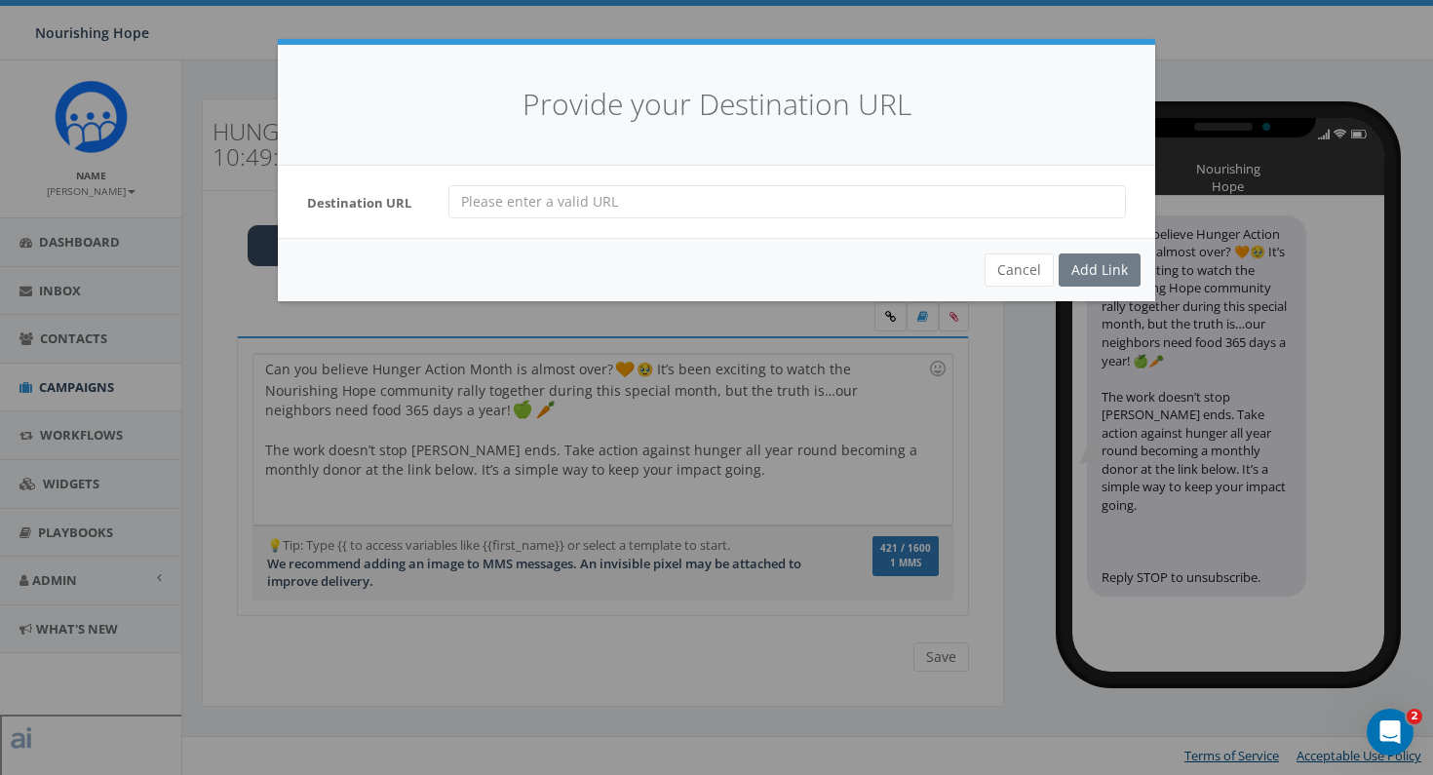
click at [853, 183] on div "Destination URL" at bounding box center [717, 202] width 878 height 72
click at [857, 202] on input "url" at bounding box center [788, 201] width 678 height 33
paste input "https://give.nourishinghopechi.org/campaign/721895/donate"
type input "https://give.nourishinghopechi.org/campaign/721895/donate"
click at [1080, 271] on div "Add Link" at bounding box center [1100, 270] width 82 height 33
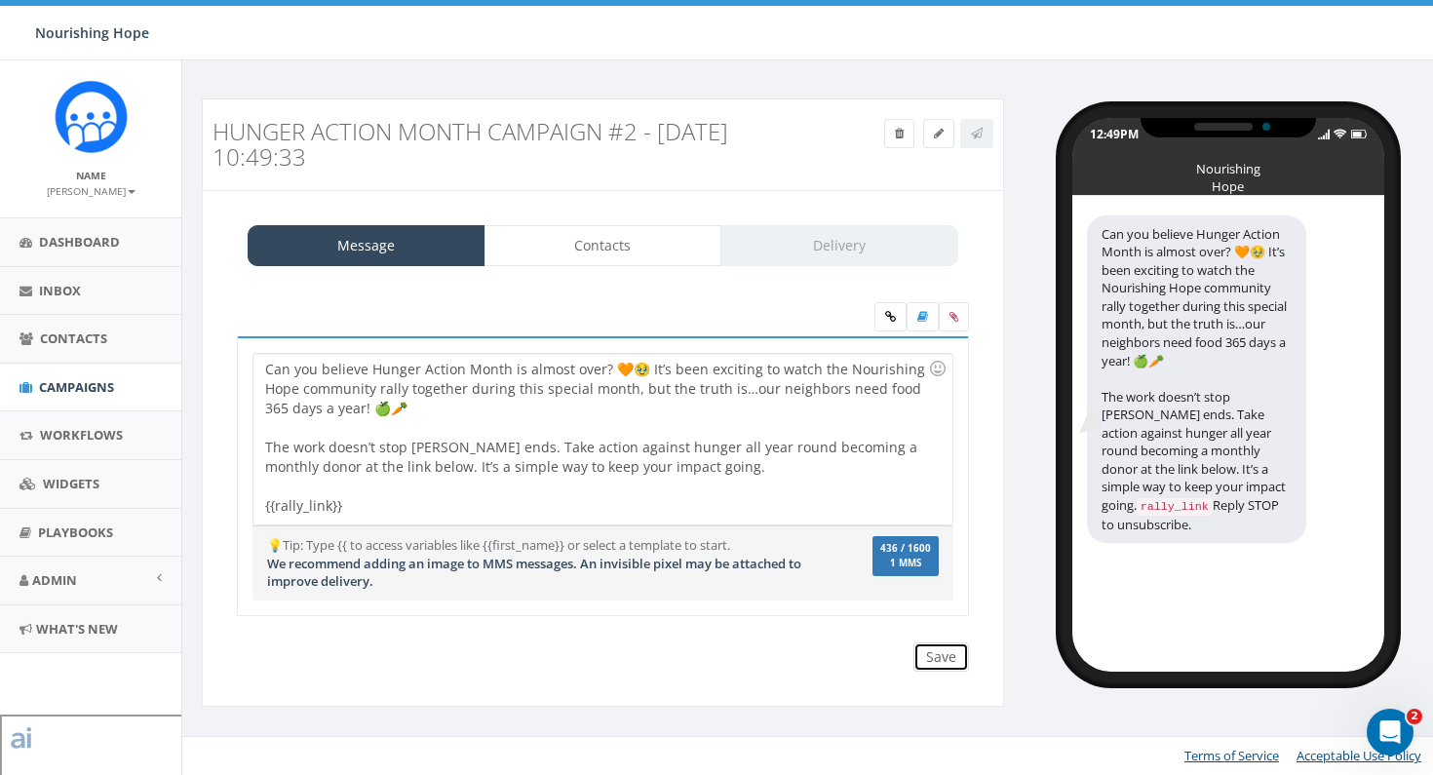
click at [945, 660] on input "Save" at bounding box center [942, 657] width 56 height 29
click at [981, 137] on icon at bounding box center [977, 134] width 12 height 12
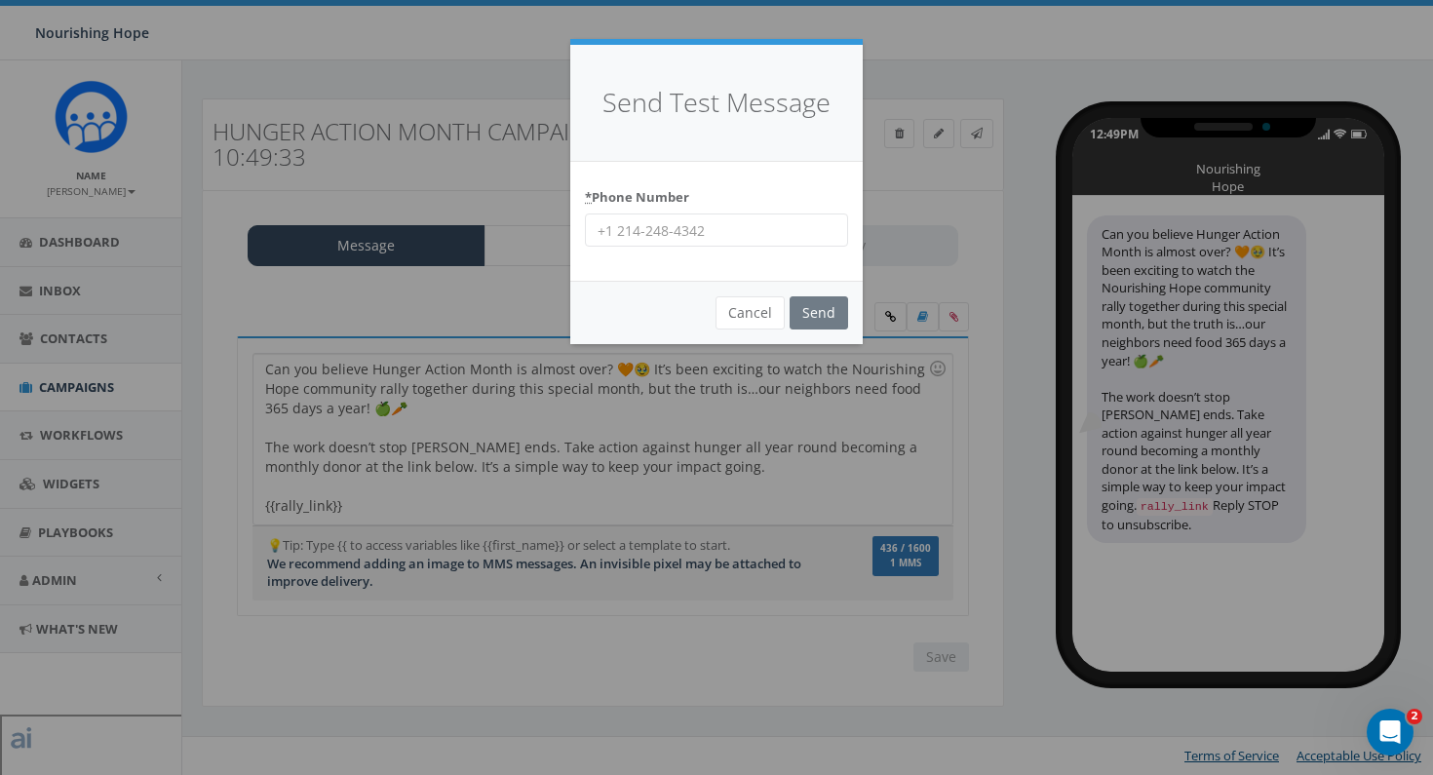
click at [748, 243] on input "* Phone Number" at bounding box center [716, 230] width 263 height 33
type input "678-848-7488"
click at [916, 559] on div "Send Test Message * Phone Number 678-848-7488 Cancel Send Loading..." at bounding box center [716, 387] width 1433 height 775
click at [811, 313] on input "Send" at bounding box center [819, 312] width 59 height 33
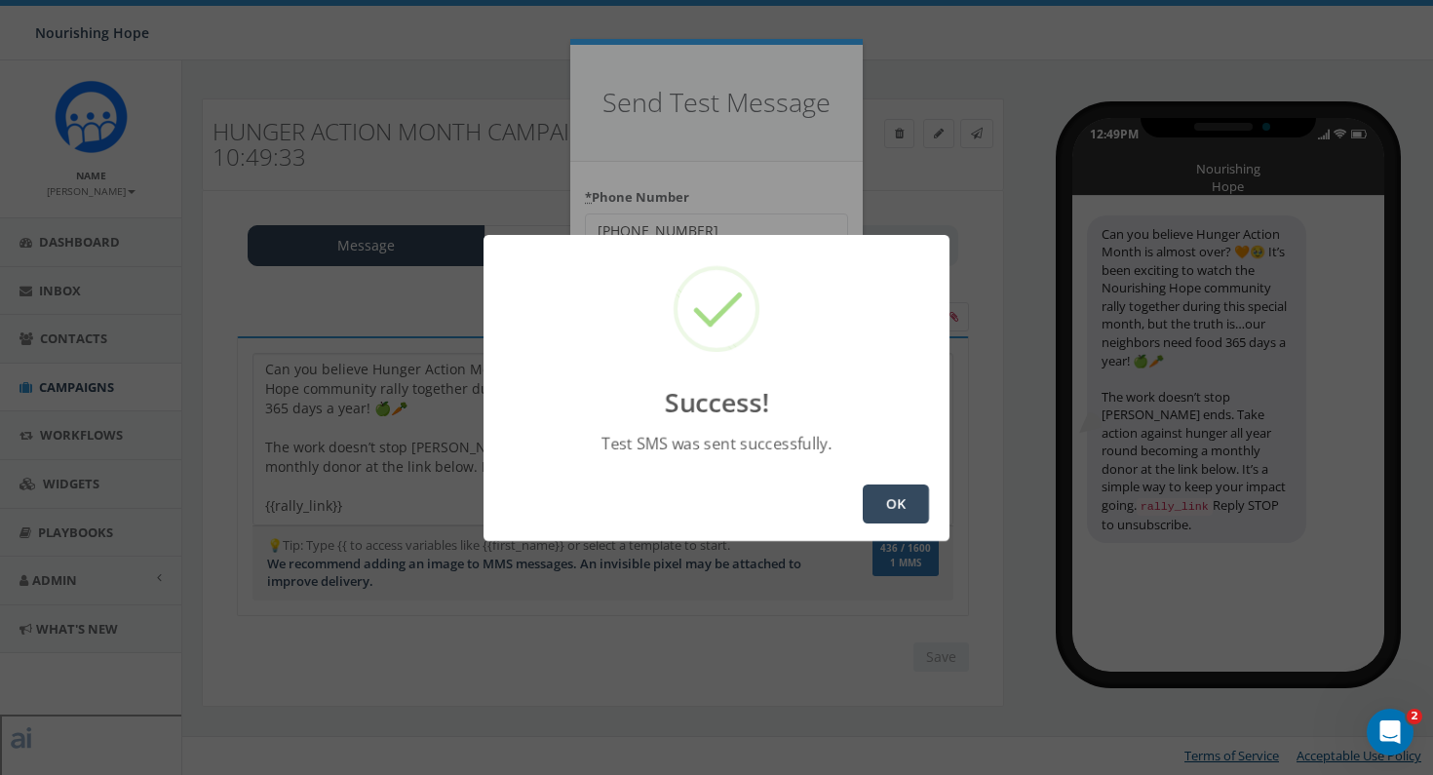
click at [919, 522] on button "OK" at bounding box center [896, 504] width 66 height 39
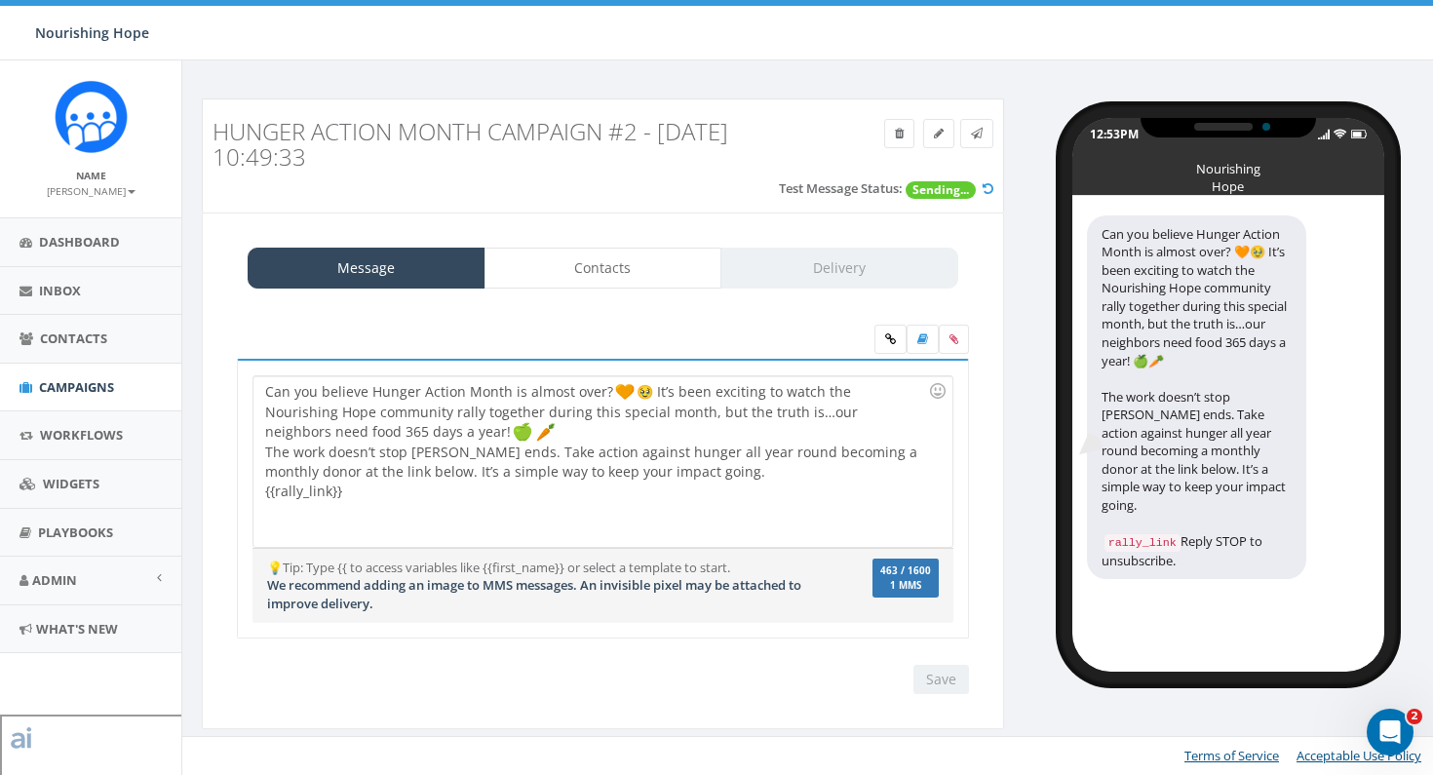
click at [639, 390] on div "Can you believe Hunger Action Month is almost over? 🥹 It’s been exciting to wat…" at bounding box center [603, 461] width 698 height 171
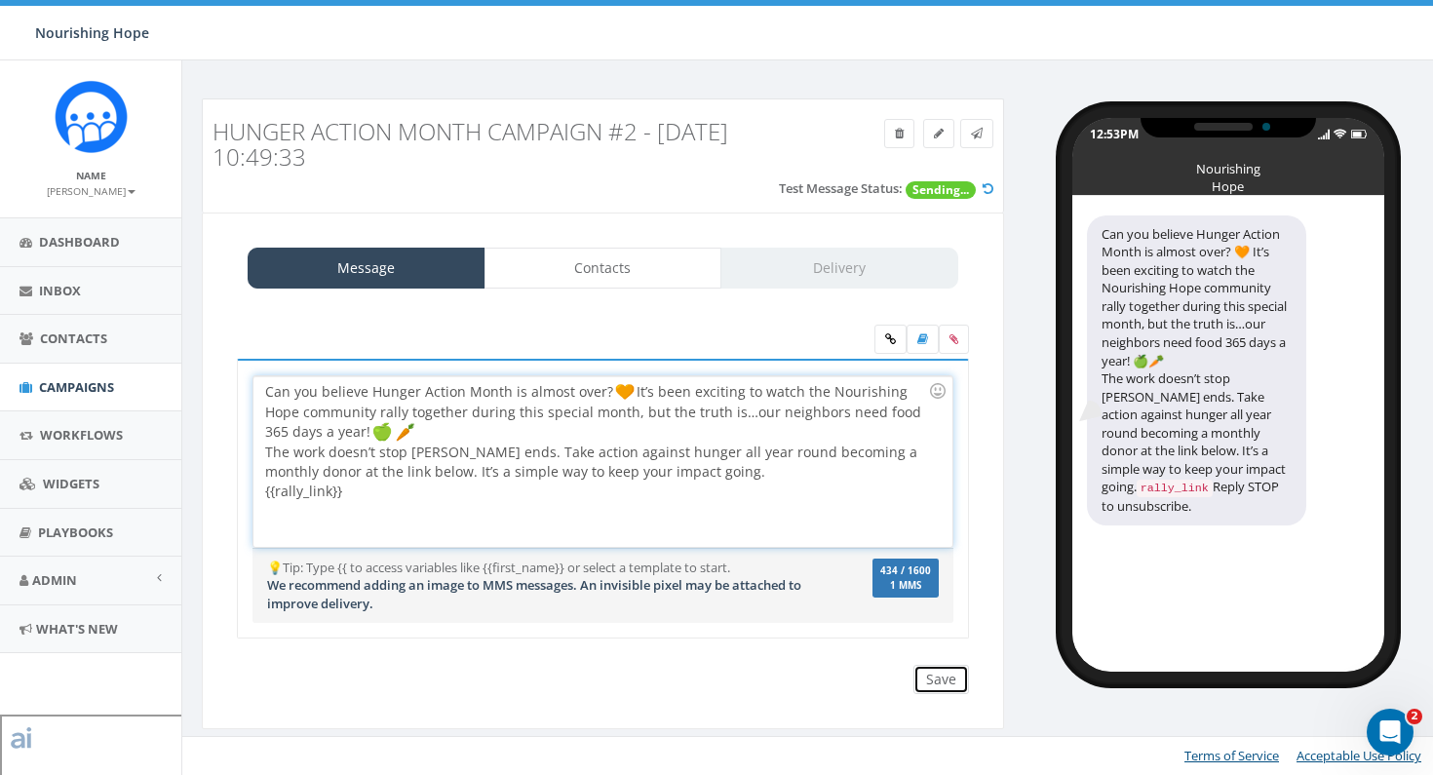
click at [931, 673] on input "Save" at bounding box center [942, 679] width 56 height 29
click at [976, 132] on icon at bounding box center [977, 134] width 12 height 12
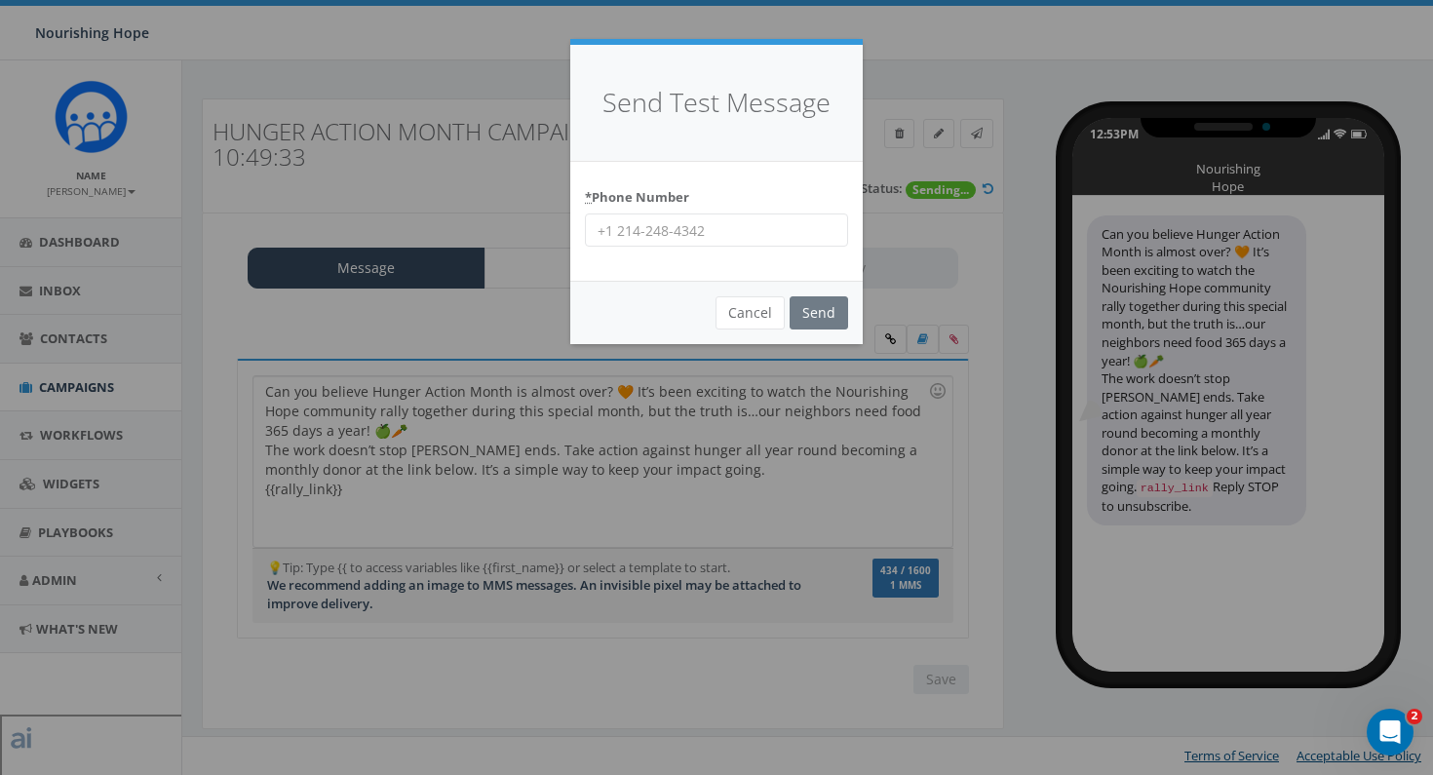
click at [806, 235] on input "* Phone Number" at bounding box center [716, 230] width 263 height 33
type input "678-848-7488"
click at [816, 312] on input "Send" at bounding box center [819, 312] width 59 height 33
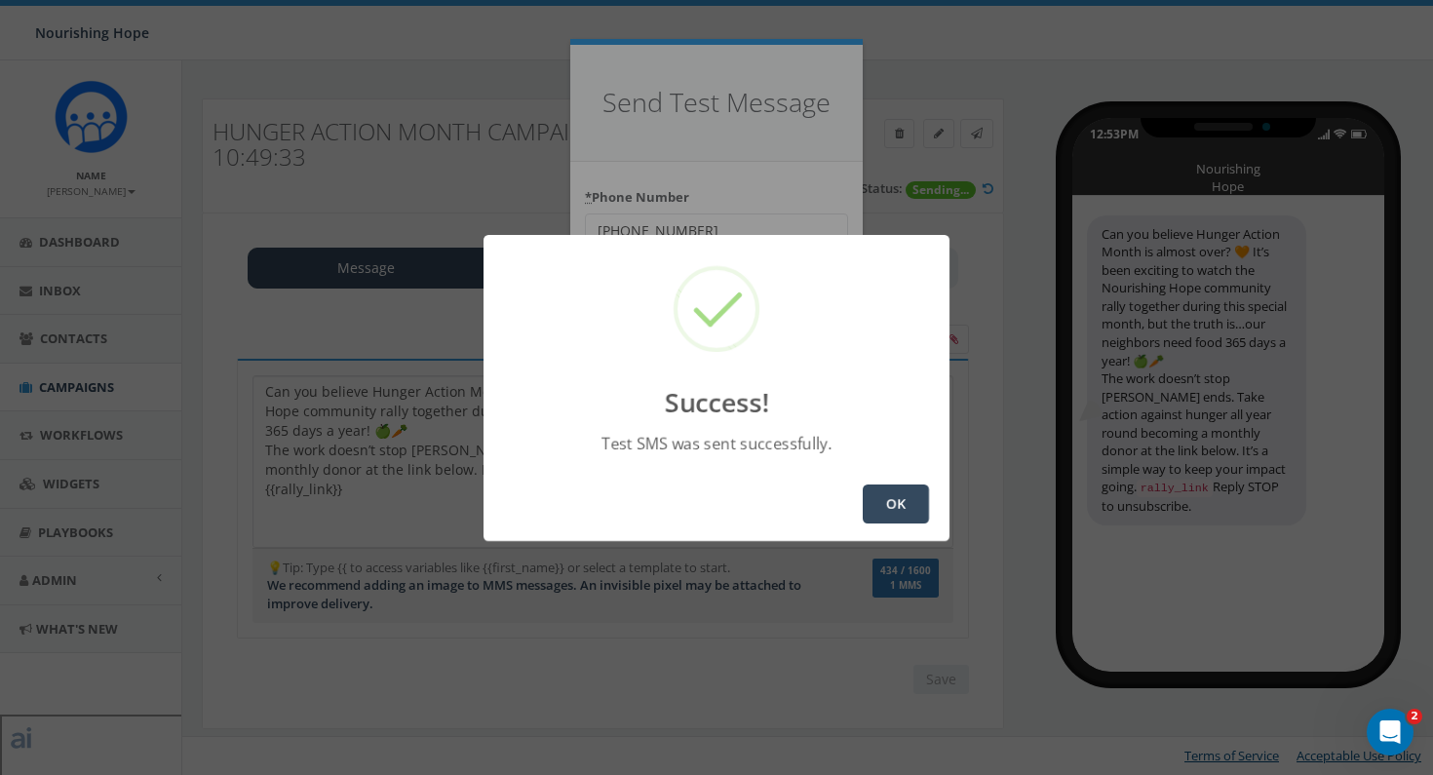
click at [897, 491] on button "OK" at bounding box center [896, 504] width 66 height 39
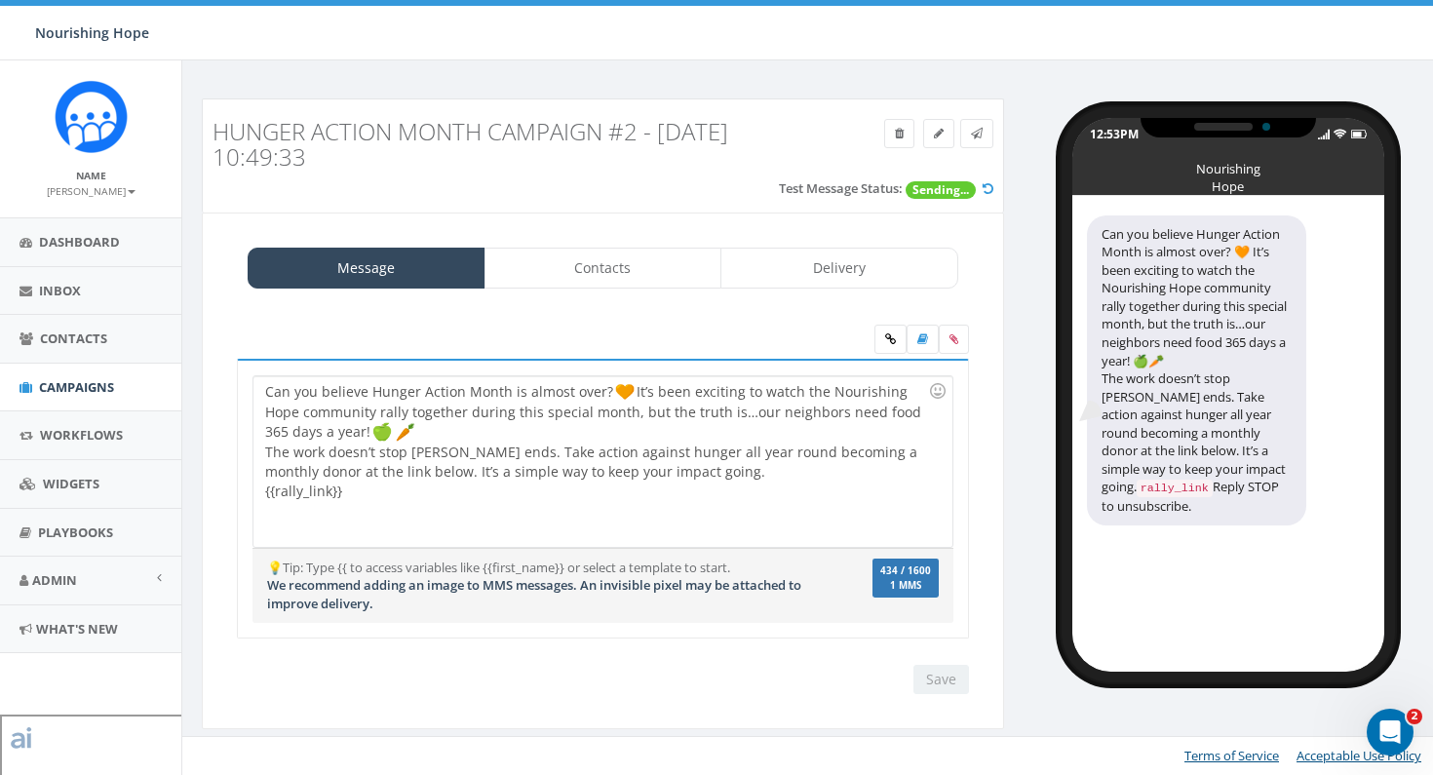
click at [517, 504] on div "Can you believe Hunger Action Month is almost over? It’s been exciting to watch…" at bounding box center [603, 461] width 698 height 171
click at [824, 534] on div "Can you believe Hunger Action Month is almost over? It’s been exciting to watch…" at bounding box center [603, 461] width 698 height 171
click at [929, 671] on input "Save" at bounding box center [942, 679] width 56 height 29
click at [473, 436] on div "Can you believe Hunger Action Month is almost over? 🧡 It’s been exciting to wat…" at bounding box center [603, 461] width 698 height 171
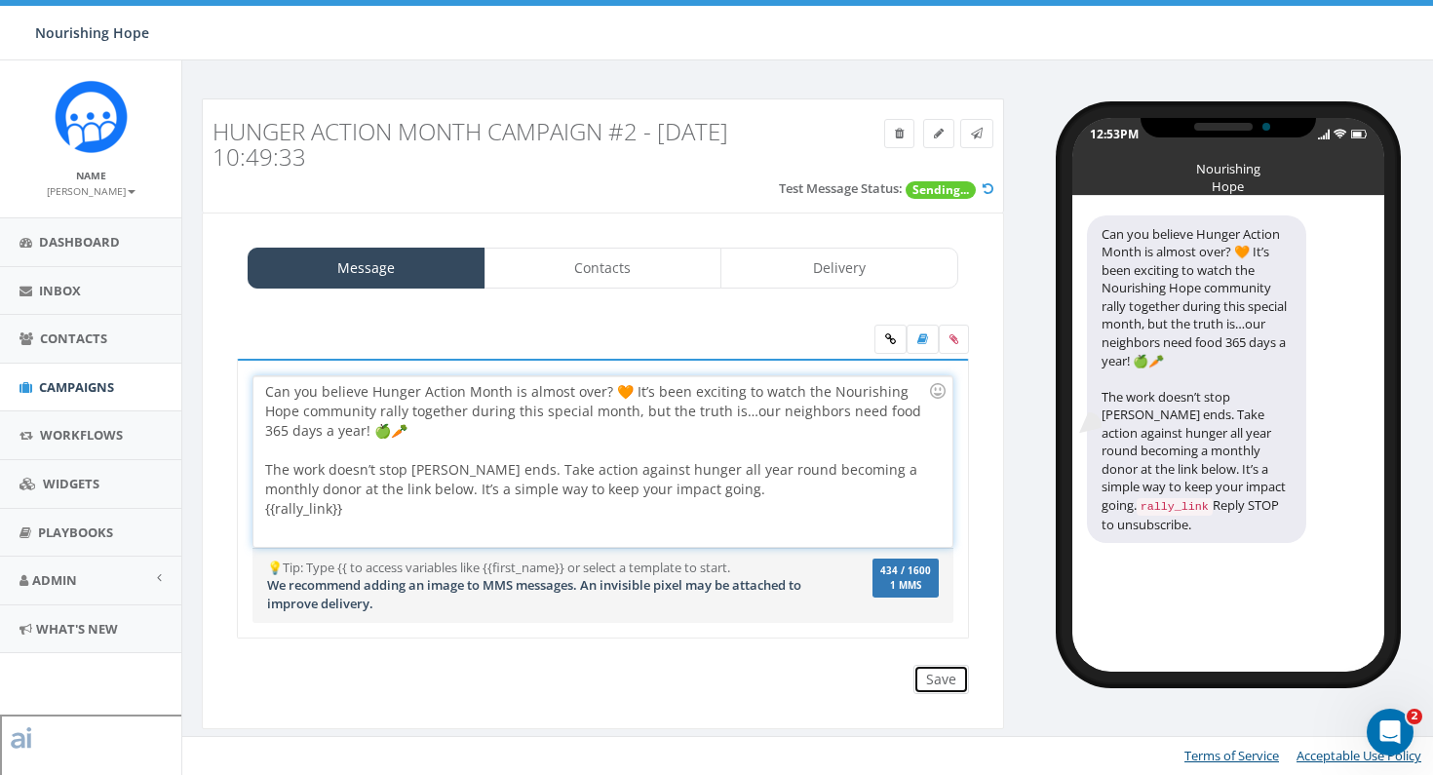
click at [930, 681] on input "Save" at bounding box center [942, 679] width 56 height 29
